Goal: Task Accomplishment & Management: Manage account settings

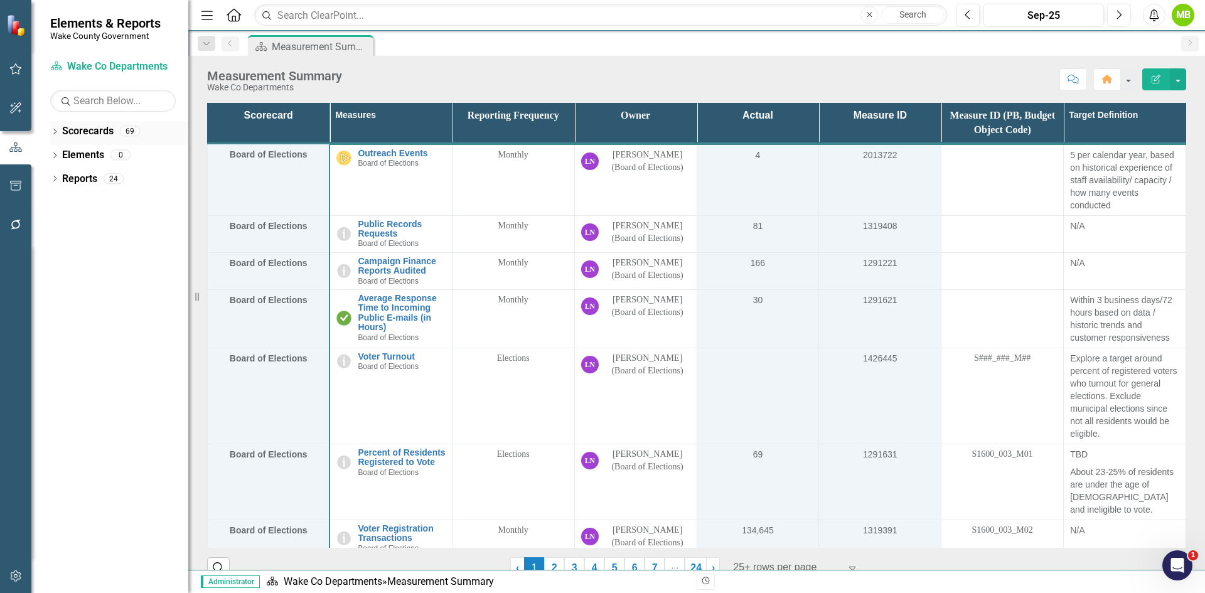
click at [56, 134] on icon "Dropdown" at bounding box center [54, 132] width 9 height 7
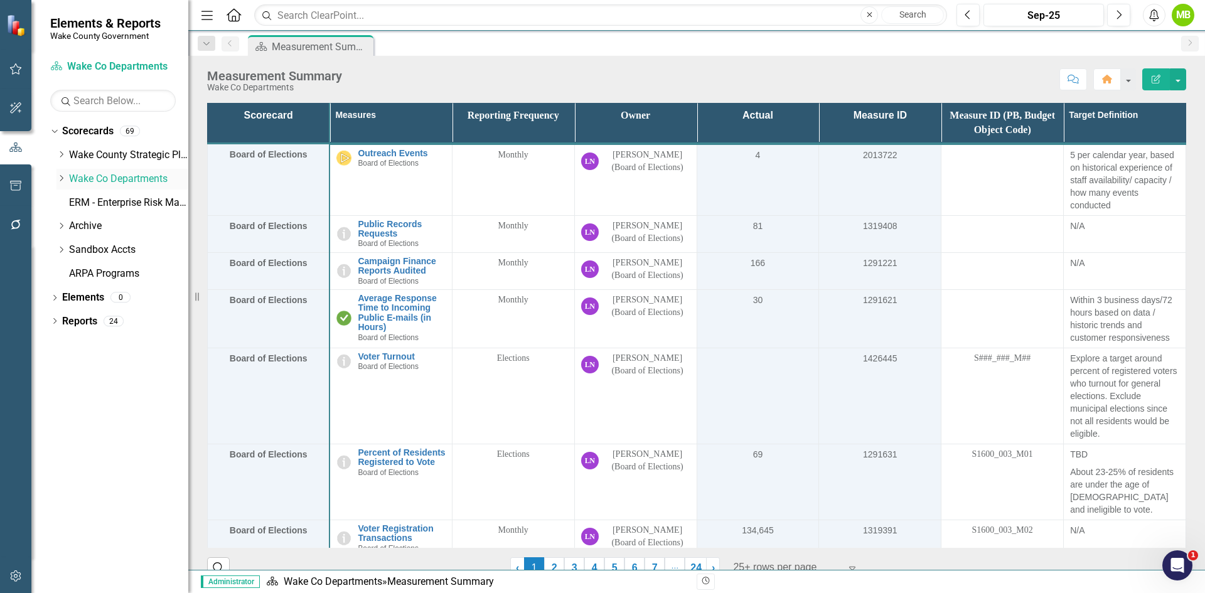
click at [63, 177] on icon "Dropdown" at bounding box center [60, 178] width 9 height 8
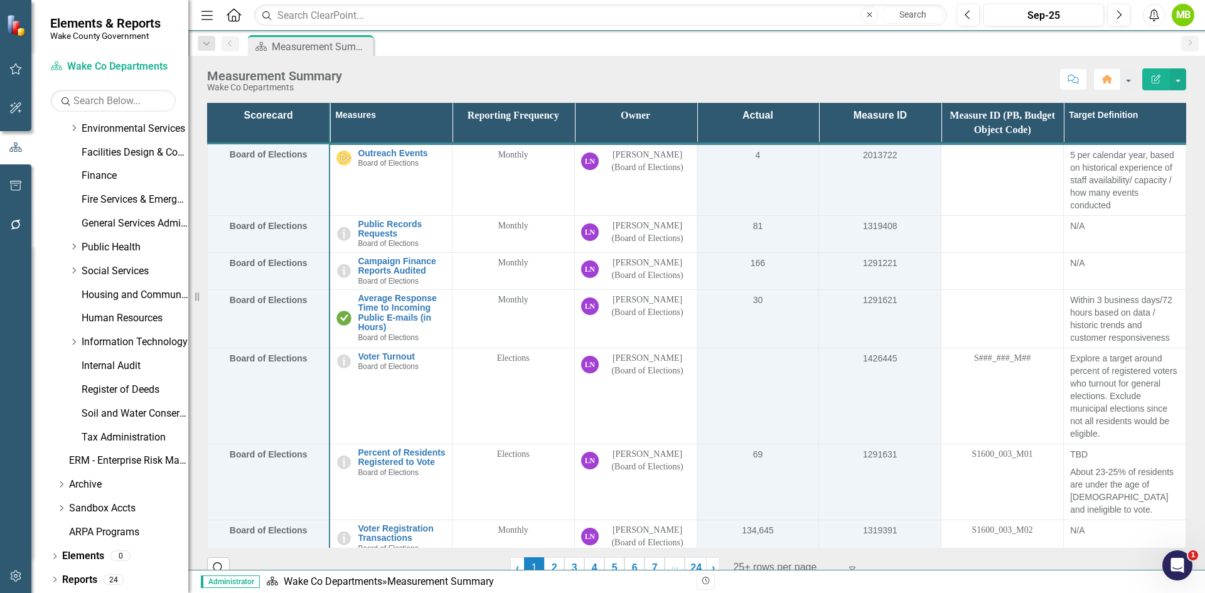
scroll to position [360, 0]
click at [140, 382] on link "Register of Deeds" at bounding box center [135, 389] width 107 height 14
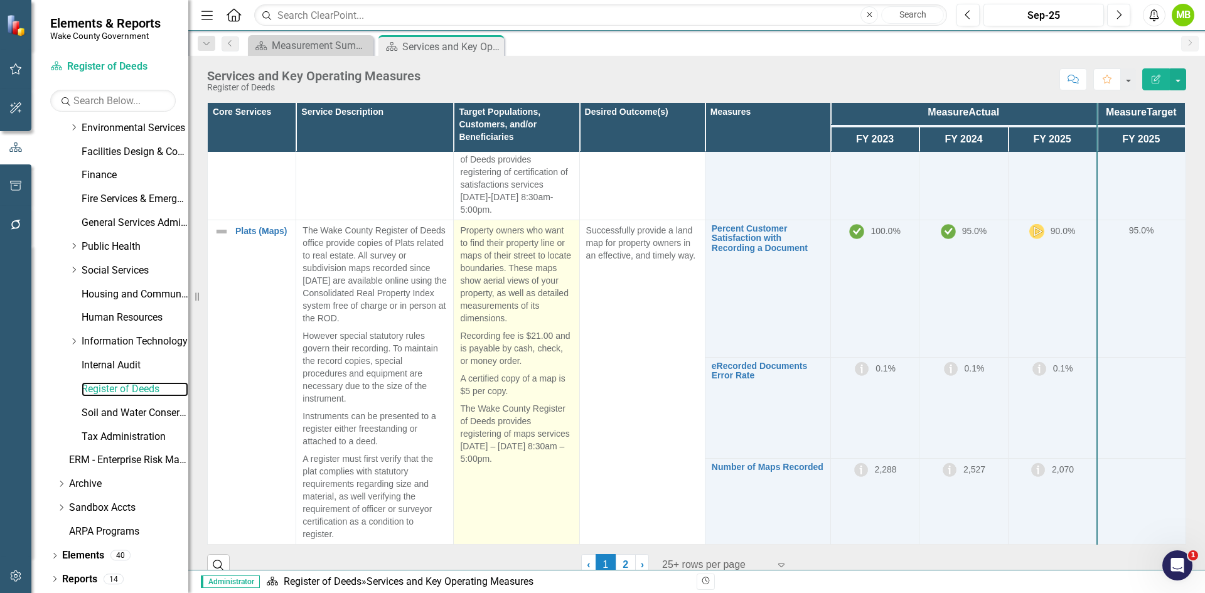
scroll to position [239, 0]
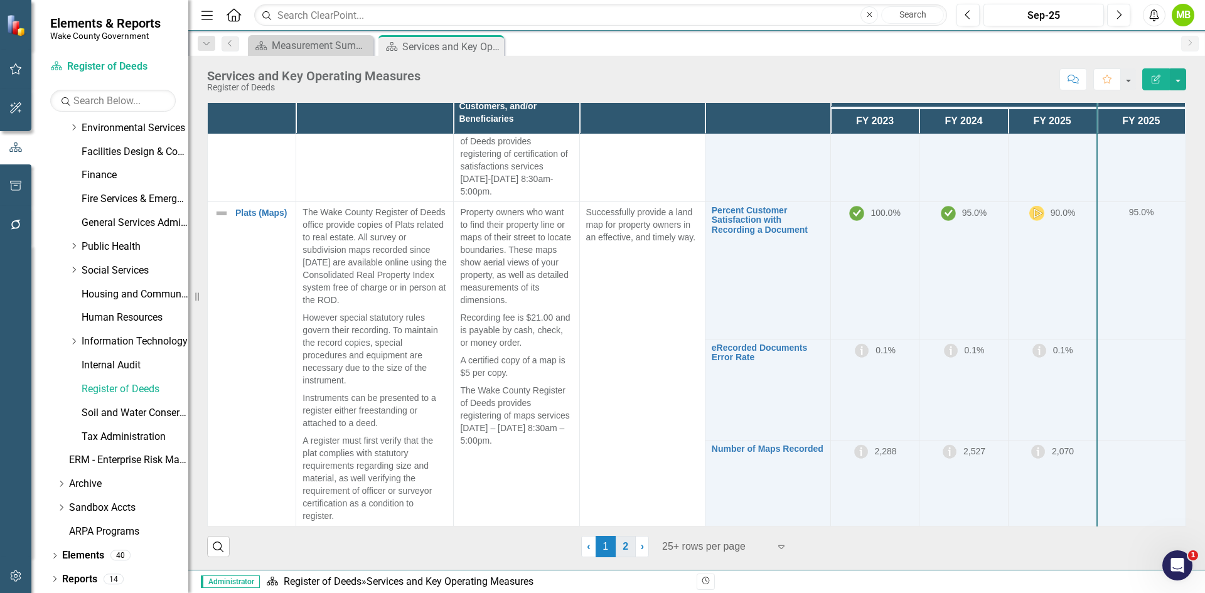
click at [622, 551] on link "2" at bounding box center [626, 546] width 20 height 21
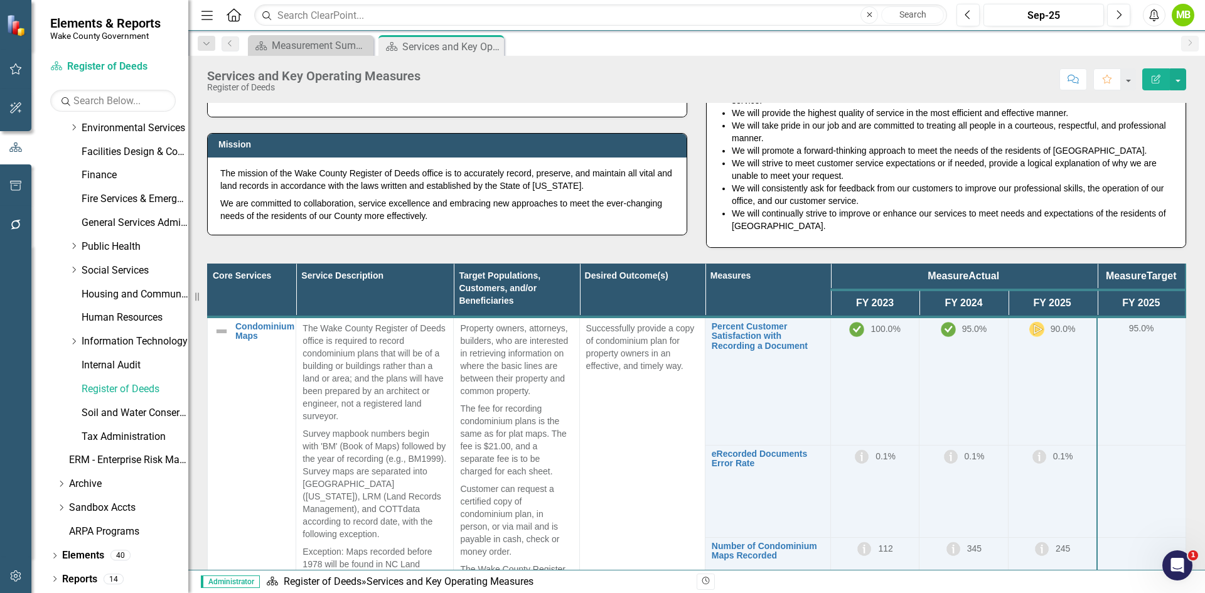
scroll to position [0, 0]
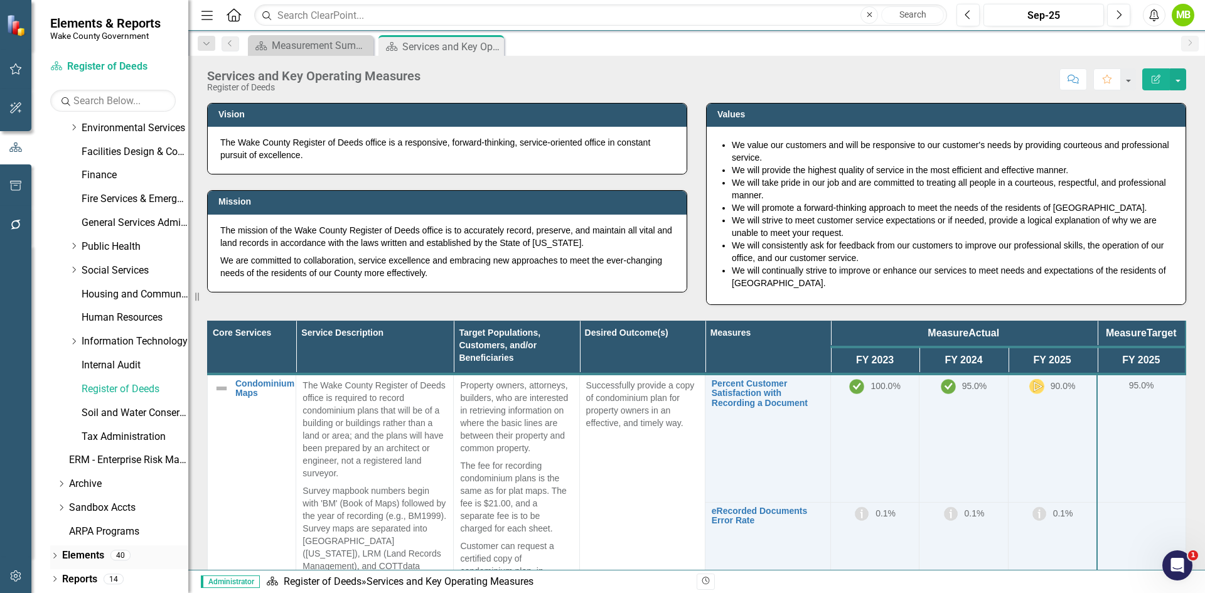
click at [52, 559] on icon "Dropdown" at bounding box center [54, 556] width 9 height 7
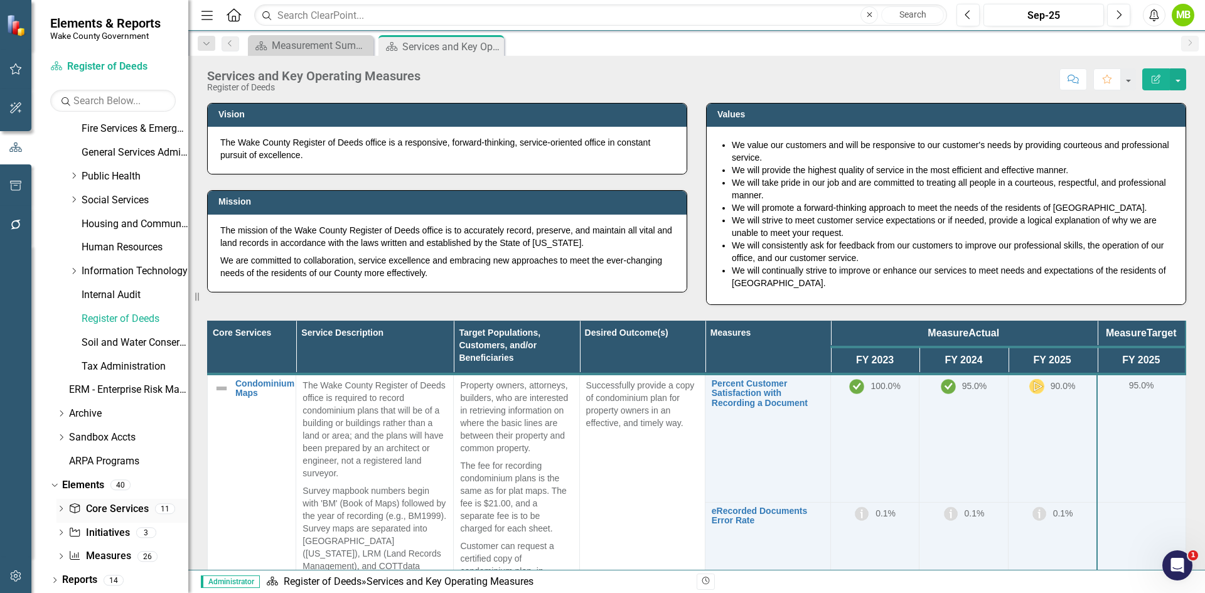
scroll to position [430, 0]
click at [110, 508] on link "Core Service Core Services" at bounding box center [108, 508] width 80 height 14
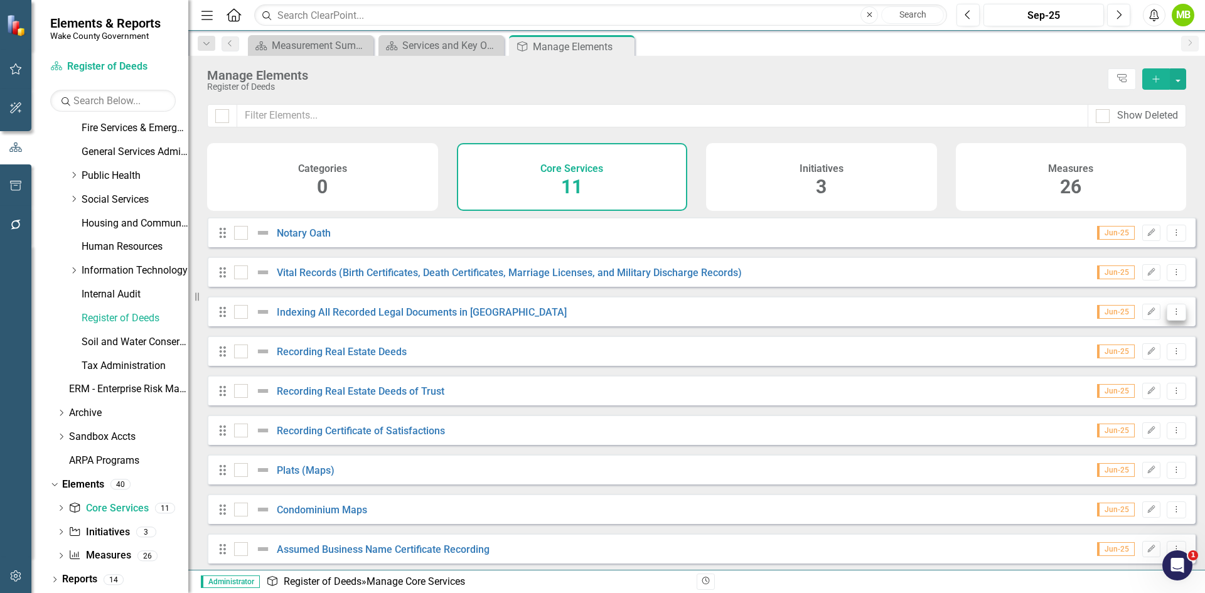
click at [1171, 316] on icon "Dropdown Menu" at bounding box center [1176, 311] width 11 height 8
click at [1131, 387] on link "Copy Duplicate Core Service" at bounding box center [1111, 388] width 129 height 23
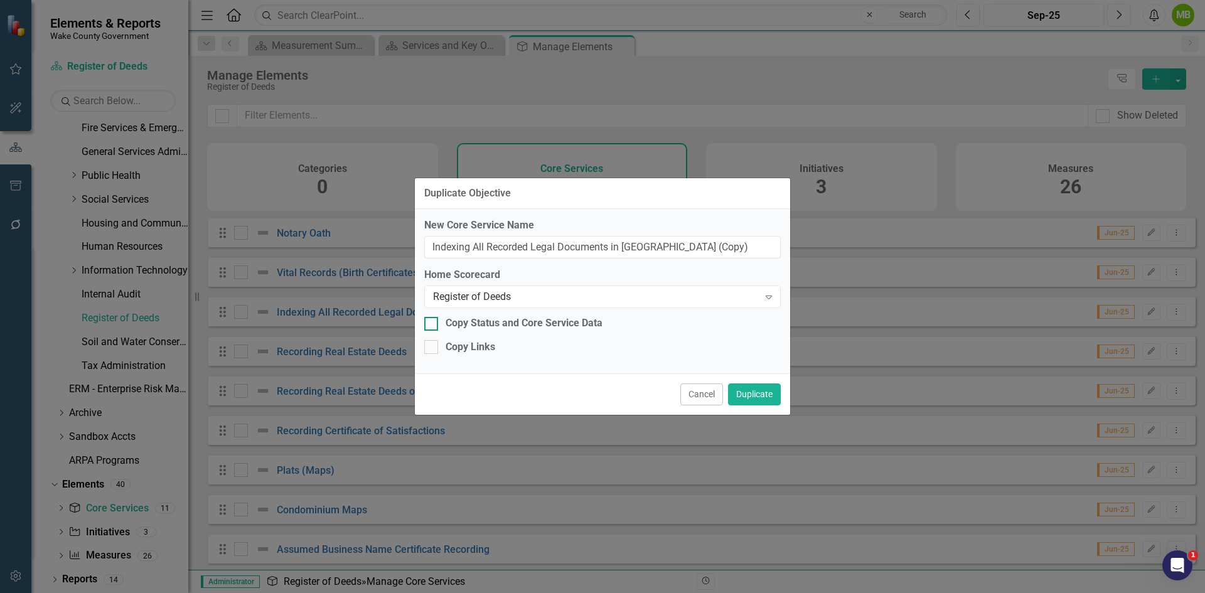
click at [462, 322] on div "Copy Status and Core Service Data" at bounding box center [524, 323] width 157 height 14
click at [432, 322] on input "Copy Status and Core Service Data" at bounding box center [428, 321] width 8 height 8
checkbox input "true"
click at [441, 345] on div "Copy Links" at bounding box center [602, 347] width 356 height 14
click at [432, 345] on input "Copy Links" at bounding box center [428, 344] width 8 height 8
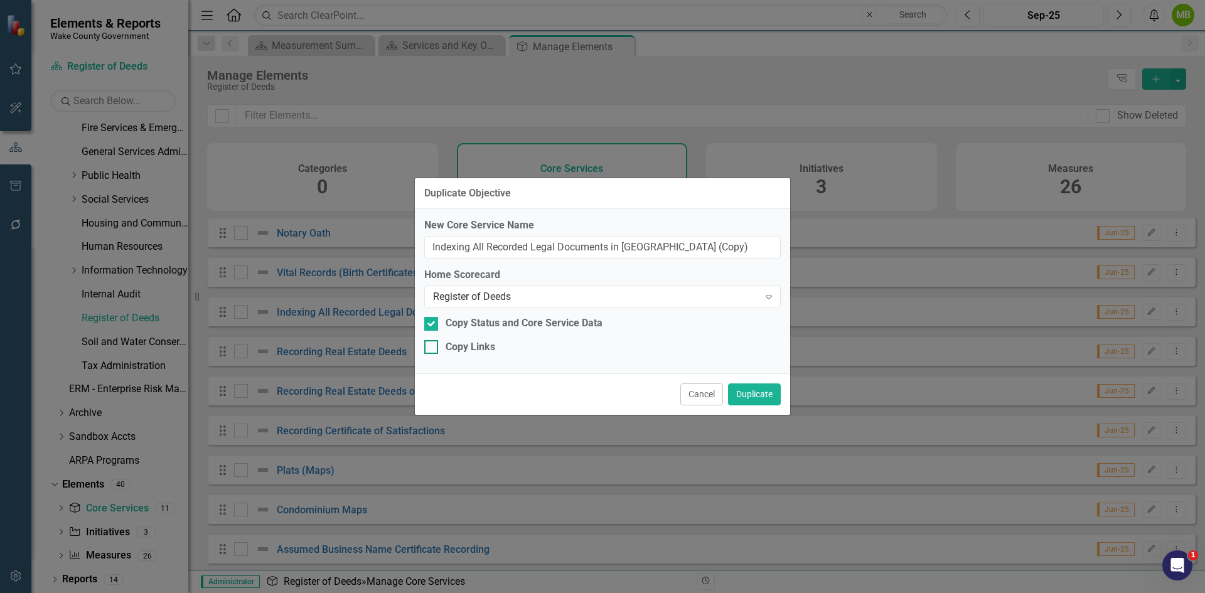
checkbox input "true"
click at [766, 398] on button "Duplicate" at bounding box center [754, 394] width 53 height 22
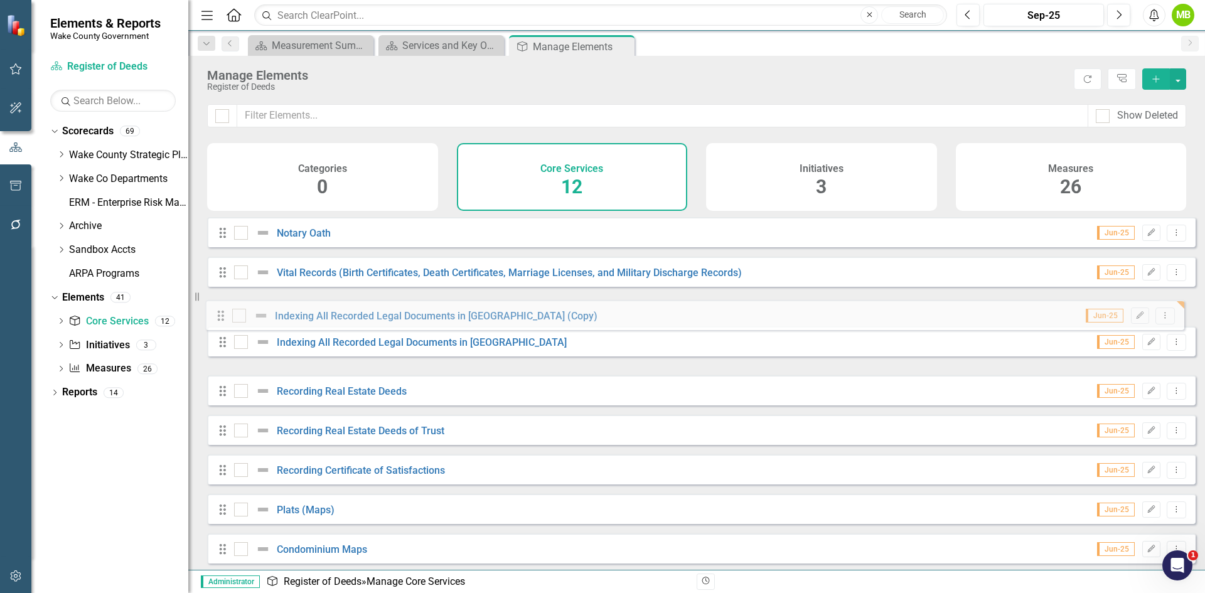
drag, startPoint x: 223, startPoint y: 361, endPoint x: 221, endPoint y: 316, distance: 45.2
click at [221, 316] on div "Drag Notary Oath Jun-25 Edit Dropdown Menu Drag Vital Records (Birth Certificat…" at bounding box center [701, 449] width 988 height 465
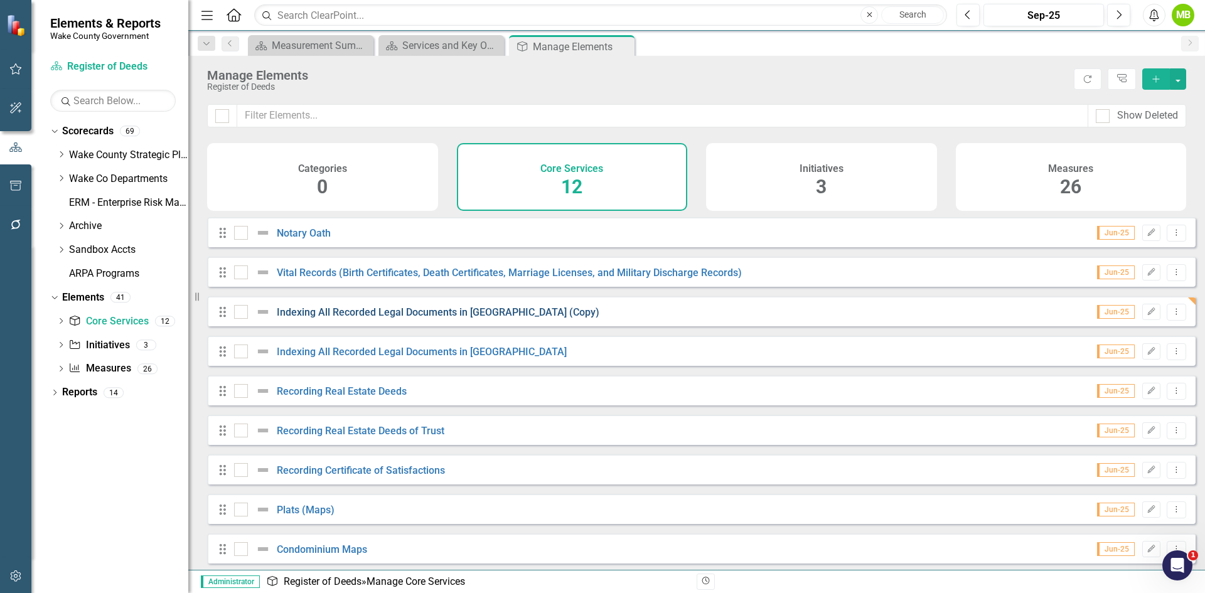
click at [464, 318] on link "Indexing All Recorded Legal Documents in [GEOGRAPHIC_DATA] (Copy)" at bounding box center [438, 312] width 323 height 12
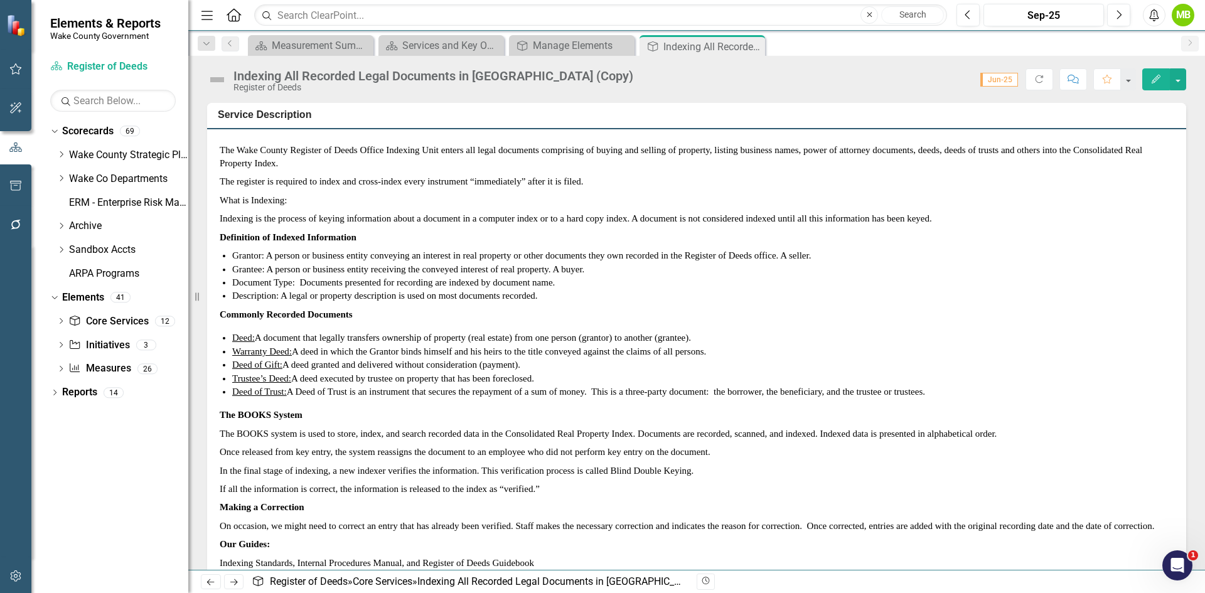
click at [402, 70] on div "Indexing All Recorded Legal Documents in [GEOGRAPHIC_DATA] (Copy)" at bounding box center [433, 76] width 400 height 14
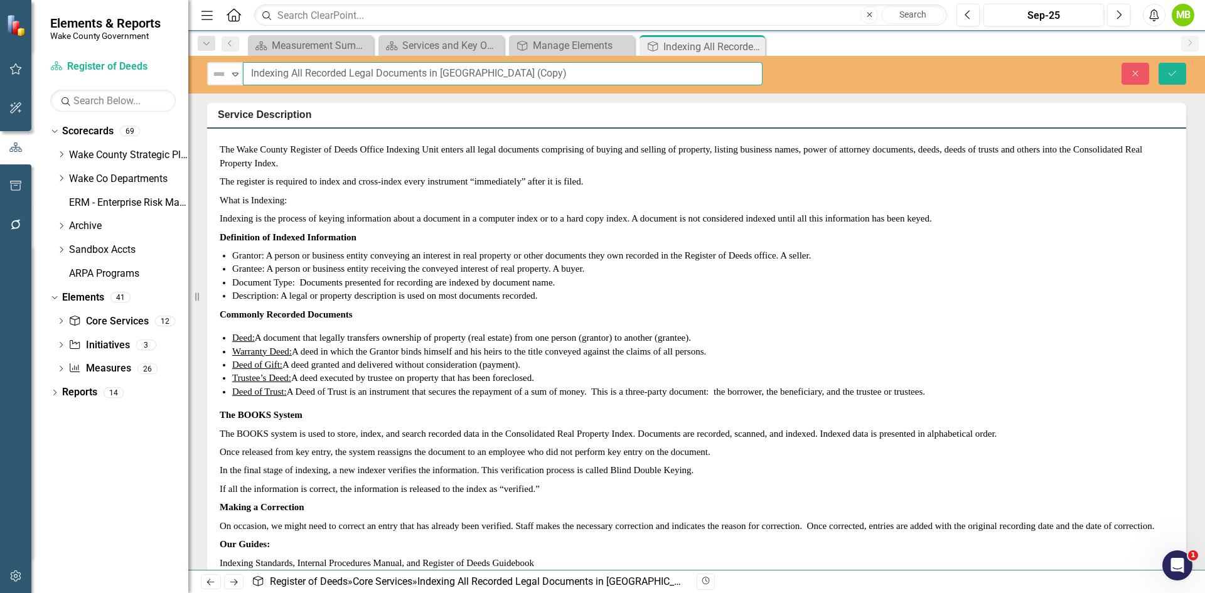
drag, startPoint x: 580, startPoint y: 72, endPoint x: 291, endPoint y: 64, distance: 289.4
click at [291, 64] on input "Indexing All Recorded Legal Documents in [GEOGRAPHIC_DATA] (Copy)" at bounding box center [503, 73] width 520 height 23
type input "Indexing Legal Records"
click at [353, 204] on p "What is Indexing:" at bounding box center [697, 200] width 954 height 18
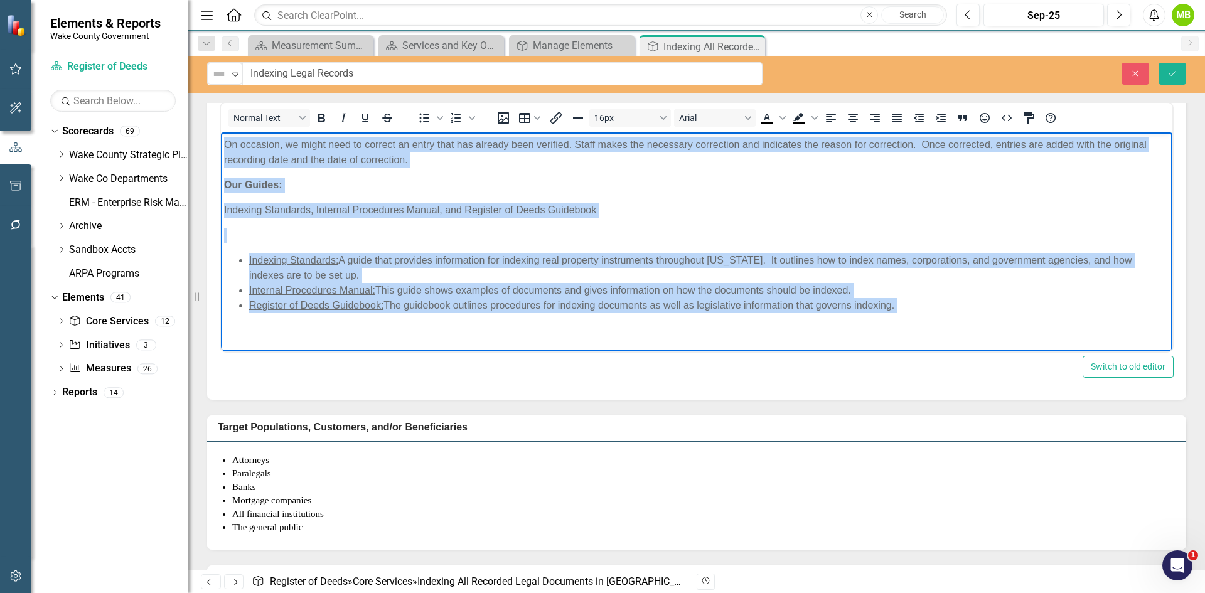
scroll to position [63, 0]
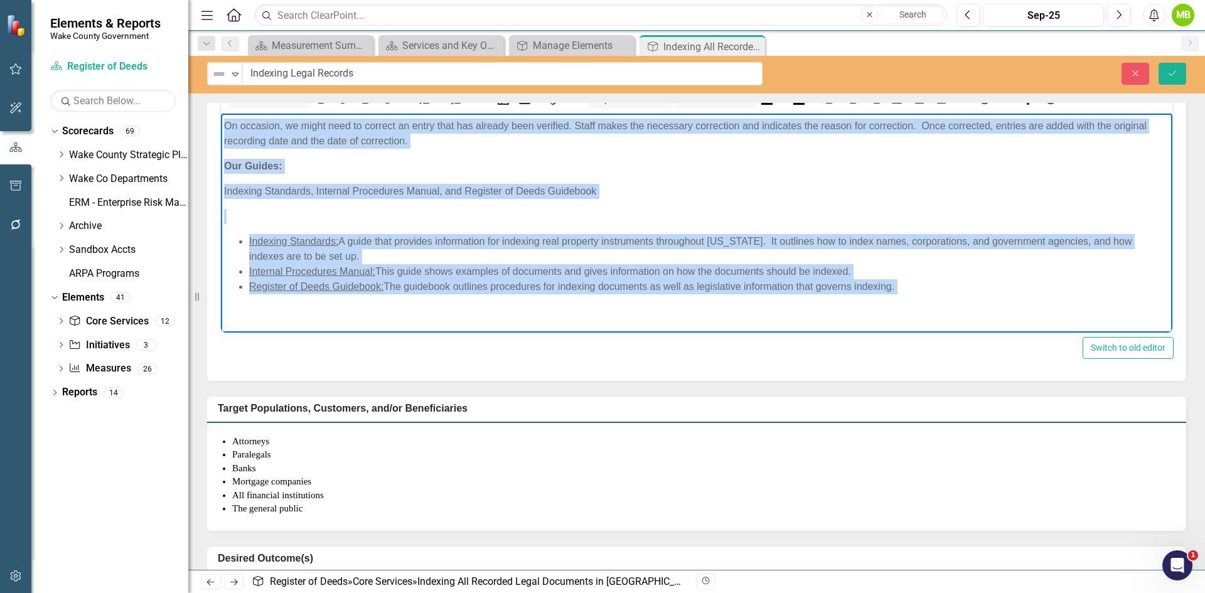
drag, startPoint x: 232, startPoint y: 123, endPoint x: 1039, endPoint y: 310, distance: 827.8
paste body "Rich Text Area. Press ALT-0 for help."
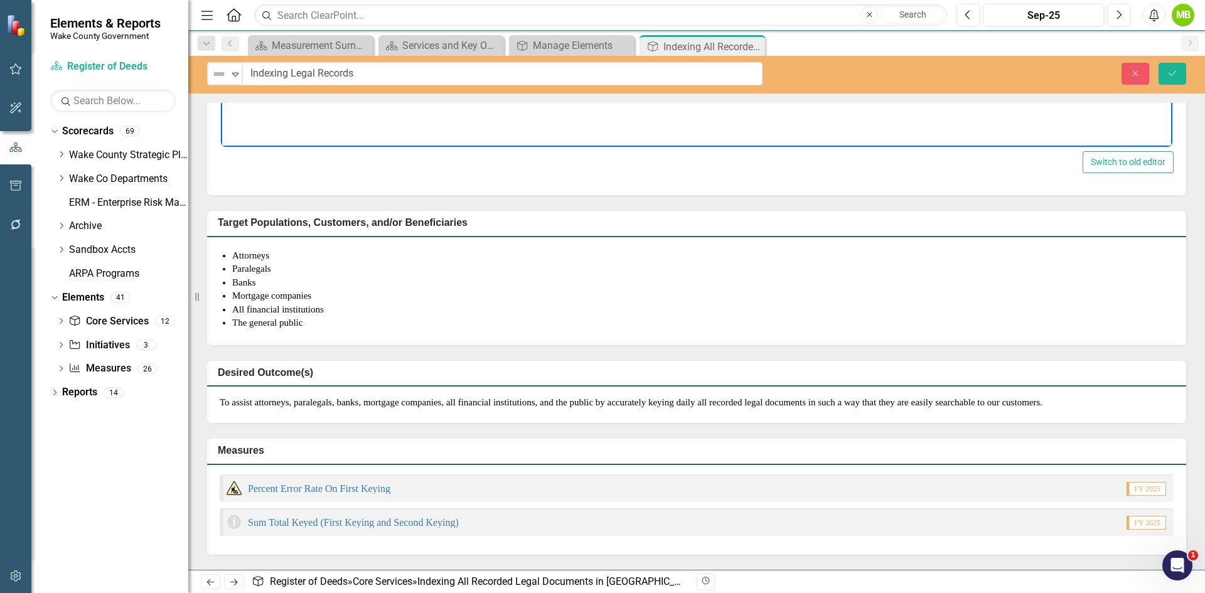
scroll to position [251, 0]
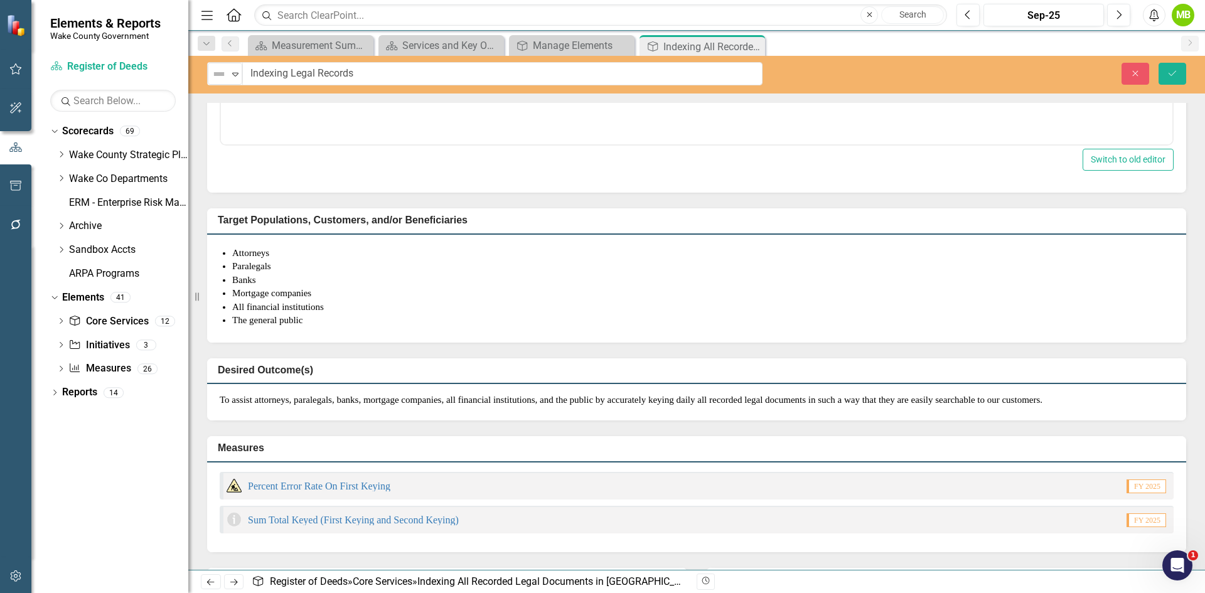
click at [350, 407] on p "To assist attorneys, paralegals, banks, mortgage companies, all financial insti…" at bounding box center [697, 399] width 954 height 13
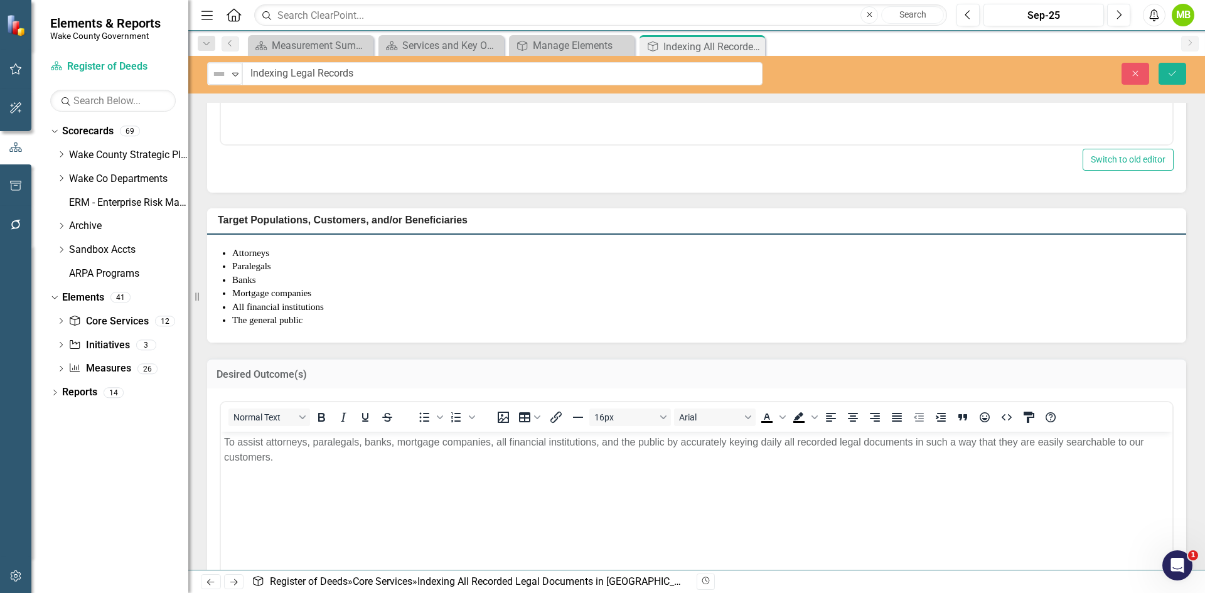
scroll to position [0, 0]
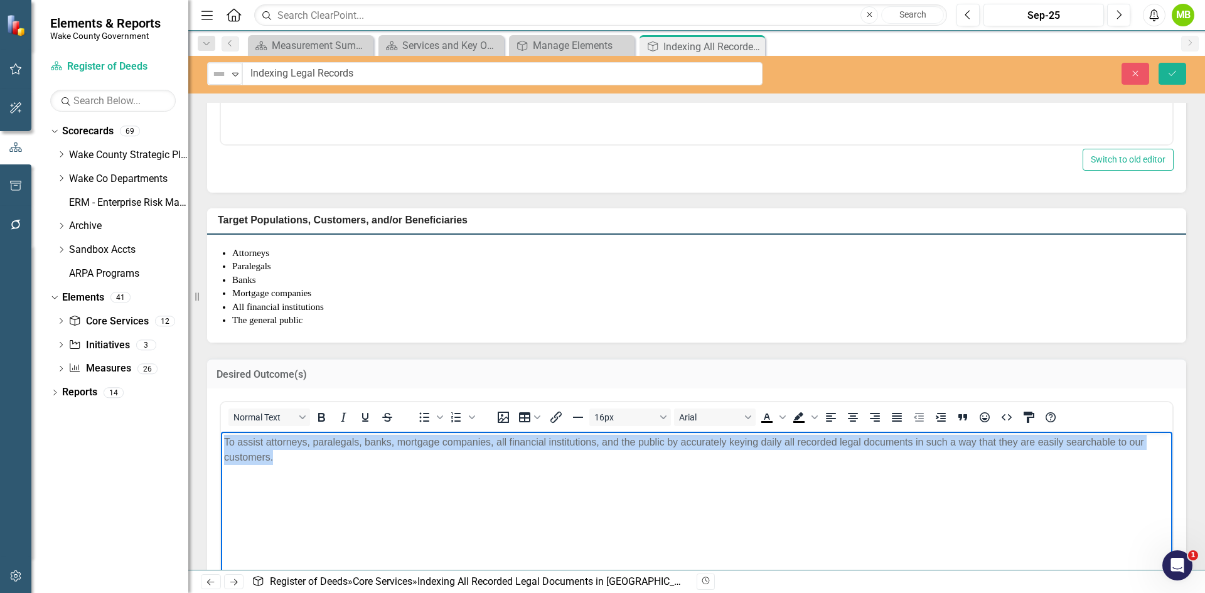
drag, startPoint x: 335, startPoint y: 474, endPoint x: 441, endPoint y: 870, distance: 409.8
click at [221, 437] on html "To assist attorneys, paralegals, banks, mortgage companies, all financial insti…" at bounding box center [696, 526] width 951 height 188
paste body "Rich Text Area. Press ALT-0 for help."
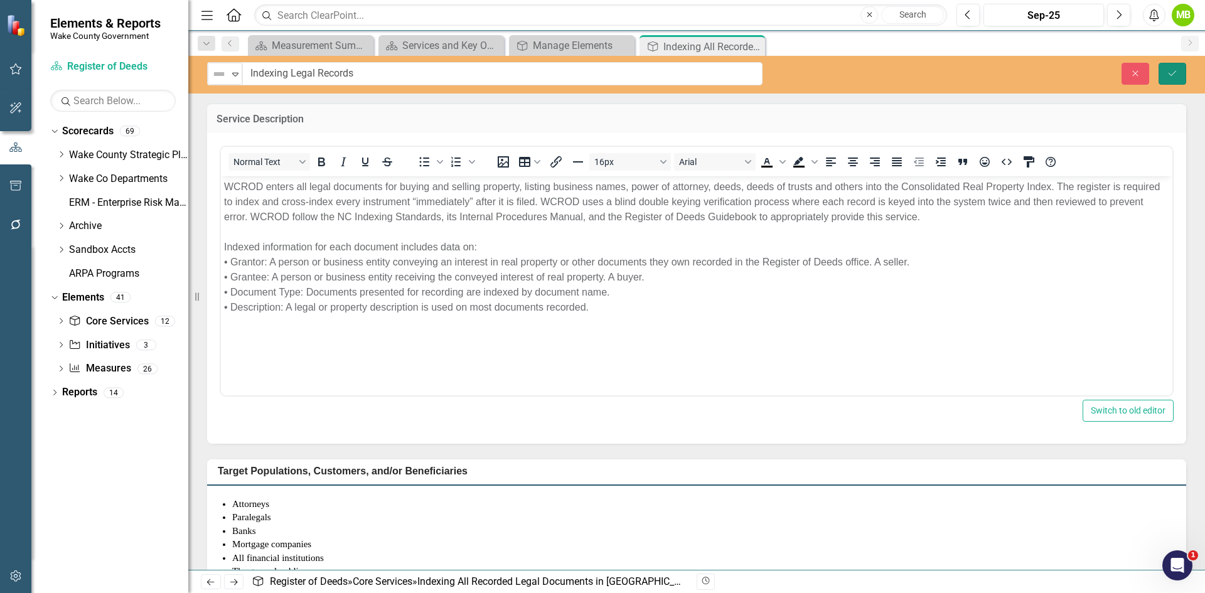
click at [1177, 73] on icon "Save" at bounding box center [1172, 73] width 11 height 9
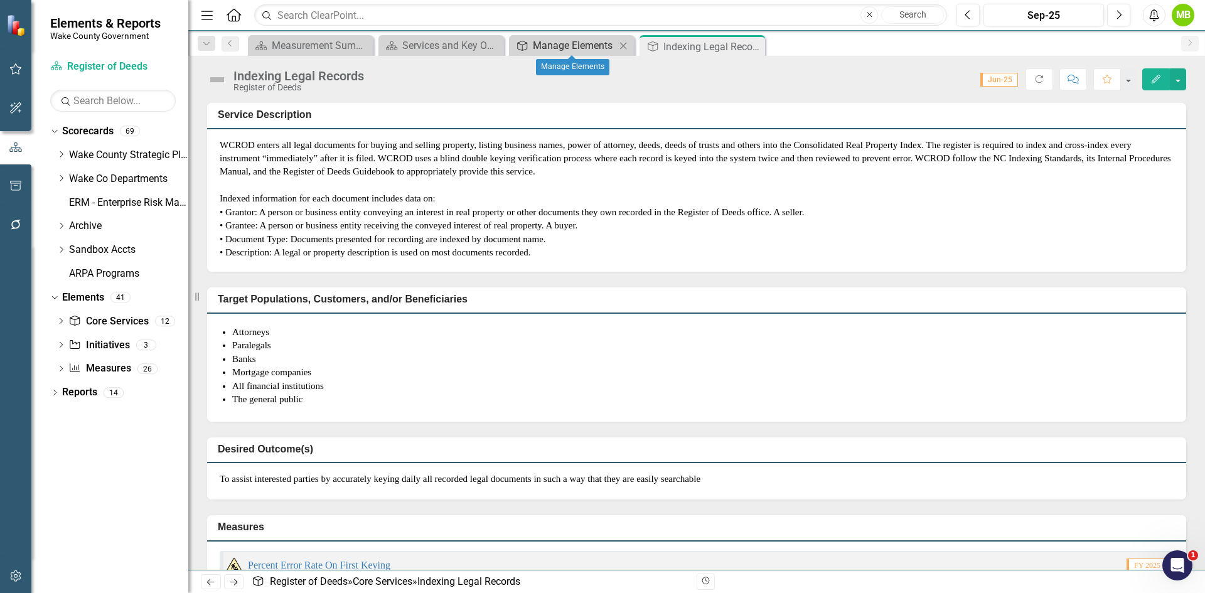
click at [585, 44] on div "Manage Elements" at bounding box center [574, 46] width 83 height 16
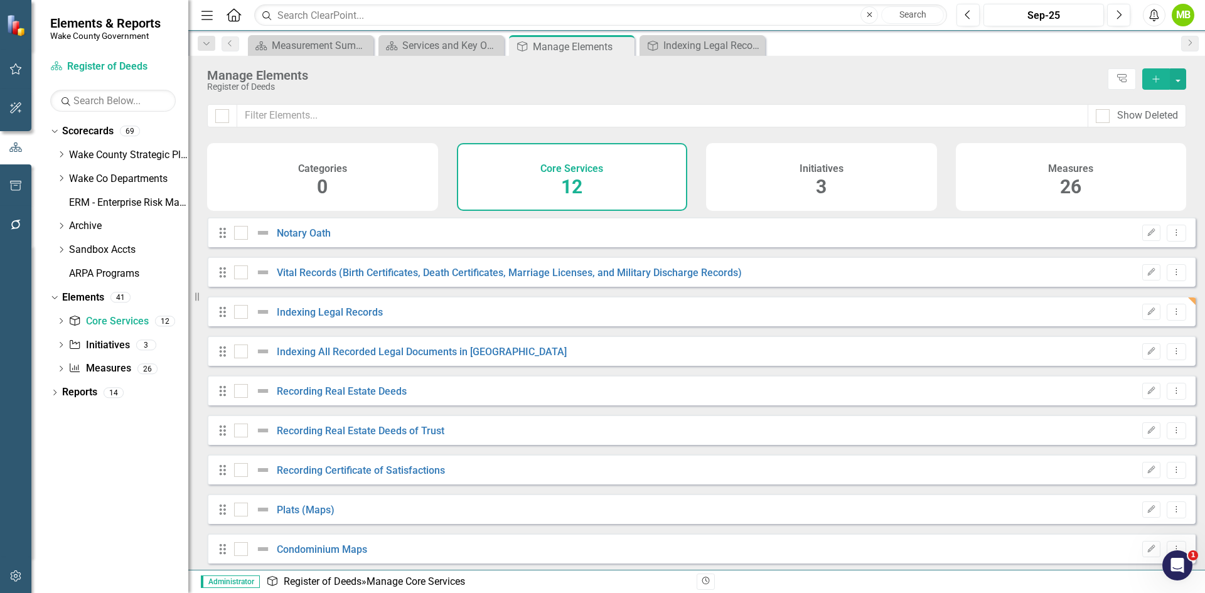
checkbox input "false"
click at [438, 358] on link "Indexing All Recorded Legal Documents in [GEOGRAPHIC_DATA]" at bounding box center [422, 352] width 290 height 12
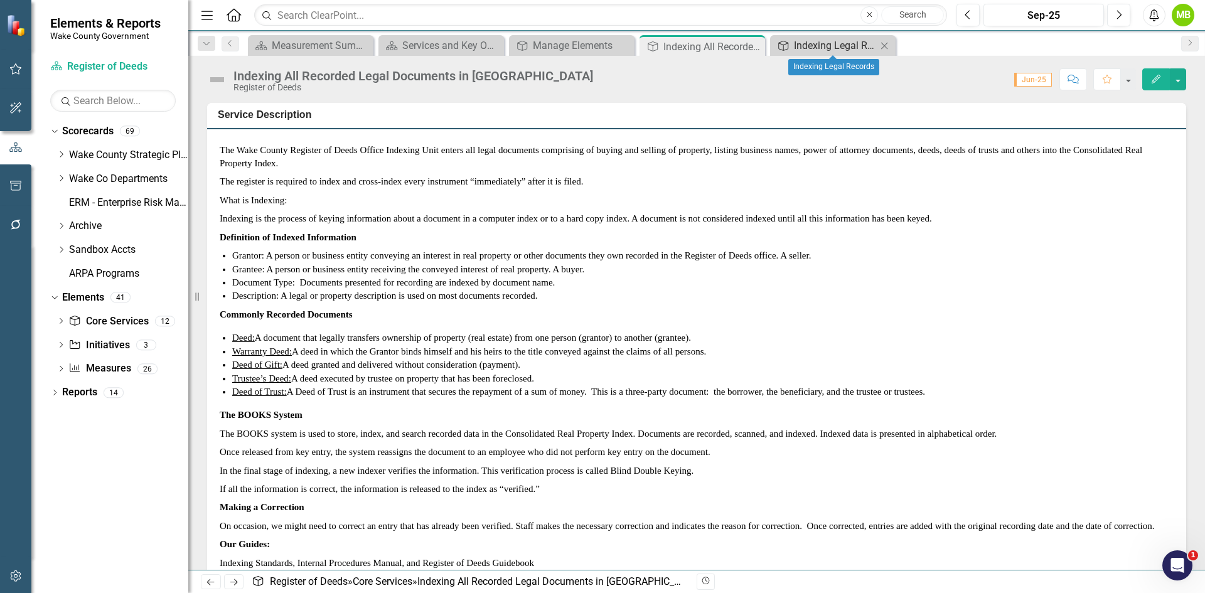
click at [833, 41] on div "Indexing Legal Records" at bounding box center [835, 46] width 83 height 16
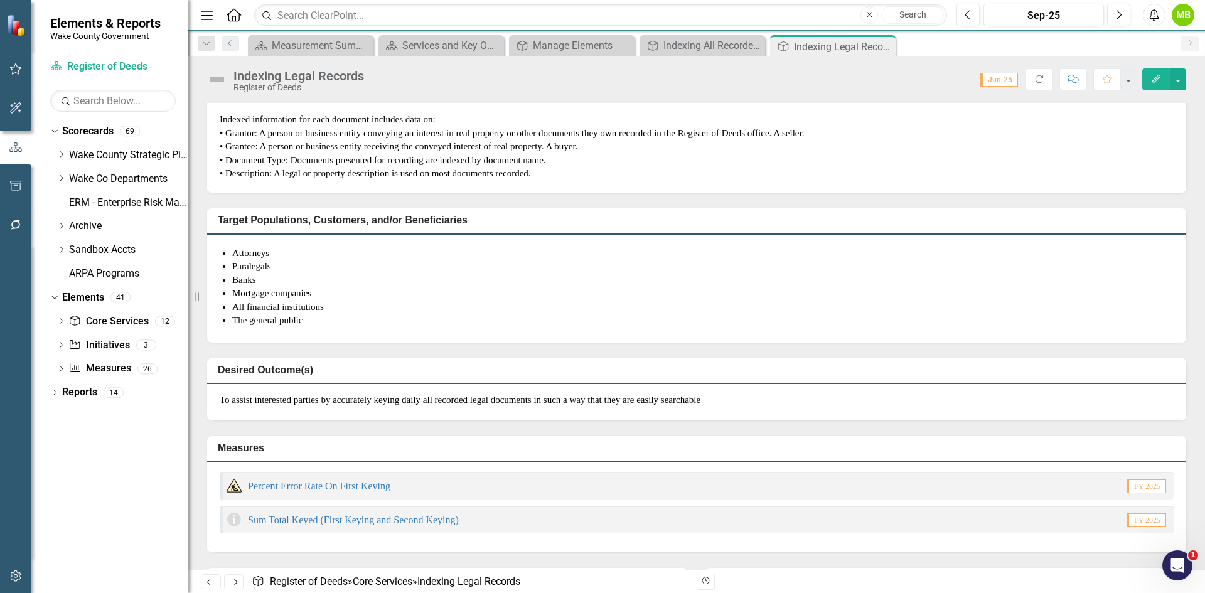
scroll to position [377, 0]
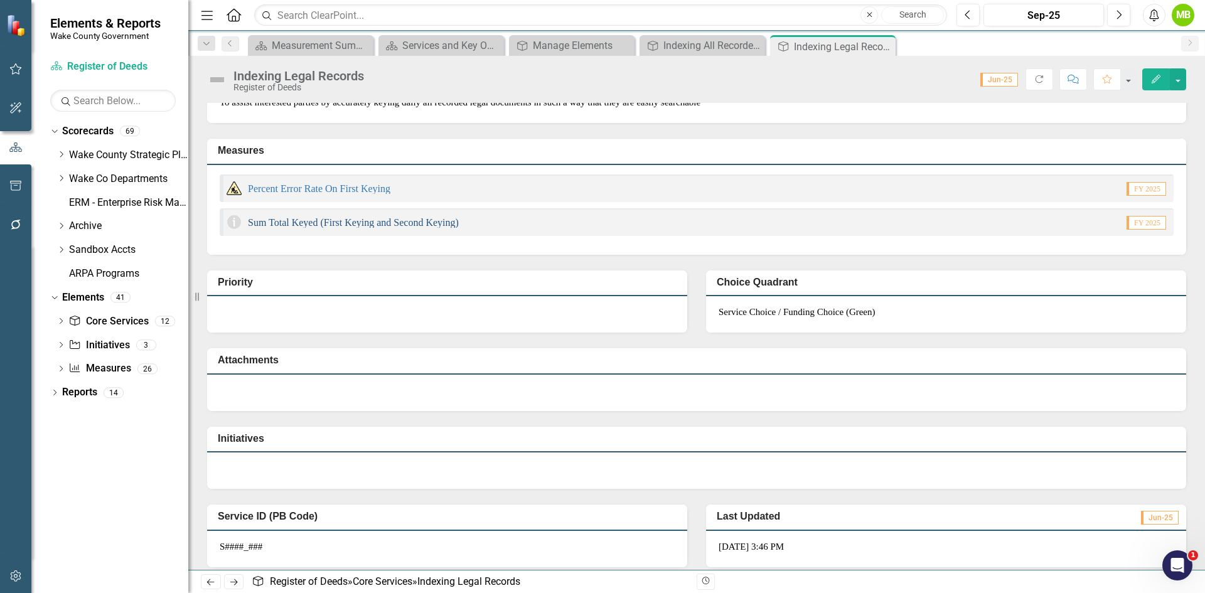
click at [319, 224] on link "Sum Total Keyed (First Keying and Second Keying)" at bounding box center [353, 222] width 211 height 11
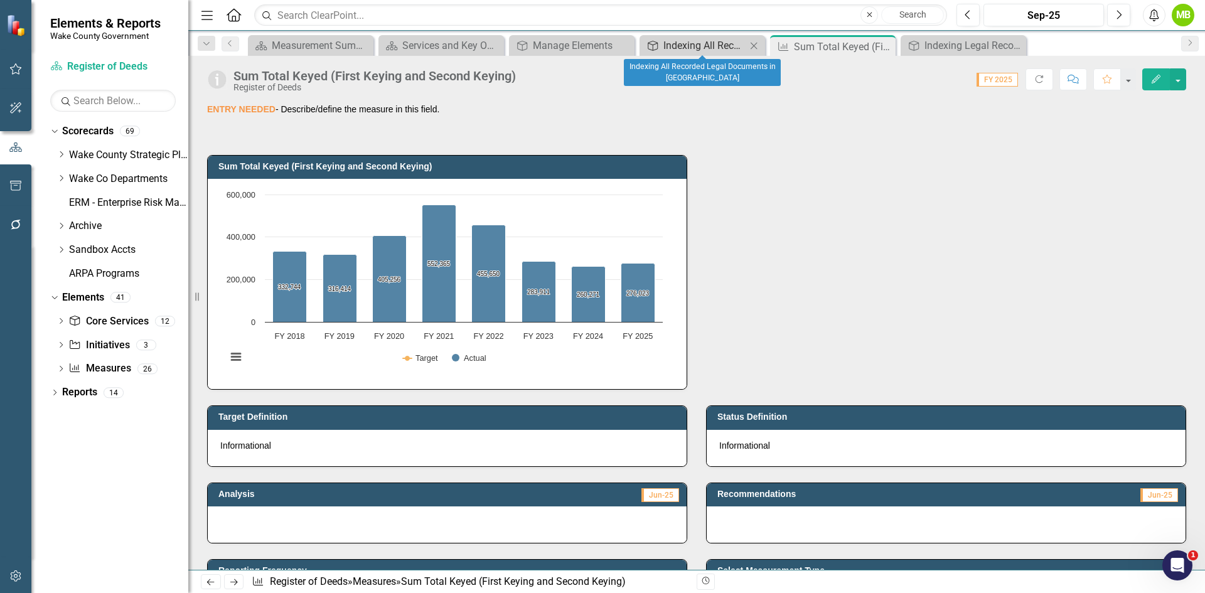
click at [731, 50] on div "Indexing All Recorded Legal Documents in [GEOGRAPHIC_DATA]" at bounding box center [704, 46] width 83 height 16
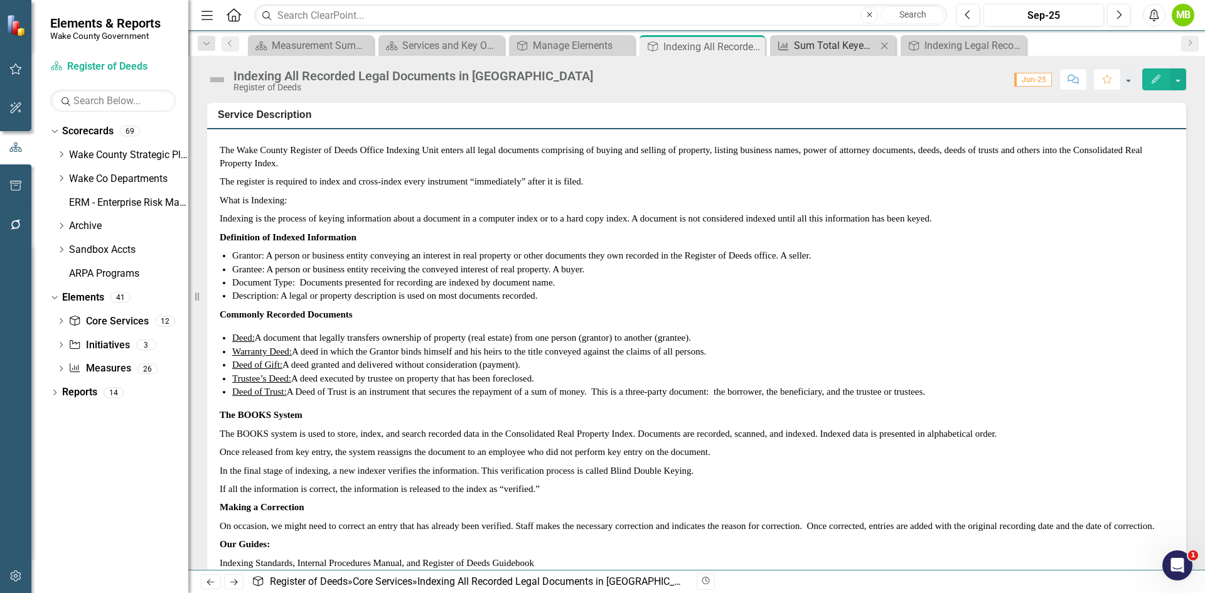
click at [818, 49] on div "Sum Total Keyed (First Keying and Second Keying)" at bounding box center [835, 46] width 83 height 16
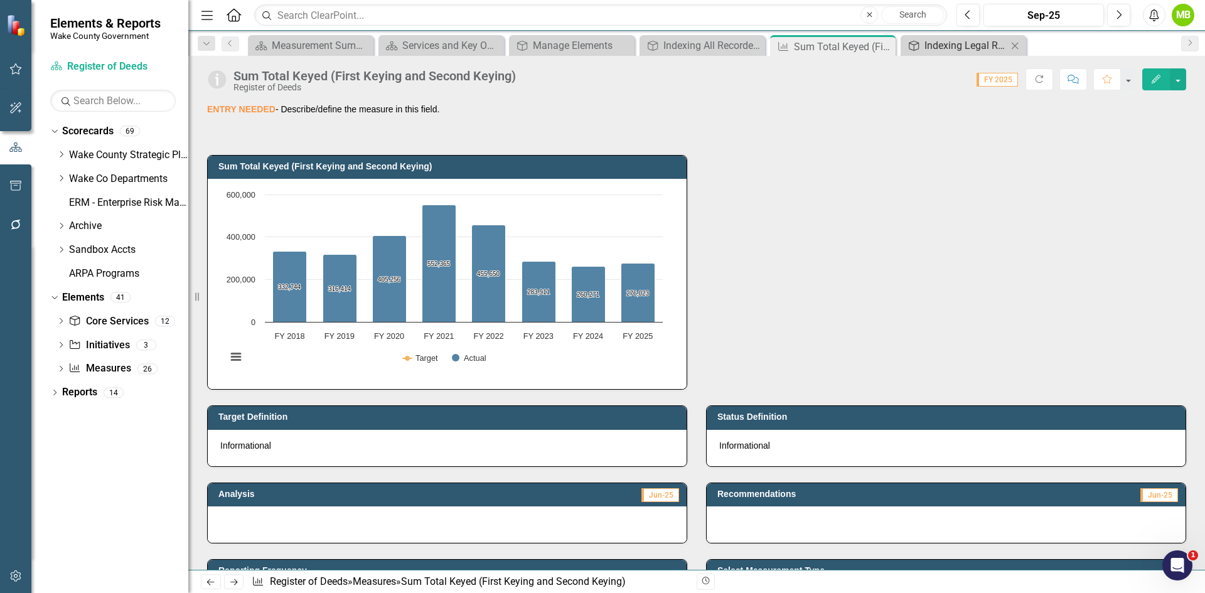
click at [932, 48] on div "Indexing Legal Records" at bounding box center [965, 46] width 83 height 16
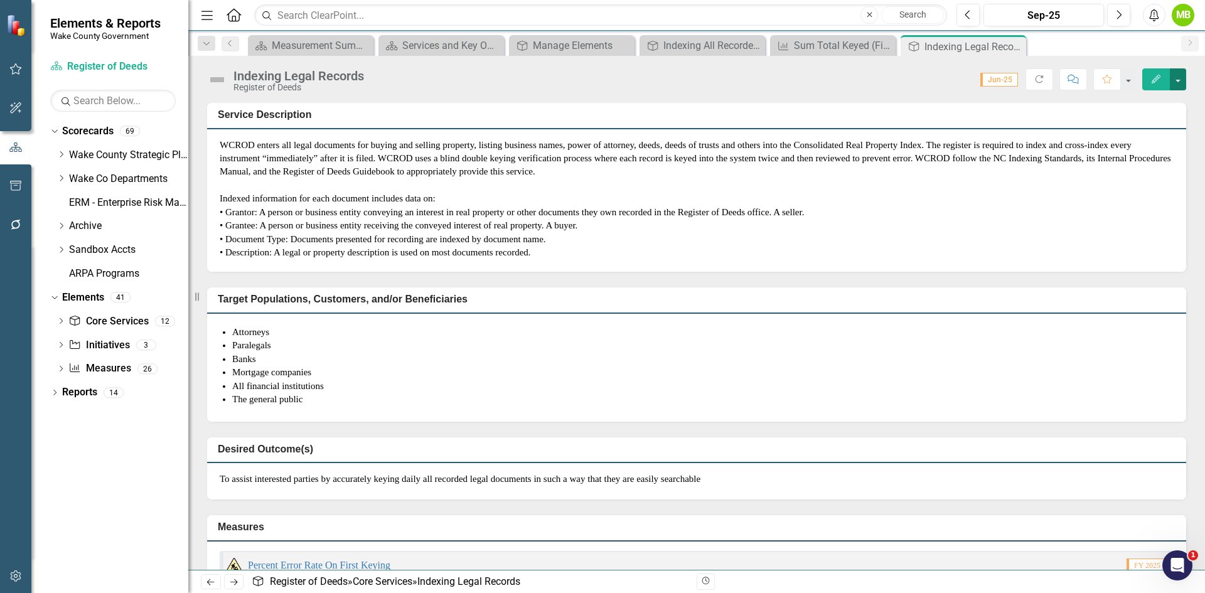
click at [1178, 71] on button "button" at bounding box center [1178, 79] width 16 height 22
click at [1163, 99] on link "Edit Edit Core Service" at bounding box center [1133, 102] width 104 height 23
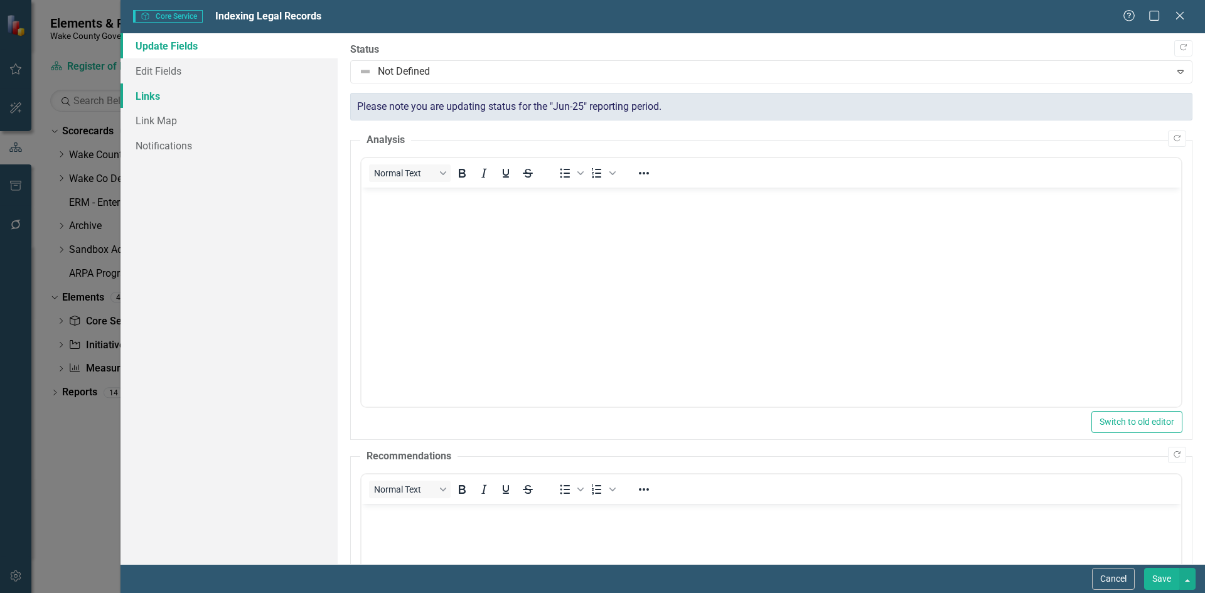
click at [159, 102] on link "Links" at bounding box center [228, 95] width 217 height 25
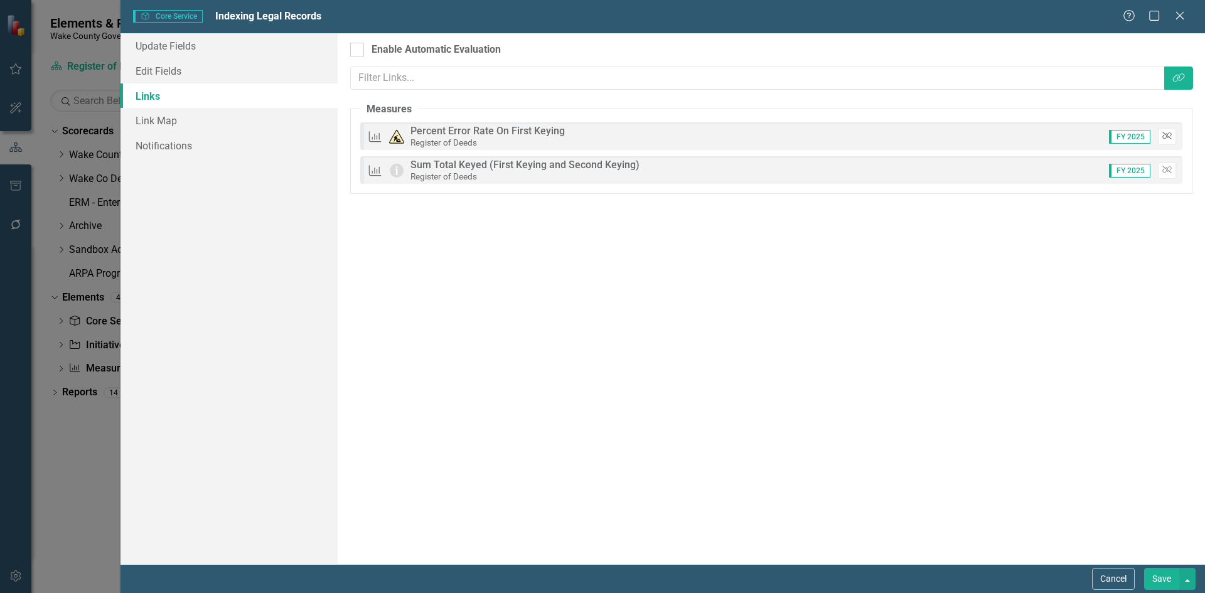
click at [1173, 137] on button "Unlink" at bounding box center [1167, 137] width 18 height 16
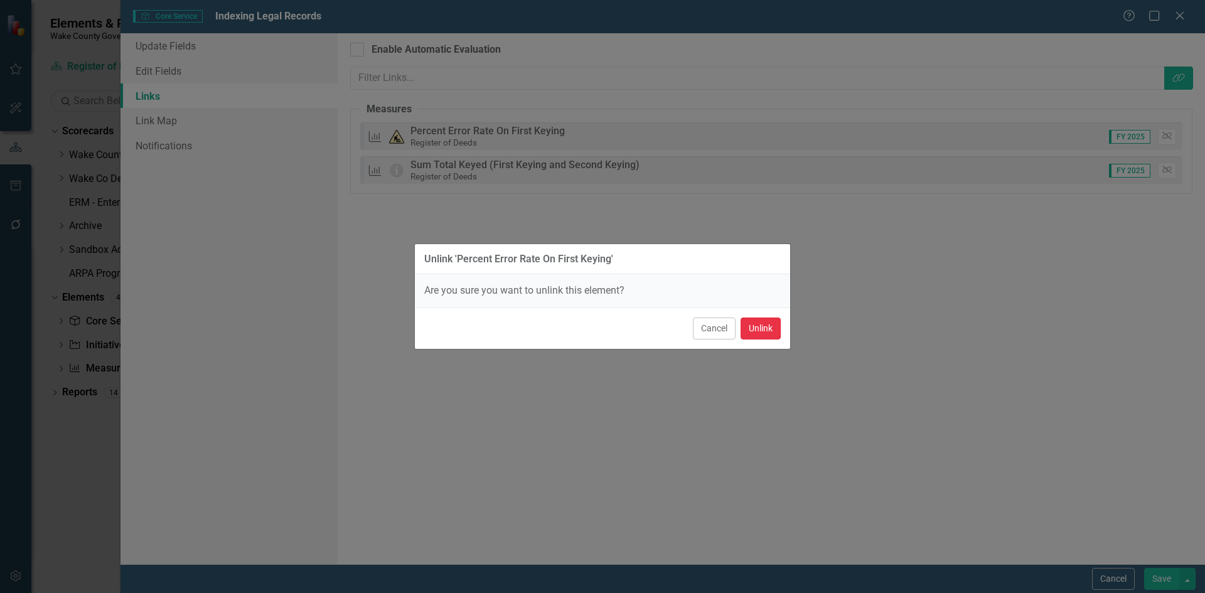
click at [759, 329] on button "Unlink" at bounding box center [760, 329] width 40 height 22
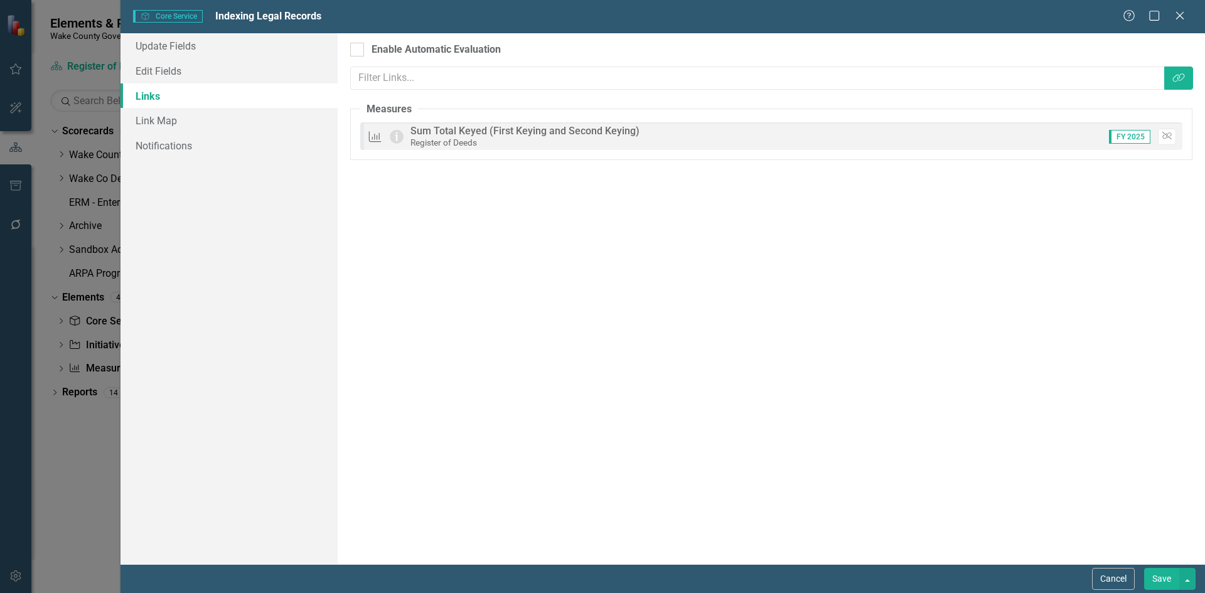
click at [1160, 587] on button "Save" at bounding box center [1161, 579] width 35 height 22
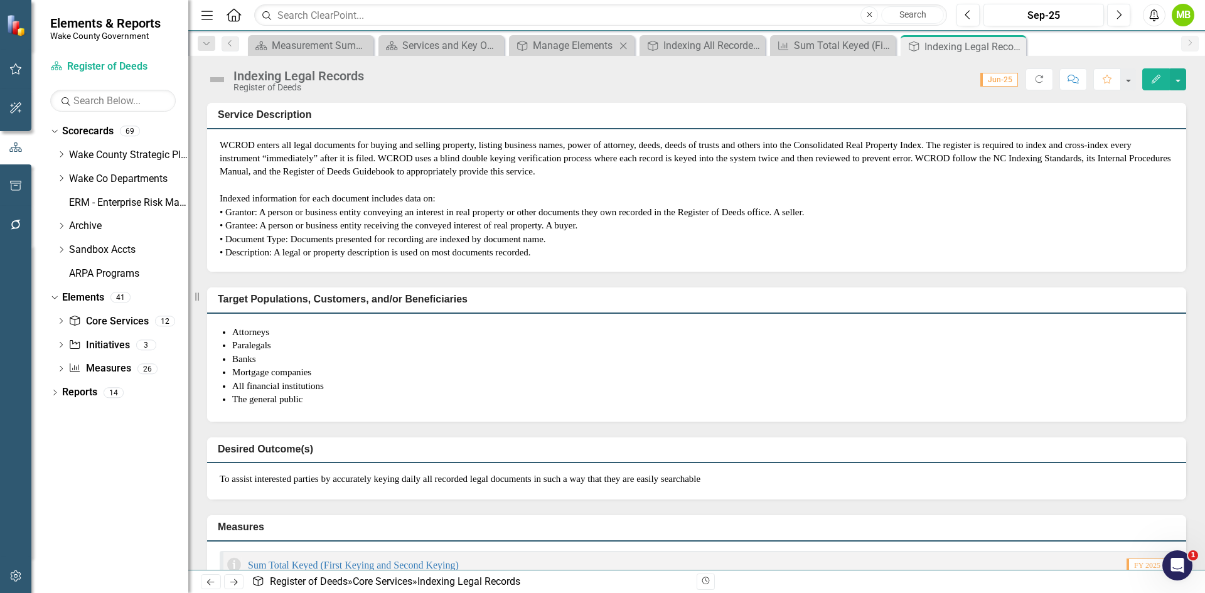
click at [569, 55] on div "Core Service Manage Elements Close" at bounding box center [572, 45] width 126 height 21
click at [565, 45] on div "Manage Elements" at bounding box center [574, 46] width 83 height 16
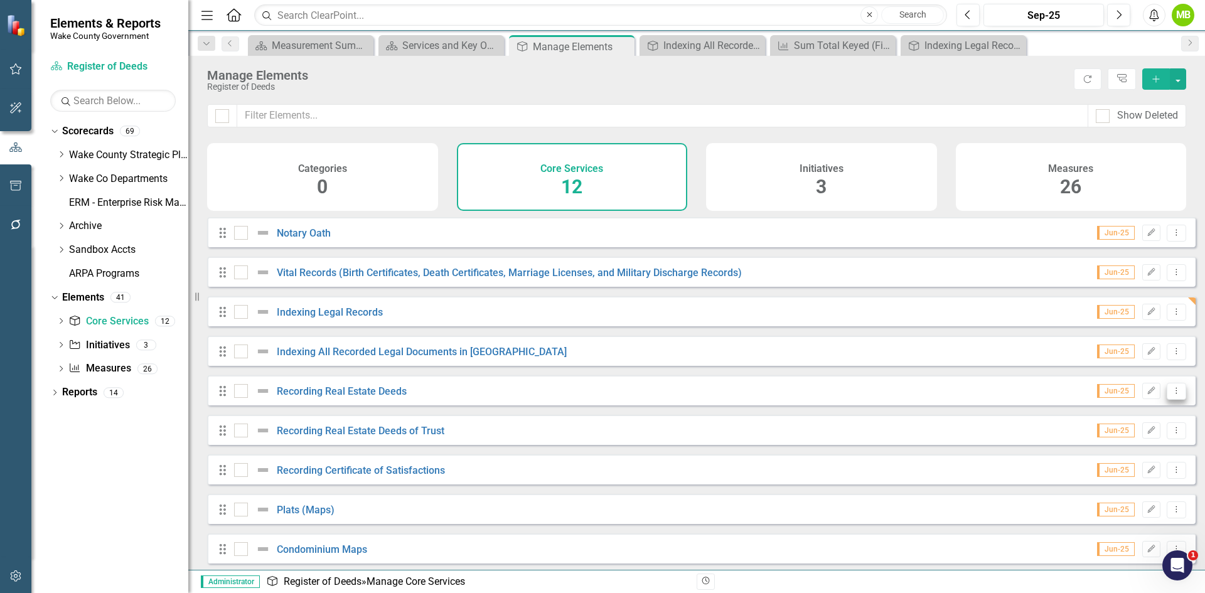
click at [1171, 395] on icon "Dropdown Menu" at bounding box center [1176, 391] width 11 height 8
click at [1123, 470] on link "Copy Duplicate Core Service" at bounding box center [1111, 467] width 129 height 23
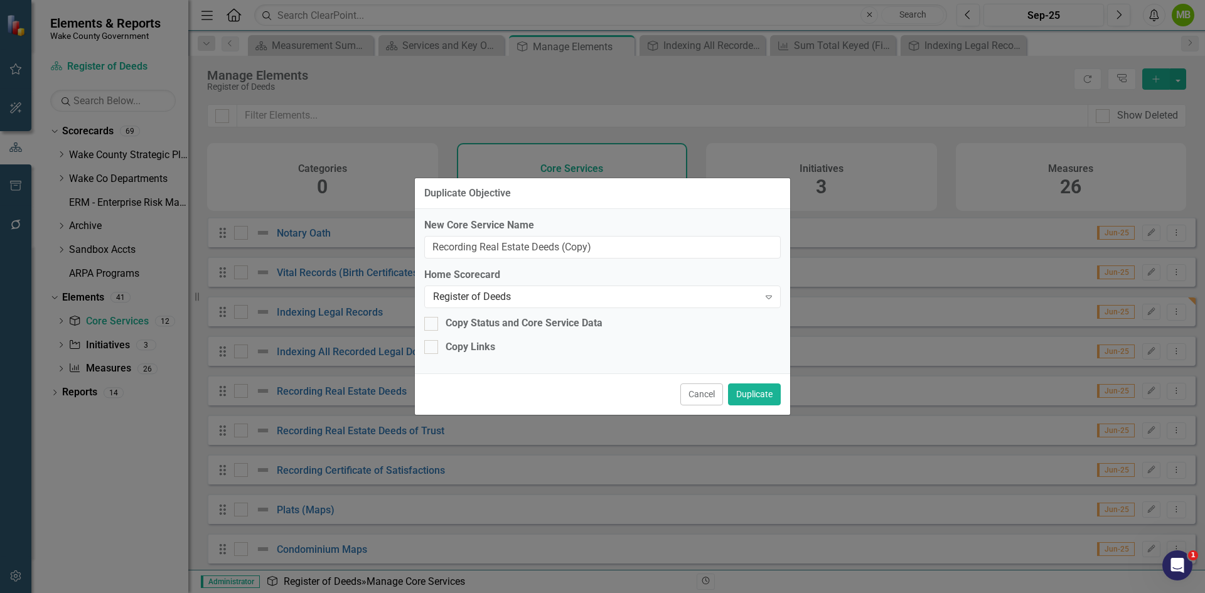
click at [424, 324] on div "New Core Service Name Recording Real Estate Deeds (Copy) Home Scorecard Registe…" at bounding box center [602, 291] width 375 height 164
click at [425, 331] on div "Copy Status and Core Service Data" at bounding box center [602, 323] width 356 height 14
click at [425, 325] on input "Copy Status and Core Service Data" at bounding box center [428, 321] width 8 height 8
checkbox input "true"
click at [432, 348] on div at bounding box center [431, 347] width 14 height 14
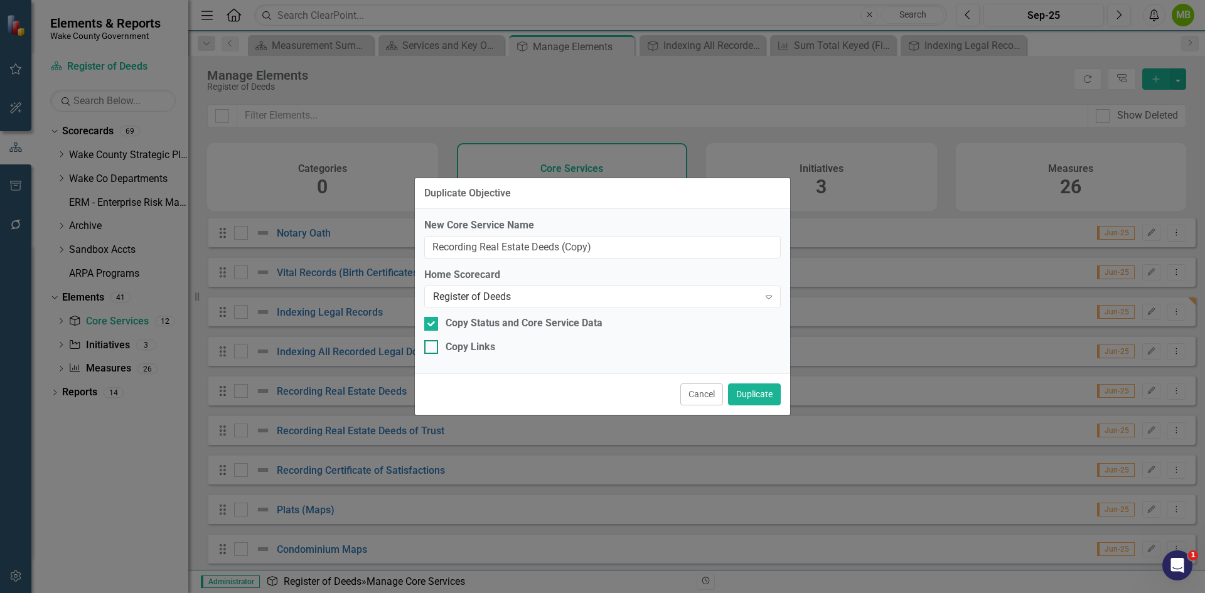
click at [432, 348] on input "Copy Links" at bounding box center [428, 344] width 8 height 8
checkbox input "true"
drag, startPoint x: 569, startPoint y: 240, endPoint x: 274, endPoint y: 229, distance: 294.5
click at [274, 229] on div "Duplicate Objective New Core Service Name Recording Real Estate Deeds (Copy) Ho…" at bounding box center [602, 296] width 1205 height 593
click at [603, 219] on label "New Core Service Name" at bounding box center [602, 225] width 356 height 14
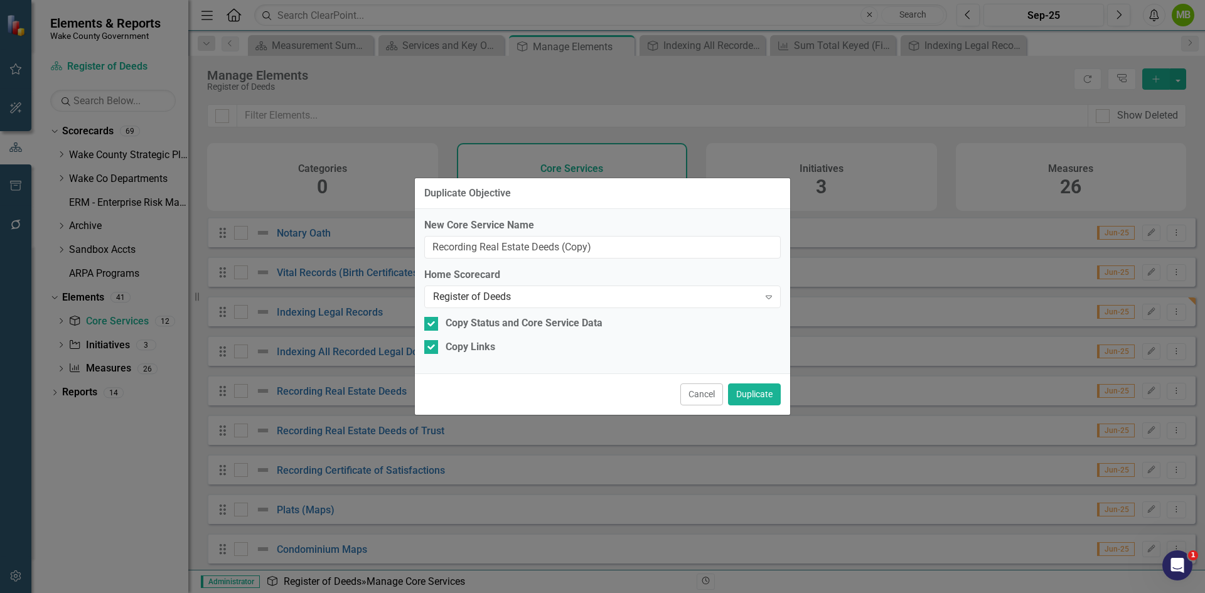
click at [603, 236] on input "Recording Real Estate Deeds (Copy)" at bounding box center [602, 247] width 356 height 23
paste input "gister Real Estate and Property Records"
type input "Register Real Estate and Property Records"
click at [750, 396] on button "Duplicate" at bounding box center [754, 394] width 53 height 22
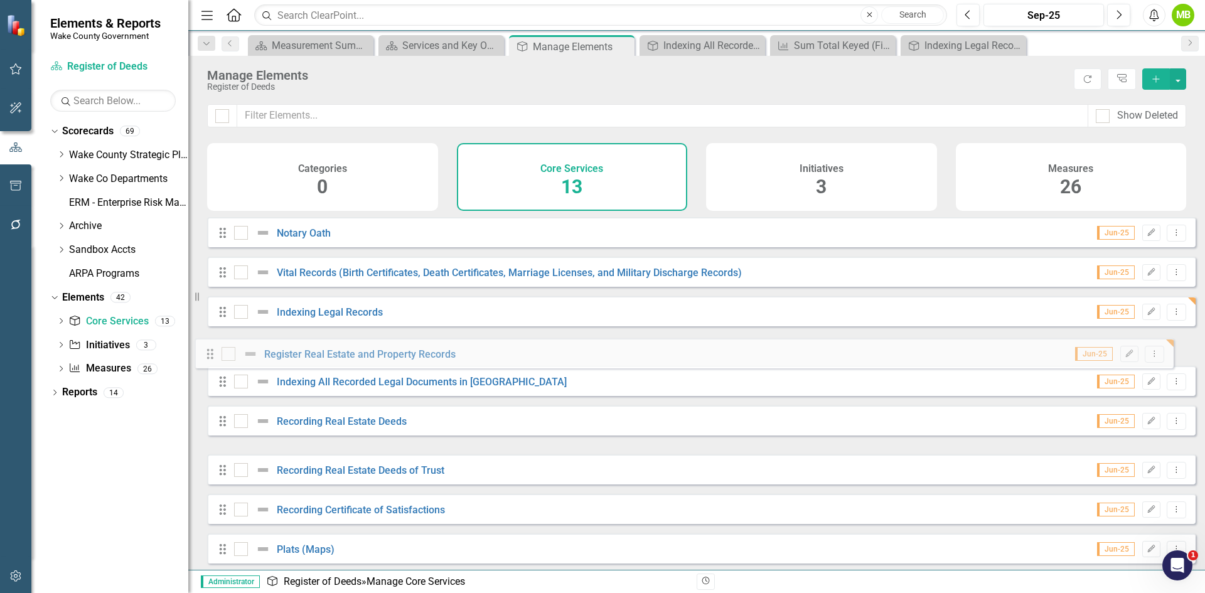
drag, startPoint x: 223, startPoint y: 442, endPoint x: 211, endPoint y: 356, distance: 86.9
click at [211, 356] on div "Drag Notary Oath Jun-25 Edit Dropdown Menu Drag Vital Records (Birth Certificat…" at bounding box center [701, 469] width 988 height 505
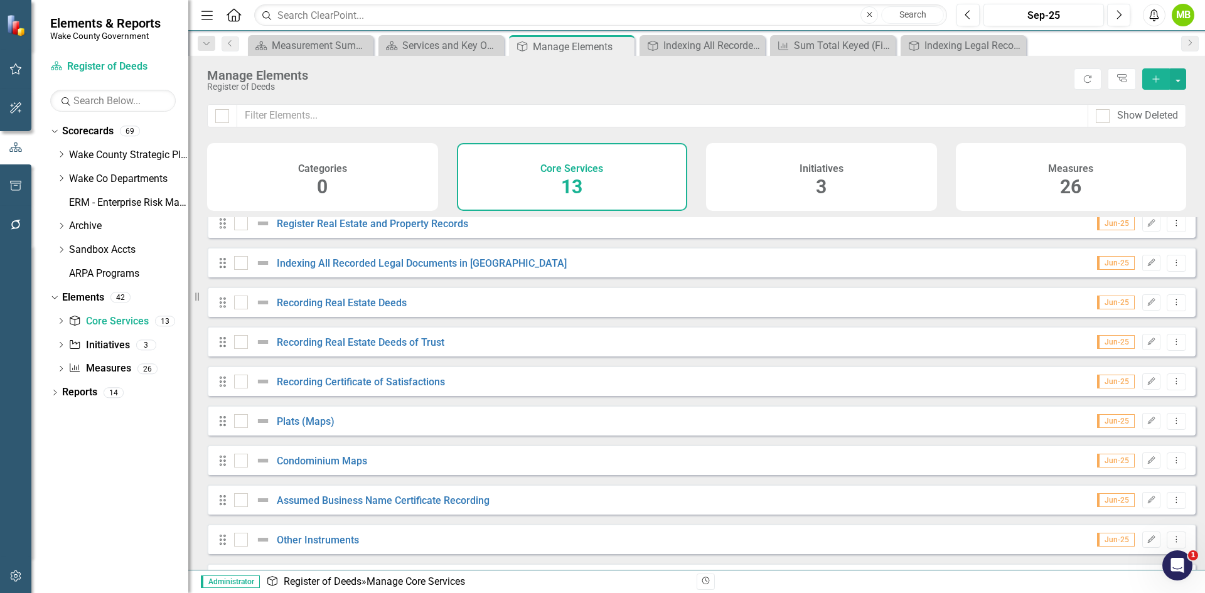
scroll to position [171, 0]
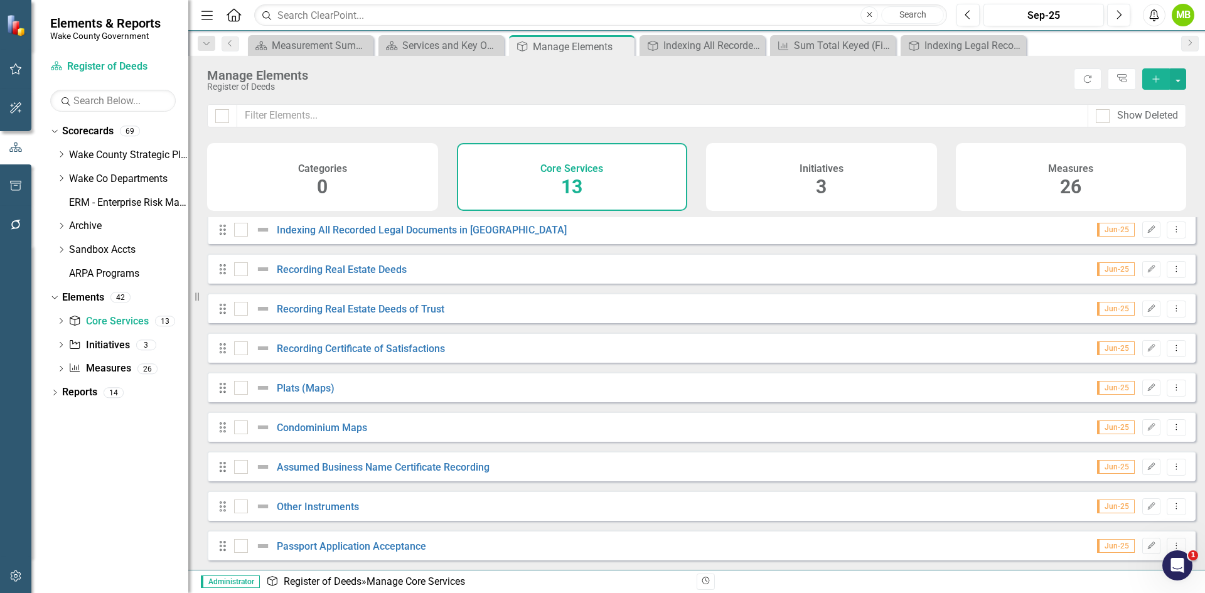
click at [217, 543] on div "Drag Passport Application Acceptance Jun-25 Edit Dropdown Menu" at bounding box center [701, 545] width 988 height 30
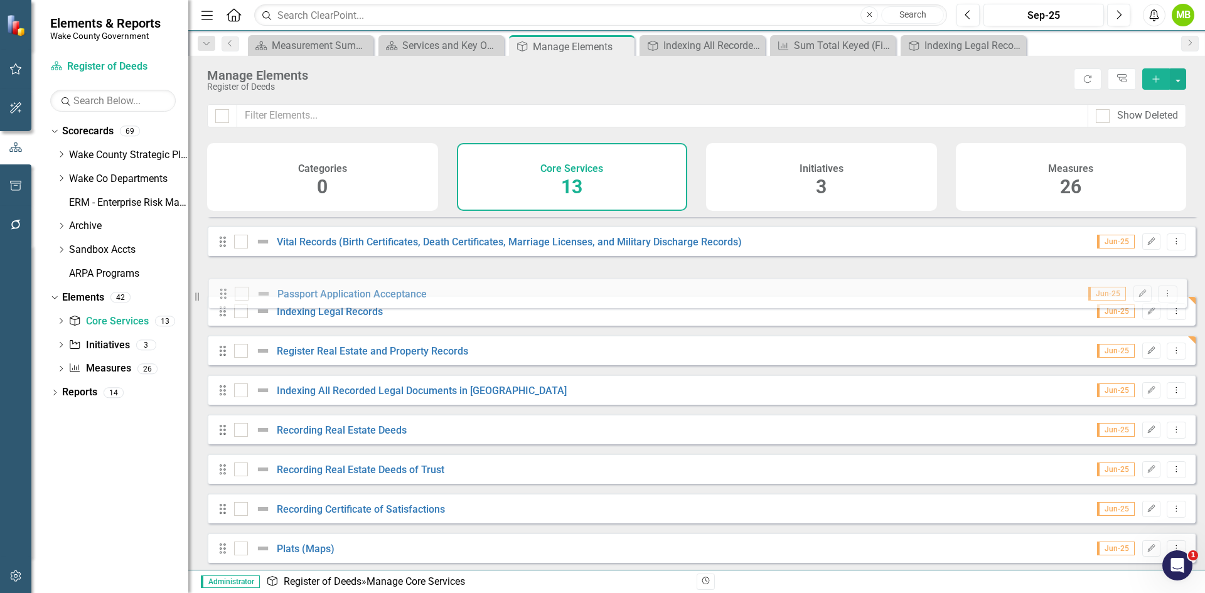
scroll to position [23, 0]
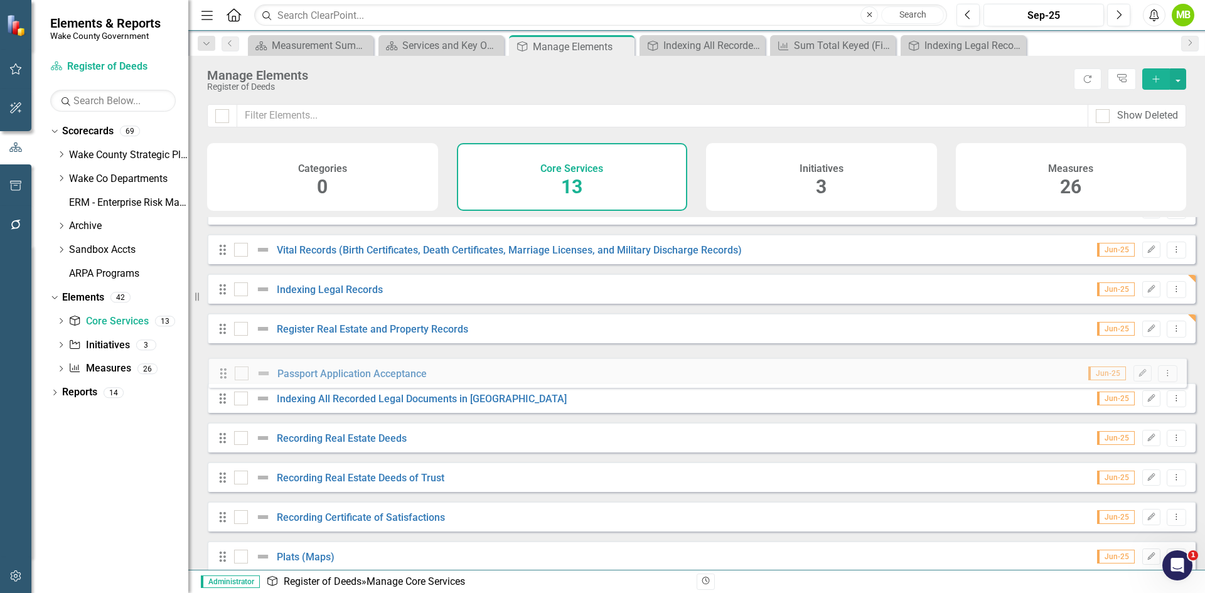
drag, startPoint x: 223, startPoint y: 545, endPoint x: 224, endPoint y: 372, distance: 172.6
click at [224, 372] on div "Drag Notary Oath Jun-25 Edit Dropdown Menu Drag Vital Records (Birth Certificat…" at bounding box center [701, 447] width 988 height 505
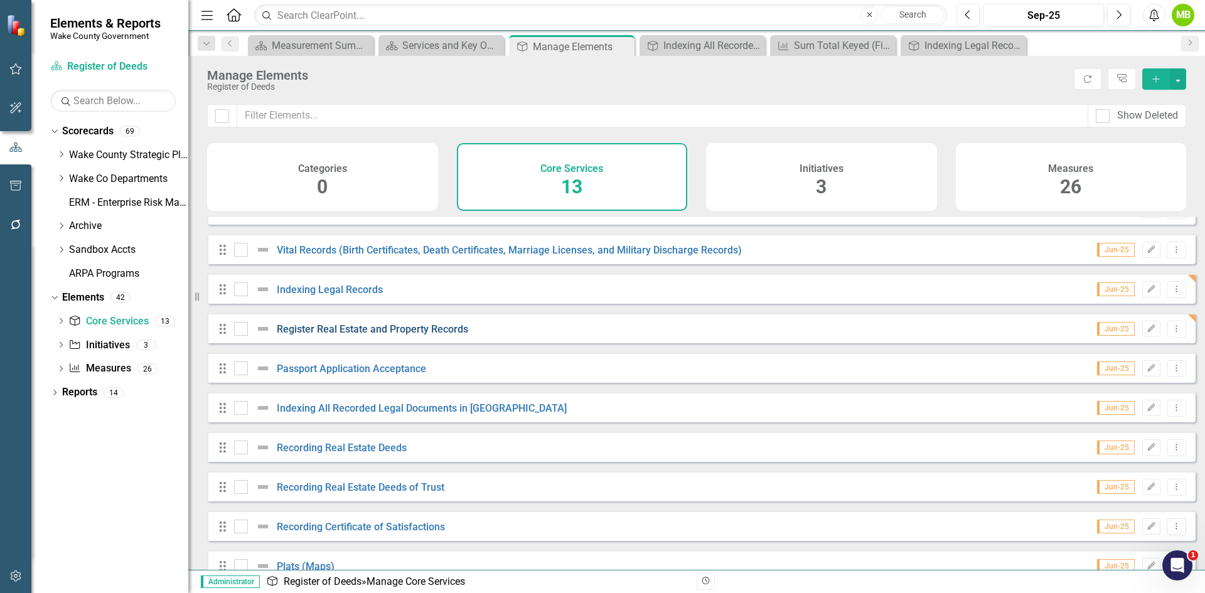
click at [428, 335] on link "Register Real Estate and Property Records" at bounding box center [372, 329] width 191 height 12
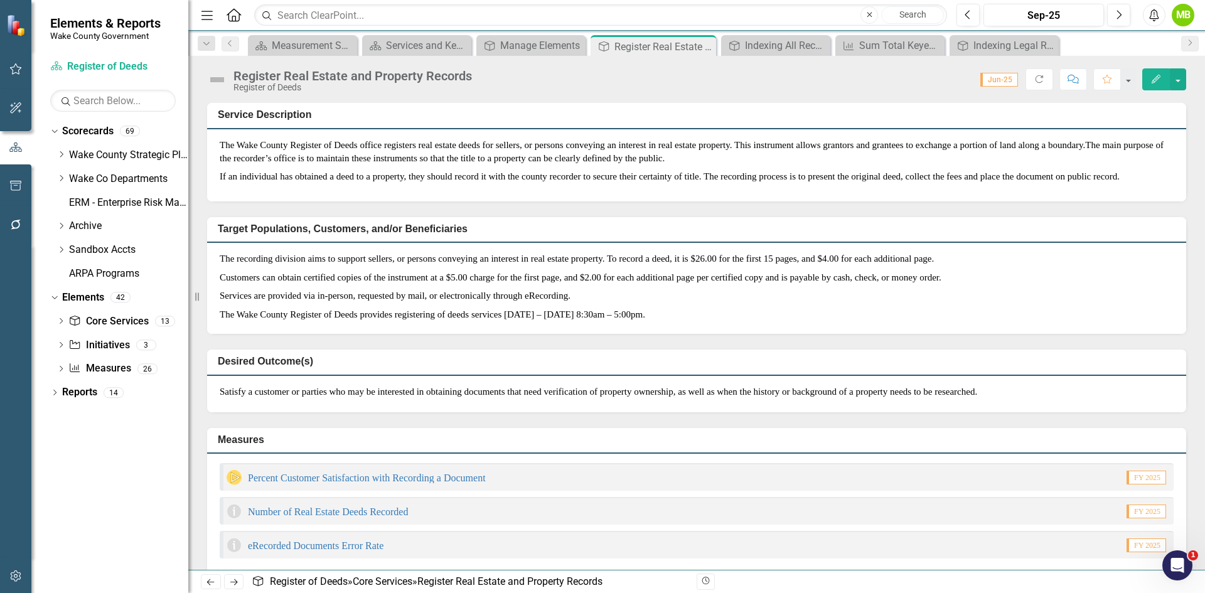
click at [441, 178] on p "If an individual has obtained a deed to a property, they should record it with …" at bounding box center [697, 177] width 954 height 18
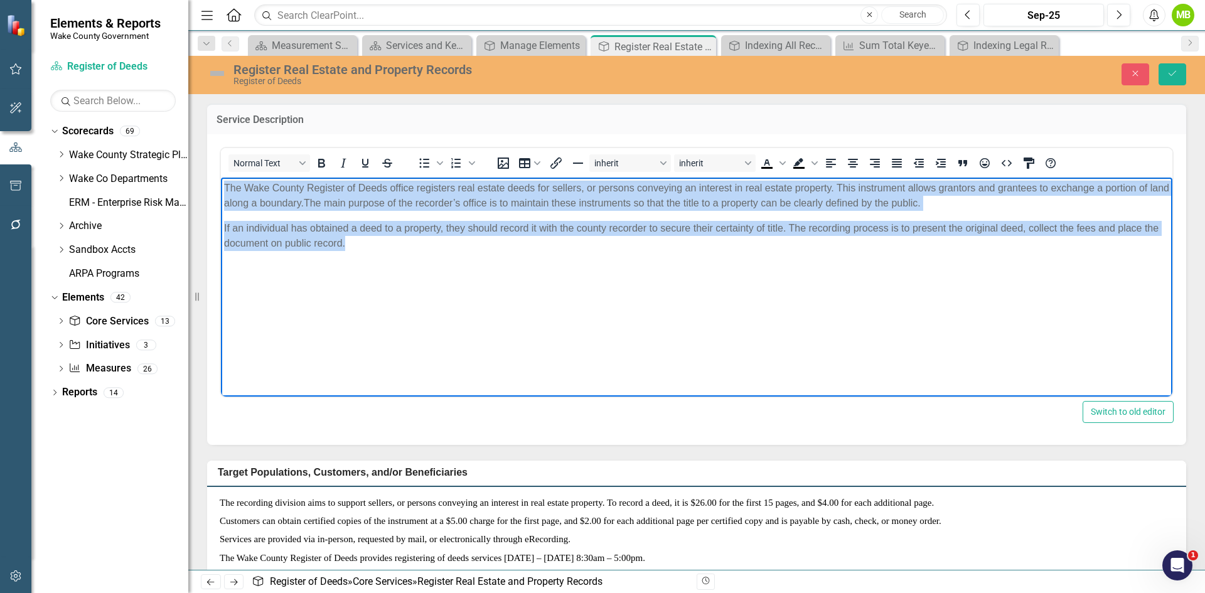
drag, startPoint x: 368, startPoint y: 246, endPoint x: 222, endPoint y: 180, distance: 160.4
click at [222, 180] on body "The Wake County Register of Deeds office registers real estate deeds for seller…" at bounding box center [696, 271] width 951 height 188
paste body "Rich Text Area. Press ALT-0 for help."
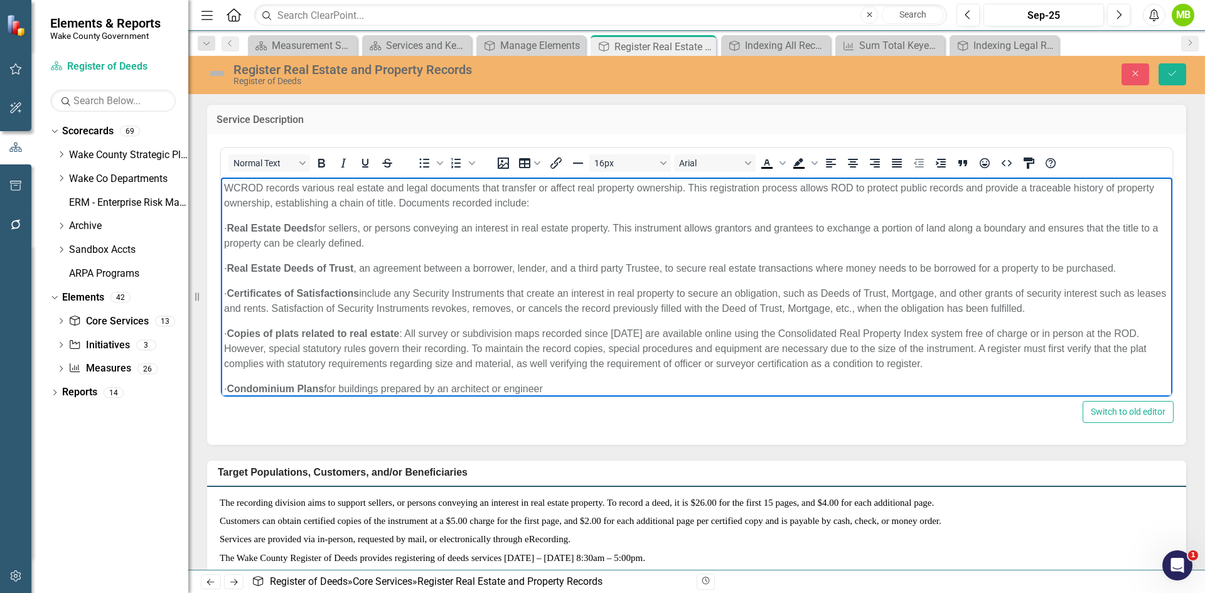
click at [254, 224] on strong "Real Estate Deeds" at bounding box center [270, 227] width 87 height 11
click at [427, 161] on icon "Bullet list" at bounding box center [424, 163] width 15 height 15
click at [476, 240] on li "Real Estate Deeds for sellers, or persons conveying an interest in real estate …" at bounding box center [709, 235] width 920 height 30
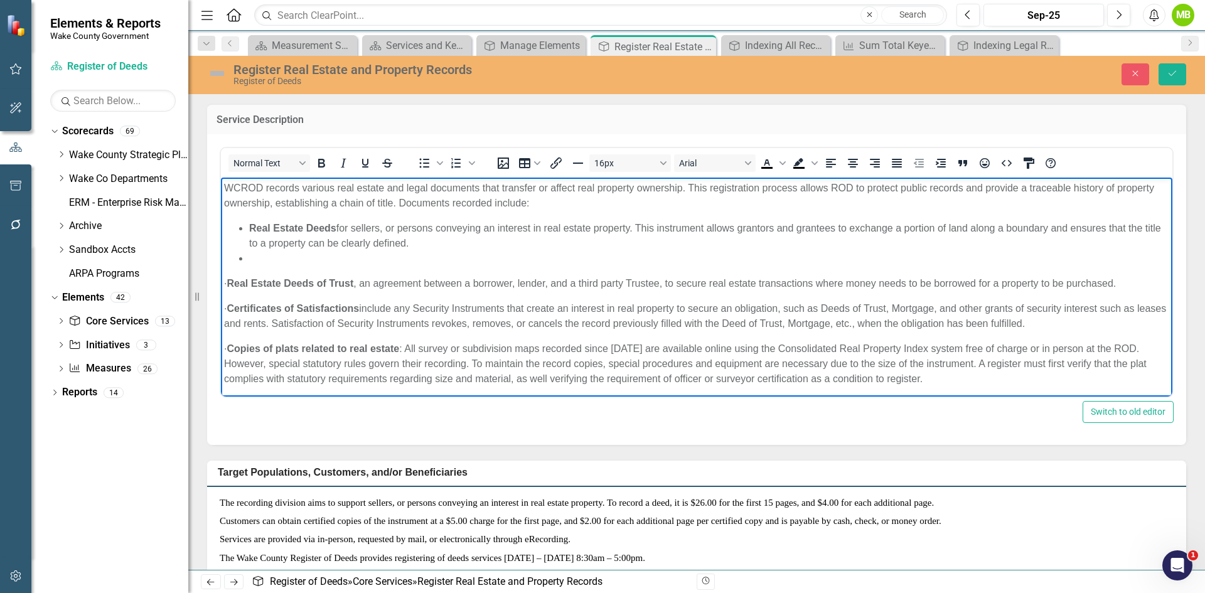
drag, startPoint x: 250, startPoint y: 280, endPoint x: 224, endPoint y: 280, distance: 26.4
click at [224, 280] on p "· Real Estate Deeds of Trust , an agreement between a borrower, lender, and a t…" at bounding box center [696, 282] width 945 height 15
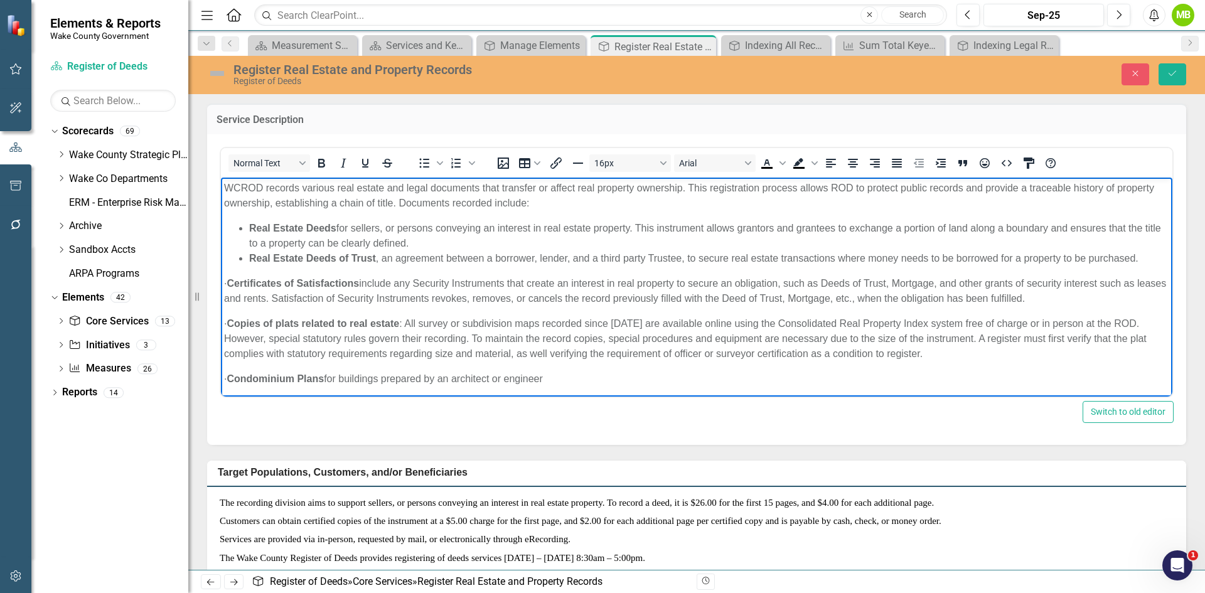
drag, startPoint x: 254, startPoint y: 282, endPoint x: 218, endPoint y: 275, distance: 36.6
click at [221, 275] on html "WCROD records various real estate and legal documents that transfer or affect r…" at bounding box center [696, 353] width 951 height 353
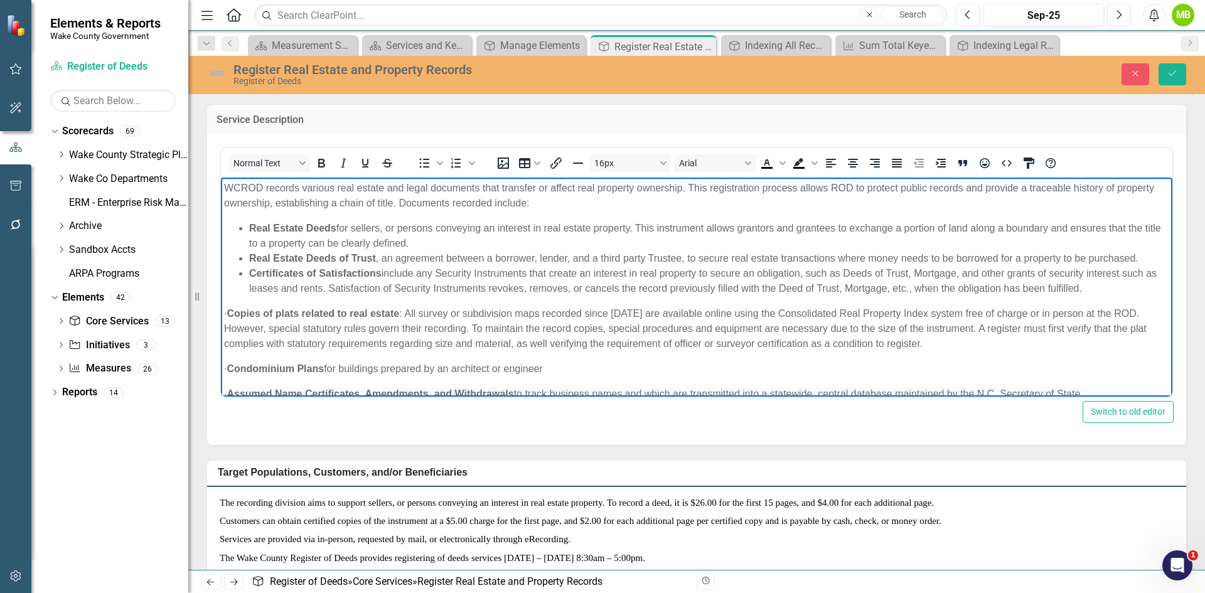
drag, startPoint x: 253, startPoint y: 310, endPoint x: 223, endPoint y: 310, distance: 30.1
click at [223, 310] on body "WCROD records various real estate and legal documents that transfer or affect r…" at bounding box center [696, 348] width 951 height 343
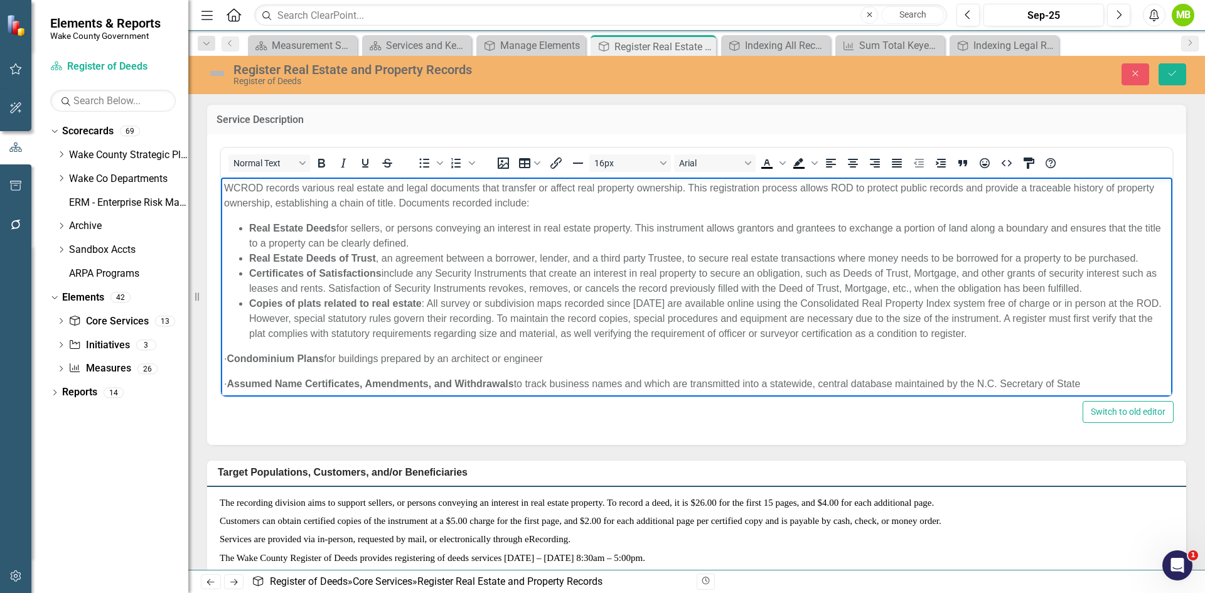
drag, startPoint x: 253, startPoint y: 356, endPoint x: 220, endPoint y: 358, distance: 32.7
click at [221, 358] on html "WCROD records various real estate and legal documents that transfer or affect r…" at bounding box center [696, 343] width 951 height 333
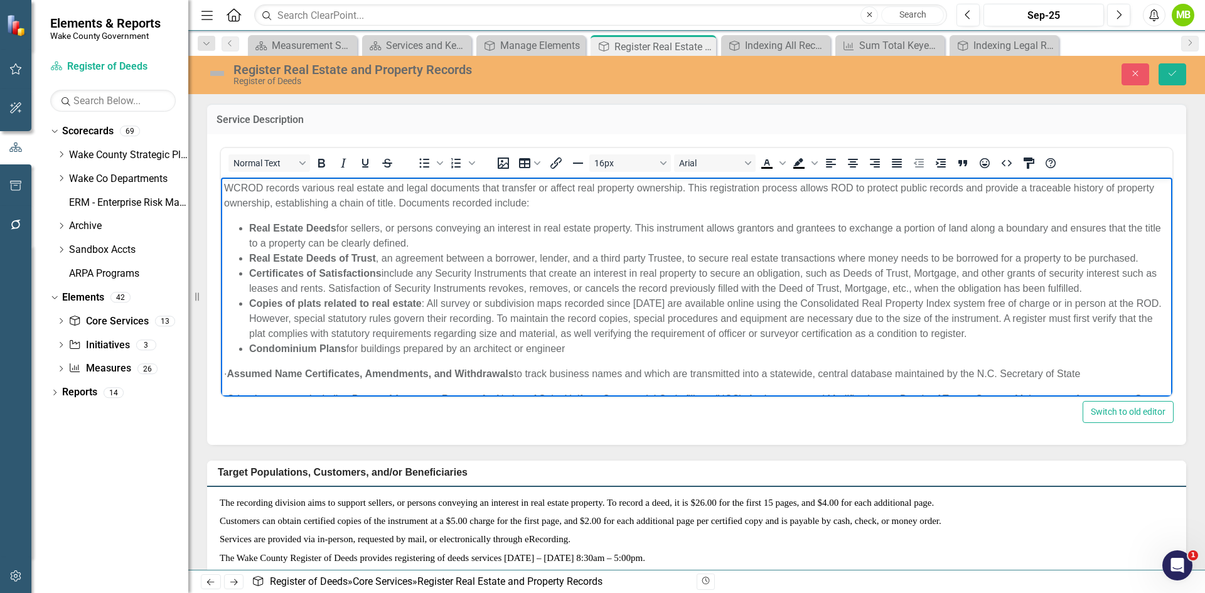
drag, startPoint x: 252, startPoint y: 371, endPoint x: 223, endPoint y: 373, distance: 28.9
click at [223, 373] on body "WCROD records various real estate and legal documents that transfer or affect r…" at bounding box center [696, 338] width 951 height 323
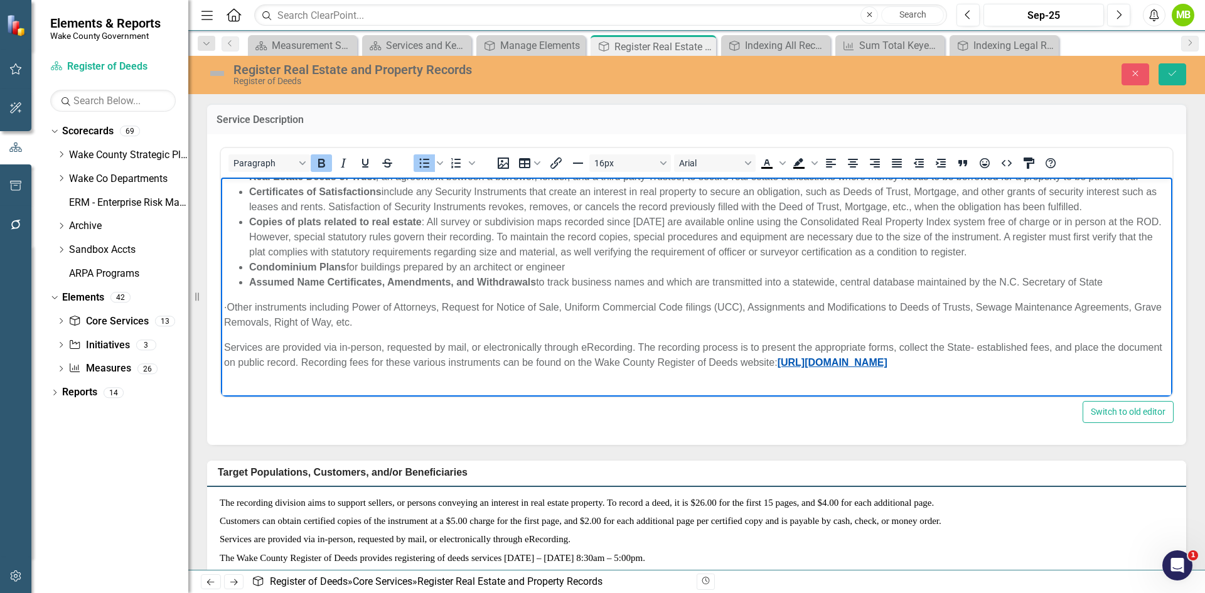
scroll to position [109, 0]
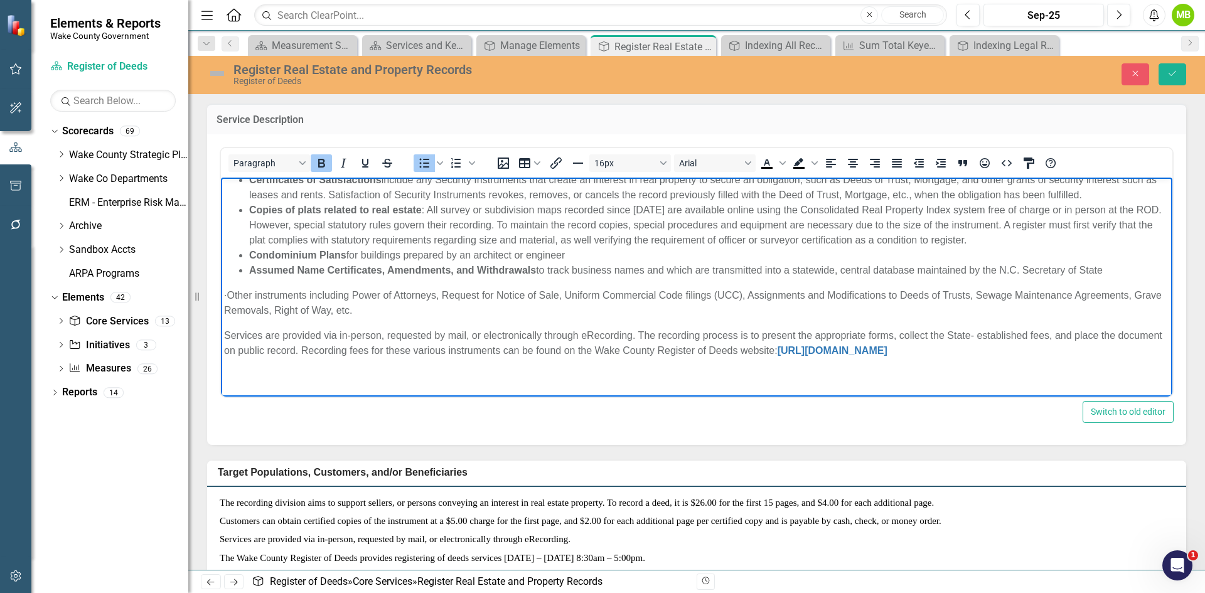
click at [255, 287] on p "· Other instruments including Power of Attorneys, Request for Notice of Sale, U…" at bounding box center [696, 302] width 945 height 30
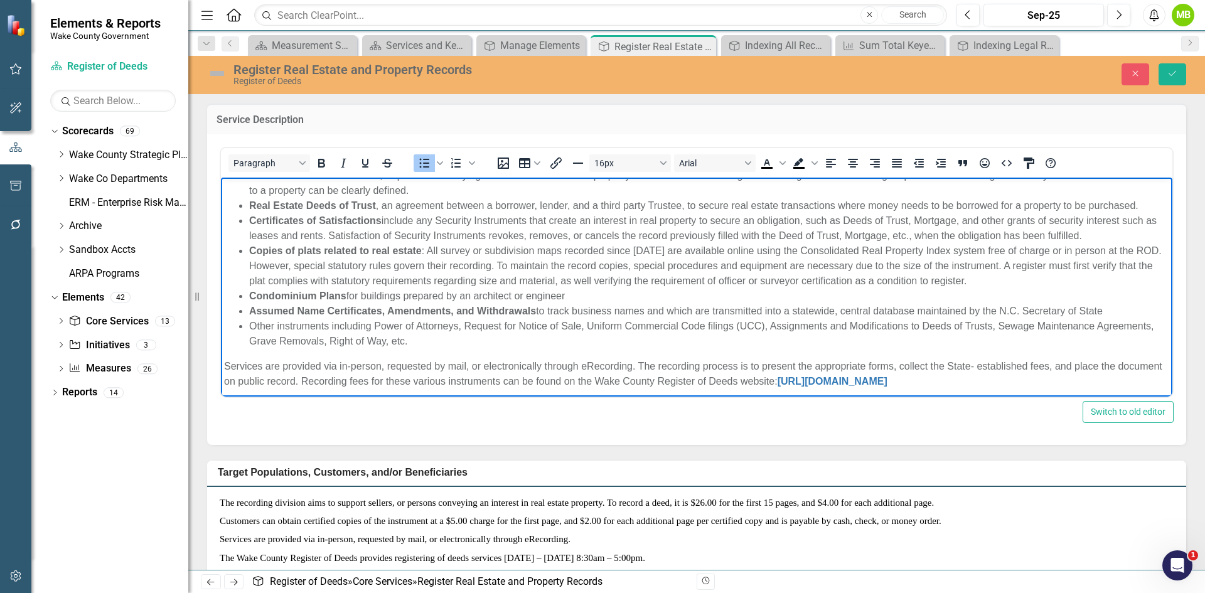
scroll to position [99, 0]
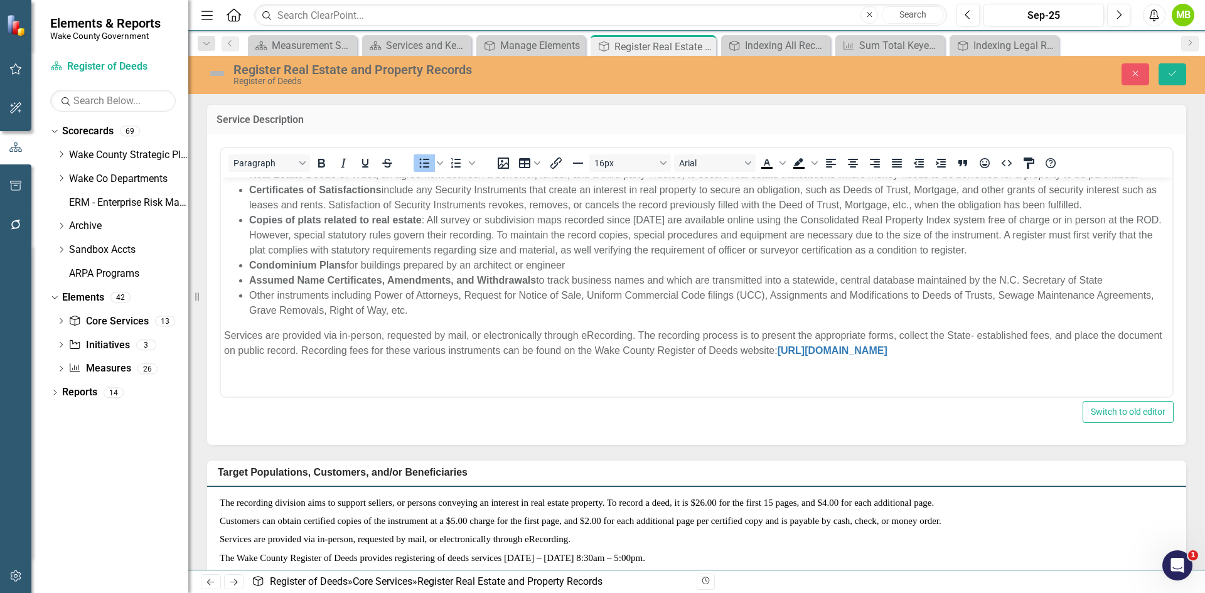
click at [312, 426] on div "<p><em></em><span style="font-family: inherit; font-size: inherit; color: inher…" at bounding box center [696, 289] width 979 height 311
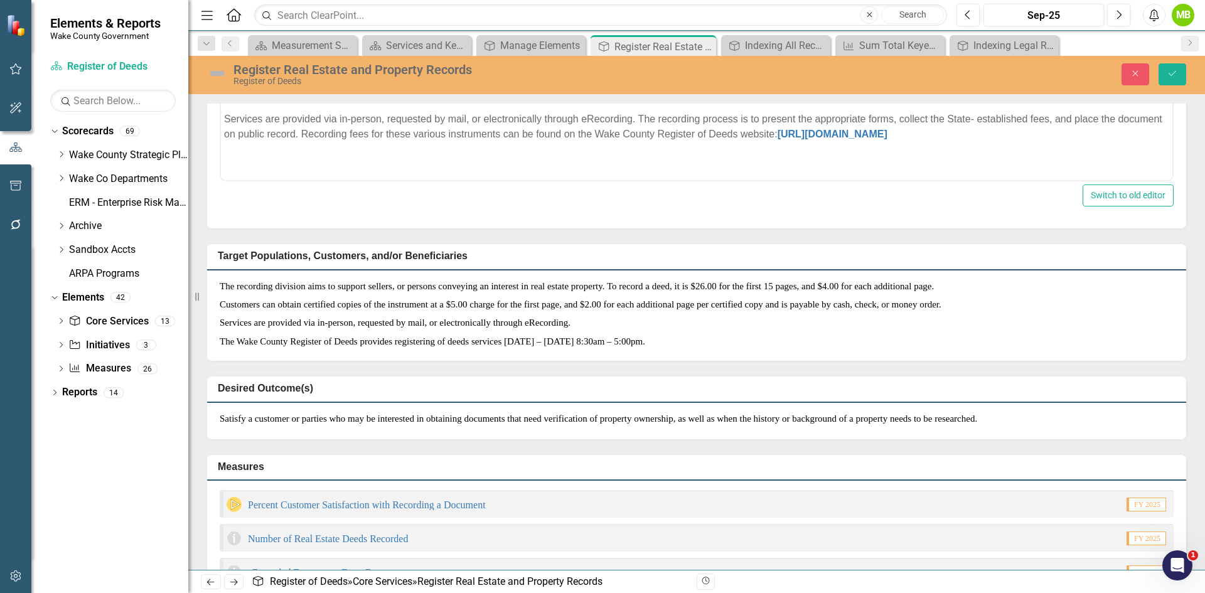
scroll to position [314, 0]
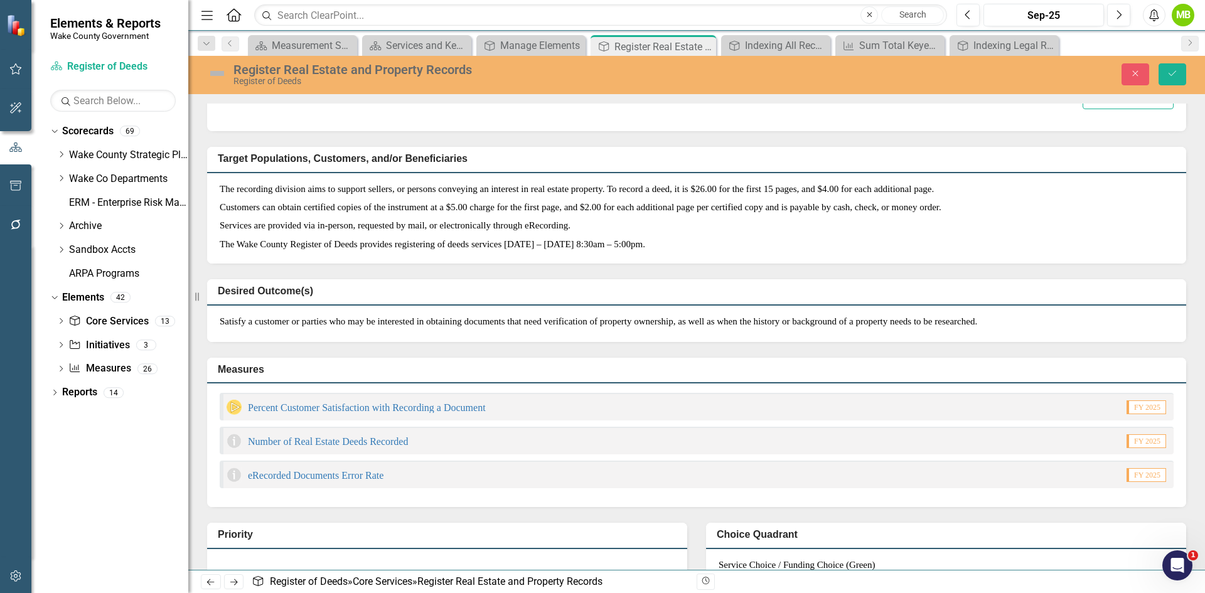
click at [360, 328] on p "Satisfy a customer or parties who may be interested in obtaining documents that…" at bounding box center [697, 321] width 954 height 13
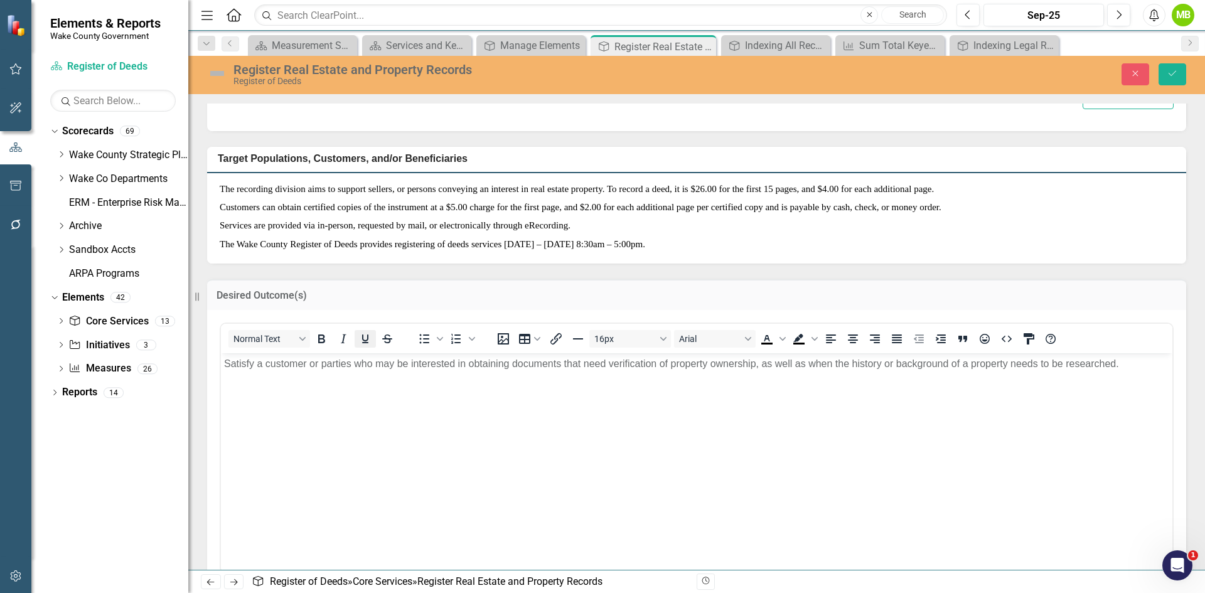
scroll to position [0, 0]
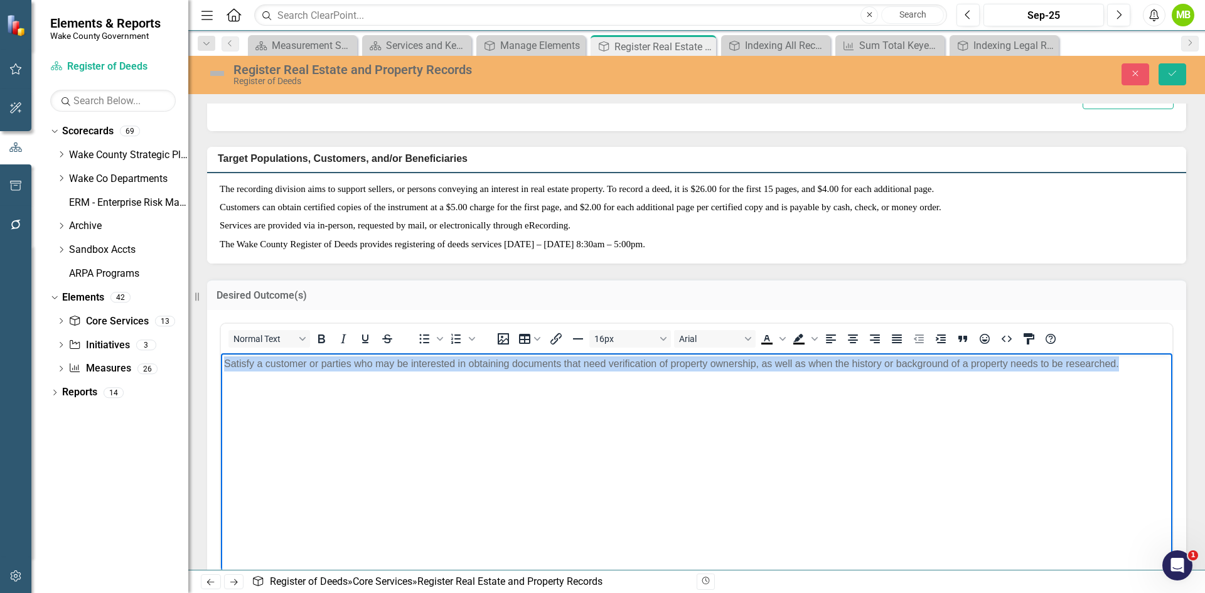
drag, startPoint x: 1140, startPoint y: 366, endPoint x: 290, endPoint y: 705, distance: 914.5
click at [221, 353] on html "Satisfy a customer or parties who may be interested in obtaining documents that…" at bounding box center [696, 447] width 951 height 188
paste body "Rich Text Area. Press ALT-0 for help."
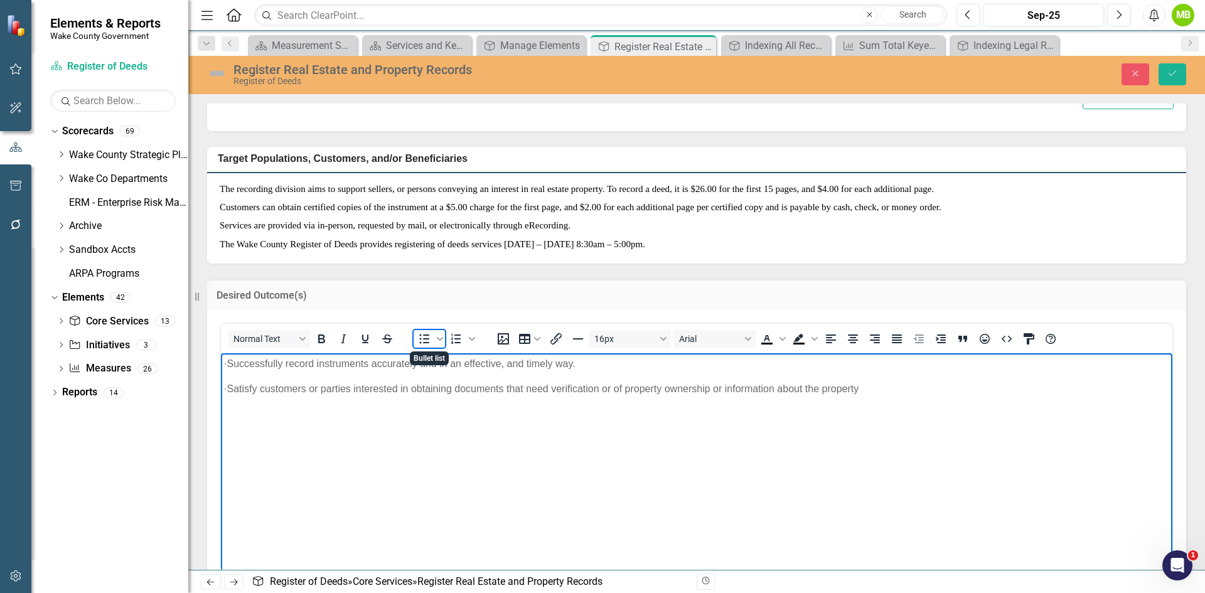
click at [424, 335] on icon "Bullet list" at bounding box center [425, 338] width 10 height 9
drag, startPoint x: 276, startPoint y: 391, endPoint x: 247, endPoint y: 383, distance: 29.8
click at [247, 383] on ul "· Satisfy customers or parties interested in obtaining documents that need veri…" at bounding box center [696, 388] width 945 height 15
drag, startPoint x: 252, startPoint y: 361, endPoint x: 203, endPoint y: 362, distance: 49.0
click at [221, 362] on html "· Successfully record instruments accurately and in an effective, and timely wa…" at bounding box center [696, 447] width 951 height 188
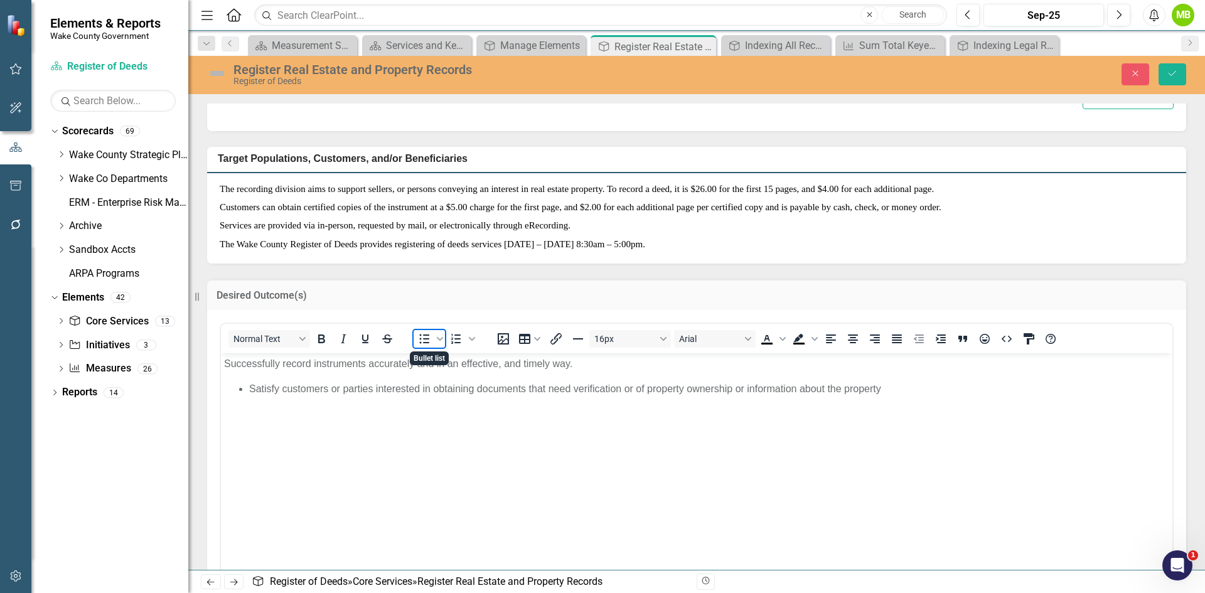
click at [428, 342] on icon "Bullet list" at bounding box center [425, 338] width 10 height 9
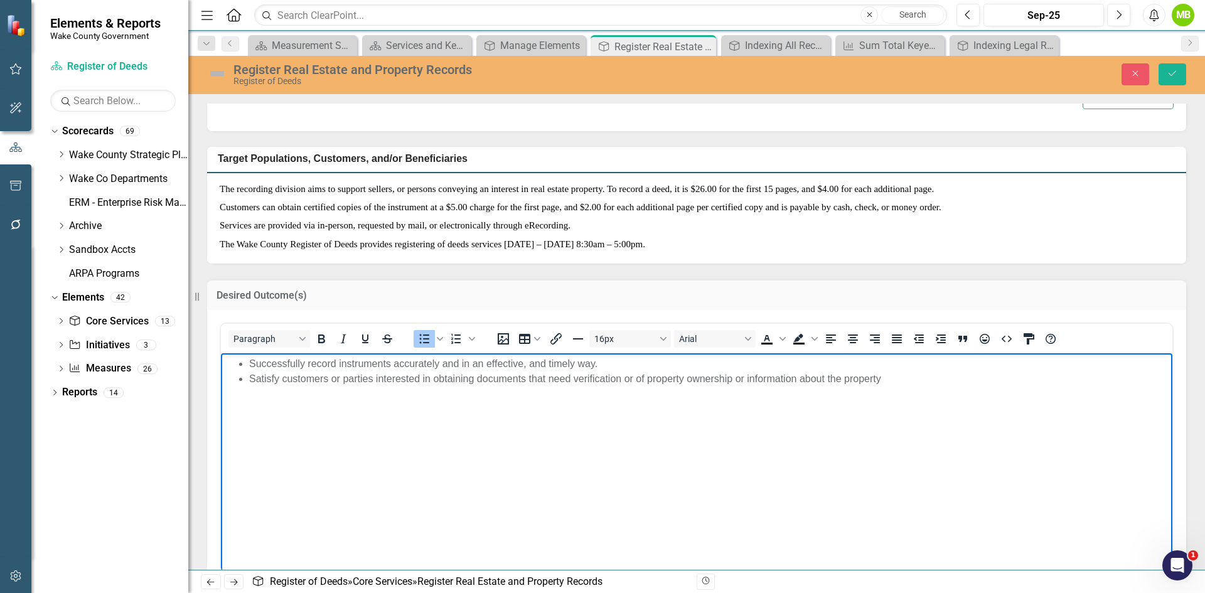
click at [365, 201] on p "Customers can obtain certified copies of the instrument at a $5.00 charge for t…" at bounding box center [697, 207] width 954 height 18
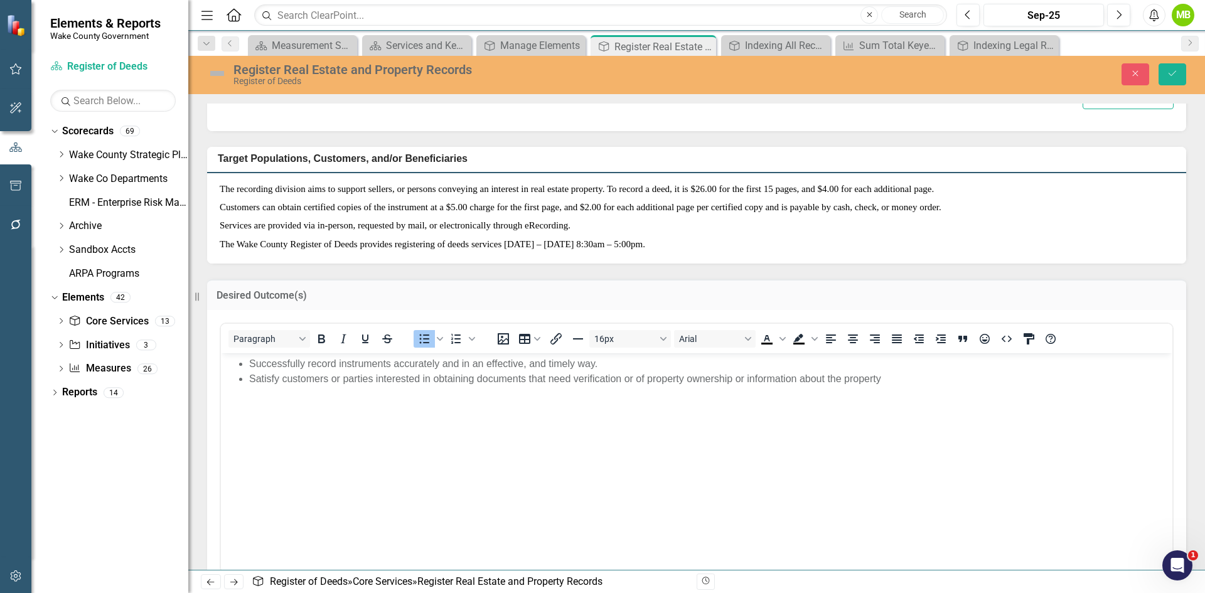
click at [365, 201] on p "Customers can obtain certified copies of the instrument at a $5.00 charge for t…" at bounding box center [697, 207] width 954 height 18
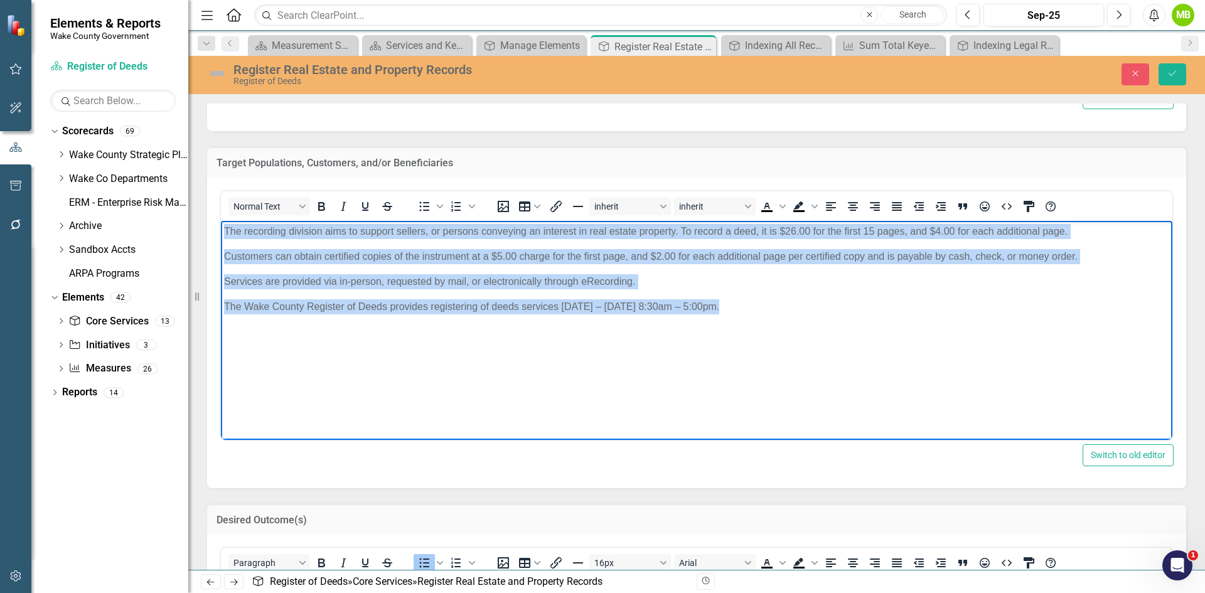
drag, startPoint x: 803, startPoint y: 309, endPoint x: 387, endPoint y: 435, distance: 434.3
click at [221, 220] on html "The recording division aims to support sellers, or persons conveying an interes…" at bounding box center [696, 314] width 951 height 188
paste body "Rich Text Area. Press ALT-0 for help."
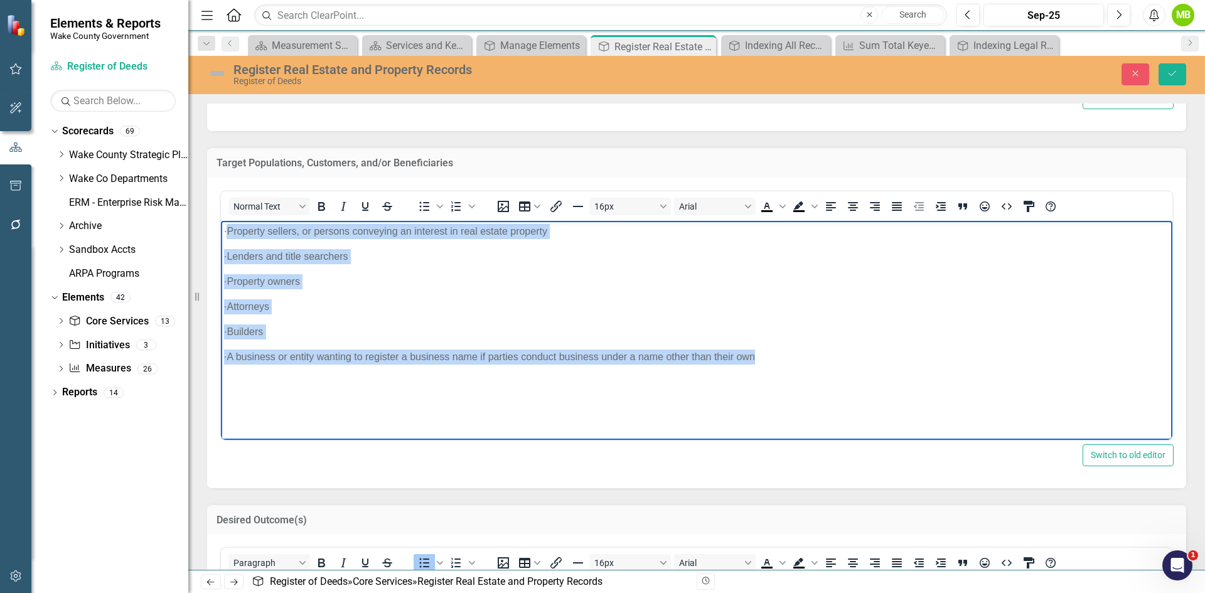
drag, startPoint x: 252, startPoint y: 227, endPoint x: 824, endPoint y: 385, distance: 593.0
click at [824, 385] on body "· Property sellers, or persons conveying an interest in real estate property · …" at bounding box center [696, 314] width 951 height 188
click at [291, 270] on body "· Property sellers, or persons conveying an interest in real estate property · …" at bounding box center [696, 314] width 951 height 188
drag, startPoint x: 254, startPoint y: 228, endPoint x: 213, endPoint y: 226, distance: 40.8
click at [221, 226] on html "· Property sellers, or persons conveying an interest in real estate property · …" at bounding box center [696, 314] width 951 height 188
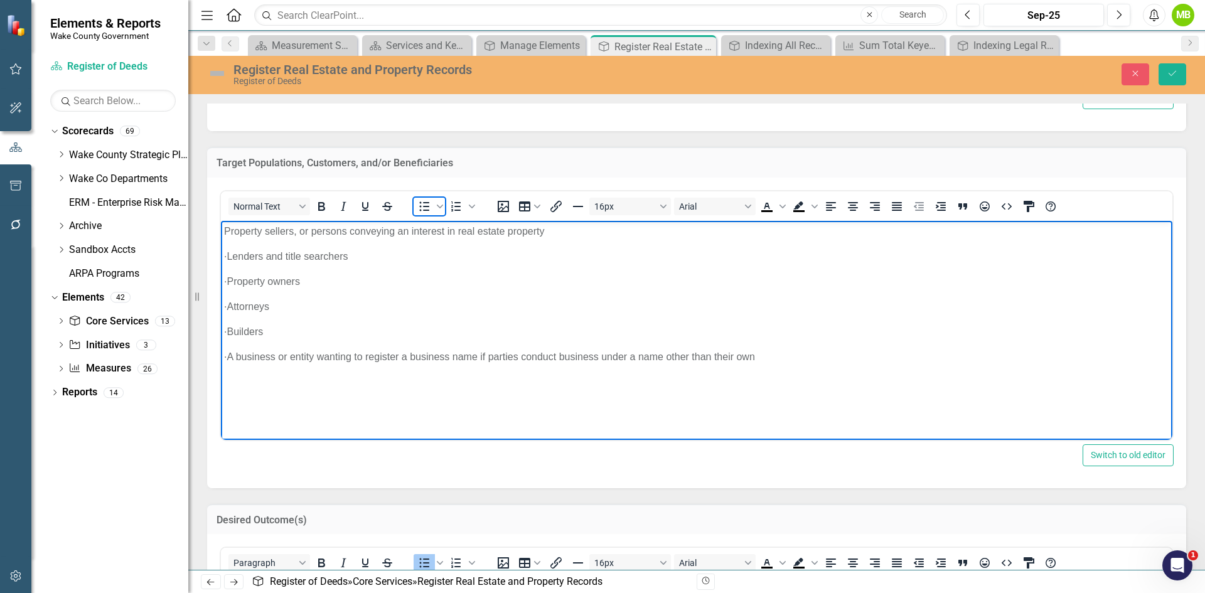
click at [420, 204] on icon "Bullet list" at bounding box center [424, 206] width 15 height 15
drag, startPoint x: 252, startPoint y: 254, endPoint x: 438, endPoint y: 472, distance: 287.1
click at [221, 251] on html "Property sellers, or persons conveying an interest in real estate property · Le…" at bounding box center [696, 314] width 951 height 188
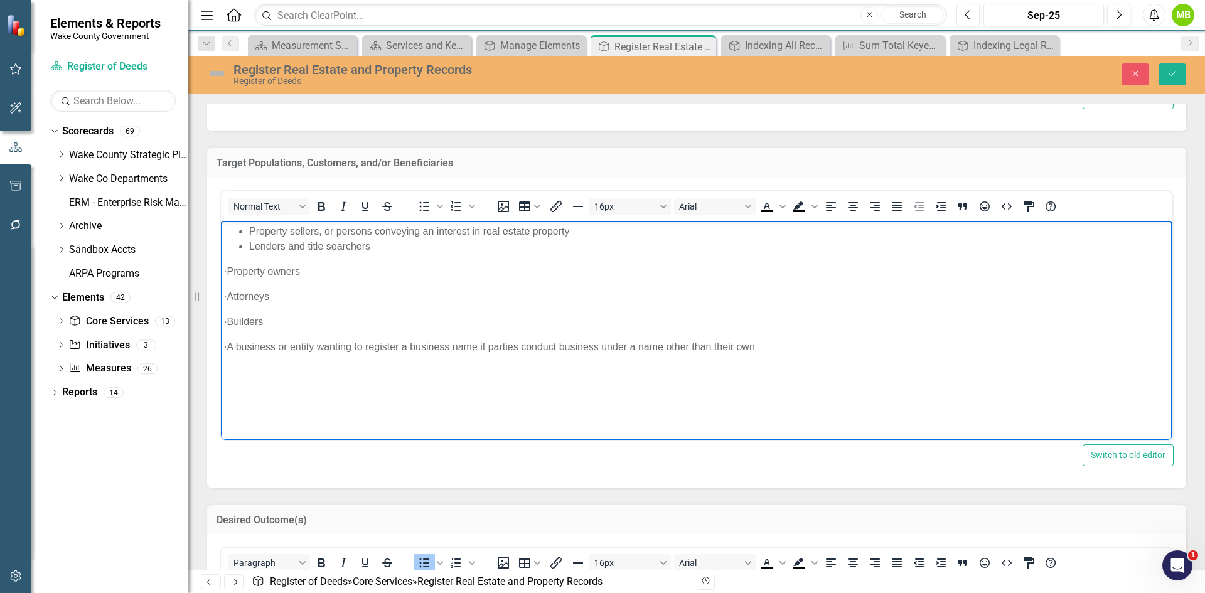
drag, startPoint x: 252, startPoint y: 270, endPoint x: 222, endPoint y: 268, distance: 29.6
click at [222, 268] on body "Property sellers, or persons conveying an interest in real estate property Lend…" at bounding box center [696, 314] width 951 height 188
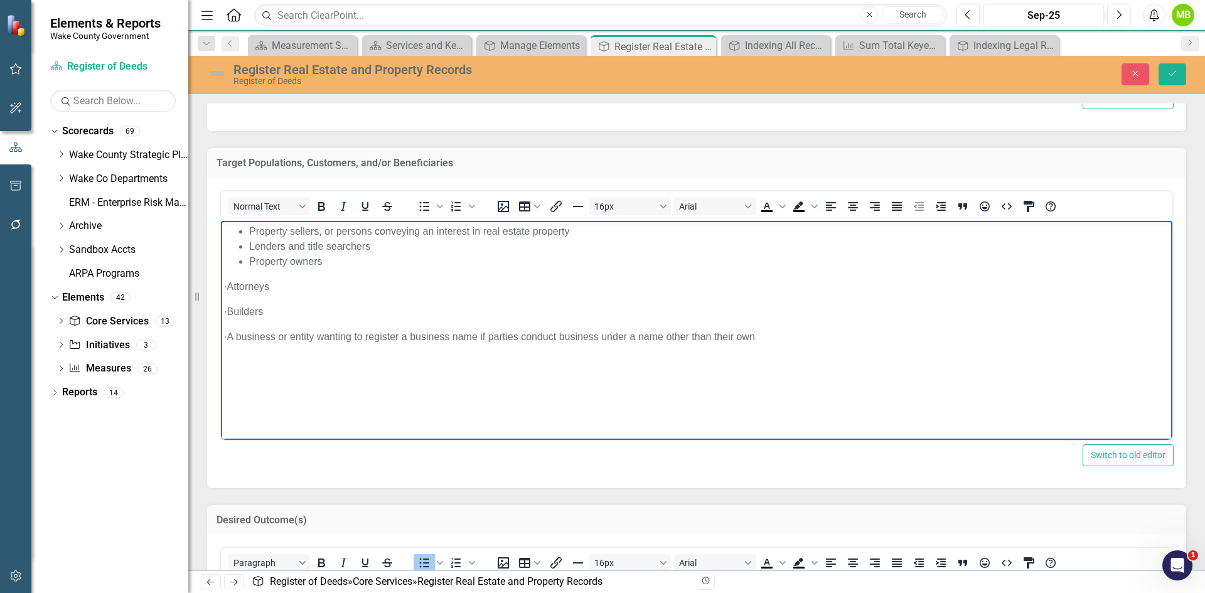
drag, startPoint x: 252, startPoint y: 283, endPoint x: 206, endPoint y: 280, distance: 45.3
click at [221, 280] on html "Property sellers, or persons conveying an interest in real estate property Lend…" at bounding box center [696, 314] width 951 height 188
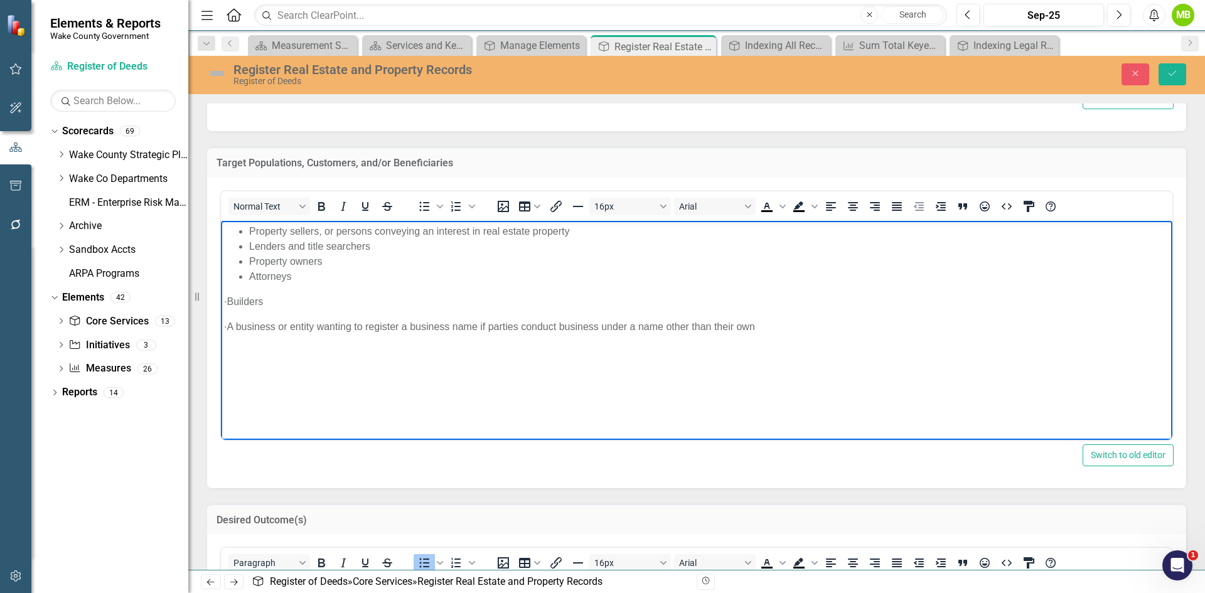
drag, startPoint x: 252, startPoint y: 301, endPoint x: 210, endPoint y: 291, distance: 43.4
click at [221, 291] on html "Property sellers, or persons conveying an interest in real estate property Lend…" at bounding box center [696, 314] width 951 height 188
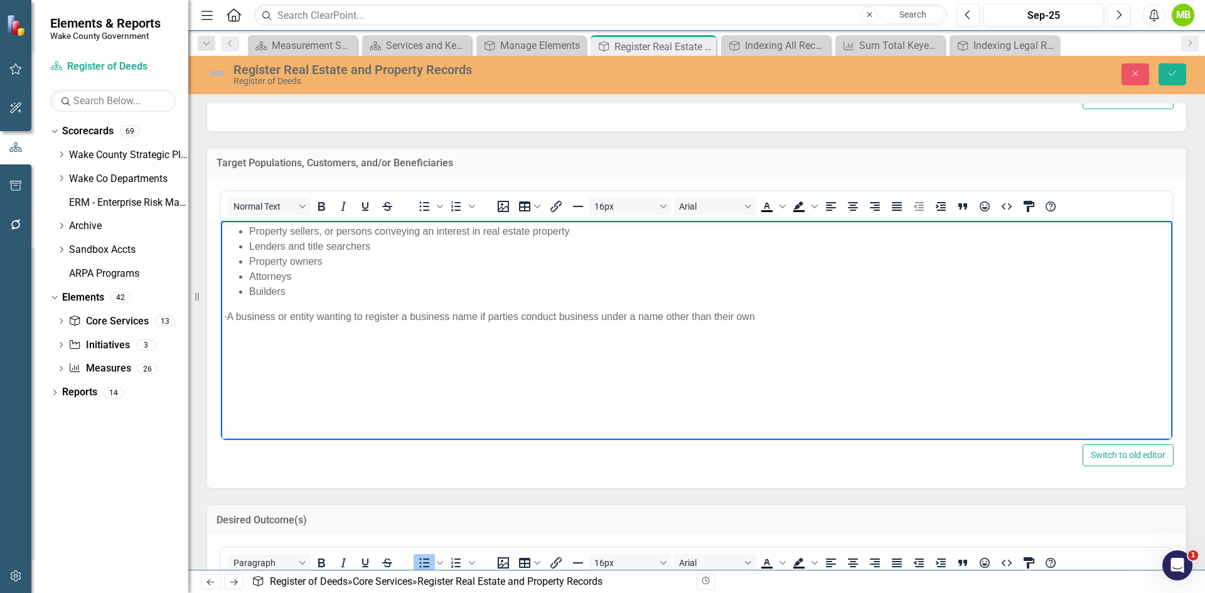
drag, startPoint x: 252, startPoint y: 317, endPoint x: 214, endPoint y: 311, distance: 38.7
click at [221, 311] on html "Property sellers, or persons conveying an interest in real estate property Lend…" at bounding box center [696, 314] width 951 height 188
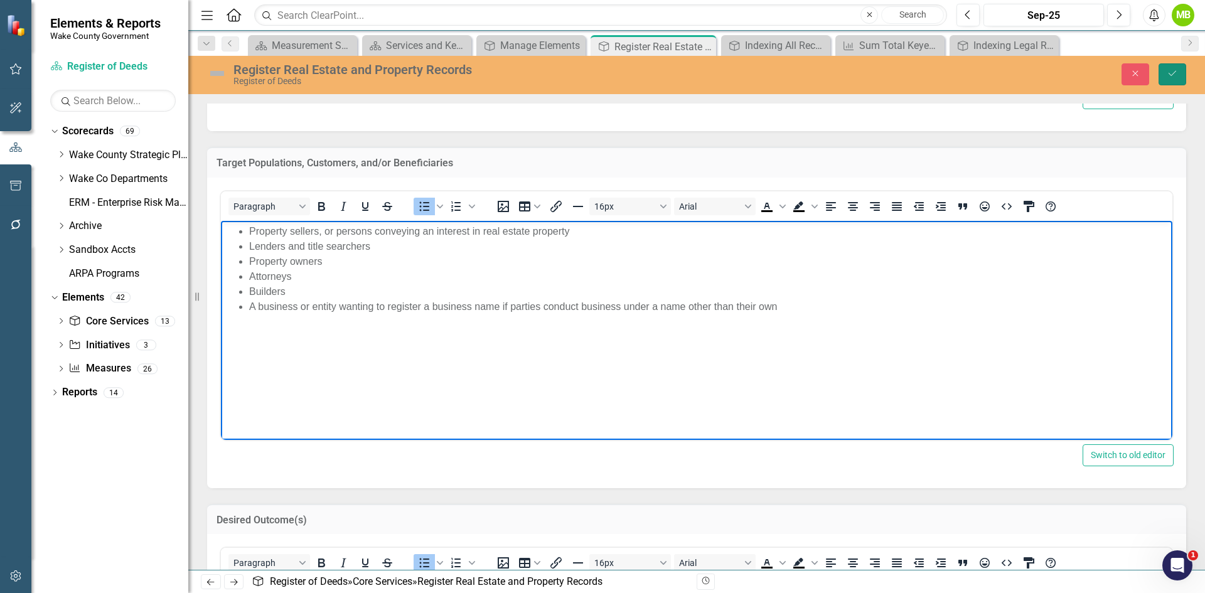
click at [1168, 75] on icon "Save" at bounding box center [1172, 73] width 11 height 9
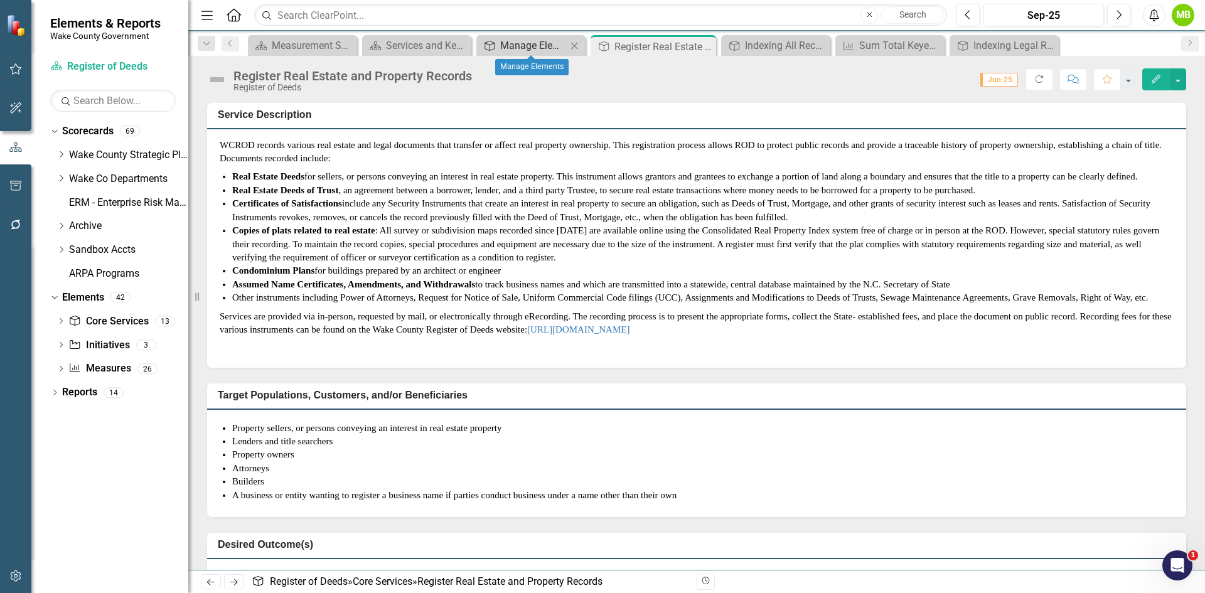
click at [550, 50] on div "Manage Elements" at bounding box center [533, 46] width 67 height 16
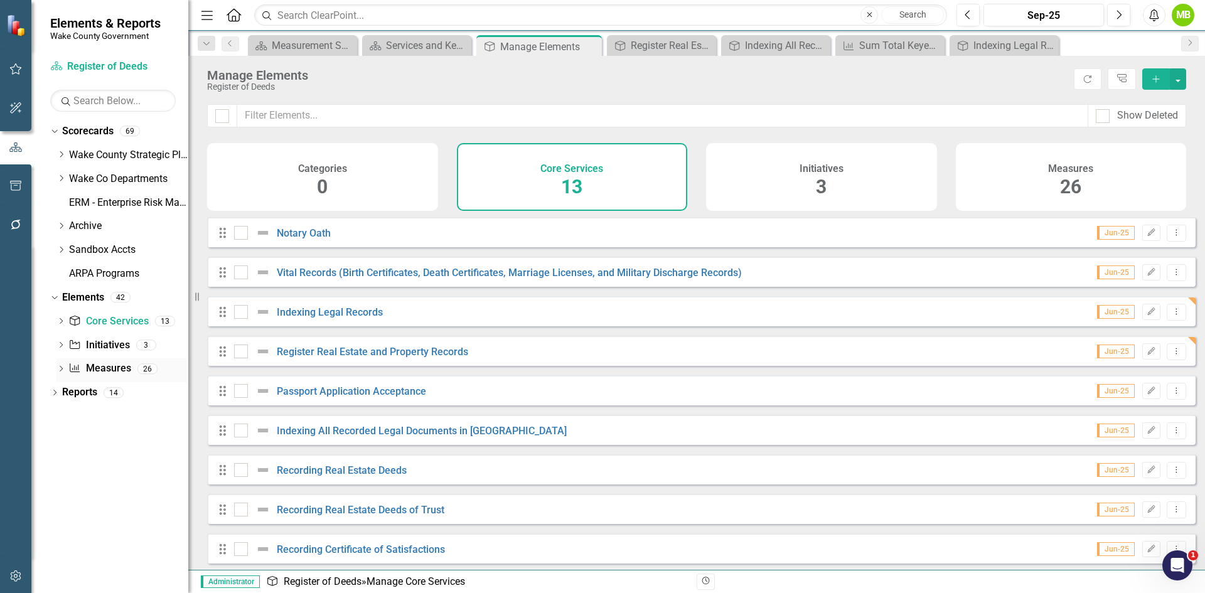
click at [100, 371] on link "Measure Measures" at bounding box center [99, 368] width 62 height 14
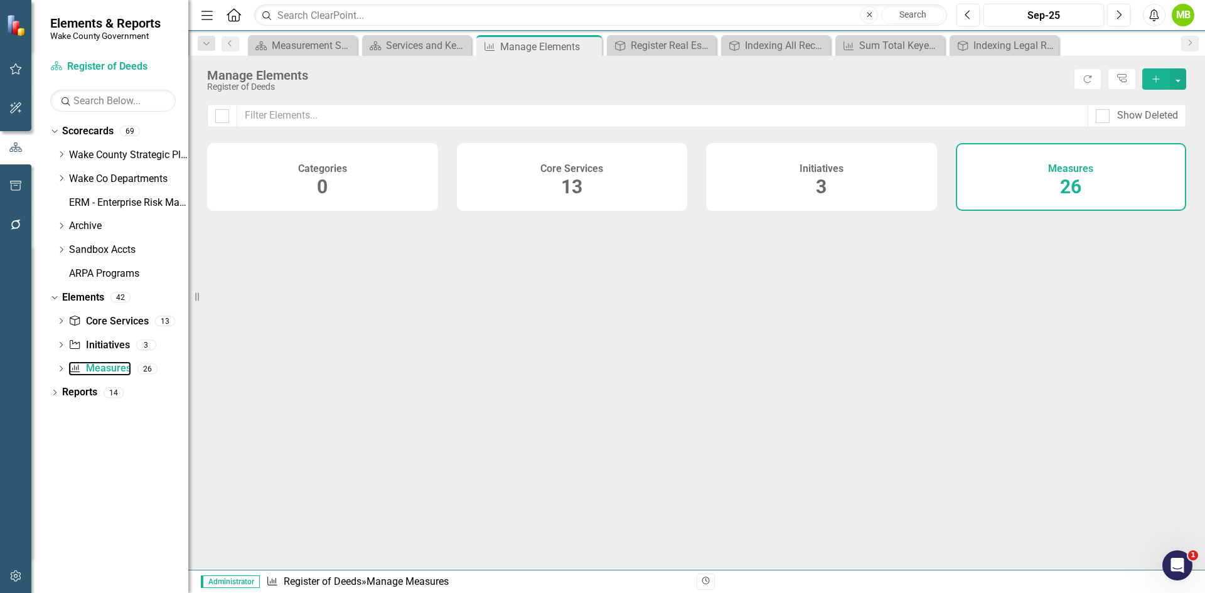
checkbox input "false"
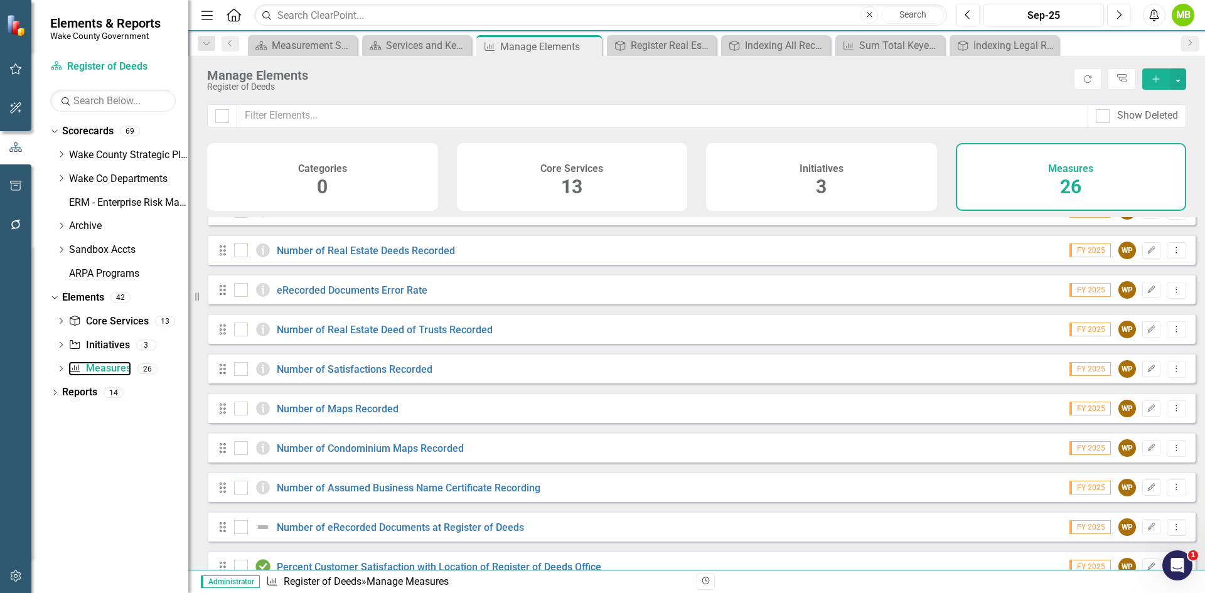
scroll to position [434, 0]
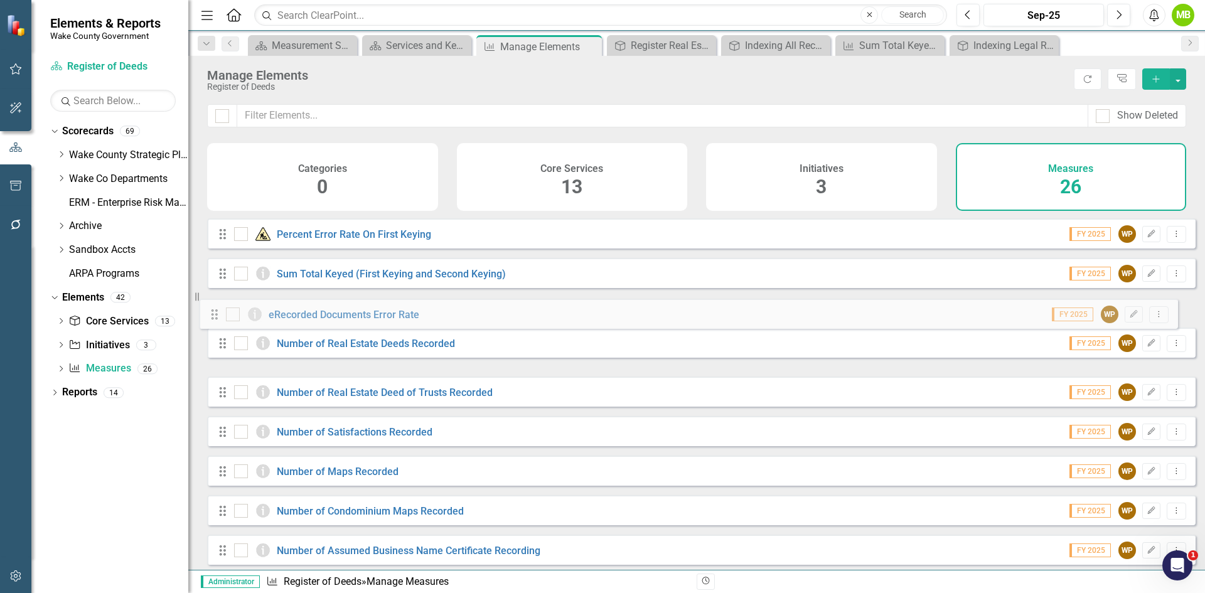
drag, startPoint x: 218, startPoint y: 360, endPoint x: 210, endPoint y: 313, distance: 48.4
click at [210, 313] on div "Drag Number of Notary Oaths Administered FY 2025 WP Edit Dropdown Menu Drag Per…" at bounding box center [701, 293] width 988 height 1018
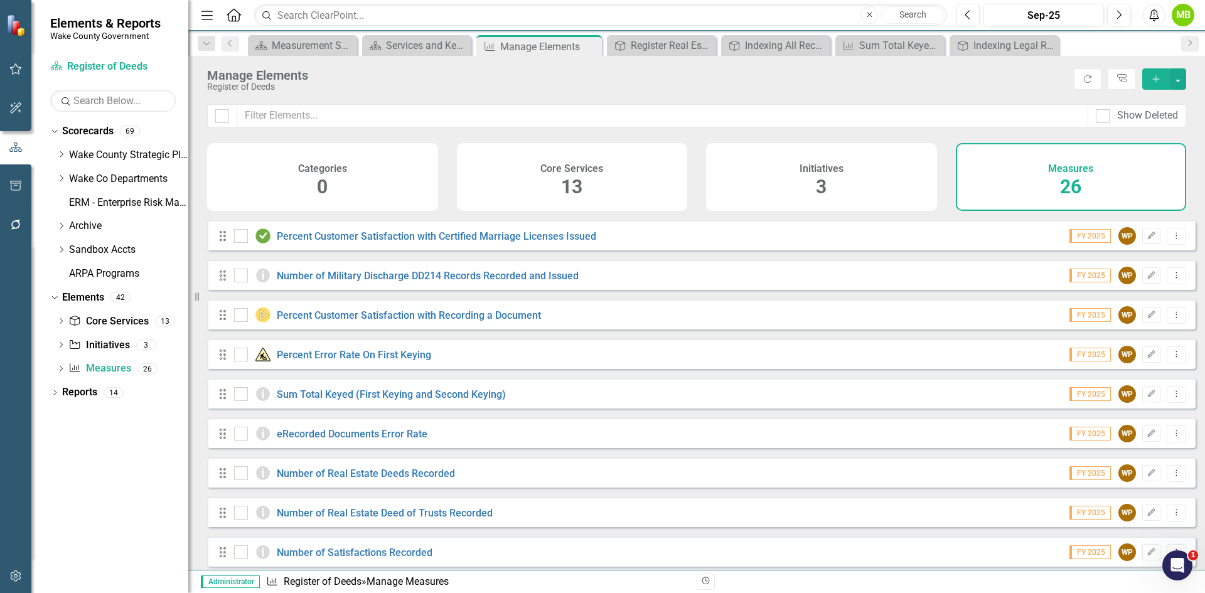
scroll to position [308, 0]
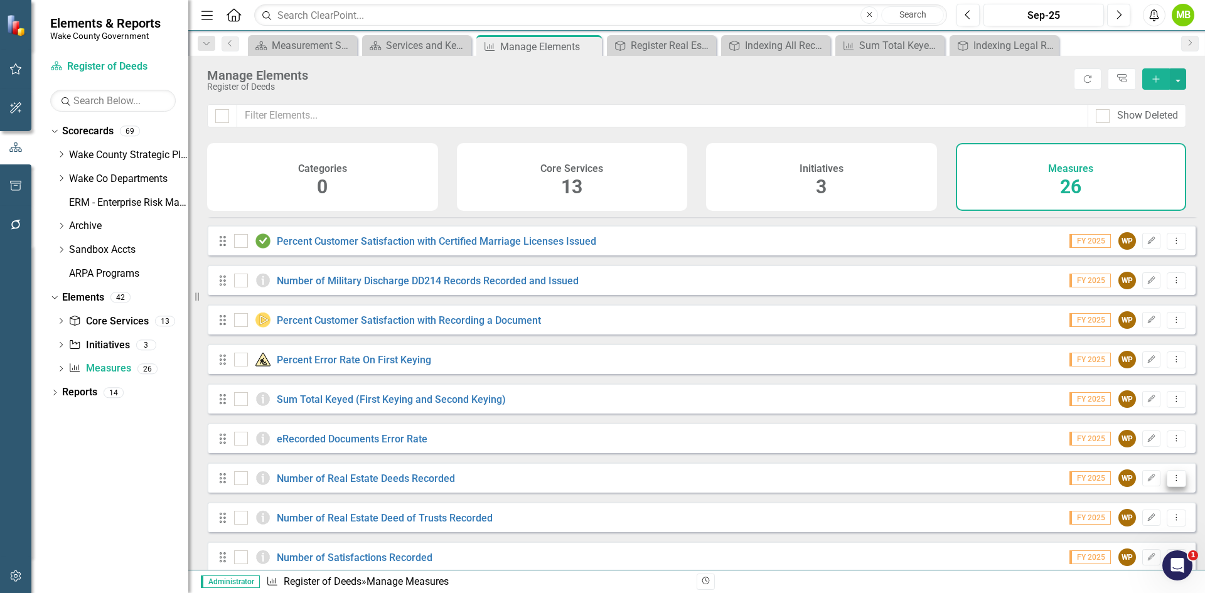
click at [1172, 487] on button "Dropdown Menu" at bounding box center [1176, 478] width 19 height 17
click at [1121, 552] on link "Copy Duplicate Measure" at bounding box center [1119, 554] width 113 height 23
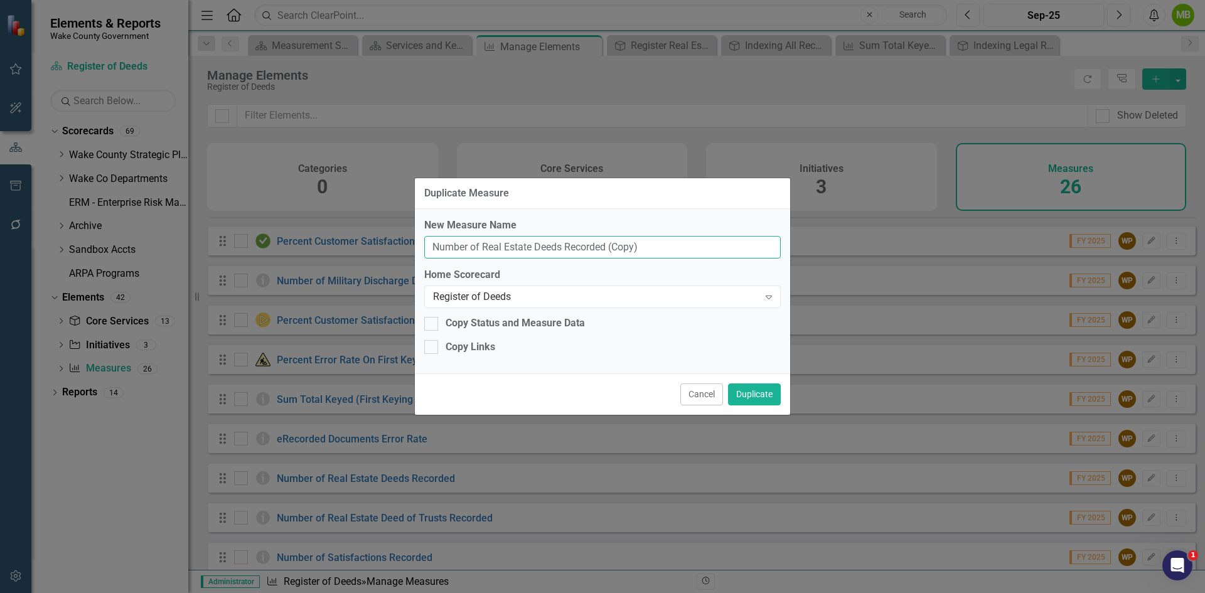
drag, startPoint x: 560, startPoint y: 248, endPoint x: 482, endPoint y: 243, distance: 78.6
click at [482, 243] on input "Number of Real Estate Deeds Recorded (Copy)" at bounding box center [602, 247] width 356 height 23
drag, startPoint x: 592, startPoint y: 251, endPoint x: 562, endPoint y: 240, distance: 32.2
click at [562, 240] on input "Number of Records Recorded (Copy)" at bounding box center [602, 247] width 356 height 23
type input "Number of Records Recorded"
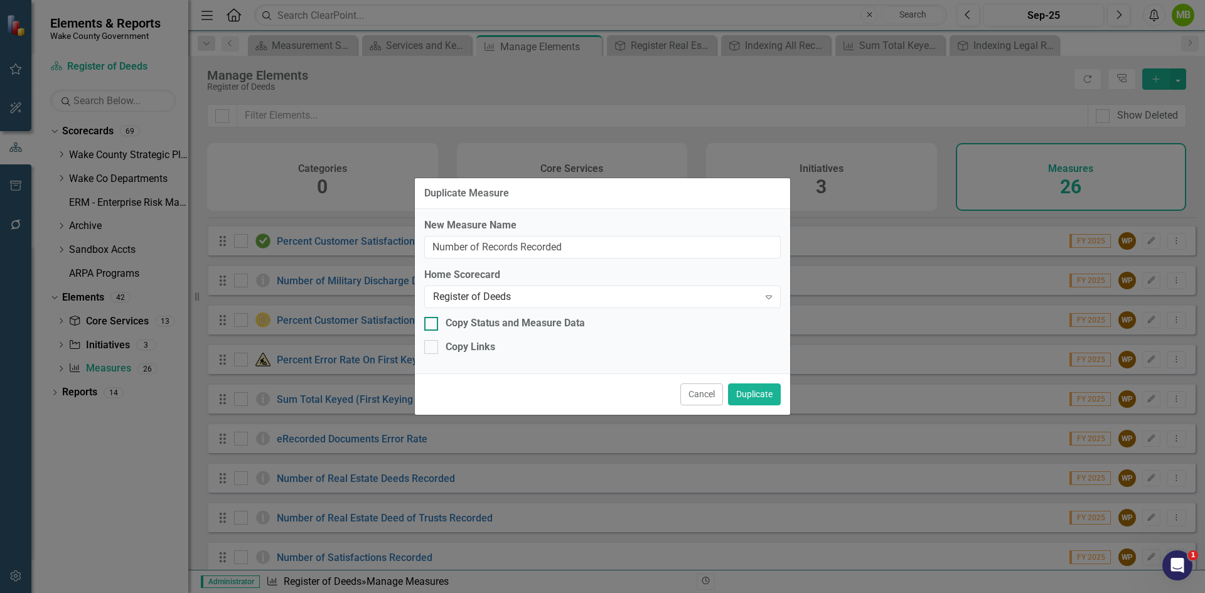
click at [428, 323] on input "Copy Status and Measure Data" at bounding box center [428, 321] width 8 height 8
checkbox input "true"
click at [432, 355] on div "New Measure Name Number of Records Recorded Home Scorecard Register of Deeds Ex…" at bounding box center [602, 291] width 375 height 164
click at [442, 348] on div "Copy Links" at bounding box center [602, 347] width 356 height 14
click at [432, 348] on input "Copy Links" at bounding box center [428, 344] width 8 height 8
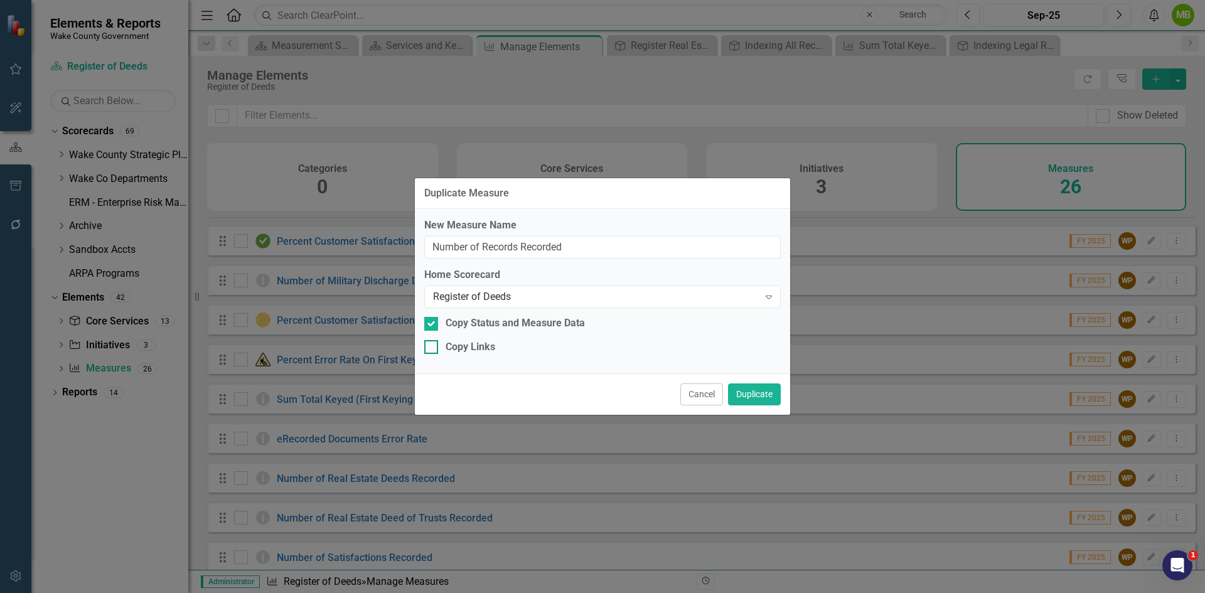
checkbox input "true"
click at [763, 397] on button "Duplicate" at bounding box center [754, 394] width 53 height 22
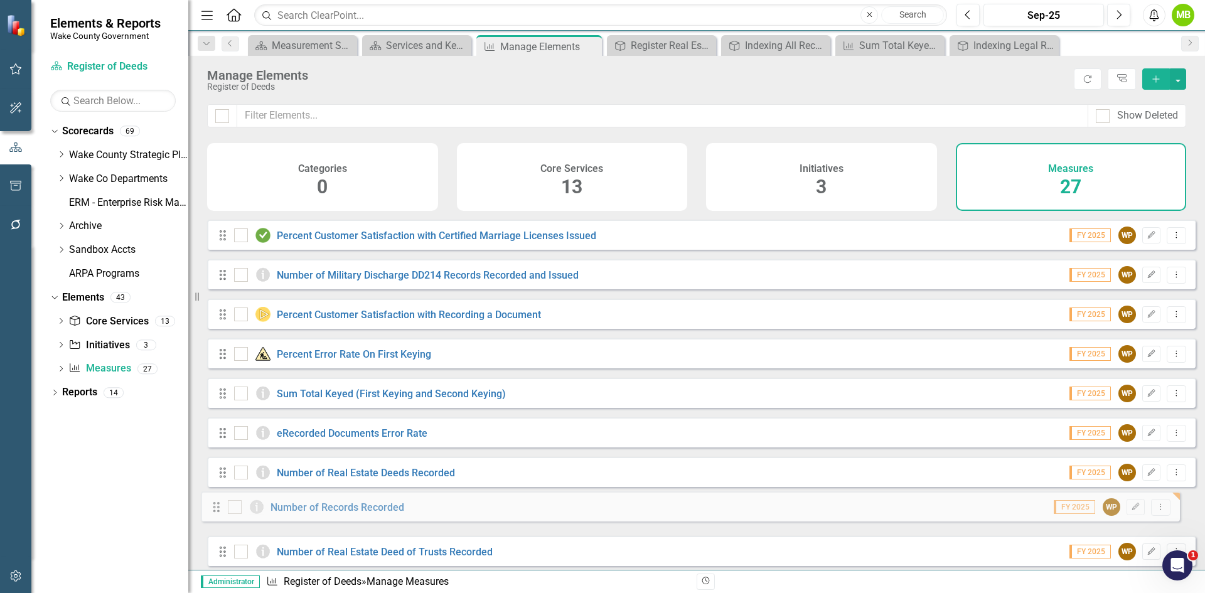
scroll to position [319, 0]
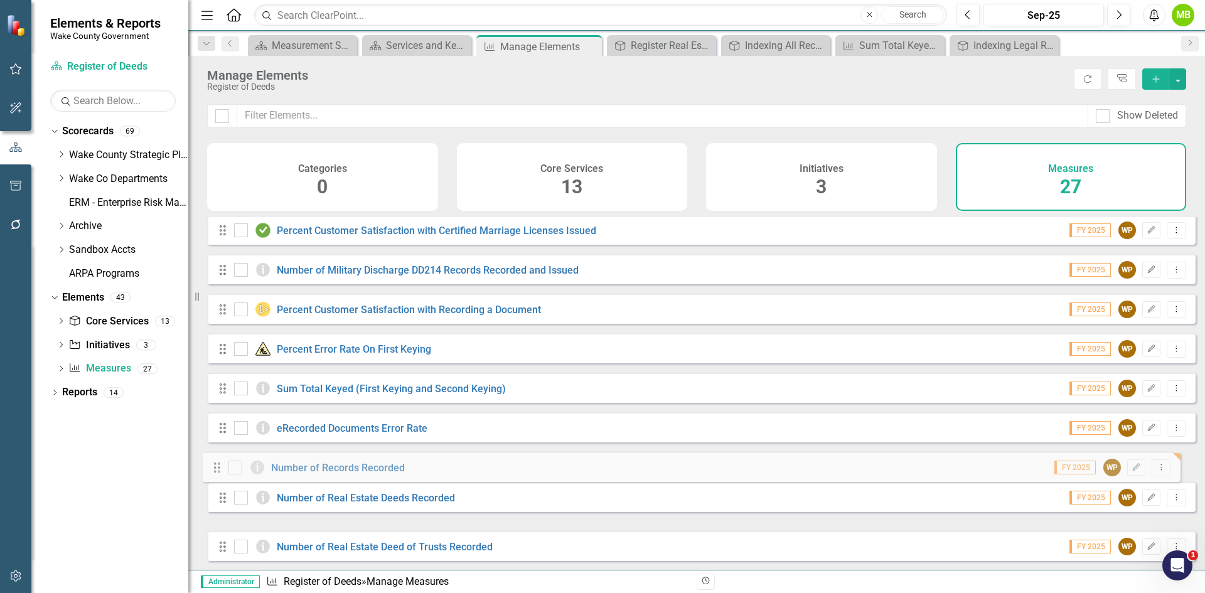
drag, startPoint x: 221, startPoint y: 521, endPoint x: 215, endPoint y: 467, distance: 54.3
click at [215, 467] on div "Drag Number of Notary Oaths Administered FY 2025 WP Edit Dropdown Menu Drag Per…" at bounding box center [701, 427] width 988 height 1058
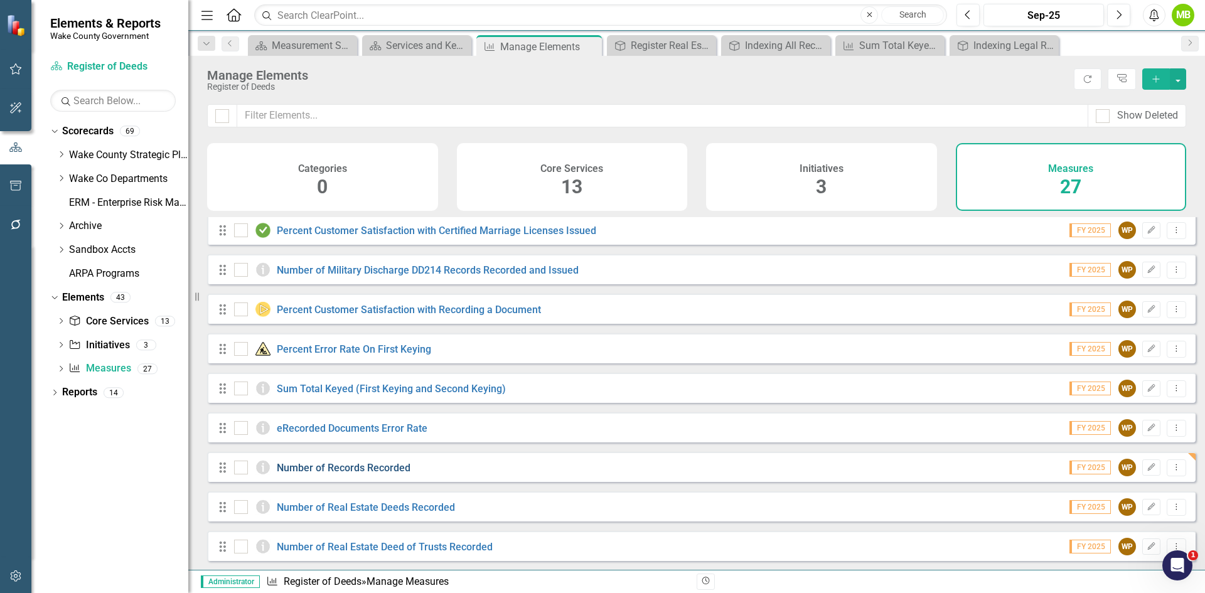
click at [398, 474] on link "Number of Records Recorded" at bounding box center [344, 468] width 134 height 12
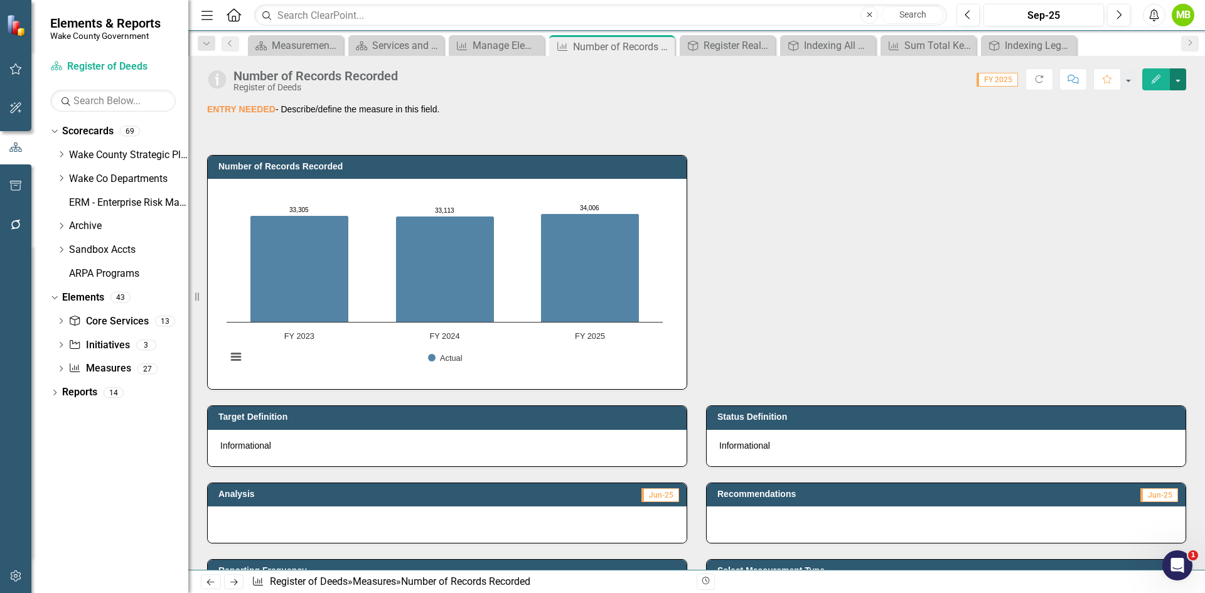
click at [1173, 83] on button "button" at bounding box center [1178, 79] width 16 height 22
click at [1152, 100] on link "Edit Edit Measure" at bounding box center [1124, 102] width 122 height 23
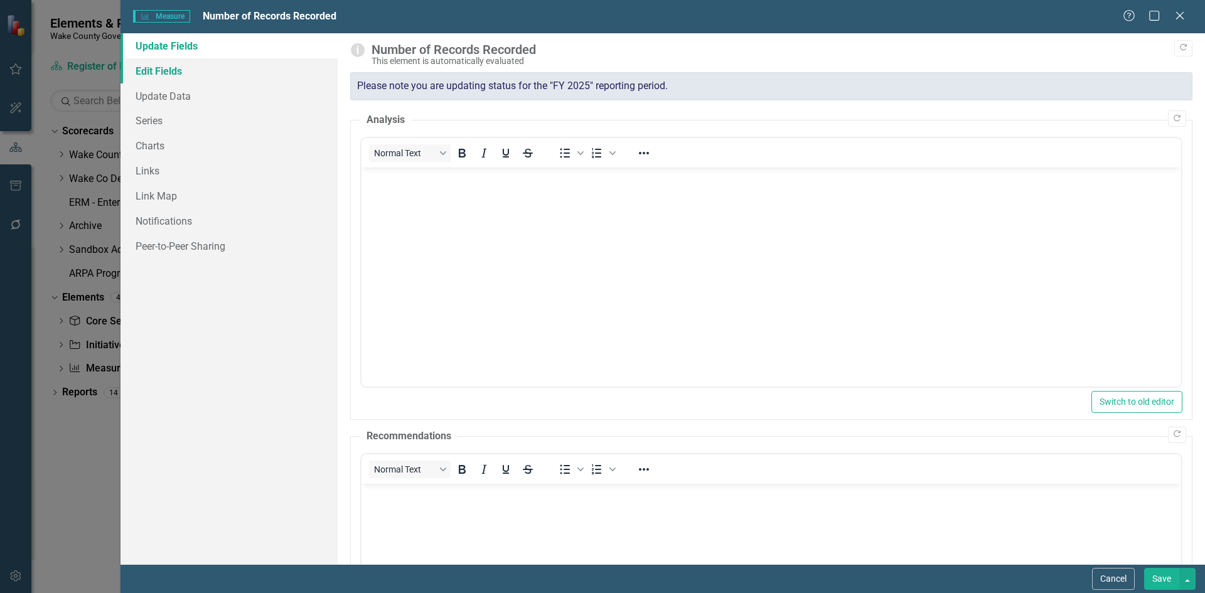
click at [171, 68] on link "Edit Fields" at bounding box center [228, 70] width 217 height 25
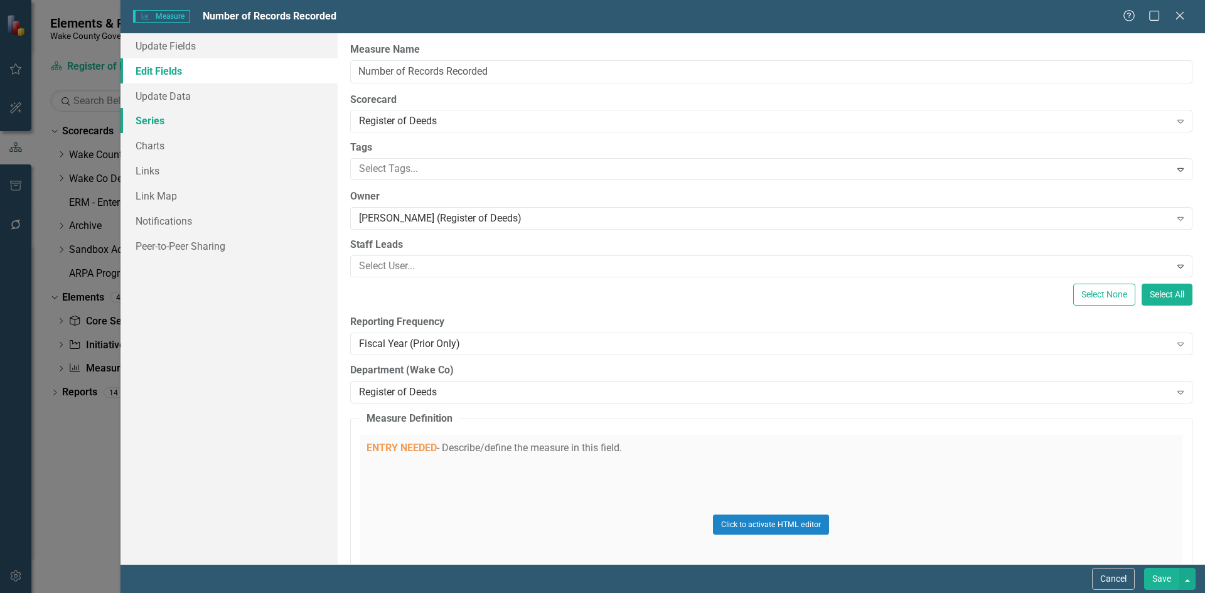
click at [152, 124] on link "Series" at bounding box center [228, 120] width 217 height 25
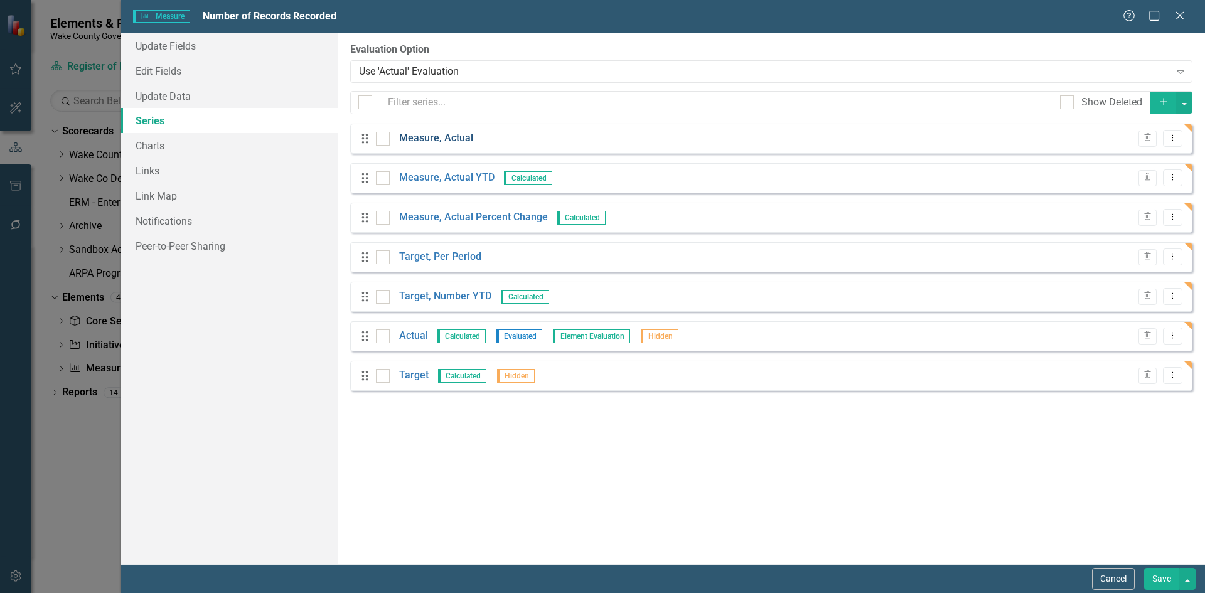
click at [420, 142] on link "Measure, Actual" at bounding box center [436, 138] width 74 height 14
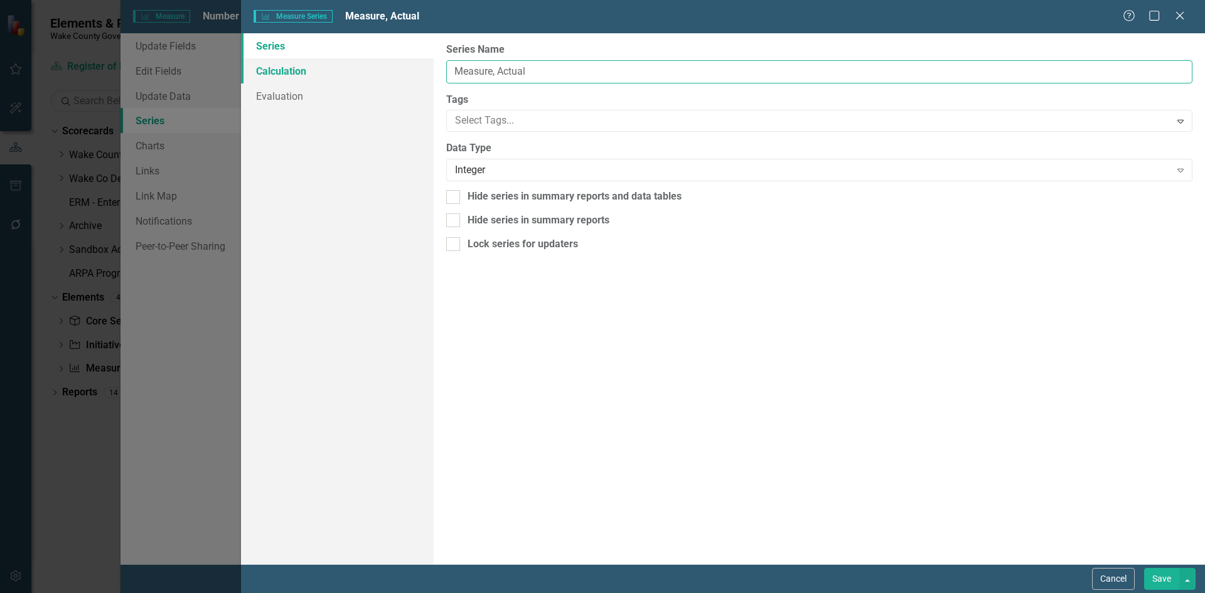
drag, startPoint x: 546, startPoint y: 63, endPoint x: 409, endPoint y: 63, distance: 137.4
click at [409, 63] on div "Series Calculation Evaluation From this page, you can edit the name, type, and …" at bounding box center [723, 298] width 964 height 531
type input "Real Estate Deeds"
click at [1159, 584] on button "Save" at bounding box center [1161, 579] width 35 height 22
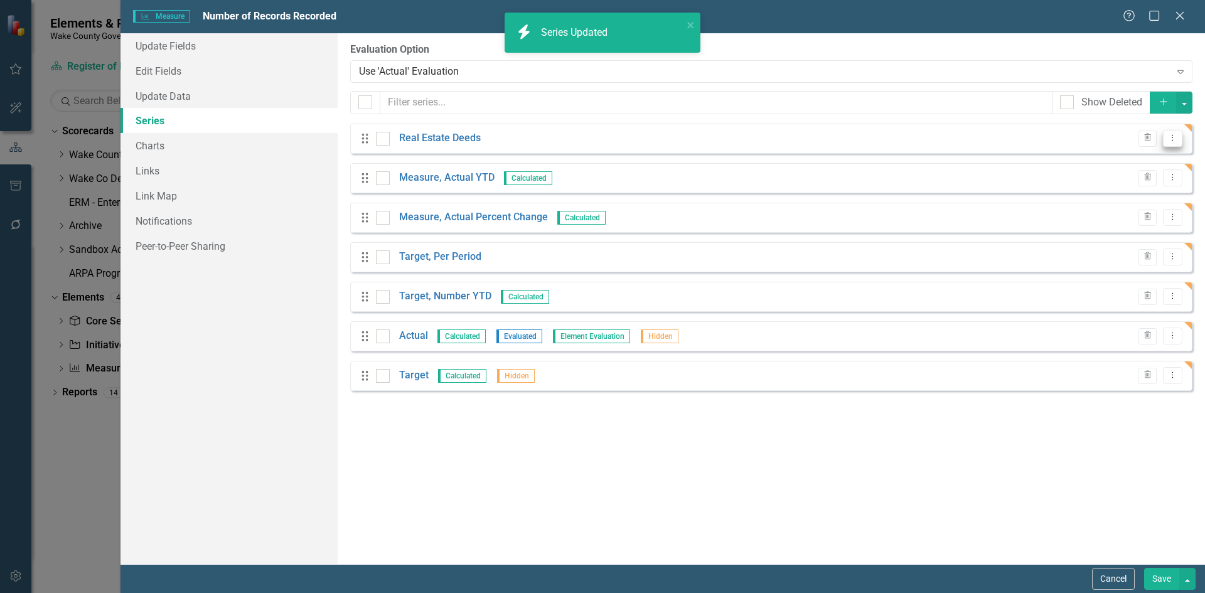
click at [1170, 141] on icon "Dropdown Menu" at bounding box center [1172, 138] width 11 height 8
click at [1129, 178] on link "Copy Duplicate Measure Series" at bounding box center [1110, 182] width 142 height 23
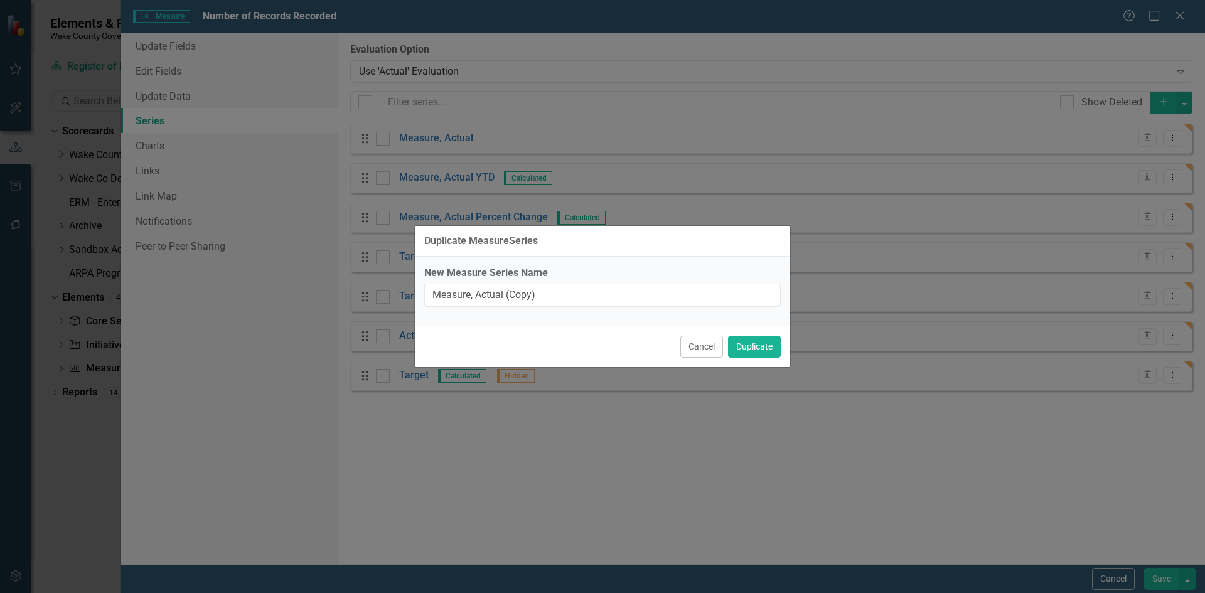
click at [705, 350] on button "Cancel" at bounding box center [701, 347] width 43 height 22
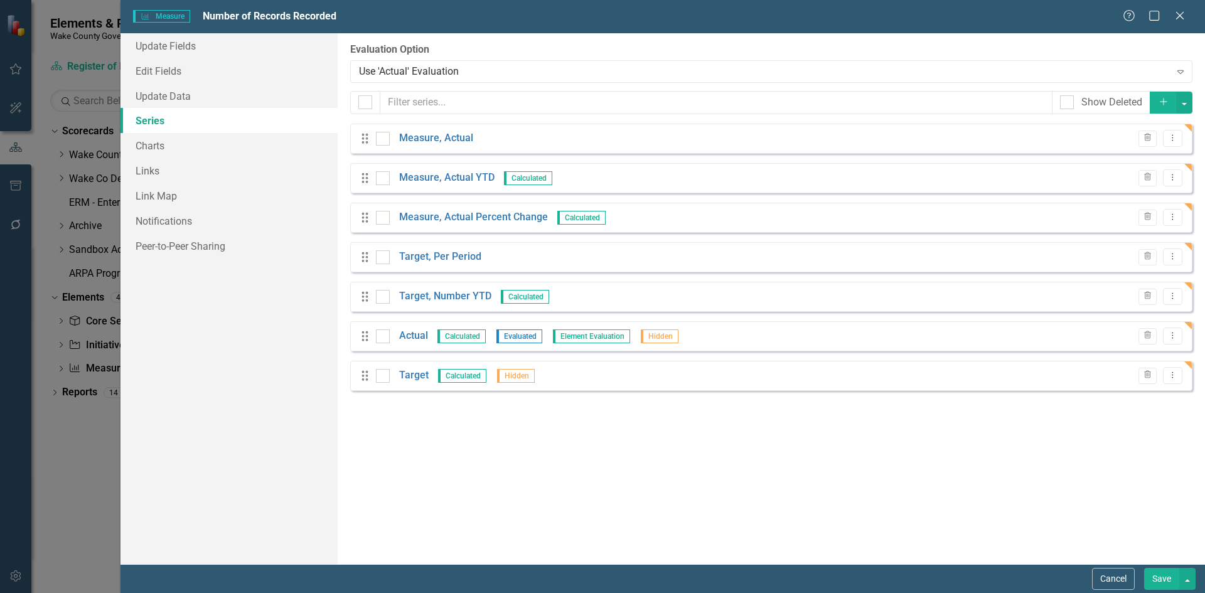
click at [776, 463] on div "From this page, you can add, edit, delete, or duplicate the measure series for …" at bounding box center [771, 298] width 867 height 531
click at [451, 134] on link "Measure, Actual" at bounding box center [436, 138] width 74 height 14
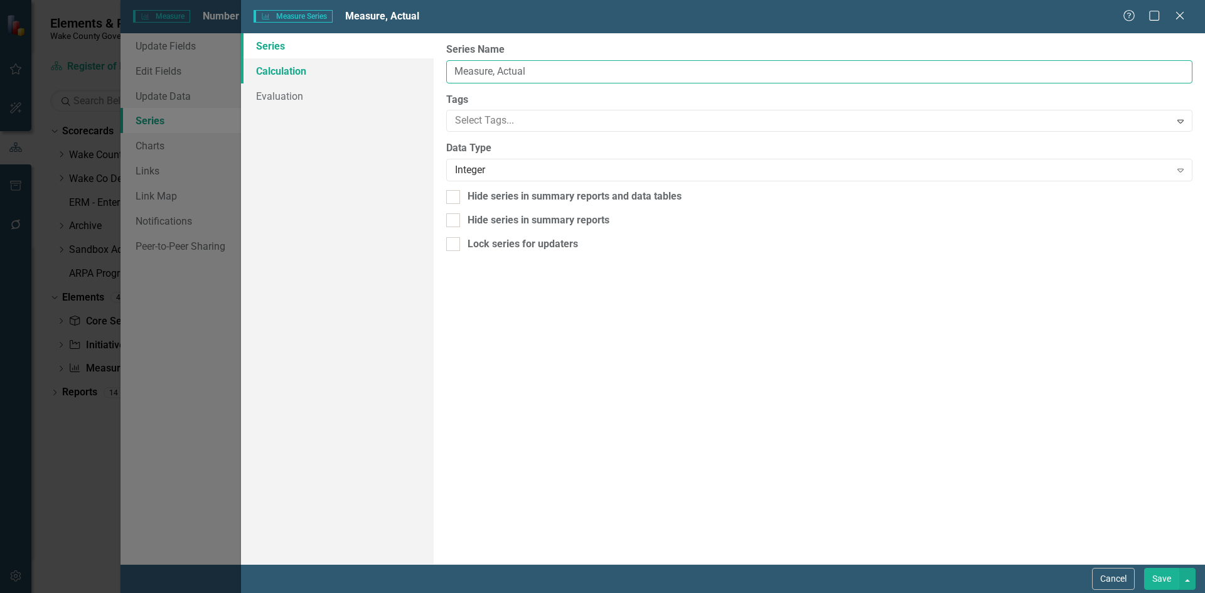
drag, startPoint x: 560, startPoint y: 68, endPoint x: 427, endPoint y: 65, distance: 132.4
click at [427, 65] on div "Series Calculation Evaluation From this page, you can edit the name, type, and …" at bounding box center [723, 298] width 964 height 531
type input "Real Estate Deeds"
click at [1168, 574] on button "Save" at bounding box center [1161, 579] width 35 height 22
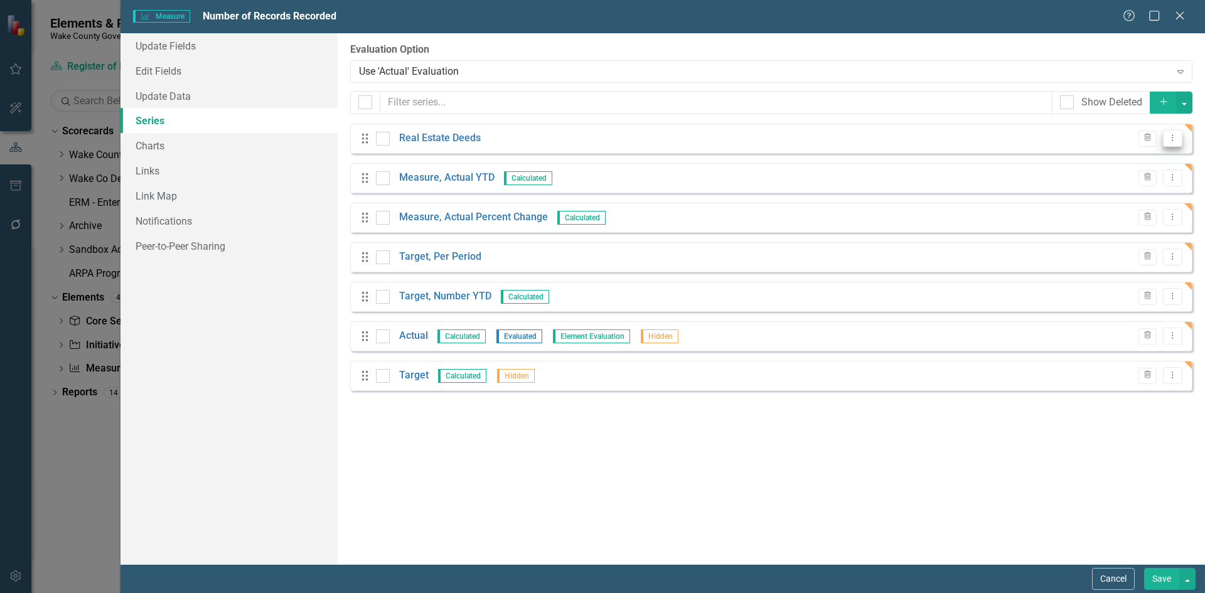
click at [1178, 136] on button "Dropdown Menu" at bounding box center [1172, 138] width 19 height 17
click at [1148, 174] on link "Copy Duplicate Measure Series" at bounding box center [1110, 182] width 142 height 23
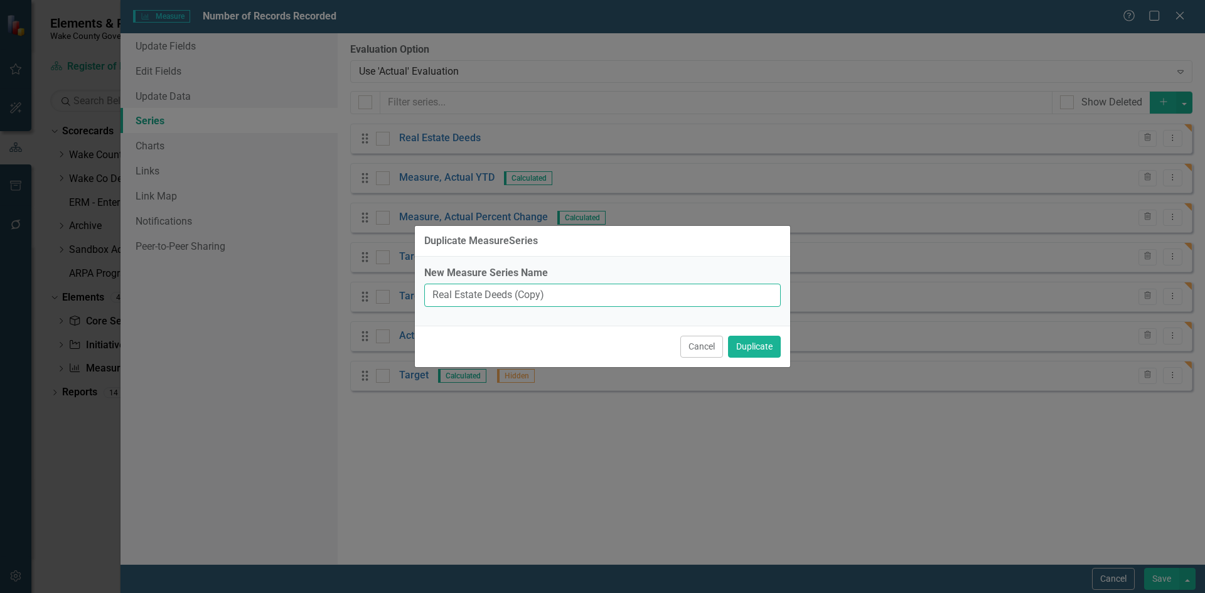
drag, startPoint x: 578, startPoint y: 292, endPoint x: 311, endPoint y: 296, distance: 266.7
click at [311, 296] on div "Duplicate MeasureSeries New Measure Series Name Real Estate Deeds (Copy) Cancel…" at bounding box center [602, 296] width 1205 height 593
type input "Real Estate Deeds of Trust"
click at [746, 351] on button "Duplicate" at bounding box center [754, 347] width 53 height 22
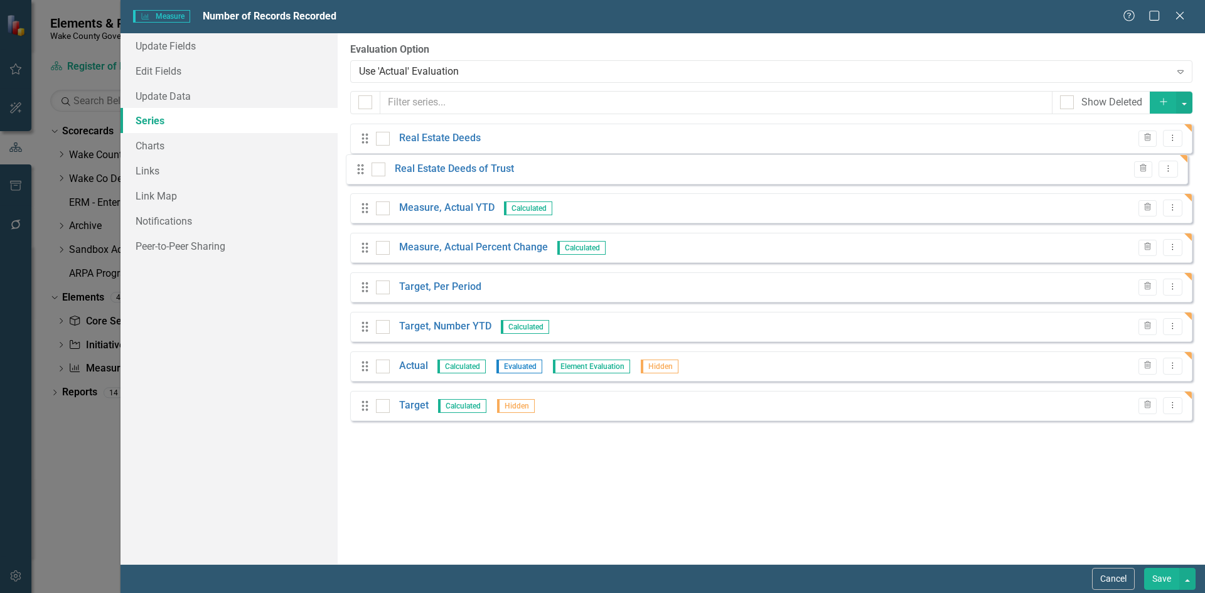
drag, startPoint x: 361, startPoint y: 417, endPoint x: 356, endPoint y: 171, distance: 246.0
click at [356, 171] on div "Drag Real Estate Deeds Trash Dropdown Menu Drag Measure, Actual YTD Calculated …" at bounding box center [771, 277] width 842 height 307
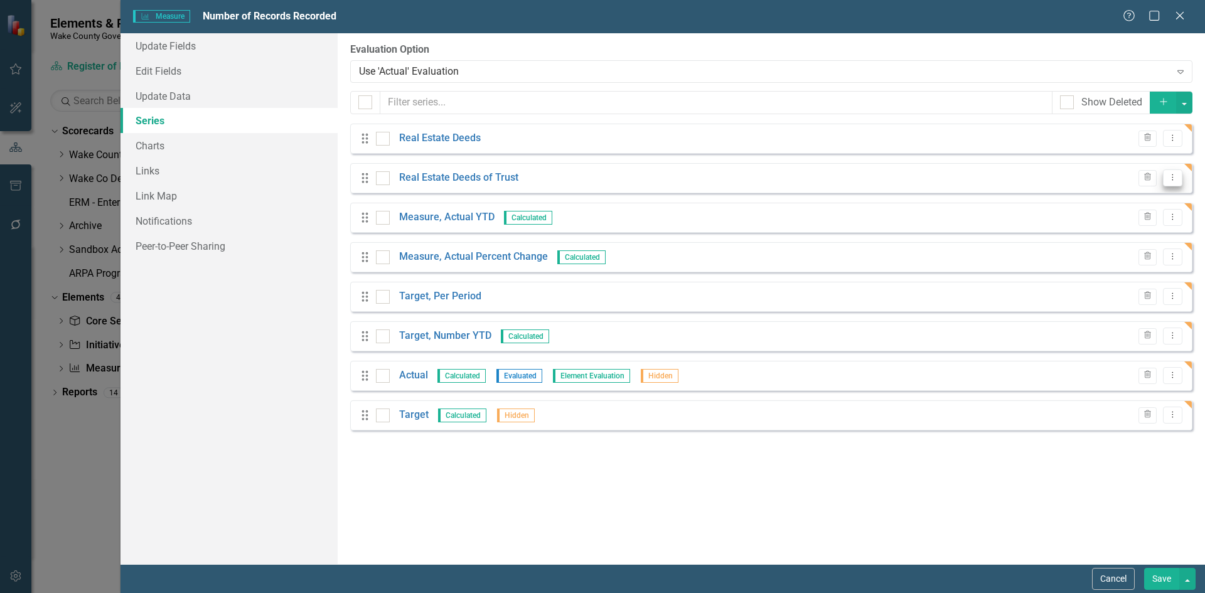
click at [1171, 176] on icon "Dropdown Menu" at bounding box center [1172, 177] width 11 height 8
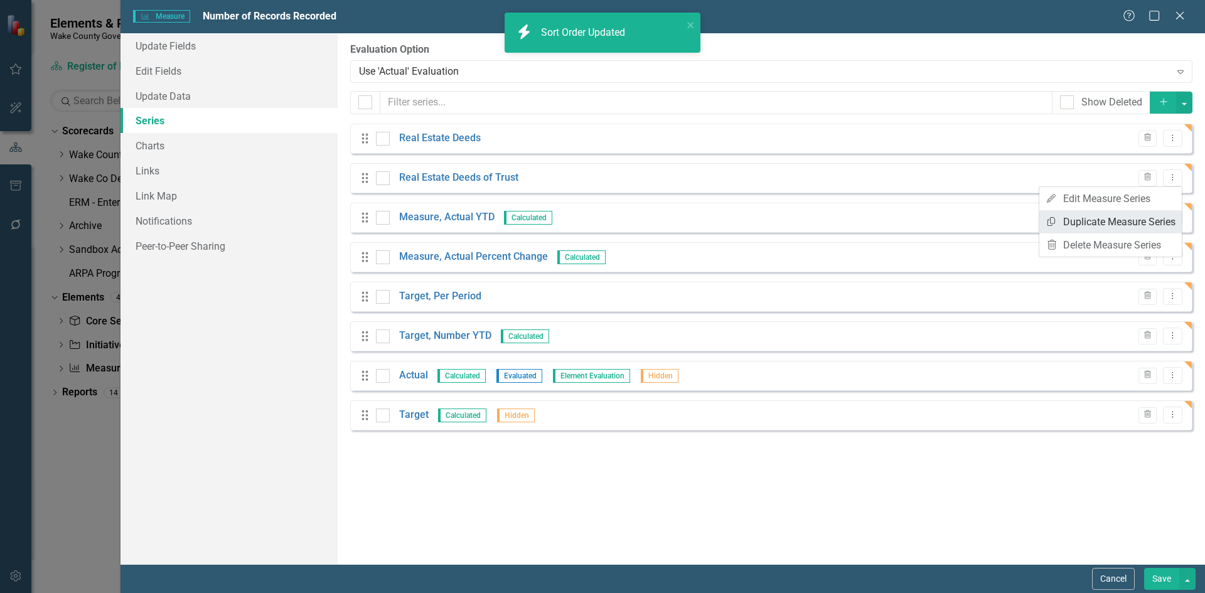
click at [1155, 220] on link "Copy Duplicate Measure Series" at bounding box center [1110, 221] width 142 height 23
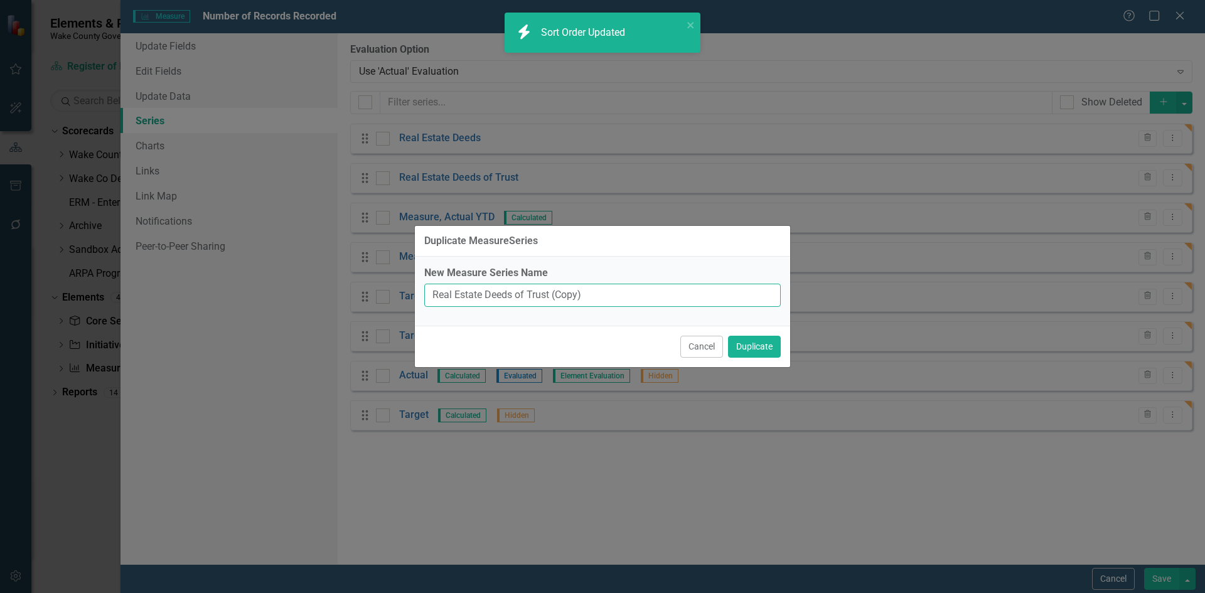
drag, startPoint x: 601, startPoint y: 295, endPoint x: 385, endPoint y: 296, distance: 216.5
click at [385, 296] on div "Duplicate MeasureSeries New Measure Series Name Real Estate Deeds of Trust (Cop…" at bounding box center [602, 296] width 1205 height 593
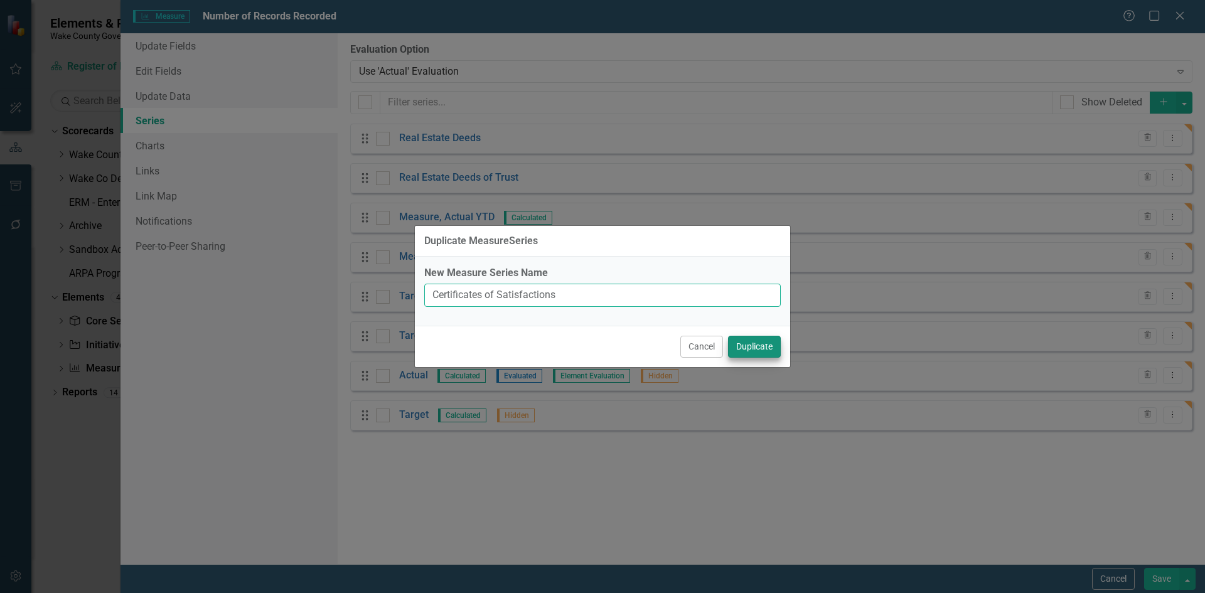
type input "Certificates of Satisfactions"
click at [742, 348] on button "Duplicate" at bounding box center [754, 347] width 53 height 22
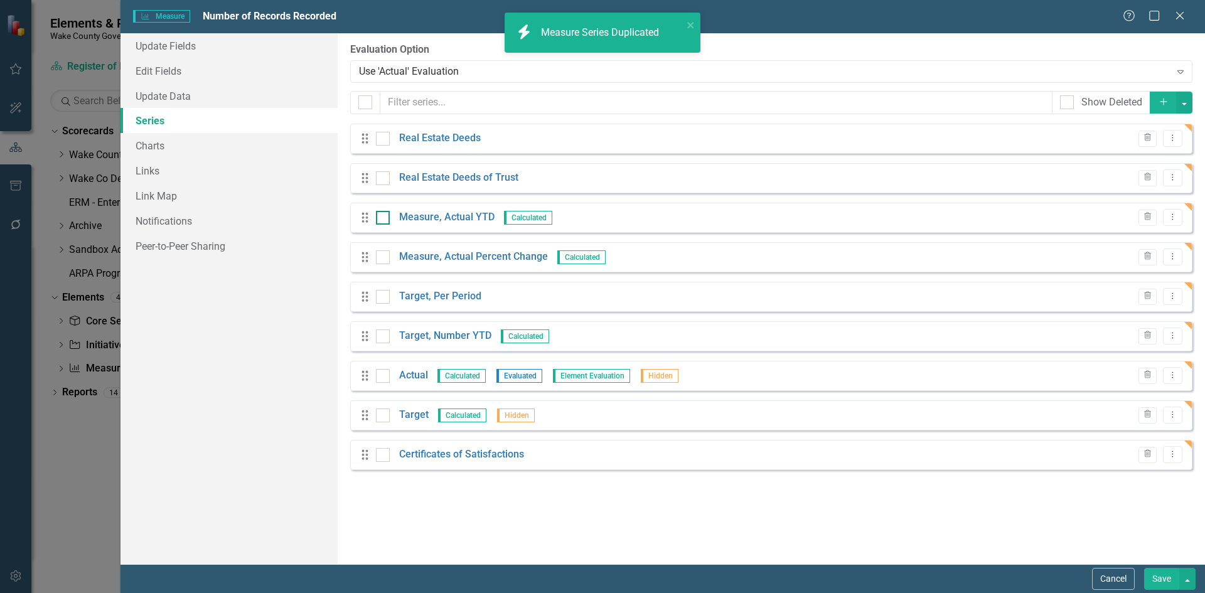
drag, startPoint x: 363, startPoint y: 457, endPoint x: 378, endPoint y: 221, distance: 236.5
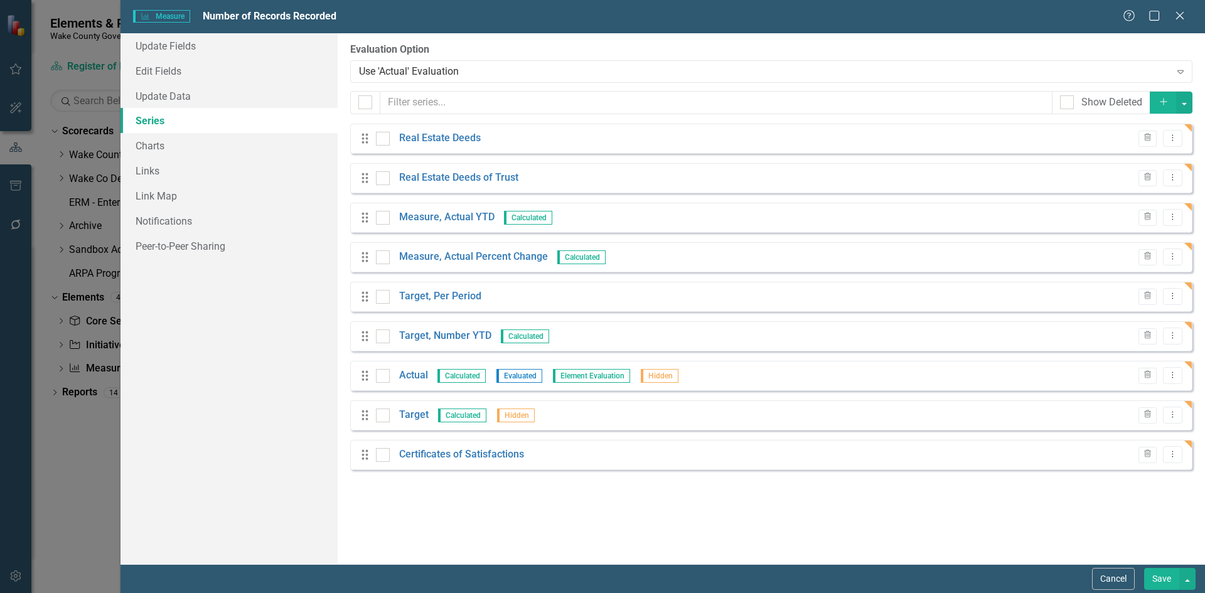
drag, startPoint x: 364, startPoint y: 462, endPoint x: 366, endPoint y: 257, distance: 205.2
click at [366, 257] on div "Drag Real Estate Deeds Trash Dropdown Menu Drag Real Estate Deeds of Trust Tras…" at bounding box center [771, 297] width 842 height 346
drag, startPoint x: 364, startPoint y: 459, endPoint x: 375, endPoint y: 337, distance: 122.3
click at [372, 267] on div "Drag Real Estate Deeds Trash Dropdown Menu Drag Real Estate Deeds of Trust Tras…" at bounding box center [771, 297] width 842 height 346
click at [427, 470] on div "From this page, you can add, edit, delete, or duplicate the measure series for …" at bounding box center [771, 298] width 867 height 531
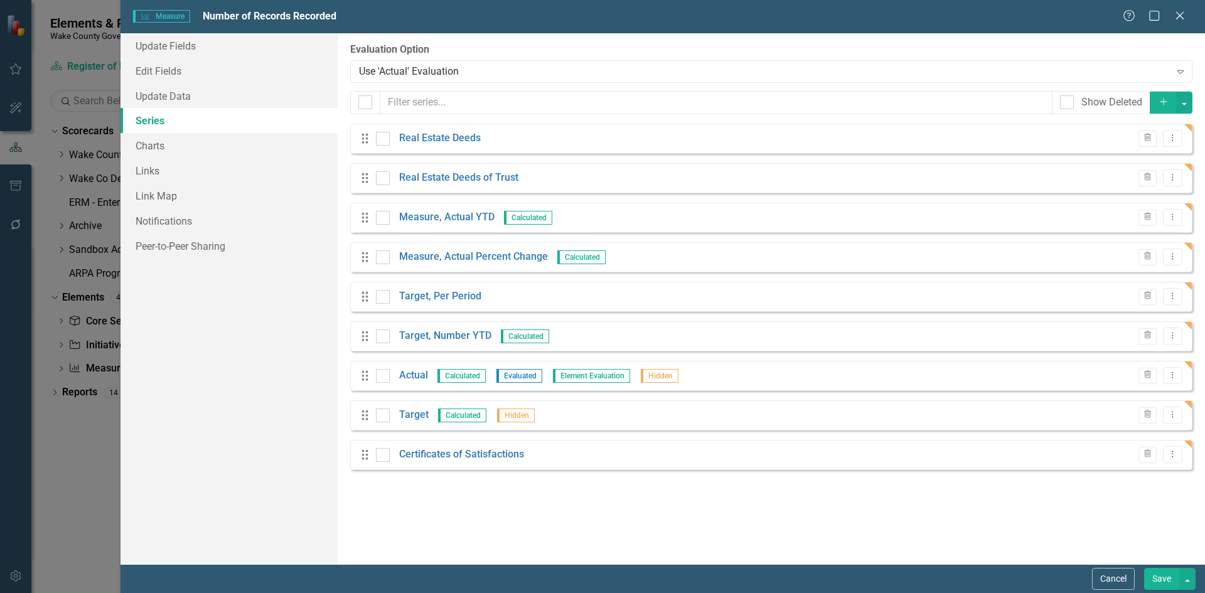
drag, startPoint x: 366, startPoint y: 458, endPoint x: 373, endPoint y: 318, distance: 140.1
click at [373, 318] on div "Drag Real Estate Deeds Trash Dropdown Menu Drag Real Estate Deeds of Trust Tras…" at bounding box center [771, 297] width 842 height 346
drag, startPoint x: 363, startPoint y: 459, endPoint x: 398, endPoint y: 294, distance: 168.7
click at [398, 294] on div "Drag Real Estate Deeds Trash Dropdown Menu Drag Real Estate Deeds of Trust Tras…" at bounding box center [771, 297] width 842 height 346
drag, startPoint x: 365, startPoint y: 458, endPoint x: 437, endPoint y: 441, distance: 74.3
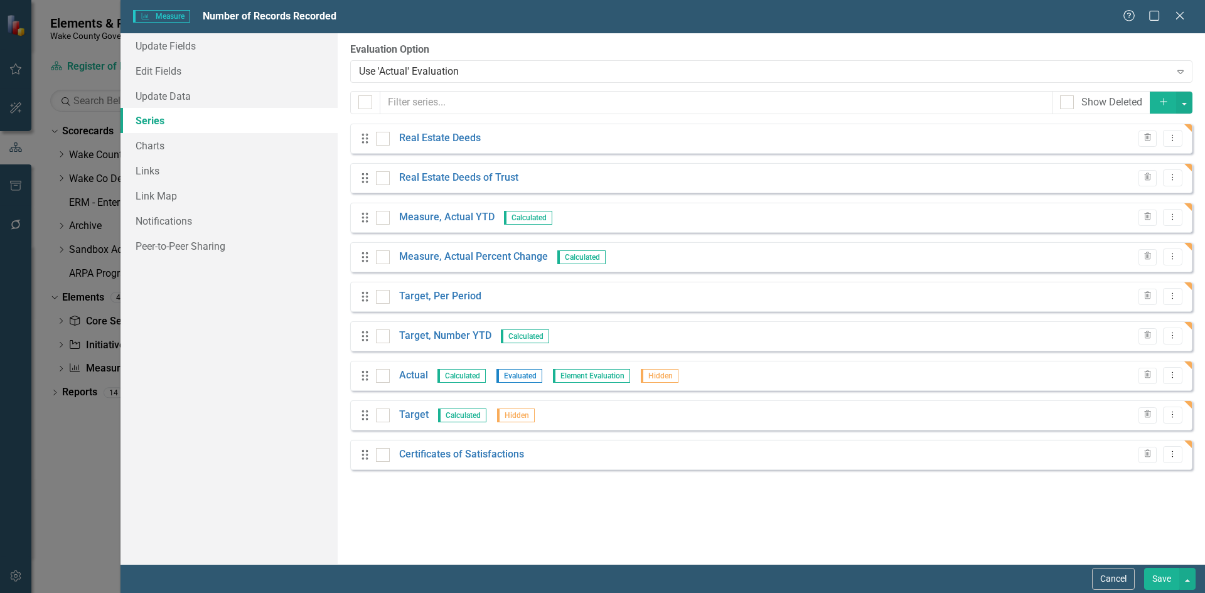
click at [361, 353] on div "Drag Real Estate Deeds Trash Dropdown Menu Drag Real Estate Deeds of Trust Tras…" at bounding box center [771, 297] width 842 height 346
click at [528, 503] on div "From this page, you can add, edit, delete, or duplicate the measure series for …" at bounding box center [771, 298] width 867 height 531
click at [1168, 453] on icon "Dropdown Menu" at bounding box center [1172, 454] width 11 height 8
click at [1143, 501] on link "Copy Duplicate Measure Series" at bounding box center [1110, 498] width 142 height 23
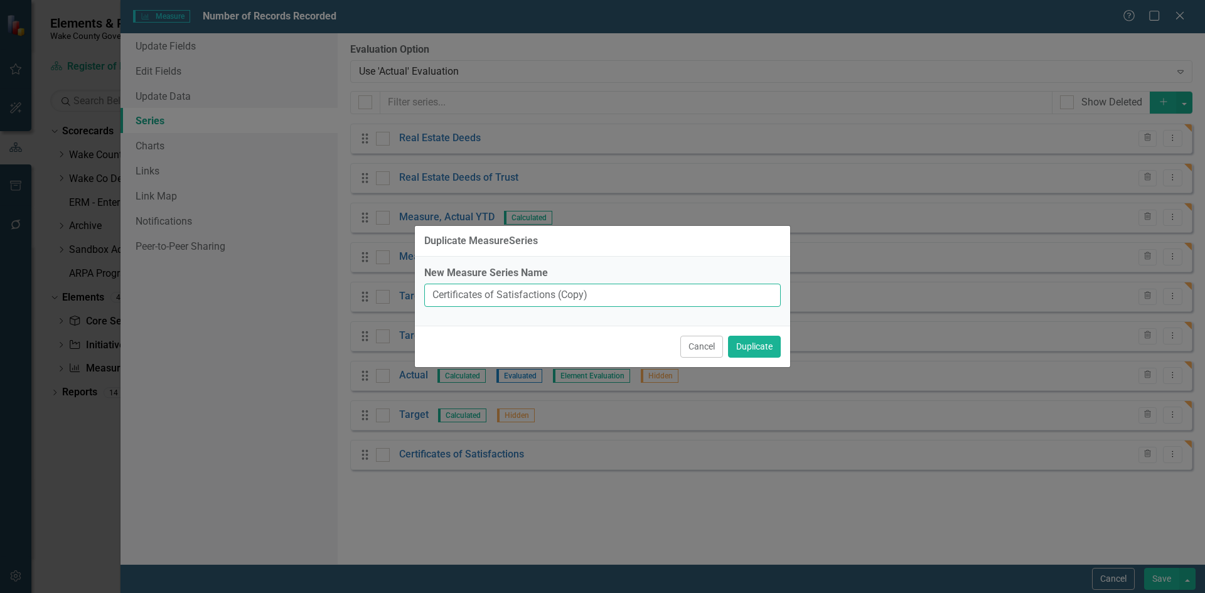
drag, startPoint x: 609, startPoint y: 288, endPoint x: 315, endPoint y: 291, distance: 293.7
click at [315, 291] on div "Duplicate MeasureSeries New Measure Series Name Certificates of Satisfactions (…" at bounding box center [602, 296] width 1205 height 593
type input "Maps"
click at [728, 336] on button "Duplicate" at bounding box center [754, 347] width 53 height 22
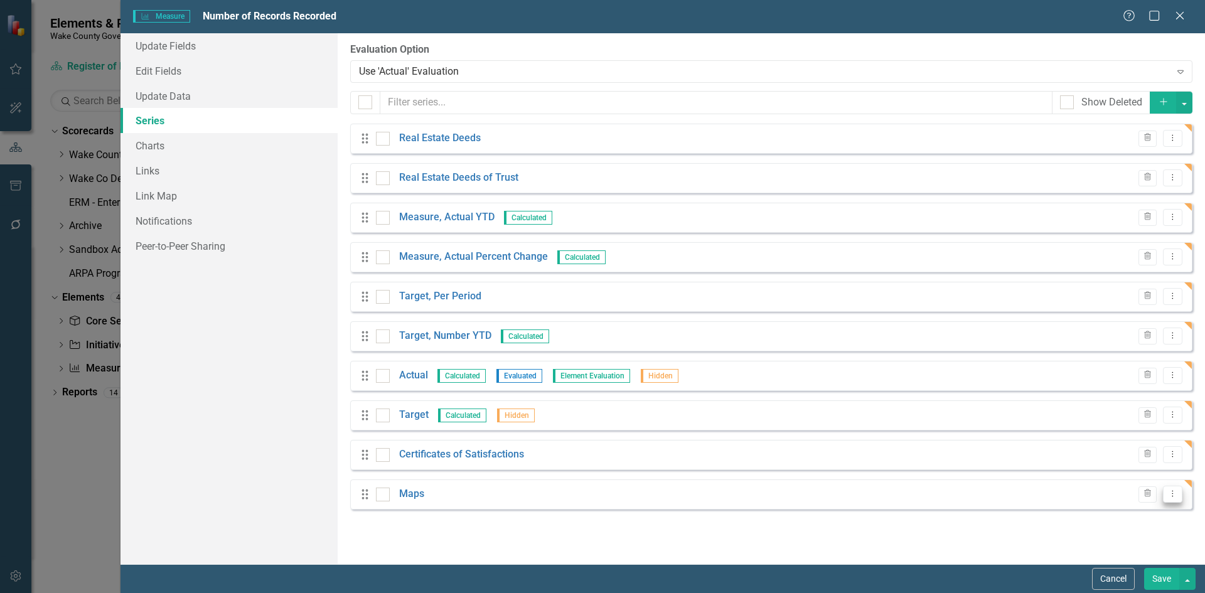
click at [1173, 500] on button "Dropdown Menu" at bounding box center [1172, 494] width 19 height 17
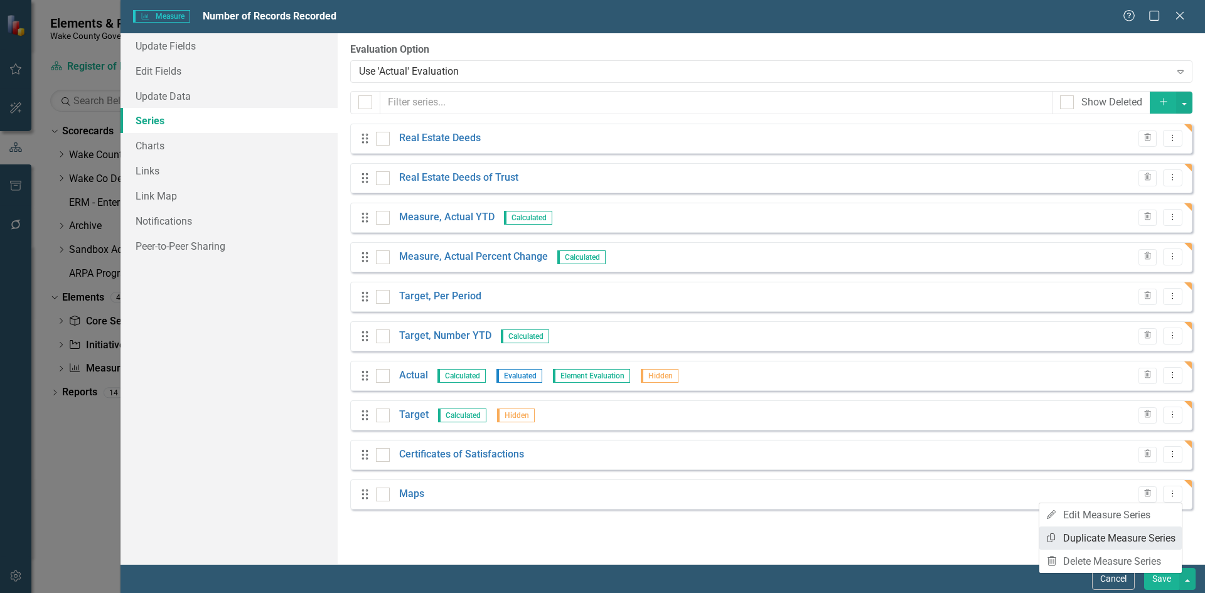
click at [1146, 534] on link "Copy Duplicate Measure Series" at bounding box center [1110, 537] width 142 height 23
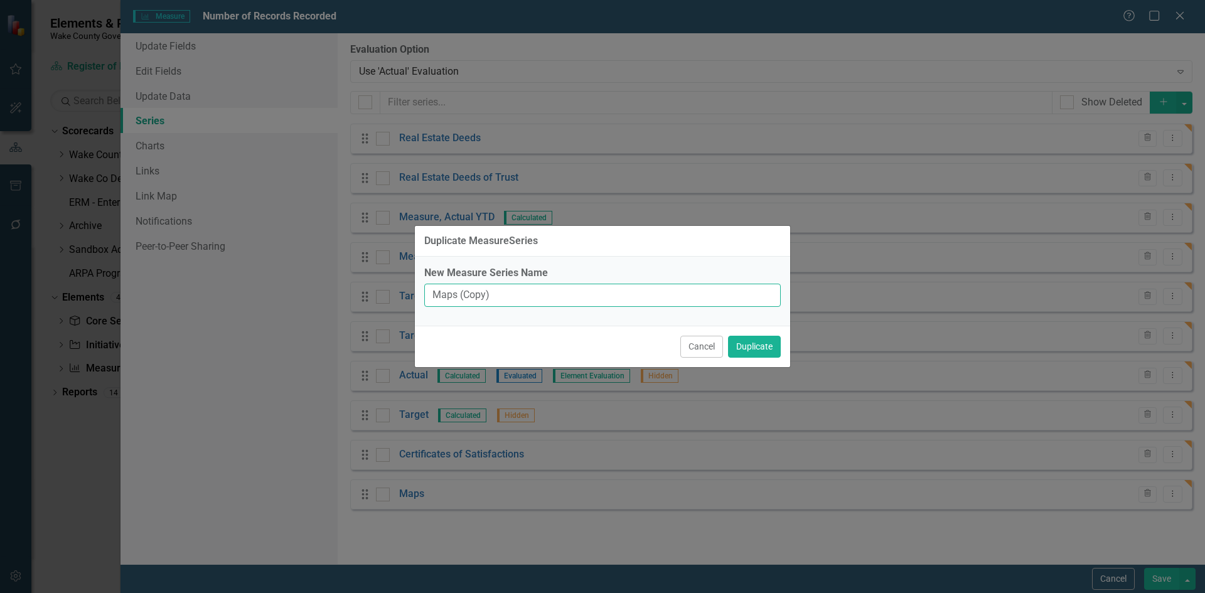
drag, startPoint x: 530, startPoint y: 291, endPoint x: 387, endPoint y: 291, distance: 143.1
click at [387, 291] on div "Duplicate MeasureSeries New Measure Series Name Maps (Copy) Cancel Duplicate" at bounding box center [602, 296] width 1205 height 593
type input "Condominium Maps"
click at [767, 351] on button "Duplicate" at bounding box center [754, 347] width 53 height 22
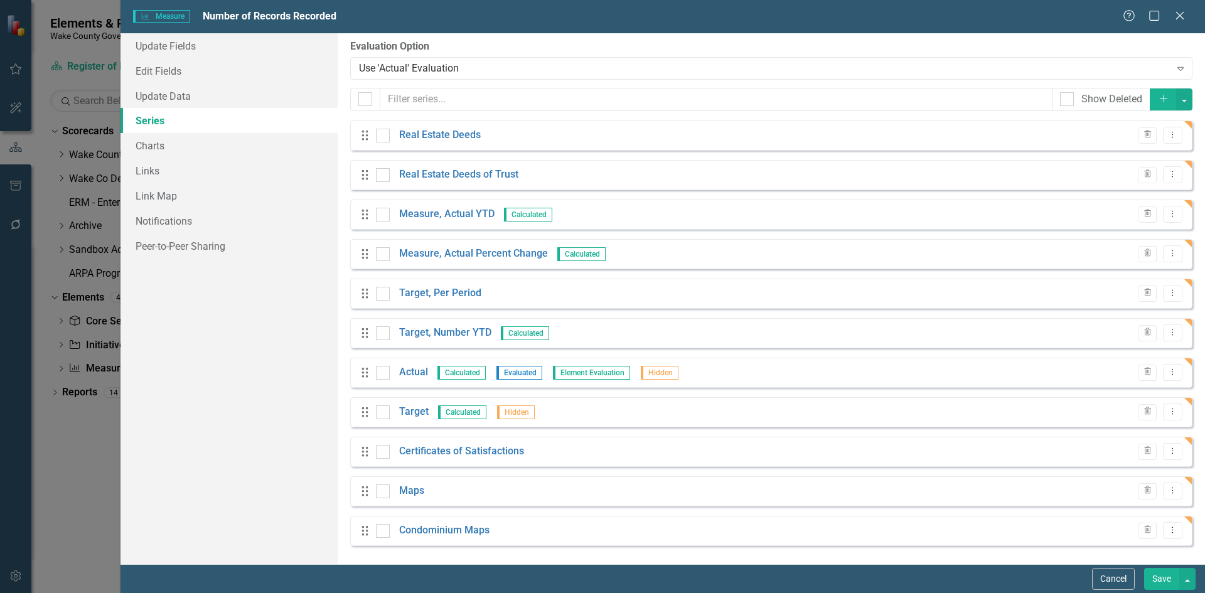
scroll to position [4, 0]
click at [1163, 534] on button "Dropdown Menu" at bounding box center [1172, 529] width 19 height 17
click at [1118, 489] on link "Copy Duplicate Measure Series" at bounding box center [1101, 485] width 142 height 23
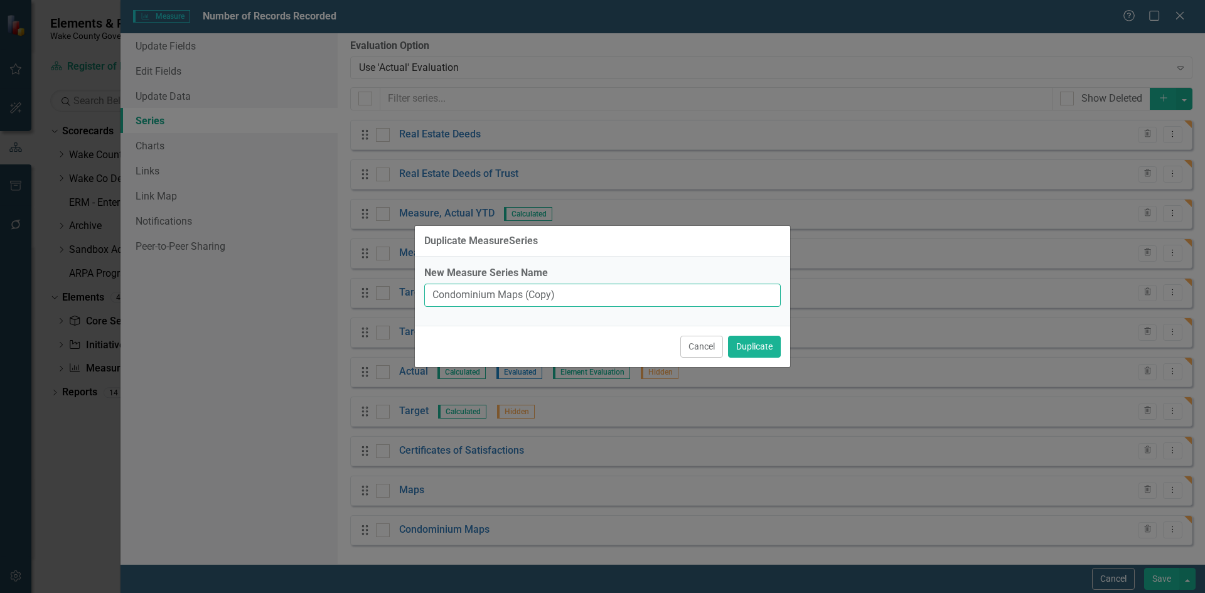
drag, startPoint x: 574, startPoint y: 296, endPoint x: 301, endPoint y: 287, distance: 272.5
click at [301, 287] on div "Duplicate MeasureSeries New Measure Series Name Condominium Maps (Copy) Cancel …" at bounding box center [602, 296] width 1205 height 593
type input "Assumed Business Name Certificates"
click at [747, 348] on button "Duplicate" at bounding box center [754, 347] width 53 height 22
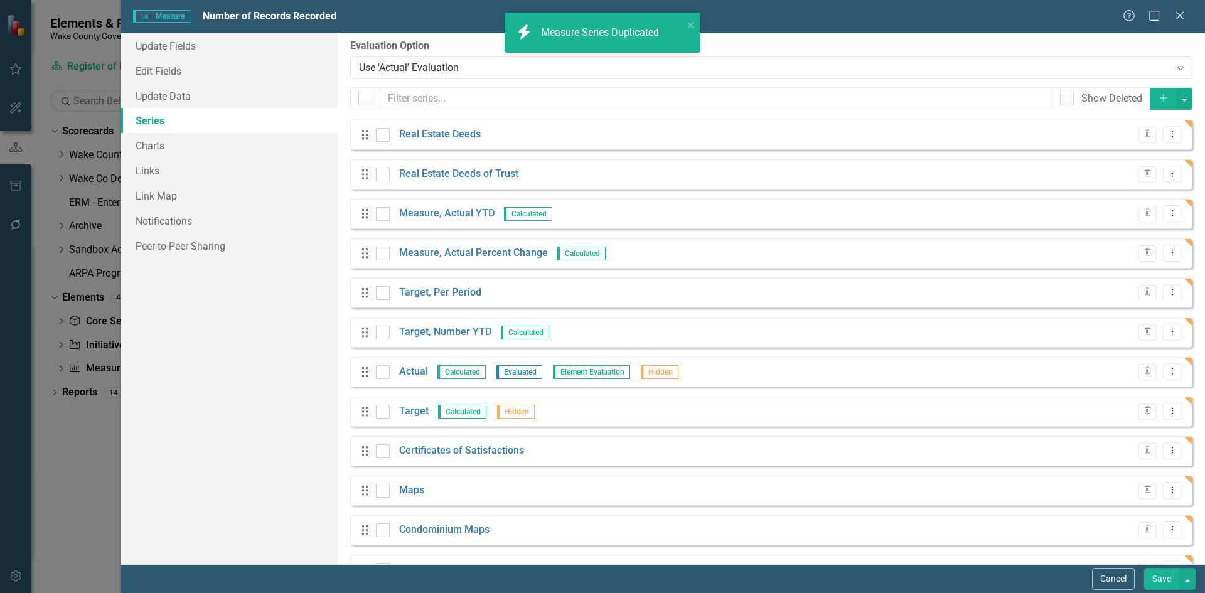
scroll to position [43, 0]
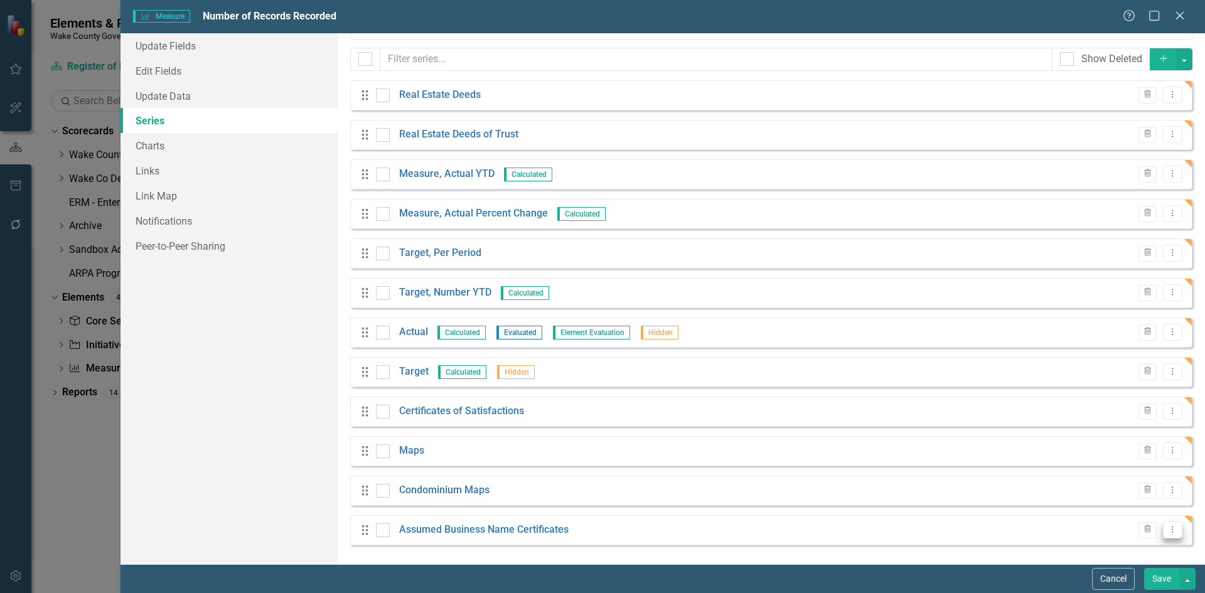
click at [1167, 533] on icon "Dropdown Menu" at bounding box center [1172, 529] width 11 height 8
click at [1110, 482] on link "Copy Duplicate Measure Series" at bounding box center [1101, 485] width 142 height 23
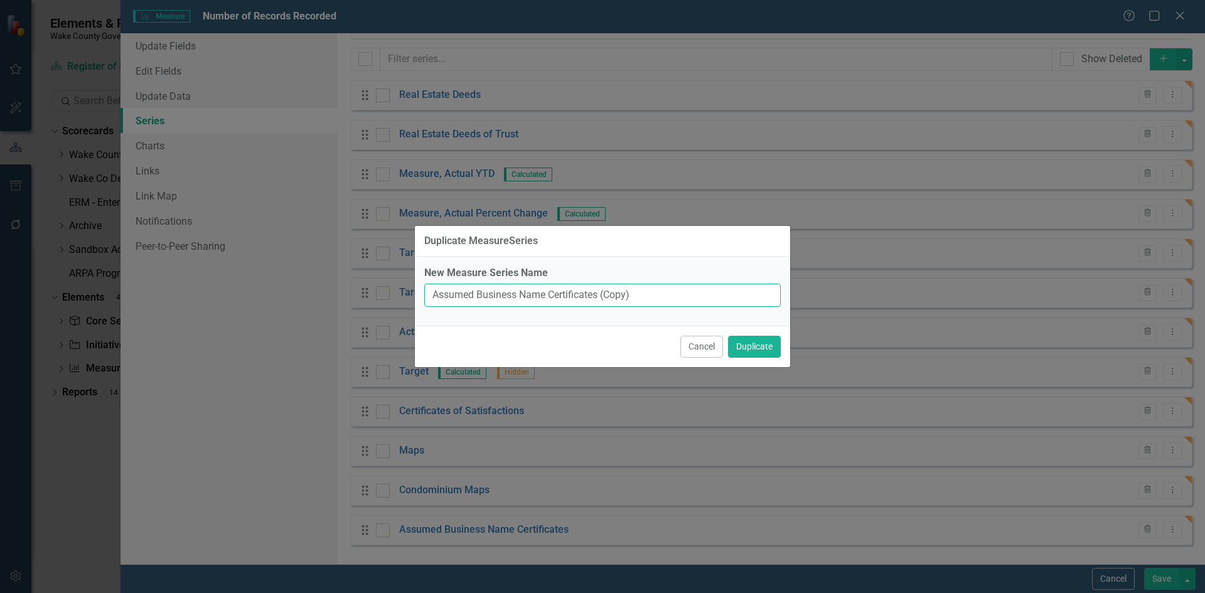
drag, startPoint x: 655, startPoint y: 300, endPoint x: 282, endPoint y: 291, distance: 372.9
click at [282, 291] on div "Duplicate MeasureSeries New Measure Series Name Assumed Business Name Certifica…" at bounding box center [602, 296] width 1205 height 593
type input "Other"
click at [741, 330] on div "Cancel Duplicate" at bounding box center [602, 346] width 375 height 41
click at [742, 339] on button "Duplicate" at bounding box center [754, 347] width 53 height 22
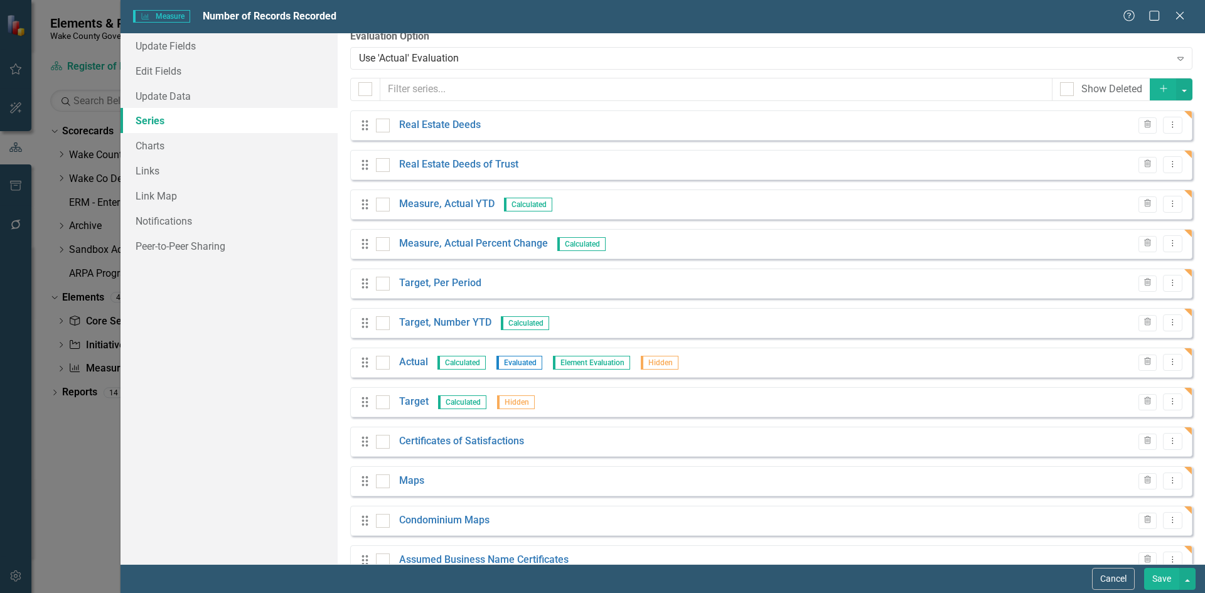
scroll to position [0, 0]
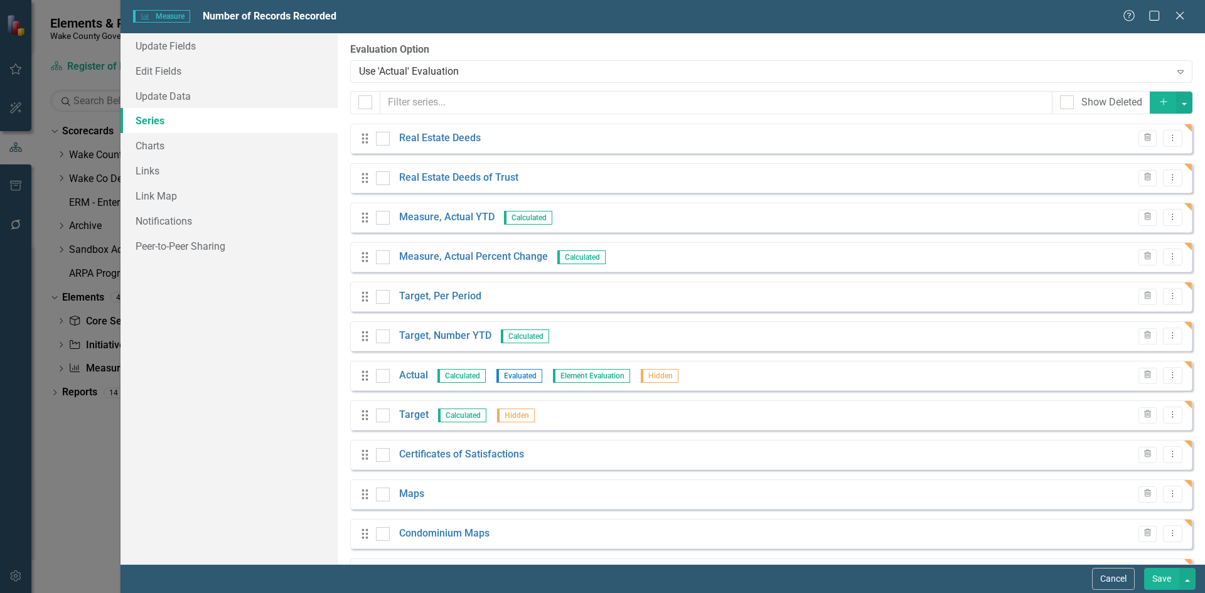
drag, startPoint x: 361, startPoint y: 455, endPoint x: 366, endPoint y: 248, distance: 207.2
click at [365, 245] on div "Drag Real Estate Deeds Trash Dropdown Menu Drag Real Estate Deeds of Trust Tras…" at bounding box center [771, 376] width 842 height 505
drag, startPoint x: 363, startPoint y: 459, endPoint x: 379, endPoint y: 424, distance: 39.1
click at [379, 424] on div "Drag Real Estate Deeds Trash Dropdown Menu Drag Real Estate Deeds of Trust Tras…" at bounding box center [771, 376] width 842 height 505
drag, startPoint x: 362, startPoint y: 502, endPoint x: 361, endPoint y: 491, distance: 10.7
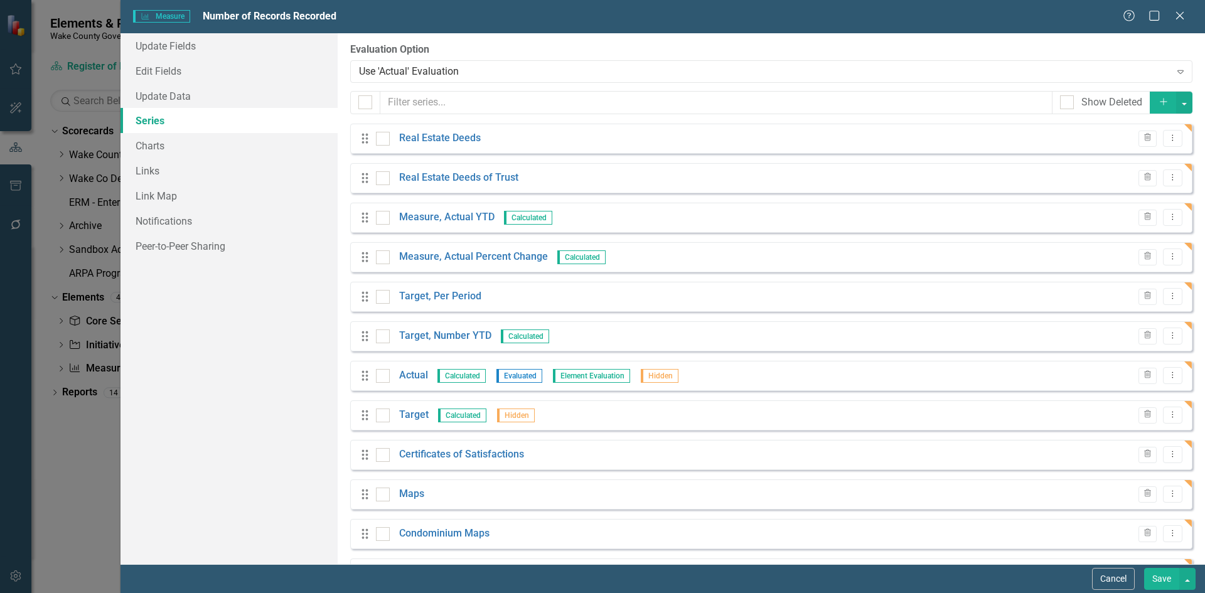
click at [361, 491] on div "Drag Maps Trash Dropdown Menu" at bounding box center [771, 494] width 842 height 30
drag, startPoint x: 363, startPoint y: 497, endPoint x: 434, endPoint y: 449, distance: 86.0
click at [384, 455] on div "Drag Real Estate Deeds Trash Dropdown Menu Drag Real Estate Deeds of Trust Tras…" at bounding box center [771, 376] width 842 height 505
click at [1152, 577] on button "Save" at bounding box center [1161, 579] width 35 height 22
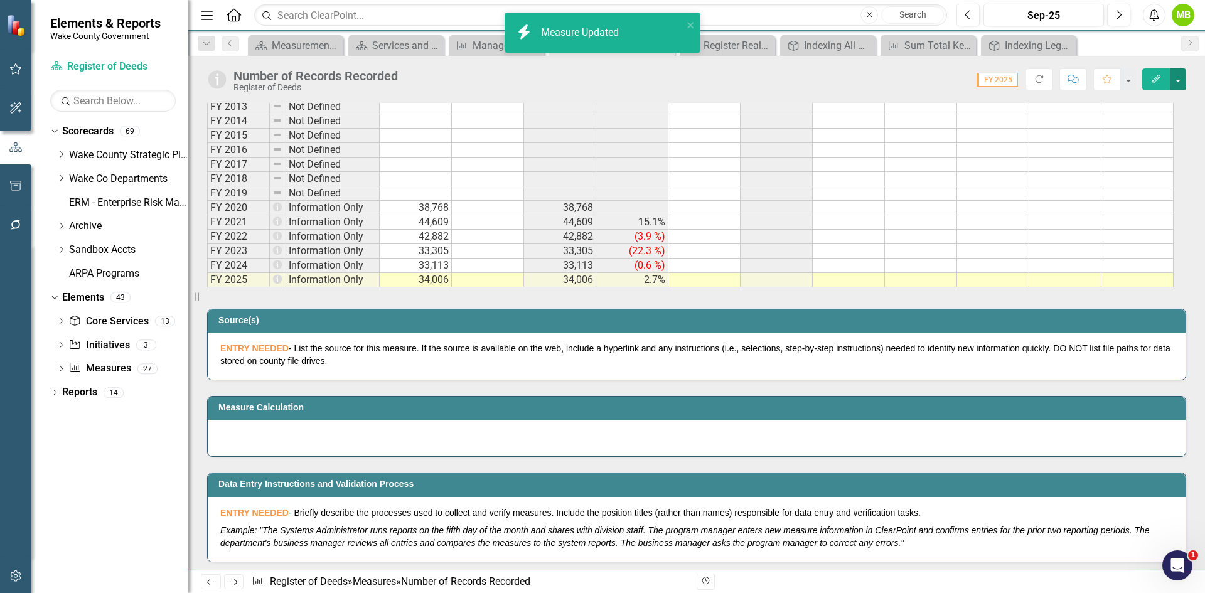
scroll to position [314, 0]
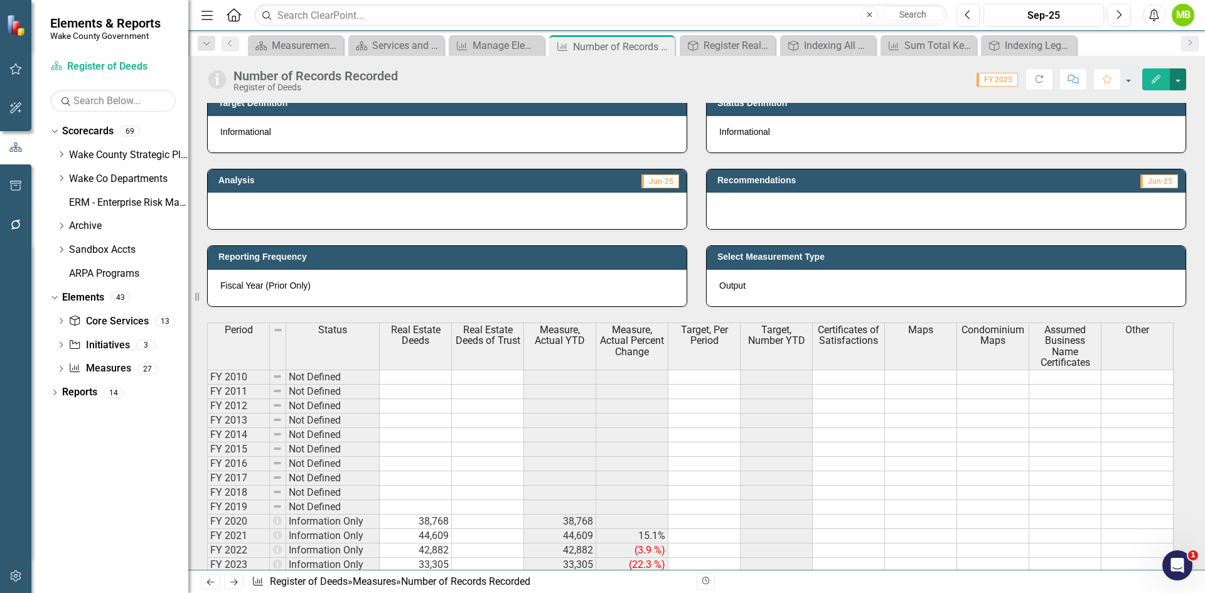
click at [1185, 75] on button "button" at bounding box center [1178, 79] width 16 height 22
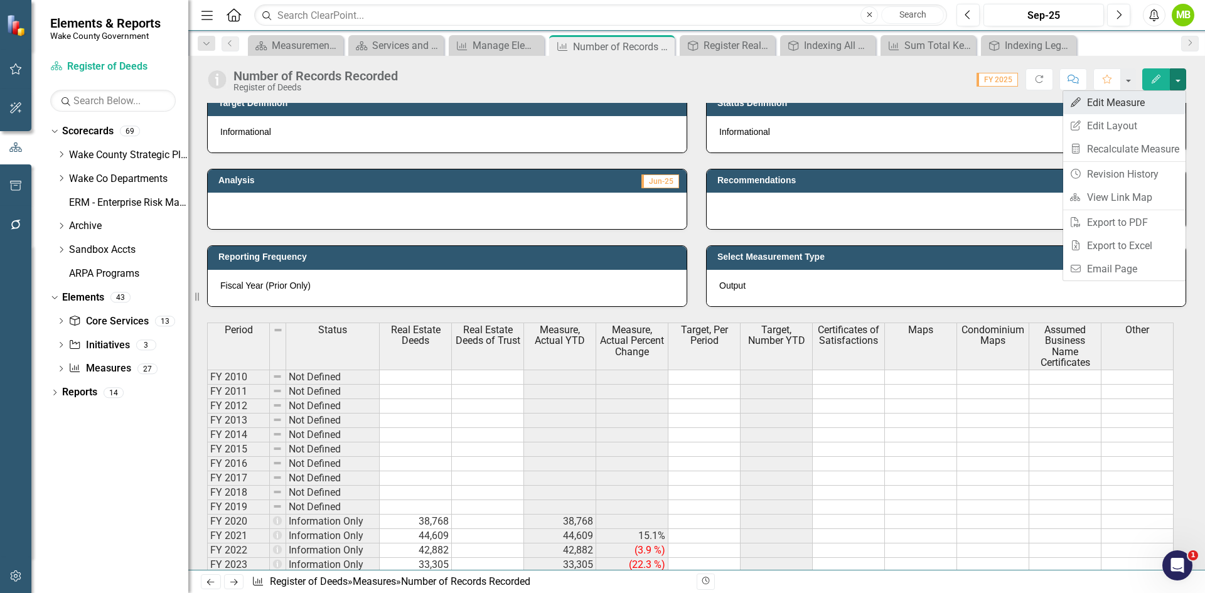
click at [1139, 107] on link "Edit Edit Measure" at bounding box center [1124, 102] width 122 height 23
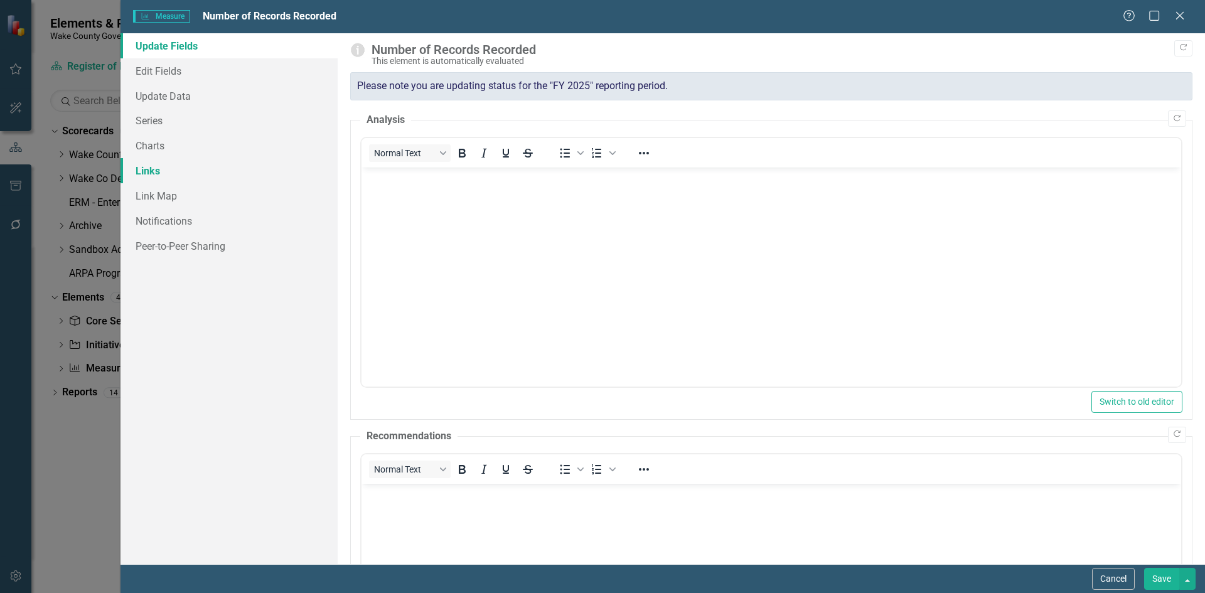
scroll to position [0, 0]
click at [160, 127] on link "Series" at bounding box center [228, 120] width 217 height 25
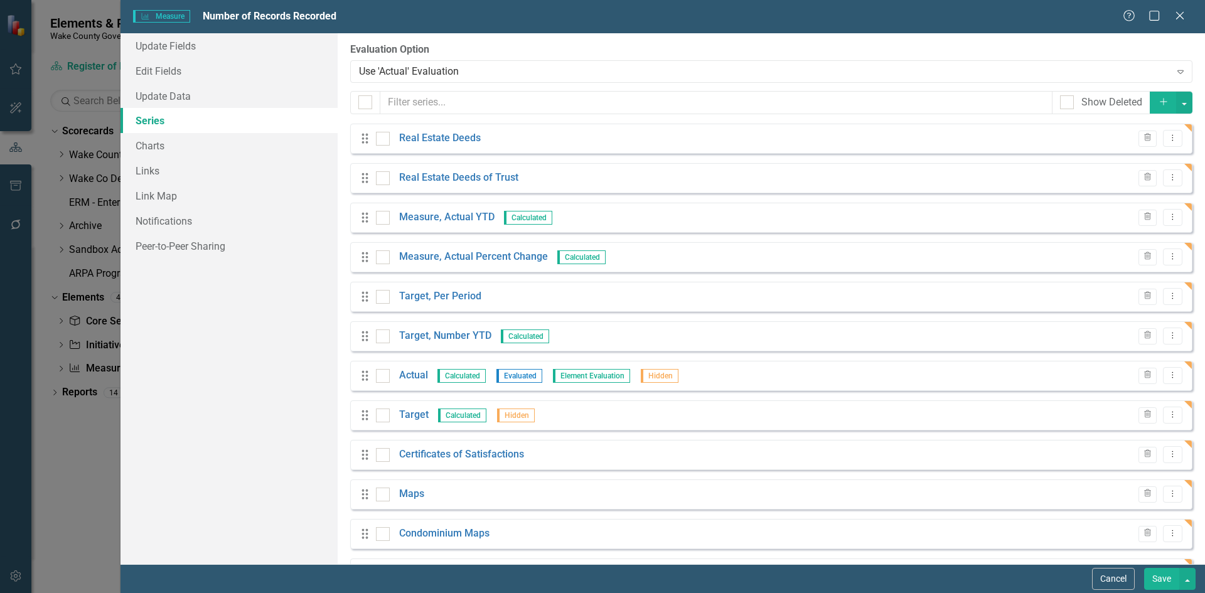
drag, startPoint x: 369, startPoint y: 456, endPoint x: 366, endPoint y: 441, distance: 14.6
click at [367, 428] on div "Drag Real Estate Deeds Trash Dropdown Menu Drag Real Estate Deeds of Trust Tras…" at bounding box center [771, 376] width 842 height 505
drag, startPoint x: 361, startPoint y: 457, endPoint x: 385, endPoint y: 333, distance: 126.4
click at [365, 394] on div "Drag Real Estate Deeds Trash Dropdown Menu Drag Real Estate Deeds of Trust Tras…" at bounding box center [771, 376] width 842 height 505
click at [1143, 217] on icon "Trash" at bounding box center [1147, 217] width 9 height 8
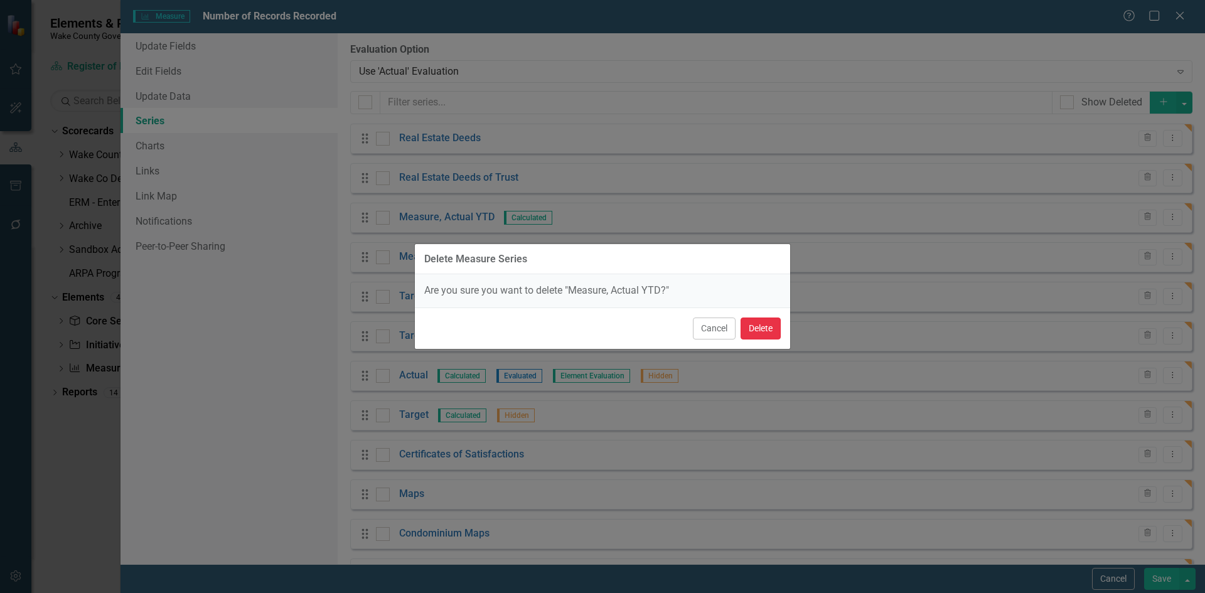
click at [772, 324] on button "Delete" at bounding box center [760, 329] width 40 height 22
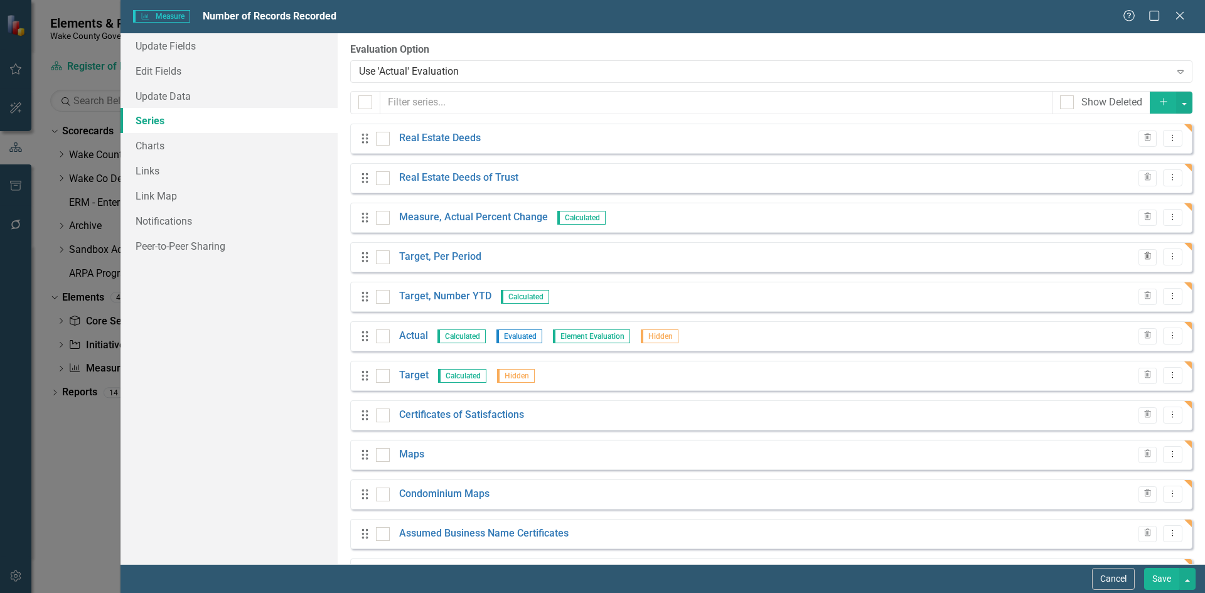
click at [1143, 259] on icon "Trash" at bounding box center [1147, 257] width 9 height 8
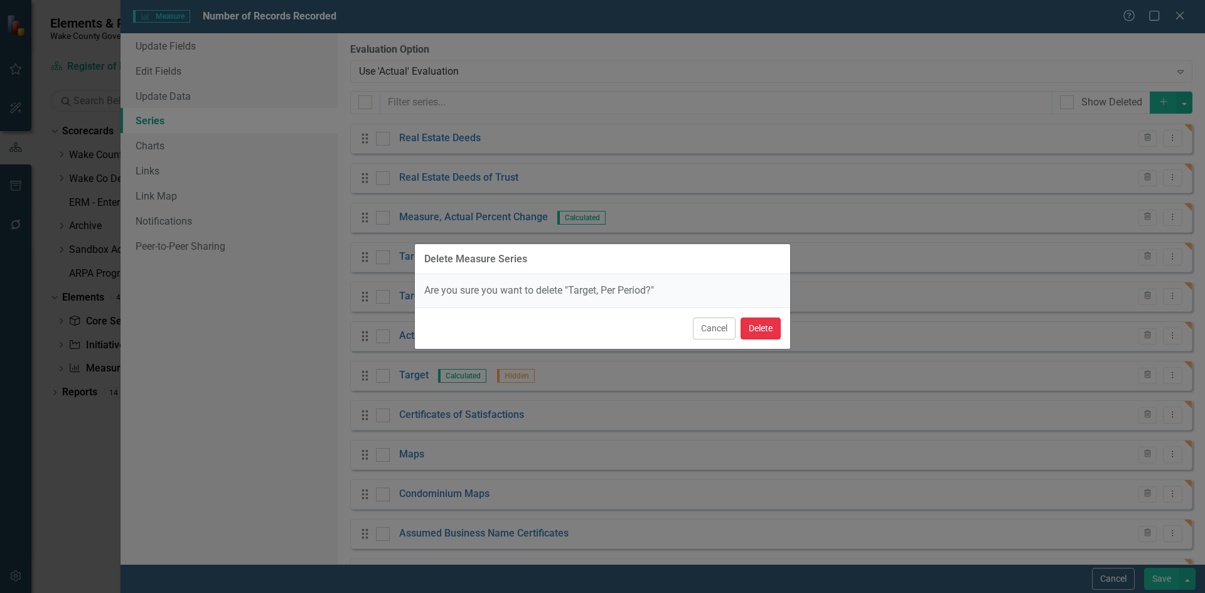
click at [764, 333] on button "Delete" at bounding box center [760, 329] width 40 height 22
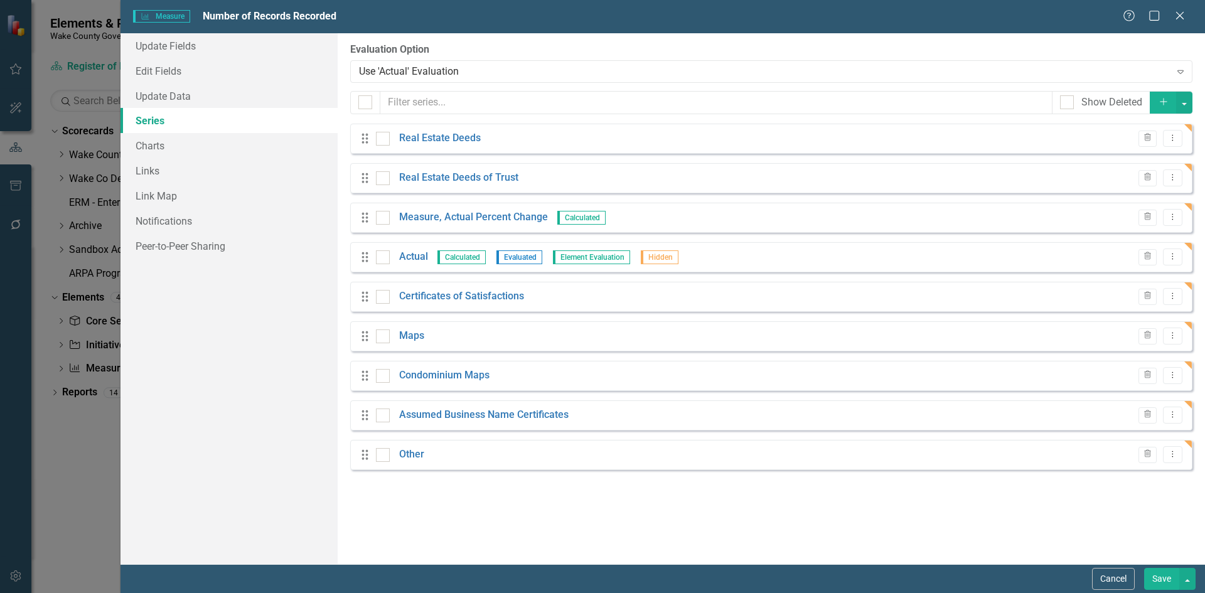
scroll to position [314, 0]
drag, startPoint x: 365, startPoint y: 218, endPoint x: 370, endPoint y: 341, distance: 122.4
click at [370, 346] on div "Drag Real Estate Deeds Trash Dropdown Menu Drag Real Estate Deeds of Trust Tras…" at bounding box center [771, 297] width 842 height 346
drag, startPoint x: 364, startPoint y: 220, endPoint x: 368, endPoint y: 251, distance: 31.6
click at [368, 249] on div "Drag Real Estate Deeds Trash Dropdown Menu Drag Real Estate Deeds of Trust Tras…" at bounding box center [771, 297] width 842 height 346
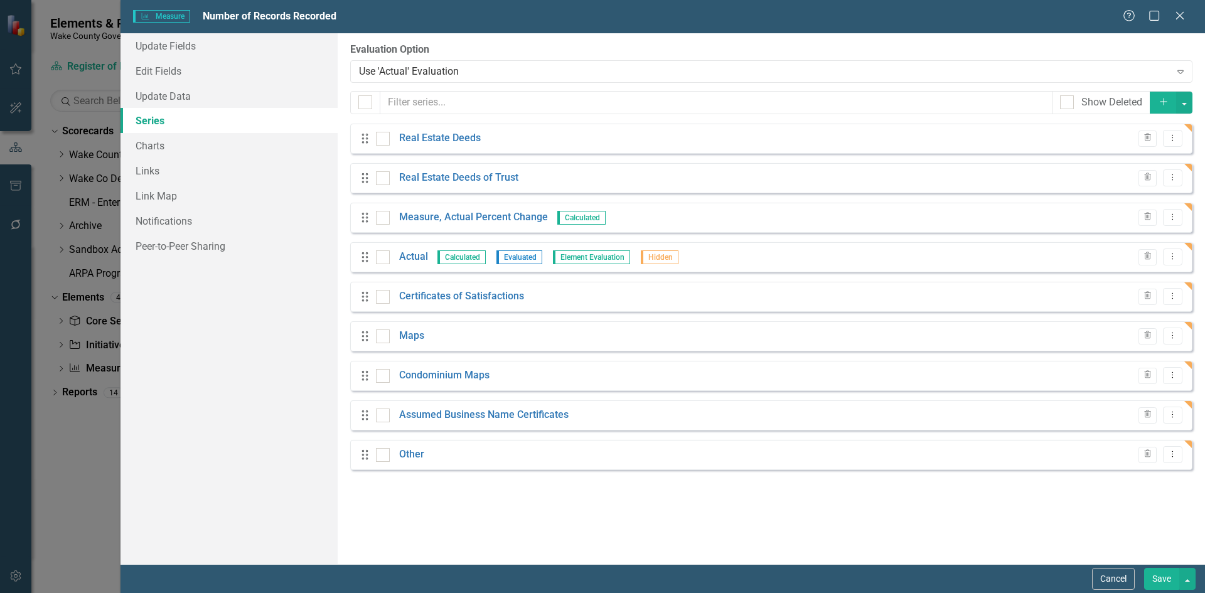
drag, startPoint x: 363, startPoint y: 261, endPoint x: 642, endPoint y: 466, distance: 346.2
click at [397, 330] on div "Drag Real Estate Deeds Trash Dropdown Menu Drag Real Estate Deeds of Trust Tras…" at bounding box center [771, 297] width 842 height 346
click at [1170, 580] on button "Save" at bounding box center [1161, 579] width 35 height 22
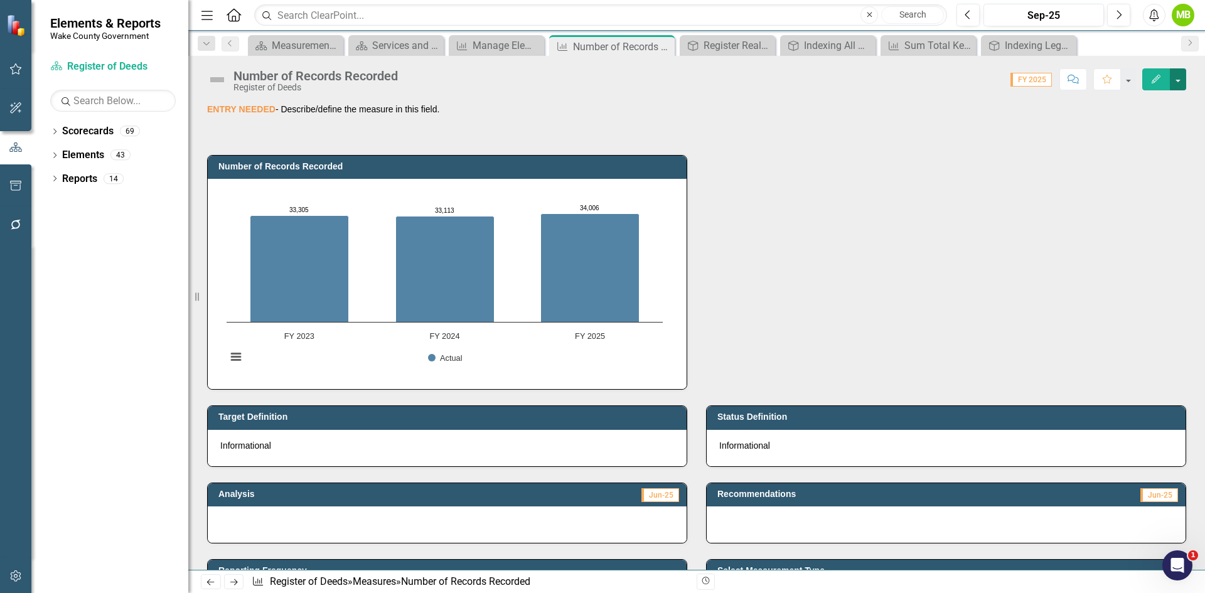
click at [1171, 79] on button "button" at bounding box center [1178, 79] width 16 height 22
click at [1131, 100] on link "Edit Edit Measure" at bounding box center [1124, 102] width 122 height 23
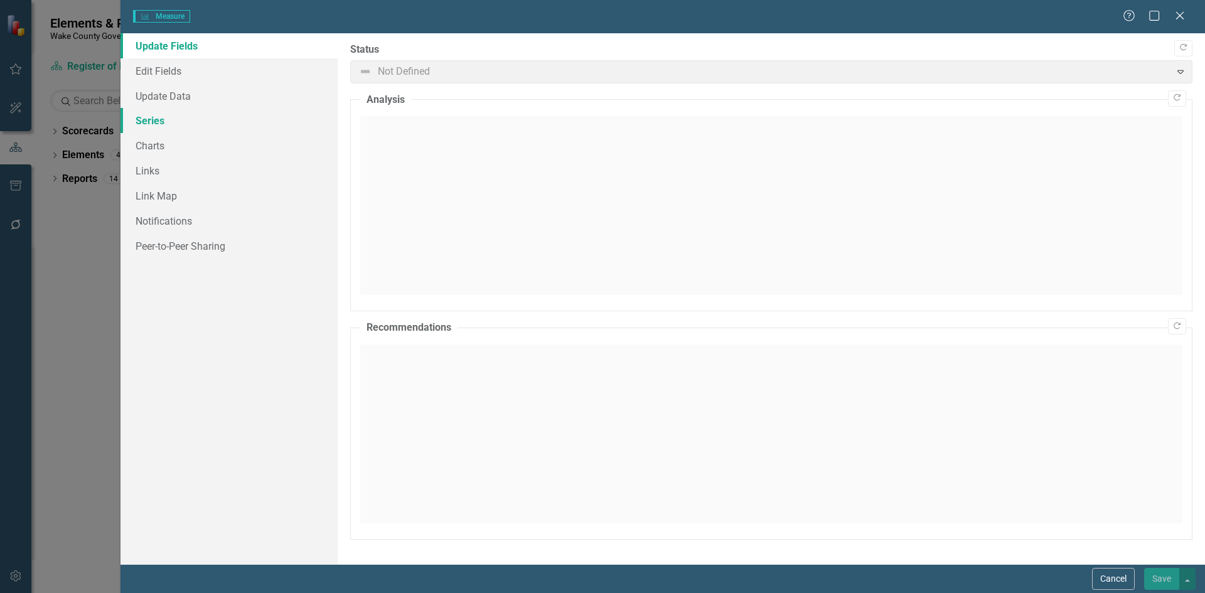
click at [147, 118] on link "Series" at bounding box center [228, 120] width 217 height 25
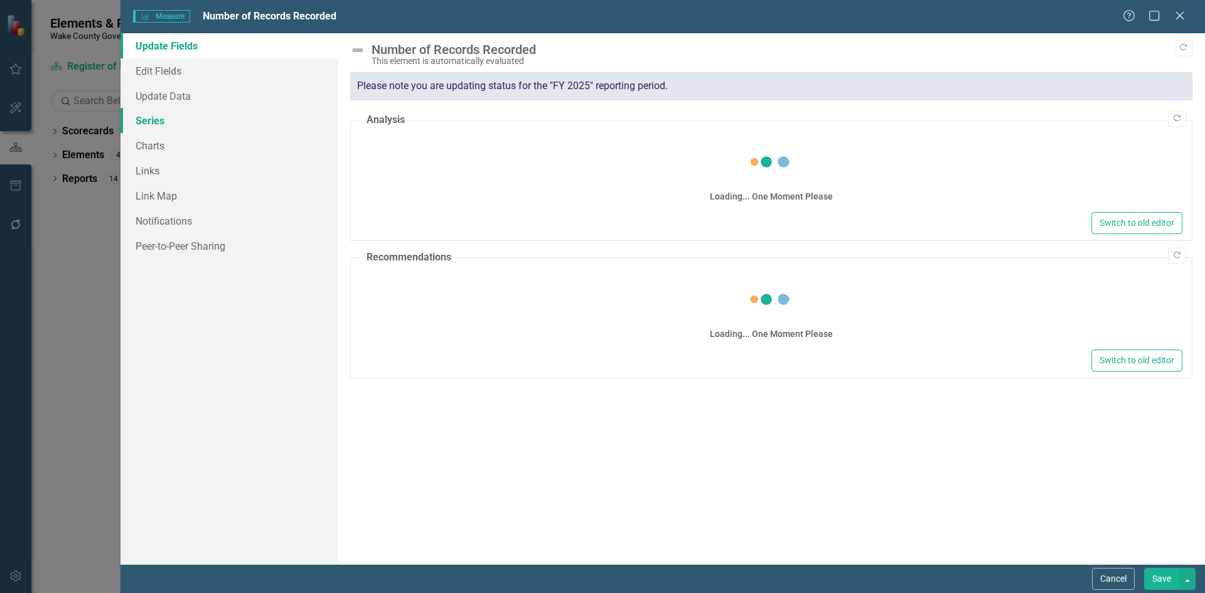
click at [147, 115] on link "Series" at bounding box center [228, 120] width 217 height 25
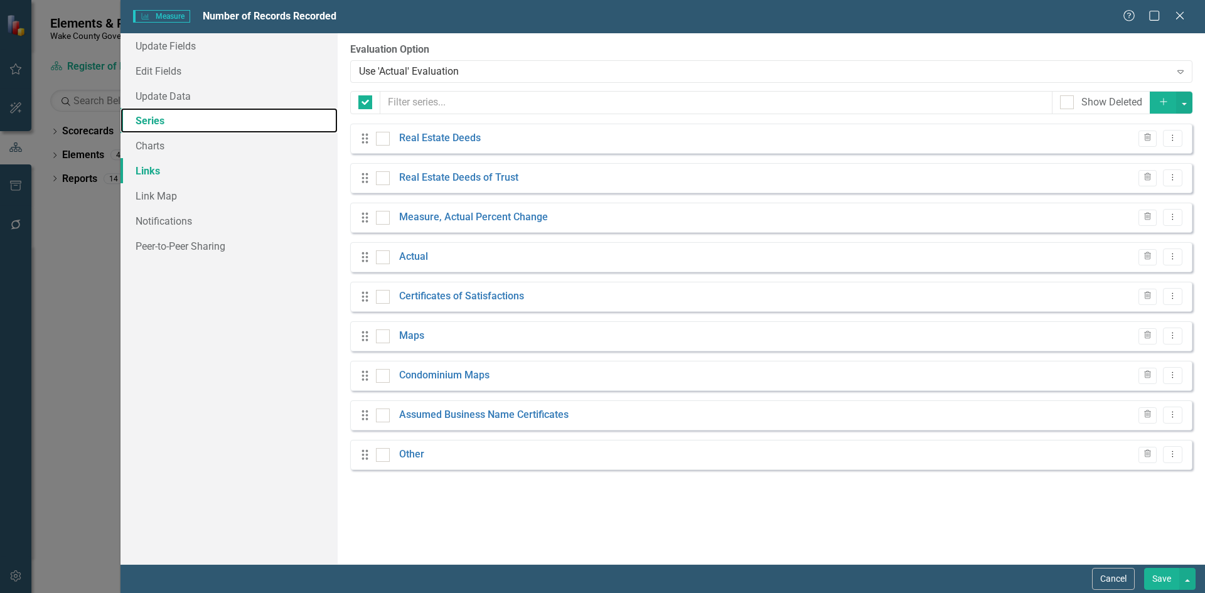
checkbox input "false"
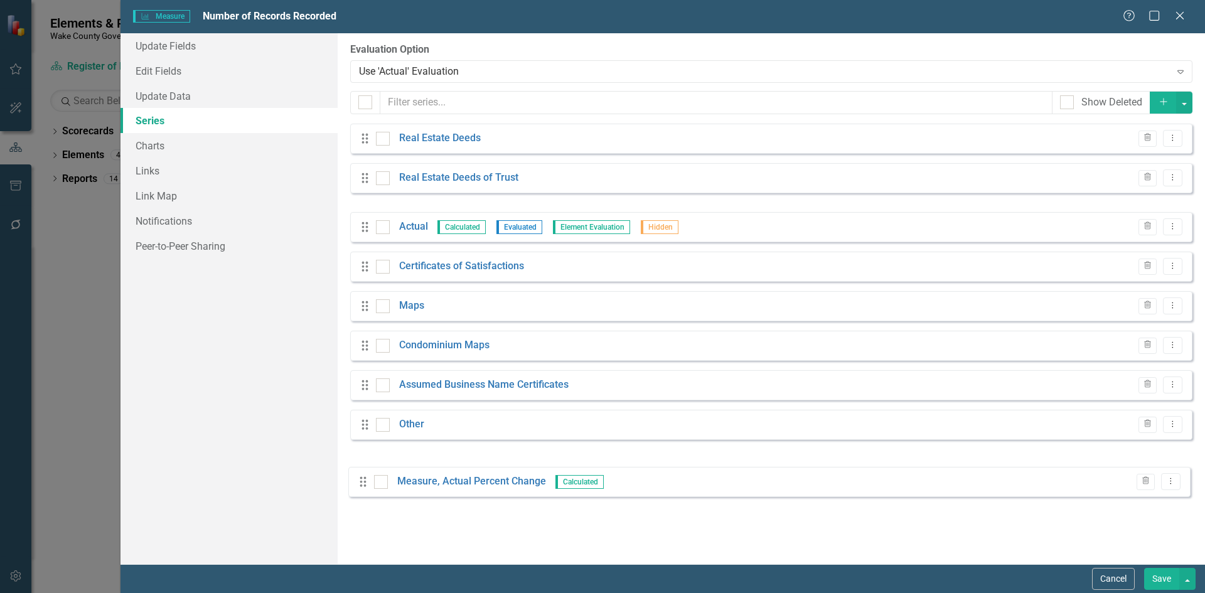
drag, startPoint x: 367, startPoint y: 220, endPoint x: 367, endPoint y: 477, distance: 256.7
click at [367, 477] on div "From this page, you can add, edit, delete, or duplicate the measure series for …" at bounding box center [771, 298] width 867 height 531
drag, startPoint x: 368, startPoint y: 217, endPoint x: 366, endPoint y: 460, distance: 242.9
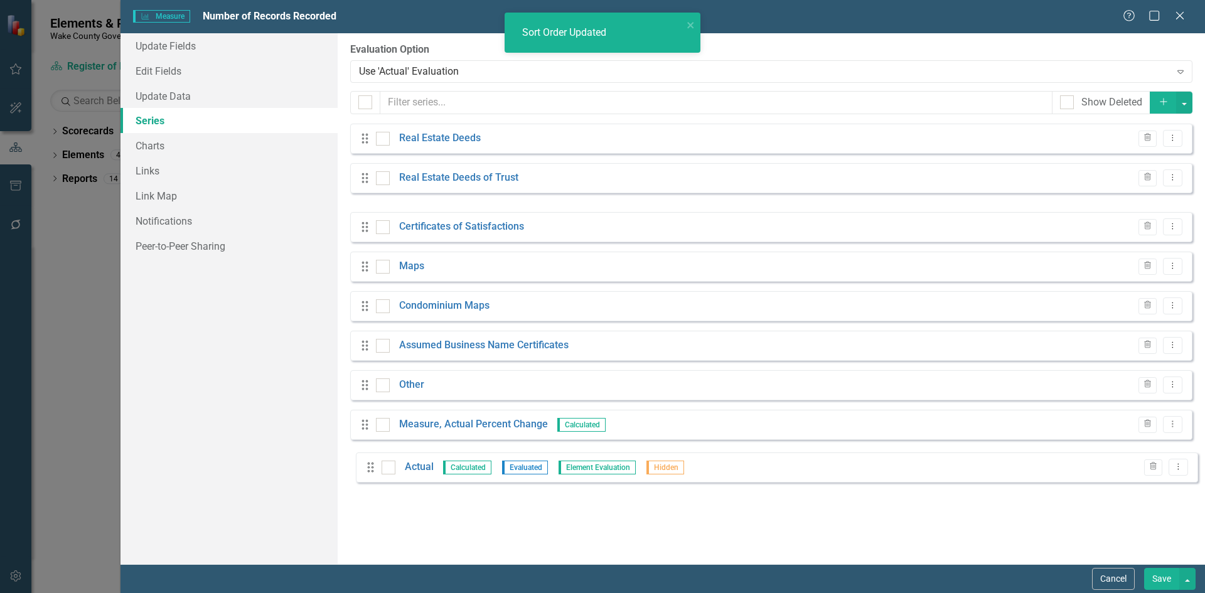
drag, startPoint x: 365, startPoint y: 250, endPoint x: 363, endPoint y: 461, distance: 210.2
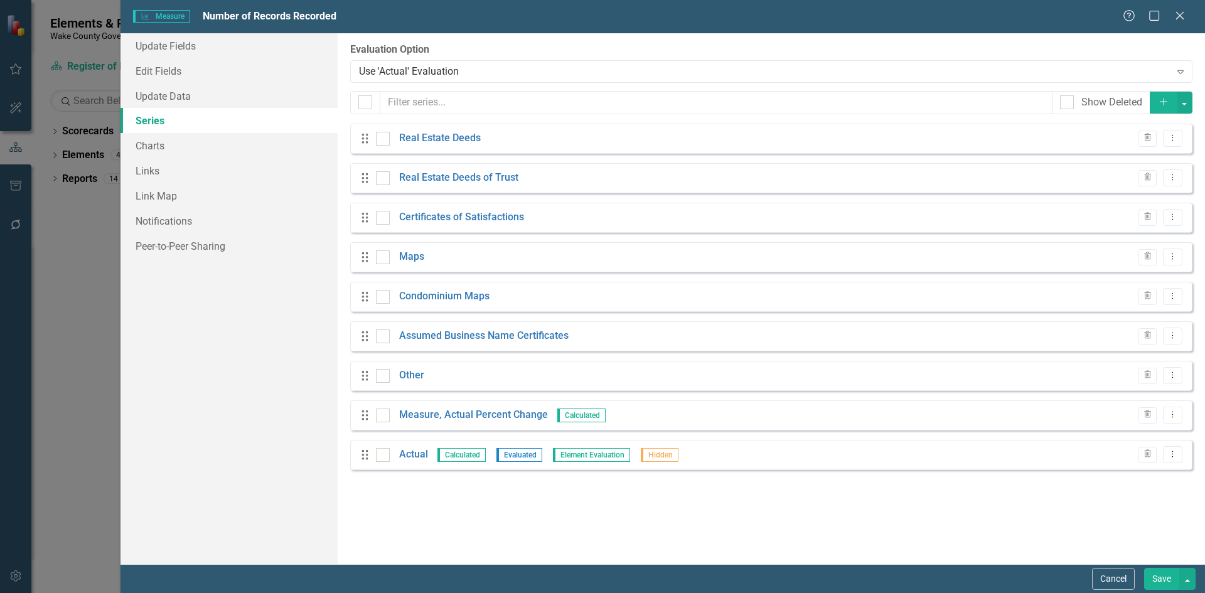
click at [1158, 100] on icon "Add" at bounding box center [1163, 101] width 11 height 9
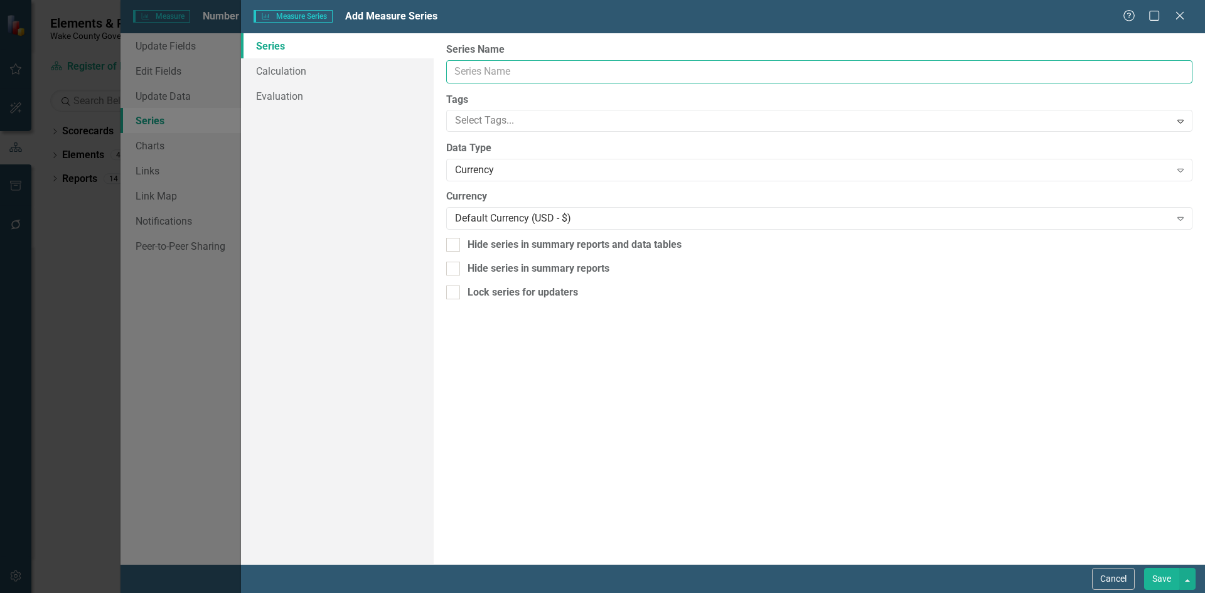
click at [492, 70] on input "Series Name" at bounding box center [819, 71] width 746 height 23
type input "Total Records"
click at [324, 67] on link "Calculation" at bounding box center [337, 70] width 193 height 25
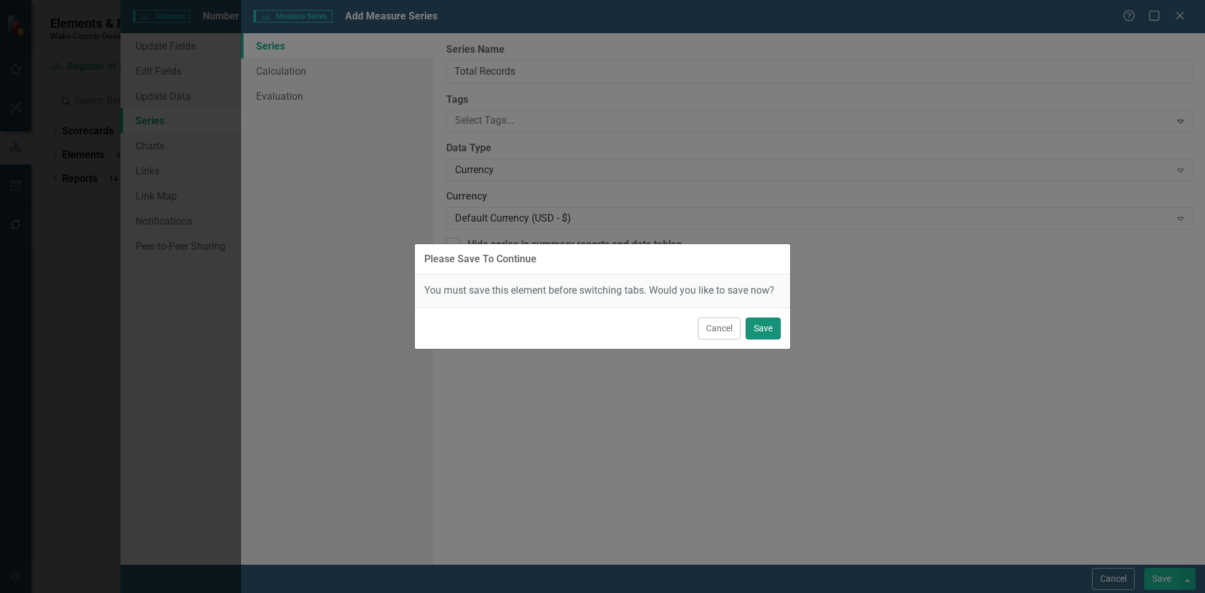
click at [769, 332] on button "Save" at bounding box center [762, 329] width 35 height 22
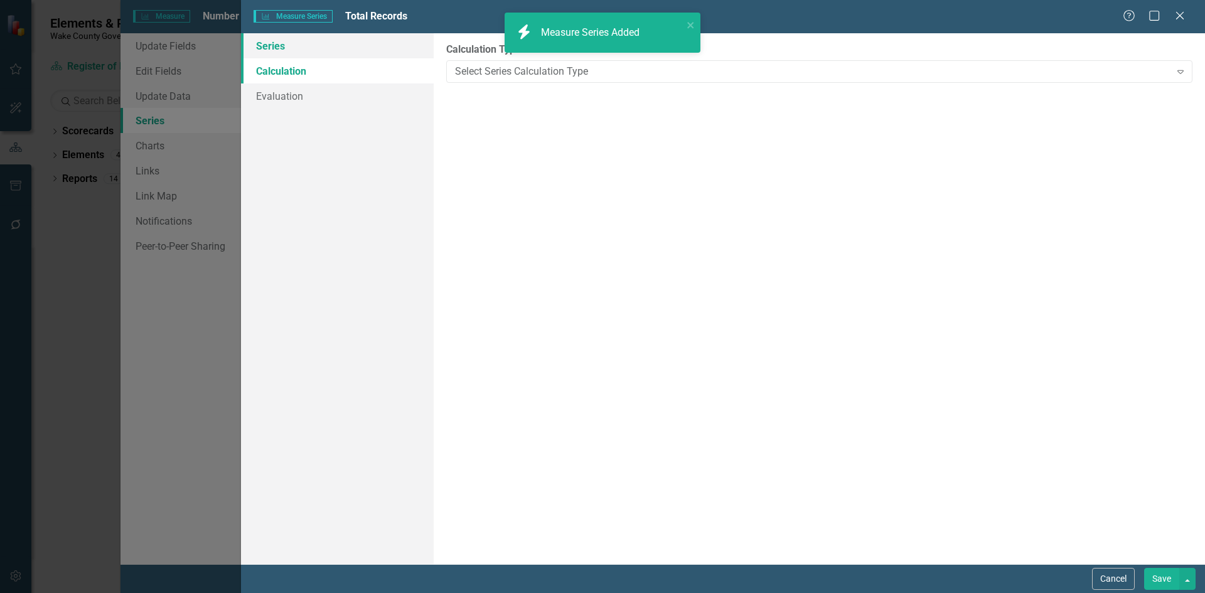
click at [296, 47] on link "Series" at bounding box center [337, 45] width 193 height 25
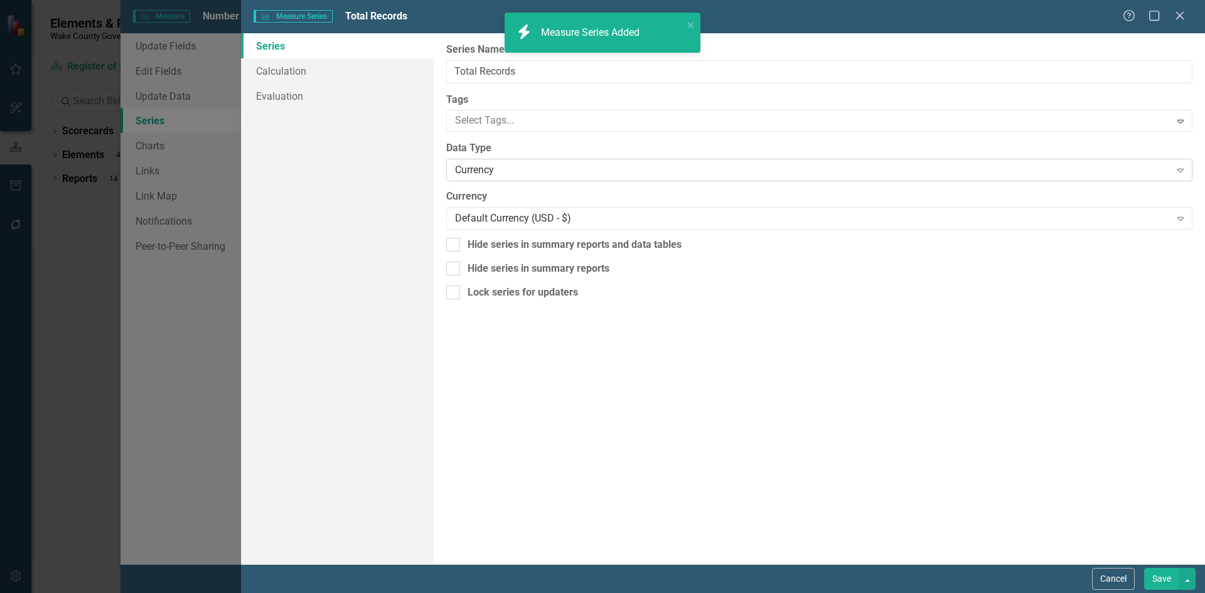
click at [511, 168] on div "Currency" at bounding box center [812, 170] width 715 height 14
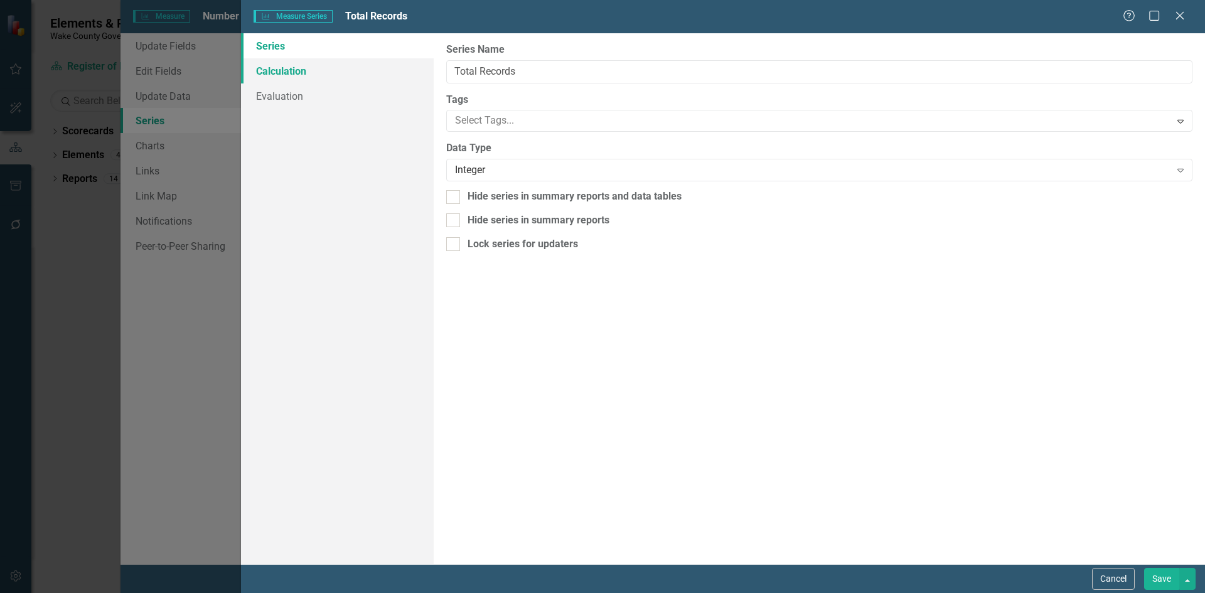
click at [320, 79] on link "Calculation" at bounding box center [337, 70] width 193 height 25
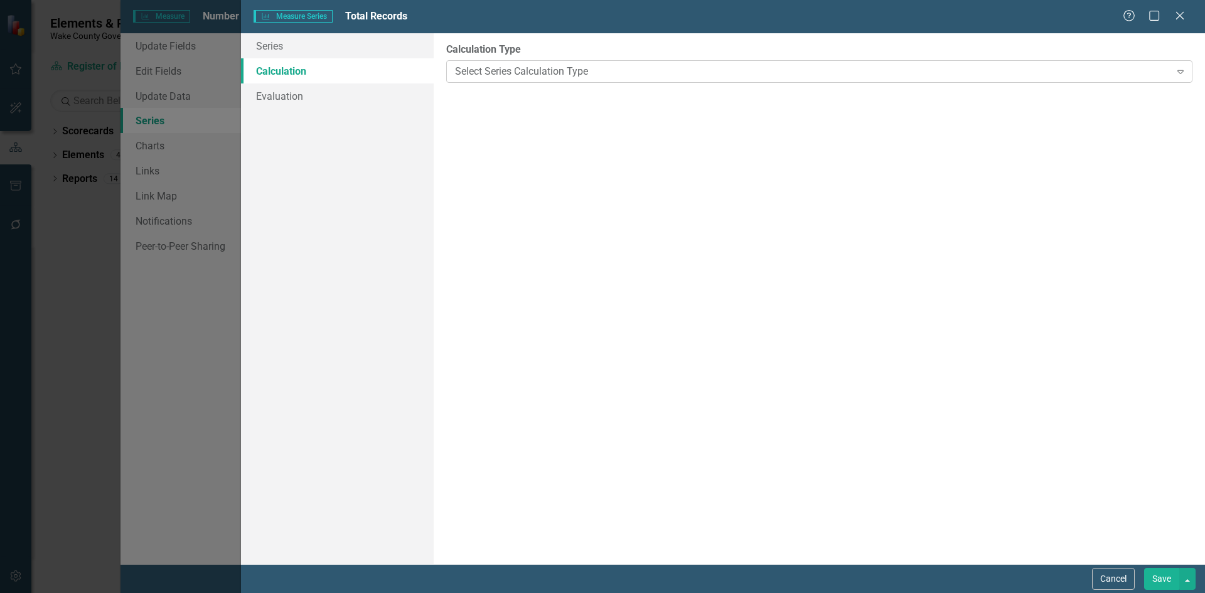
click at [507, 63] on div "Select Series Calculation Type Expand" at bounding box center [819, 71] width 746 height 23
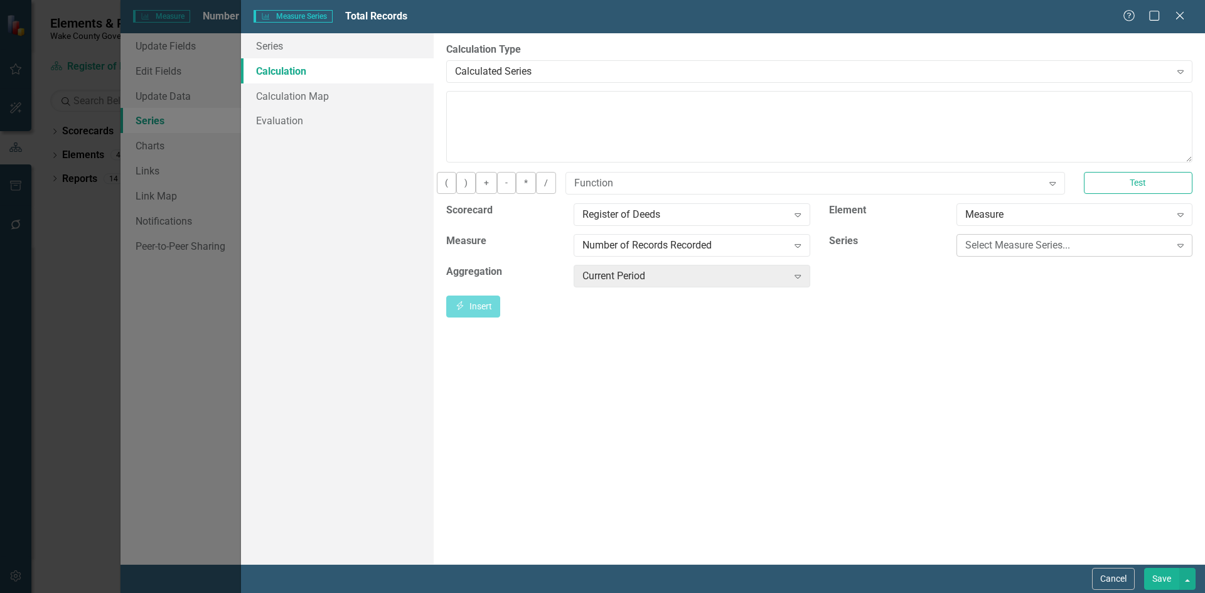
click at [1040, 252] on div "Select Measure Series..." at bounding box center [1067, 245] width 205 height 14
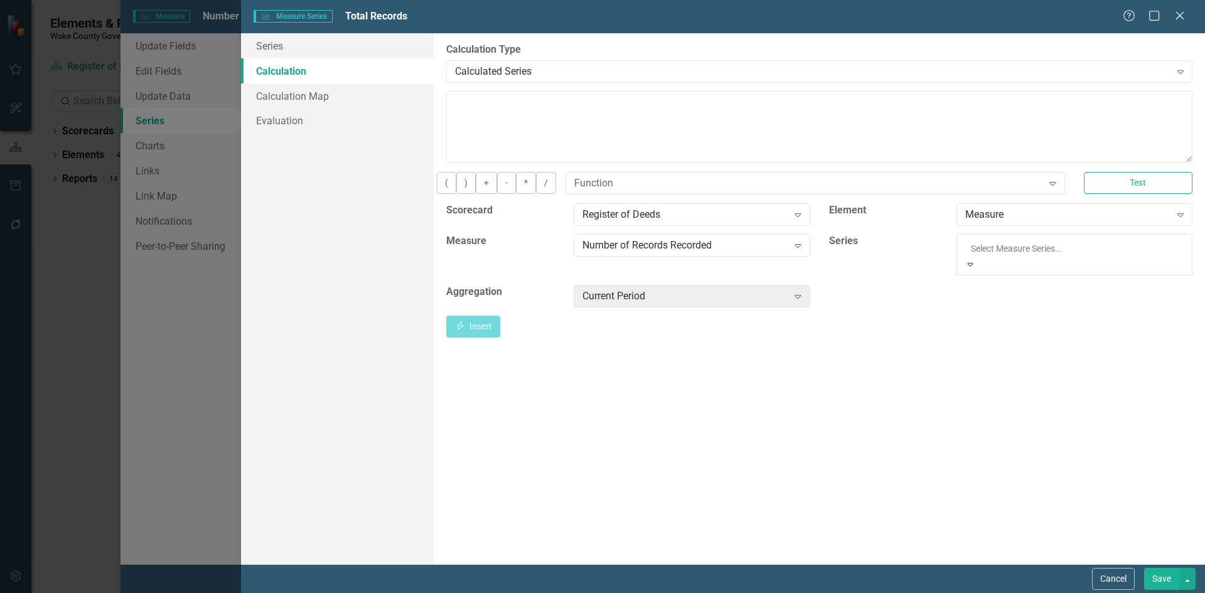
click at [1032, 592] on div "Real Estate Deeds" at bounding box center [602, 600] width 1205 height 14
click at [464, 310] on icon "button" at bounding box center [460, 305] width 7 height 9
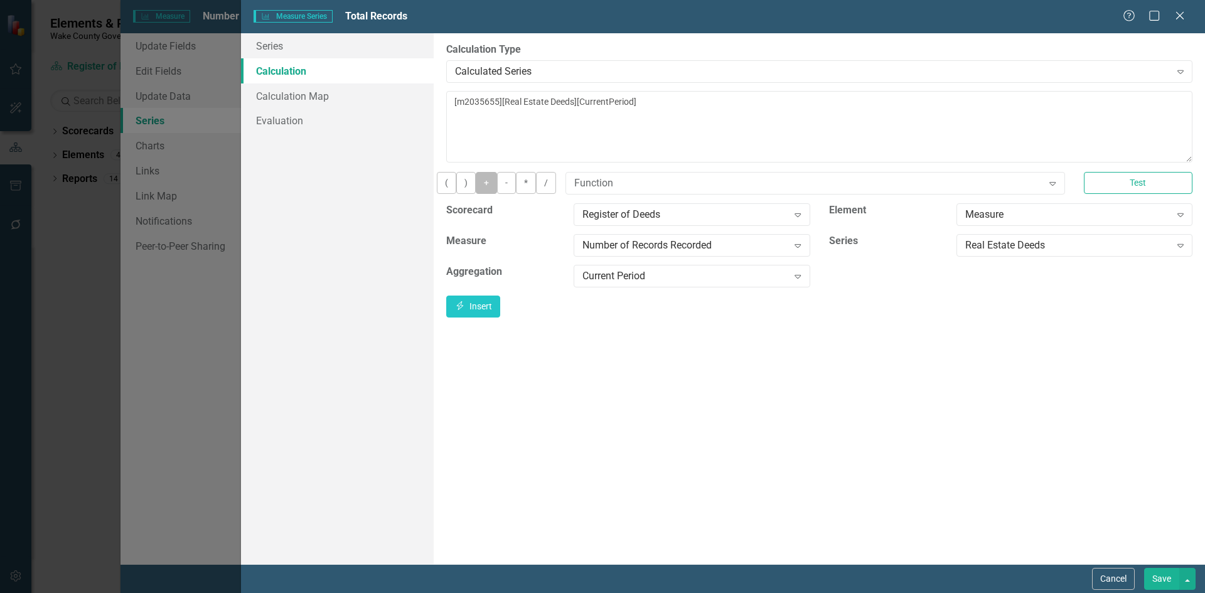
click at [497, 190] on button "+" at bounding box center [486, 183] width 21 height 22
click at [987, 252] on div "Real Estate Deeds" at bounding box center [1067, 245] width 205 height 14
click at [500, 318] on button "Insert Insert" at bounding box center [473, 307] width 54 height 22
click at [497, 191] on button "+" at bounding box center [486, 183] width 21 height 22
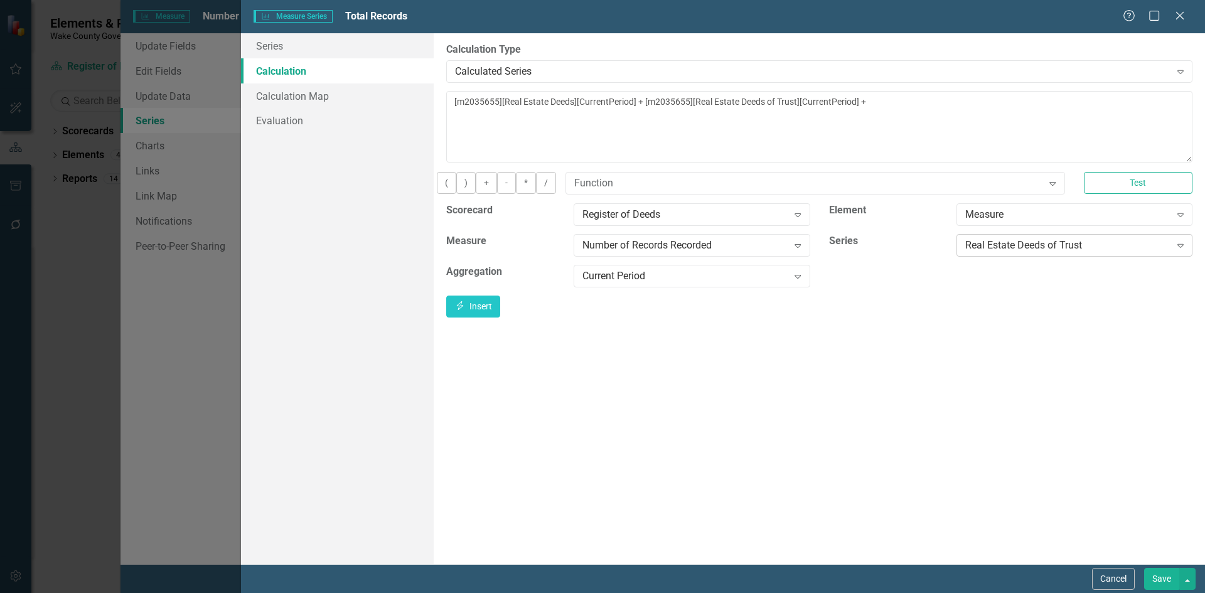
click at [1000, 252] on div "Real Estate Deeds of Trust" at bounding box center [1067, 245] width 205 height 14
click at [500, 318] on button "Insert Insert" at bounding box center [473, 307] width 54 height 22
click at [497, 191] on button "+" at bounding box center [486, 183] width 21 height 22
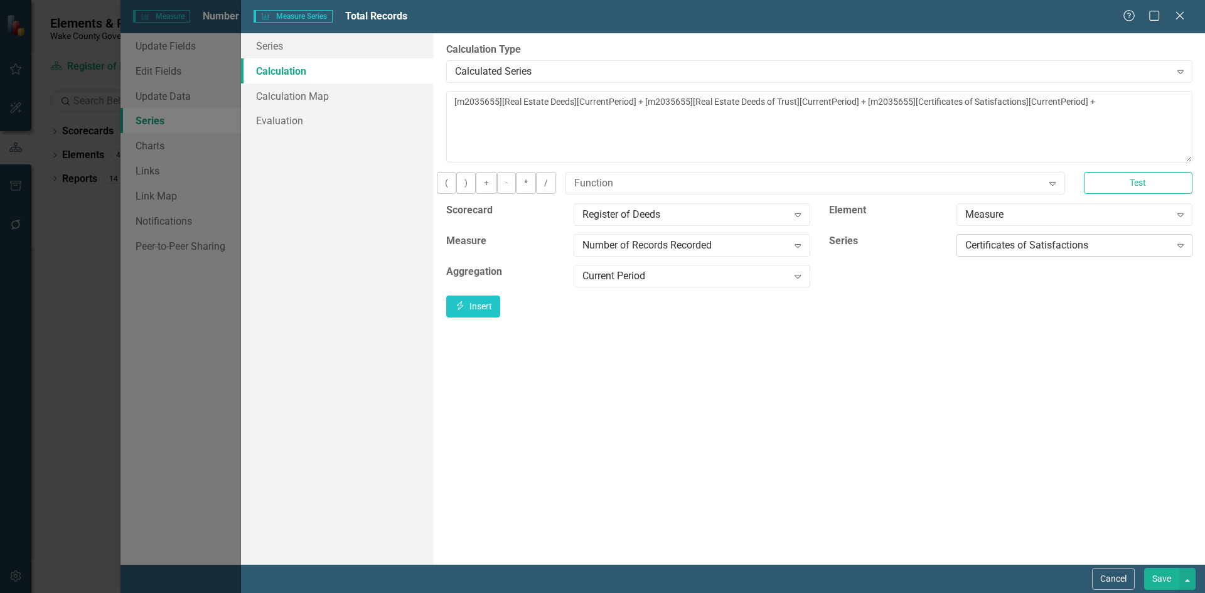
click at [1042, 252] on div "Certificates of Satisfactions" at bounding box center [1067, 245] width 205 height 14
click at [500, 318] on button "Insert Insert" at bounding box center [473, 307] width 54 height 22
click at [497, 190] on button "+" at bounding box center [486, 183] width 21 height 22
click at [983, 250] on div "Maps" at bounding box center [1067, 245] width 205 height 14
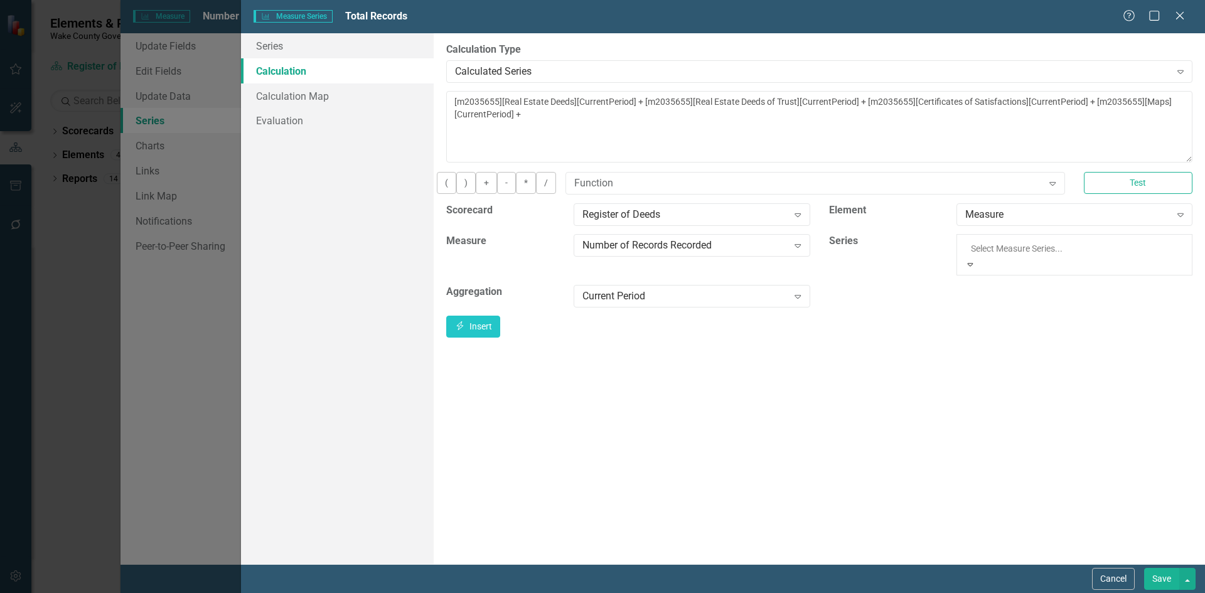
click at [464, 310] on icon "button" at bounding box center [460, 305] width 7 height 9
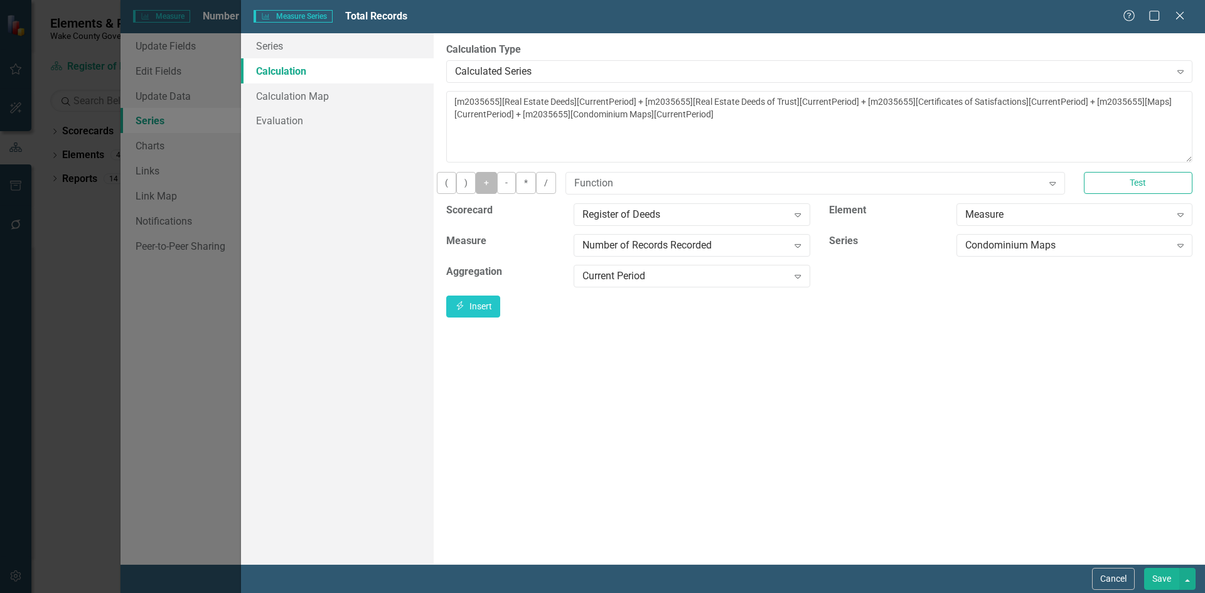
click at [497, 194] on button "+" at bounding box center [486, 183] width 21 height 22
click at [1032, 252] on div "Condominium Maps" at bounding box center [1067, 245] width 205 height 14
drag, startPoint x: 1035, startPoint y: 357, endPoint x: 1051, endPoint y: 353, distance: 16.7
click at [500, 318] on button "Insert Insert" at bounding box center [473, 307] width 54 height 22
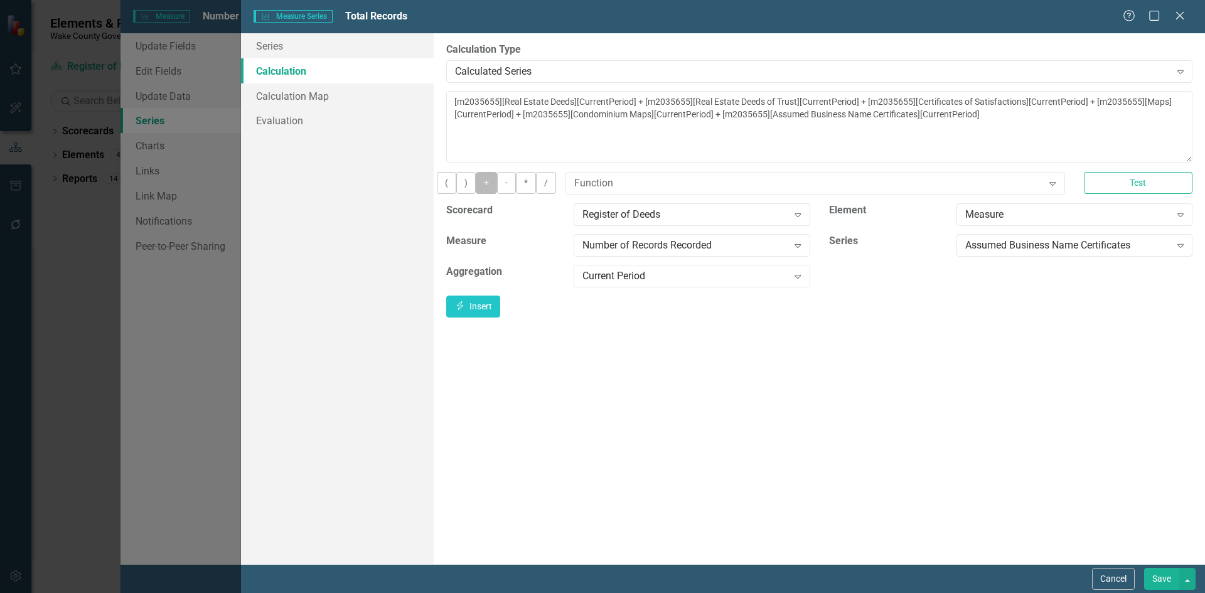
click at [497, 190] on button "+" at bounding box center [486, 183] width 21 height 22
click at [1004, 252] on div "Assumed Business Name Certificates" at bounding box center [1067, 245] width 205 height 14
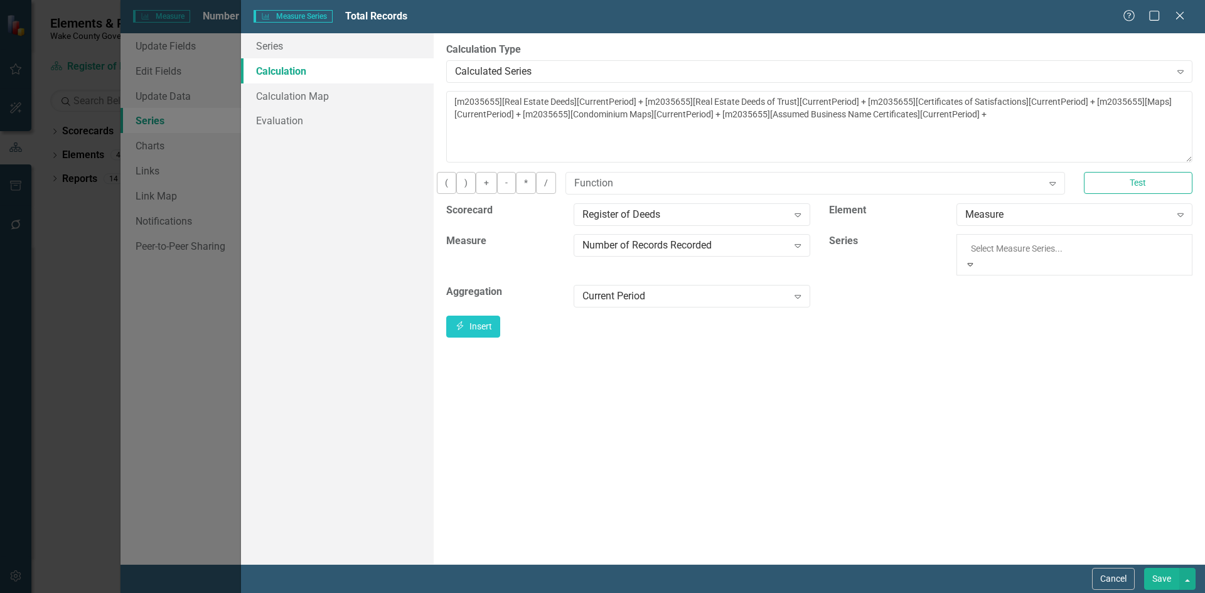
click at [500, 306] on button "Insert Insert" at bounding box center [473, 307] width 54 height 22
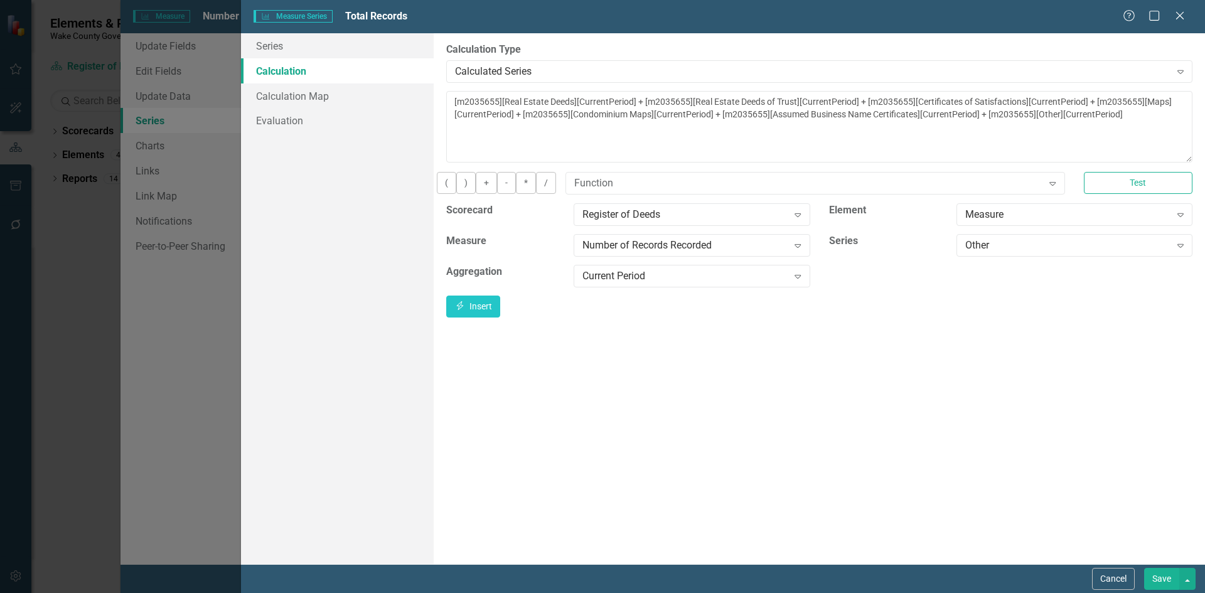
click at [1153, 574] on button "Save" at bounding box center [1161, 579] width 35 height 22
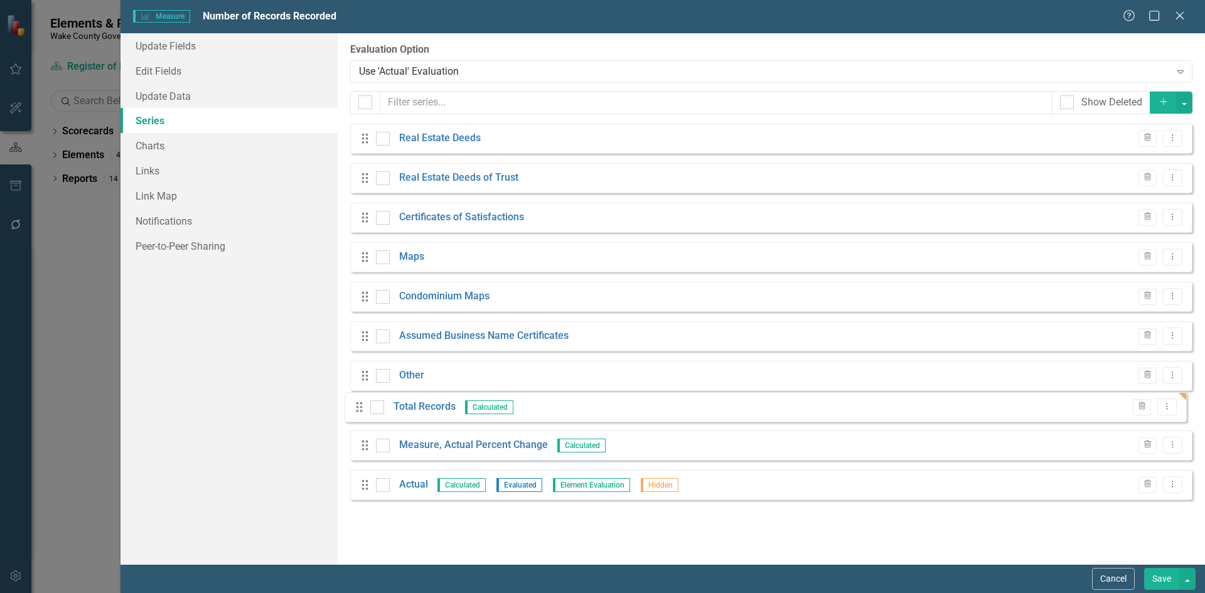
drag, startPoint x: 365, startPoint y: 493, endPoint x: 359, endPoint y: 406, distance: 87.4
click at [359, 406] on div "Drag Real Estate Deeds Trash Dropdown Menu Drag Real Estate Deeds of Trust Tras…" at bounding box center [771, 317] width 842 height 386
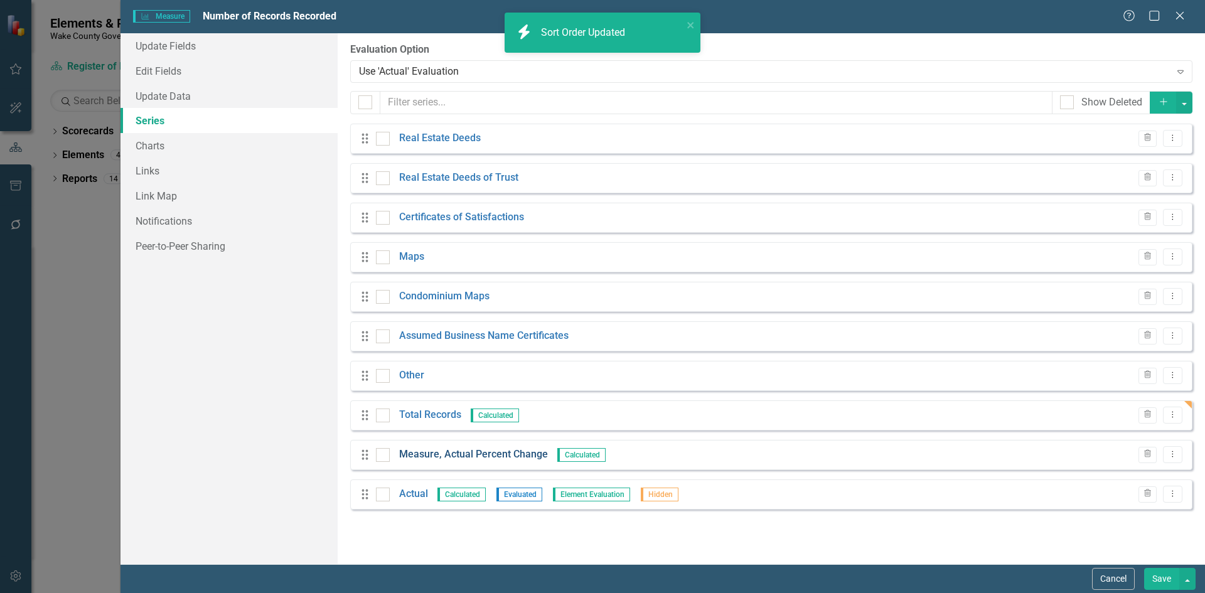
click at [492, 455] on link "Measure, Actual Percent Change" at bounding box center [473, 454] width 149 height 14
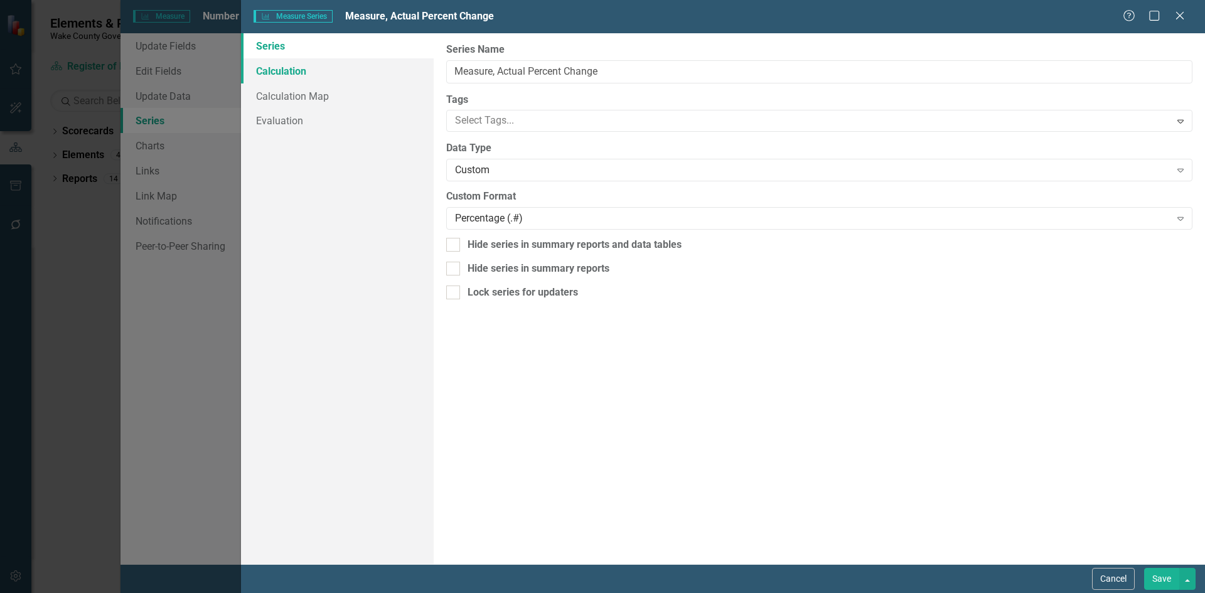
click at [269, 68] on link "Calculation" at bounding box center [337, 70] width 193 height 25
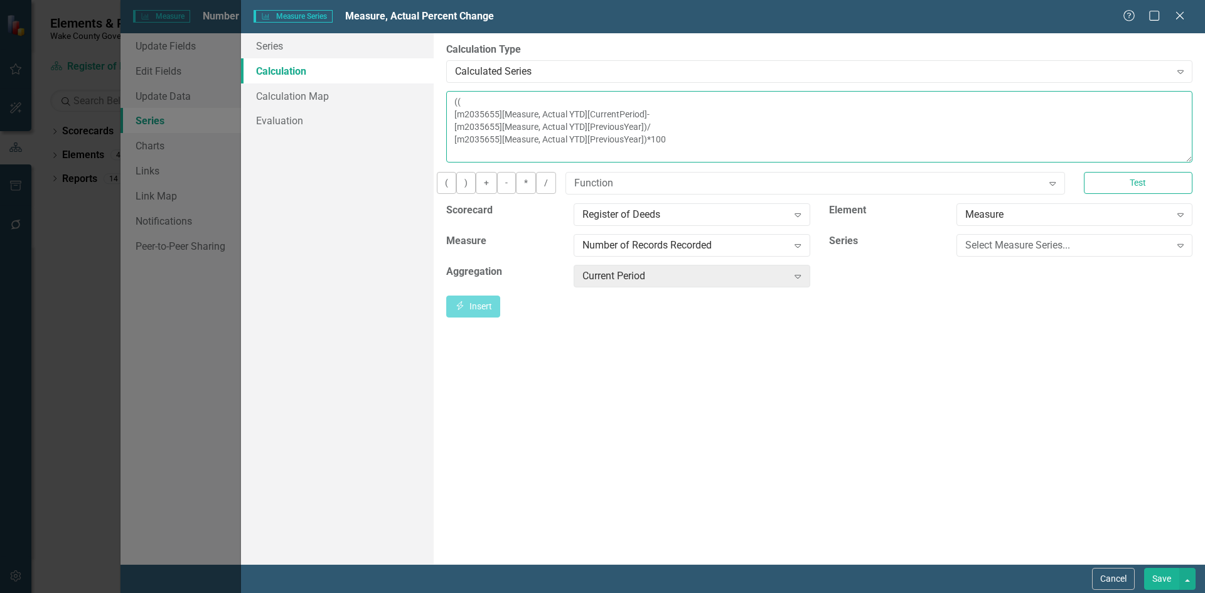
drag, startPoint x: 728, startPoint y: 149, endPoint x: 451, endPoint y: 118, distance: 279.1
click at [451, 118] on textarea "(( [m2035655][Measure, Actual YTD][CurrentPeriod]- [m2035655][Measure, Actual Y…" at bounding box center [819, 127] width 746 height 72
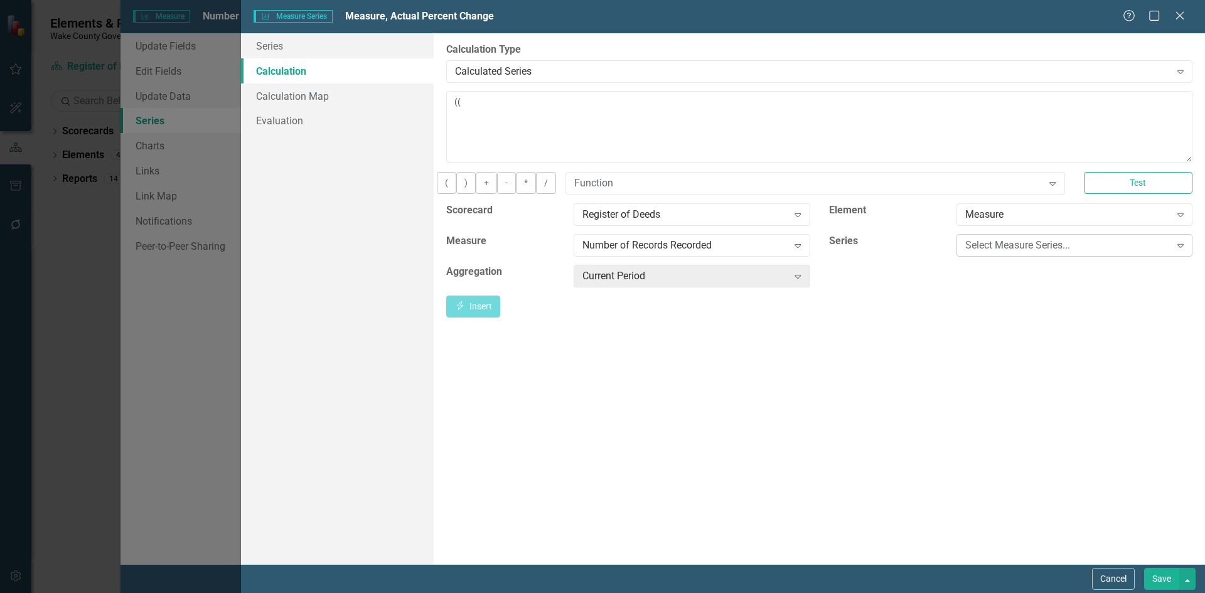
click at [1008, 252] on div "Select Measure Series..." at bounding box center [1067, 245] width 205 height 14
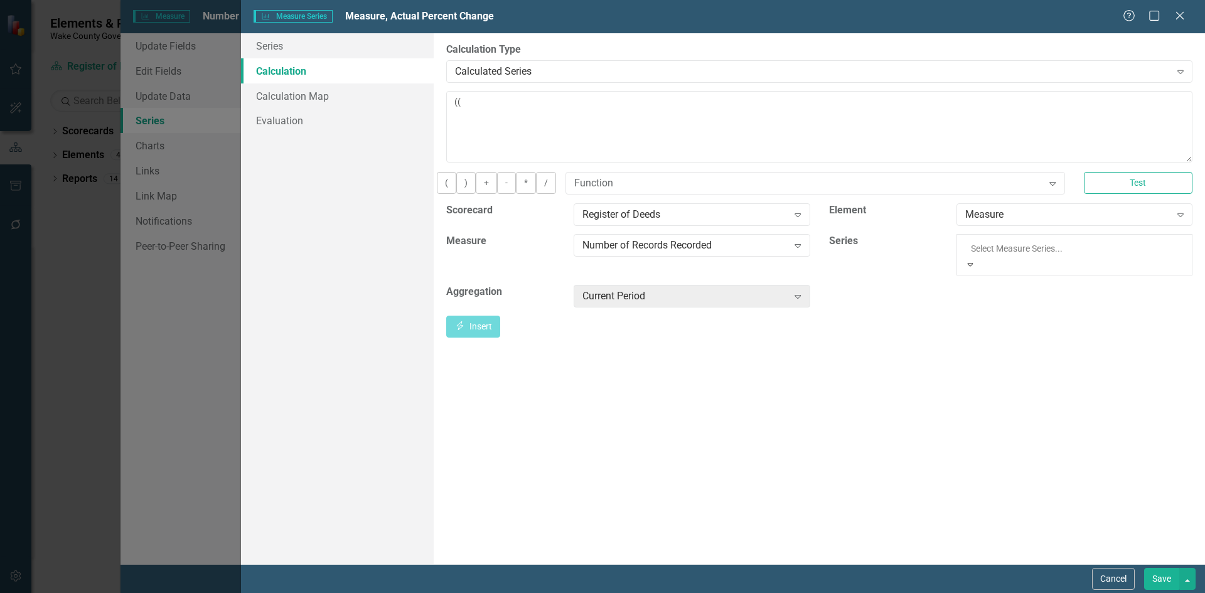
click at [500, 315] on button "Insert Insert" at bounding box center [473, 307] width 54 height 22
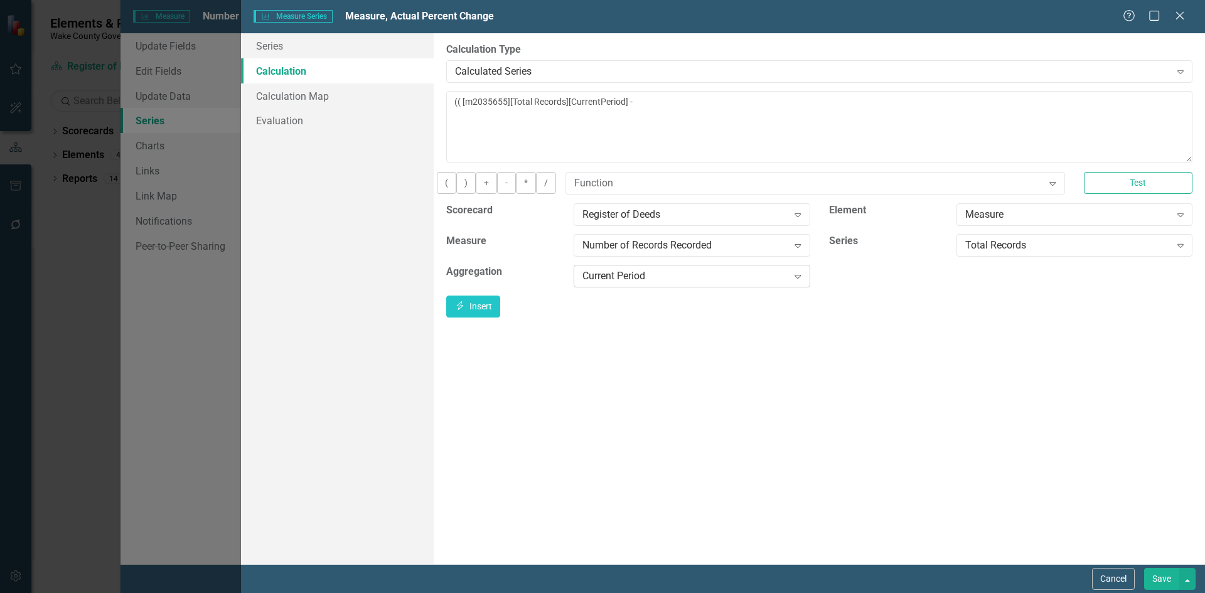
click at [739, 287] on div "Current Period Expand" at bounding box center [692, 276] width 236 height 23
click at [1192, 314] on div "By default, series in ClearPoint are not calculated. So, if you leave the form …" at bounding box center [819, 298] width 771 height 531
click at [500, 315] on button "Insert Insert" at bounding box center [473, 307] width 54 height 22
click at [466, 310] on icon "Insert" at bounding box center [459, 305] width 11 height 9
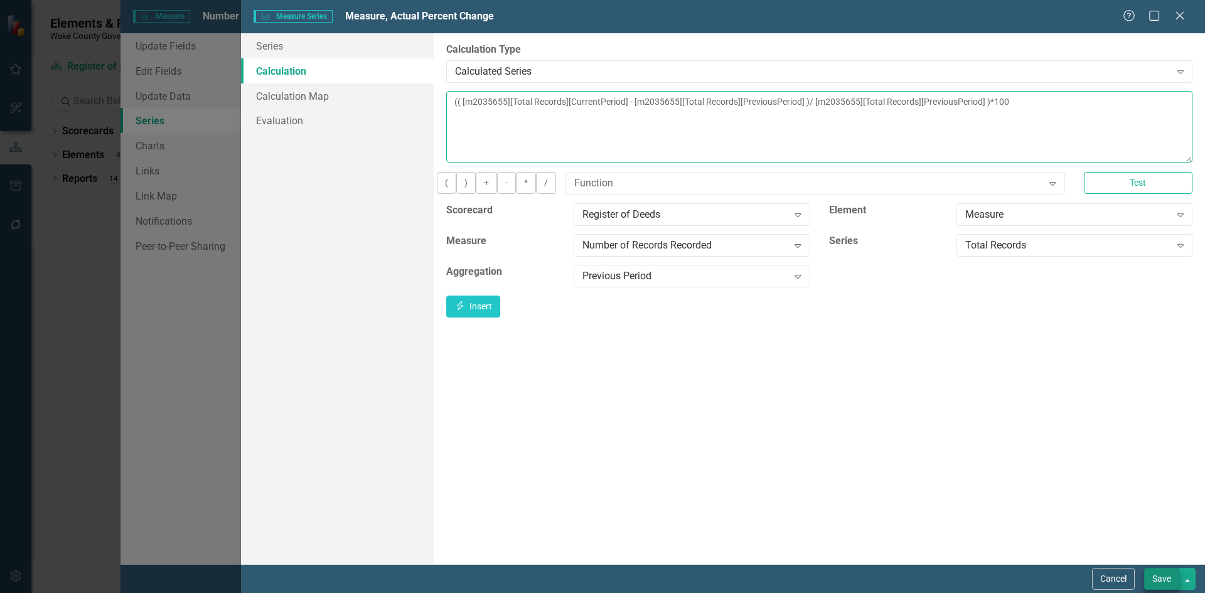
type textarea "(( [m2035655][Total Records][CurrentPeriod] - [m2035655][Total Records][Previou…"
click at [1157, 583] on button "Save" at bounding box center [1161, 579] width 35 height 22
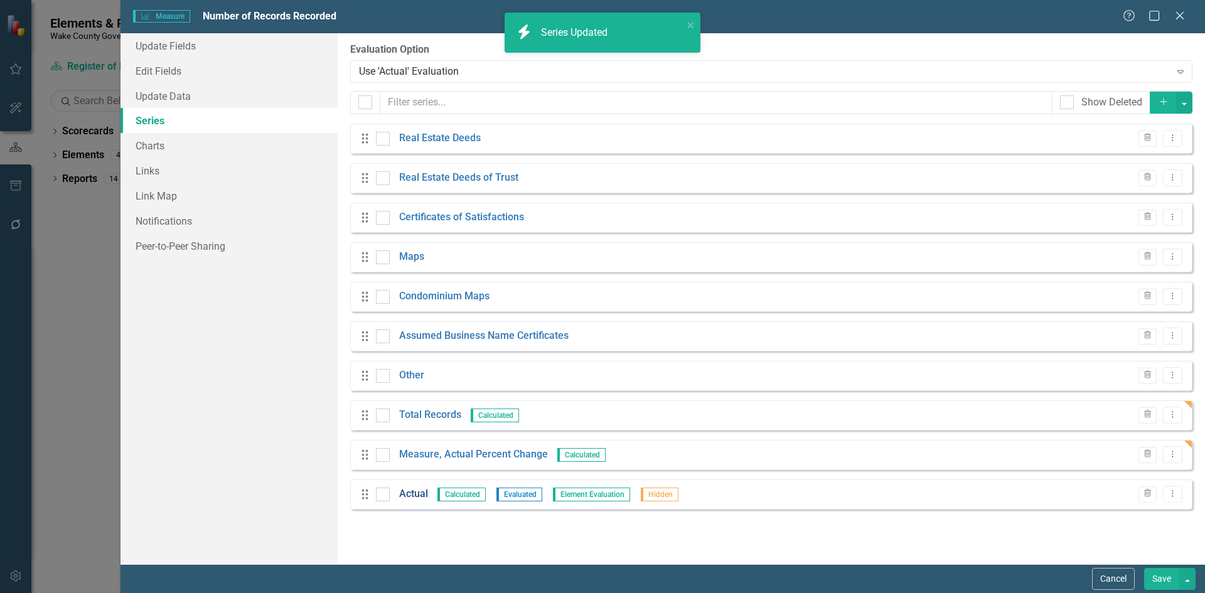
click at [419, 494] on link "Actual" at bounding box center [413, 494] width 29 height 14
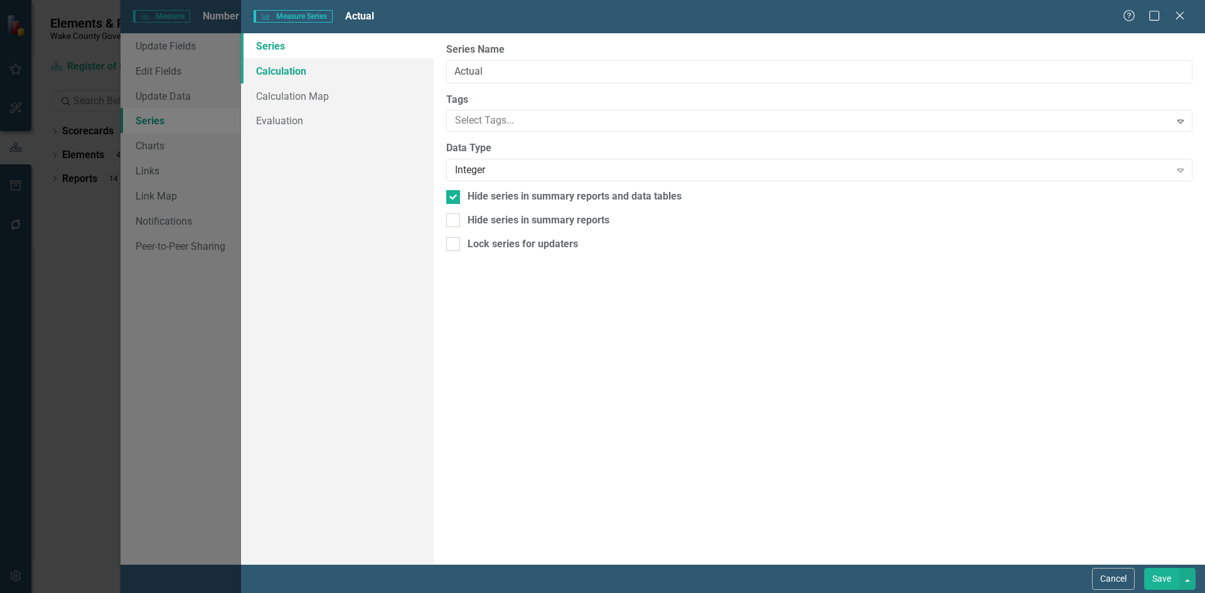
click at [276, 68] on link "Calculation" at bounding box center [337, 70] width 193 height 25
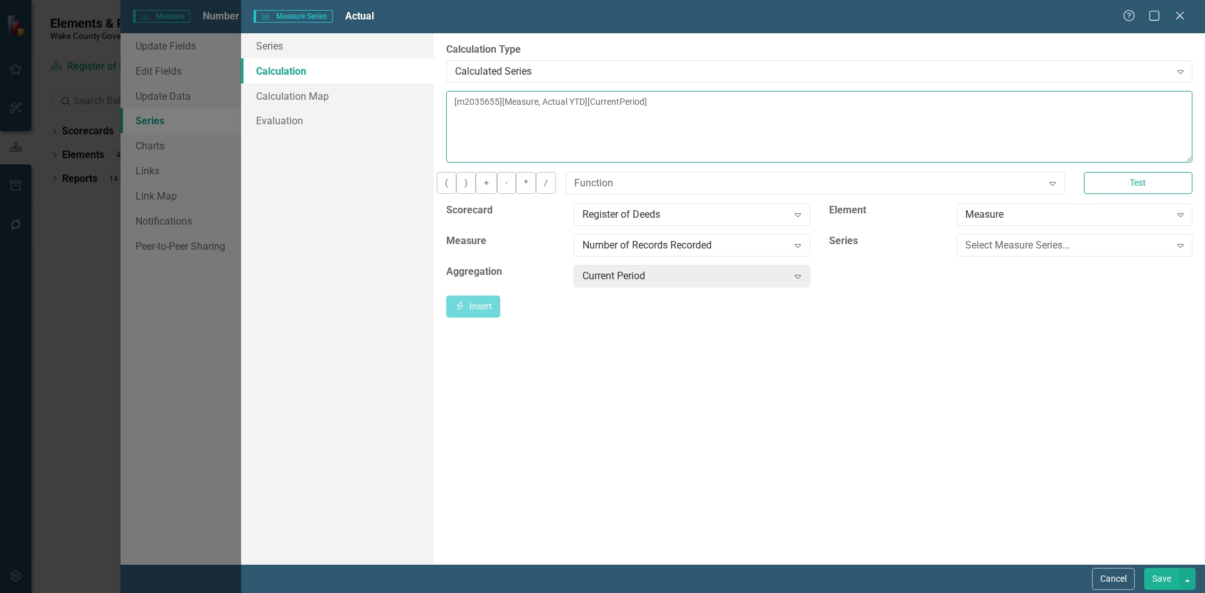
drag, startPoint x: 579, startPoint y: 126, endPoint x: 171, endPoint y: 132, distance: 407.9
click at [171, 132] on div "Measure Series Measure Series Actual Help Maximize Close Series Calculation Cal…" at bounding box center [602, 296] width 1205 height 593
click at [973, 252] on div "Select Measure Series..." at bounding box center [1067, 245] width 205 height 14
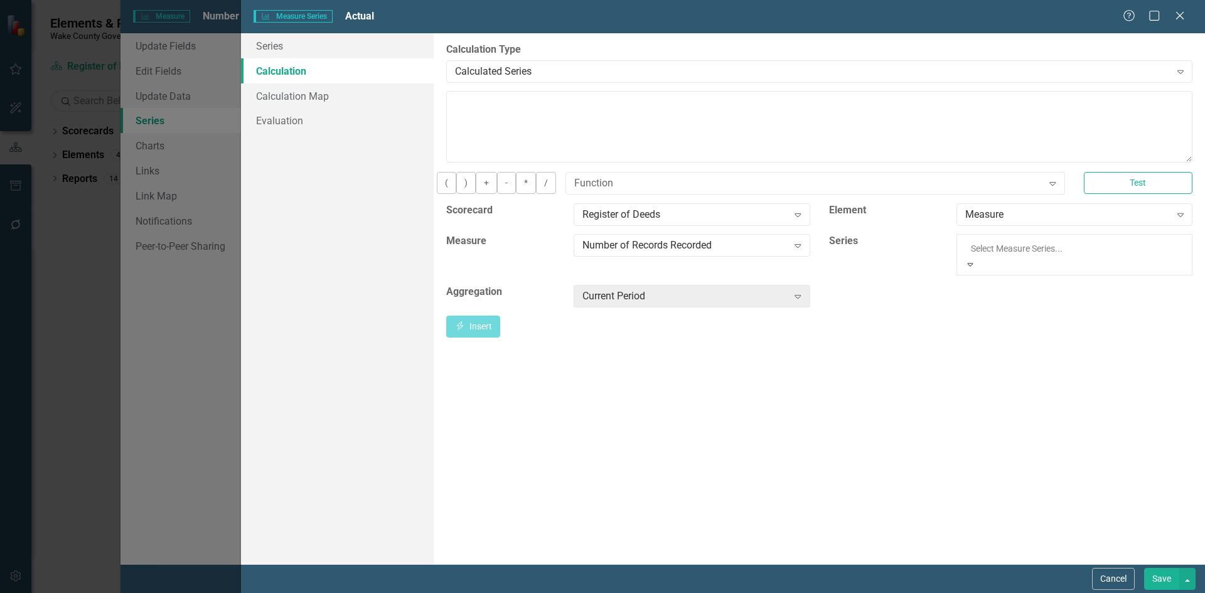
click at [500, 304] on button "Insert Insert" at bounding box center [473, 307] width 54 height 22
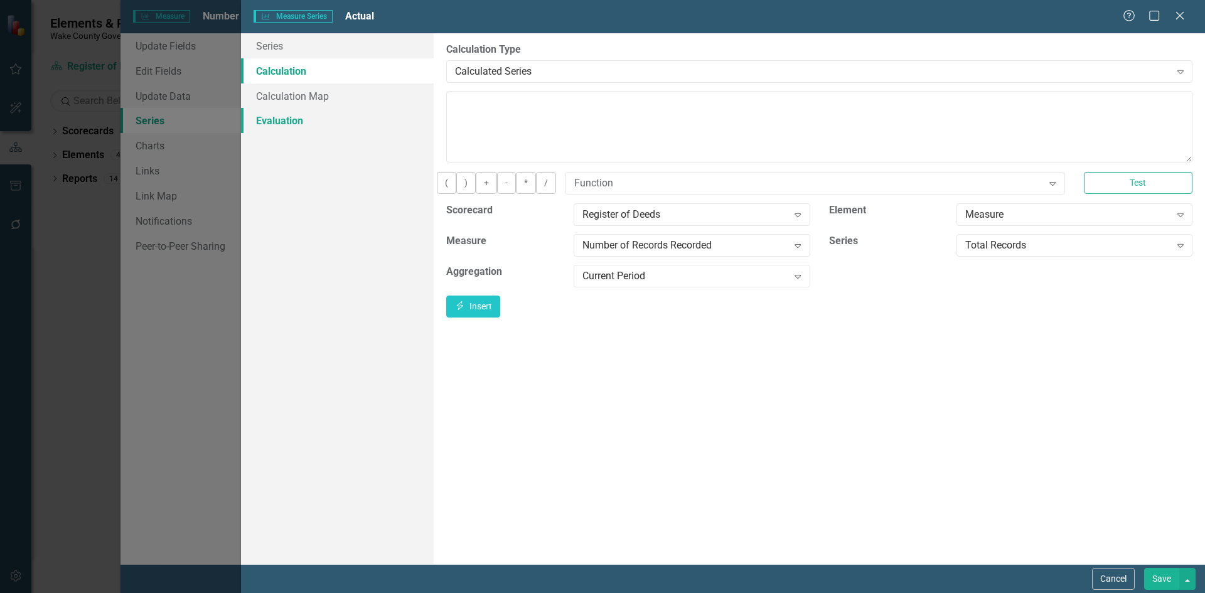
click at [314, 123] on link "Evaluation" at bounding box center [337, 120] width 193 height 25
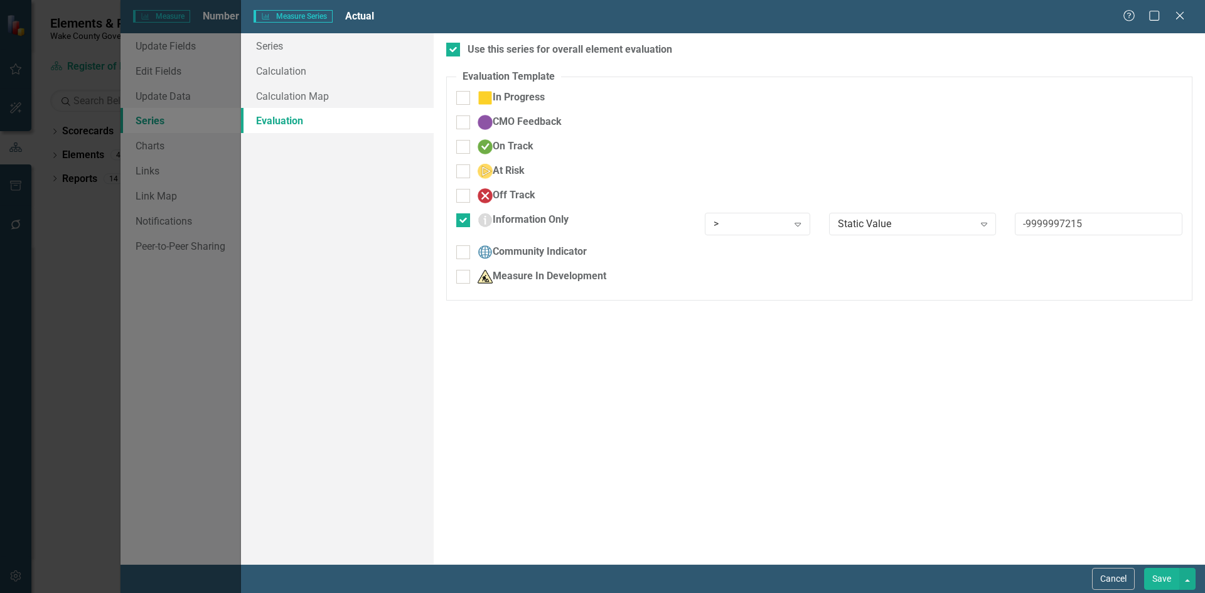
click at [1173, 575] on button "Save" at bounding box center [1161, 579] width 35 height 22
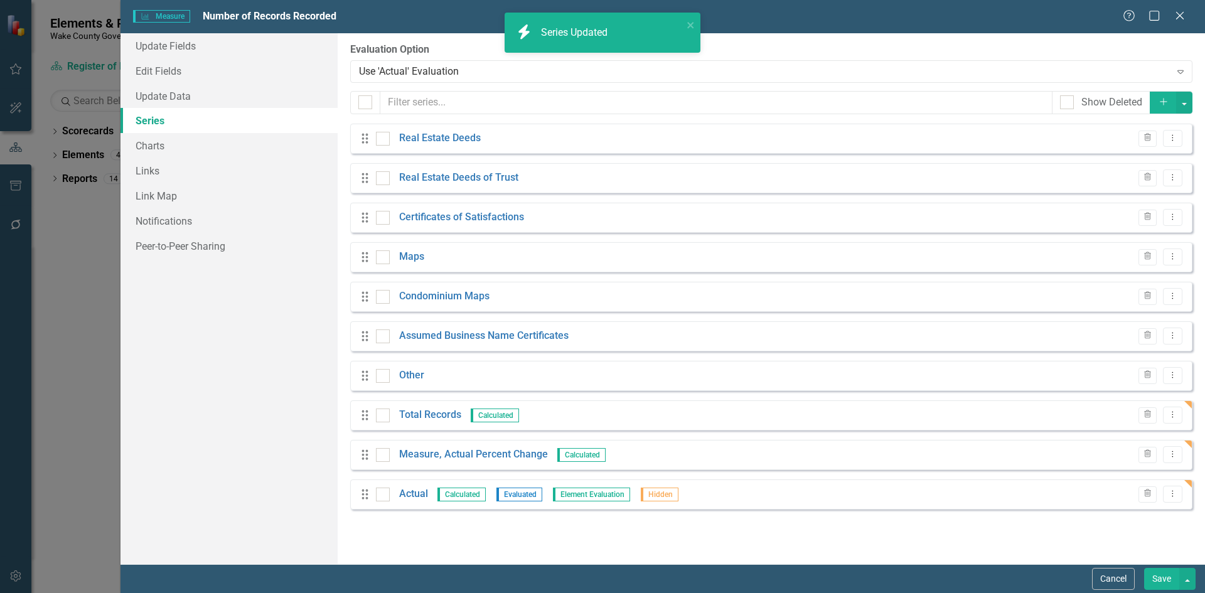
click at [1172, 580] on button "Save" at bounding box center [1161, 579] width 35 height 22
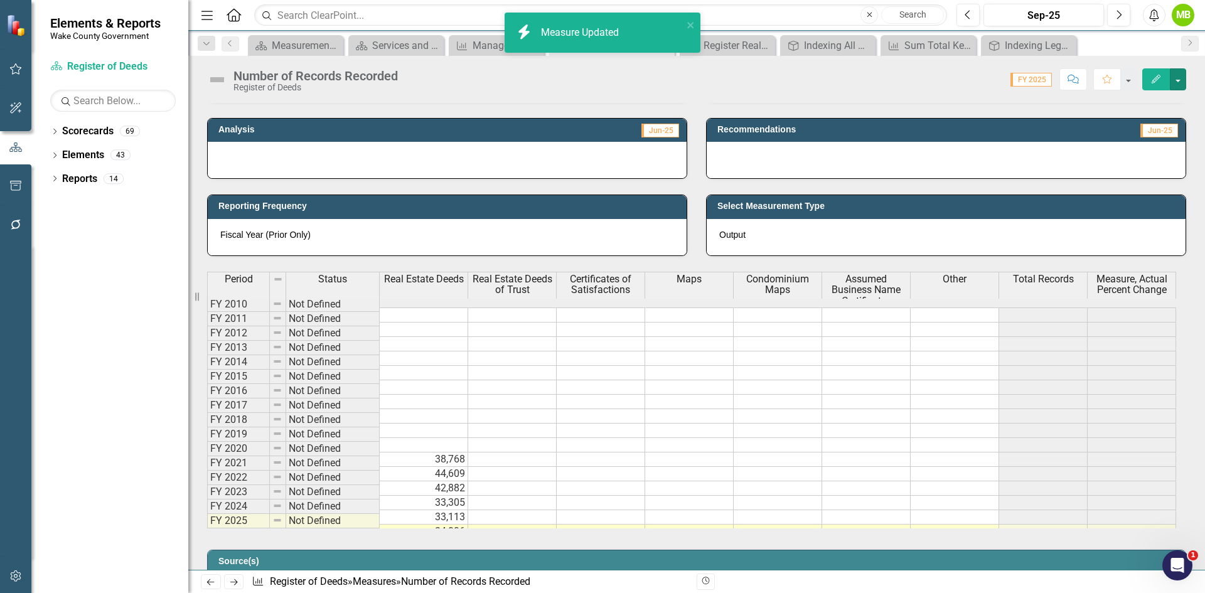
scroll to position [377, 0]
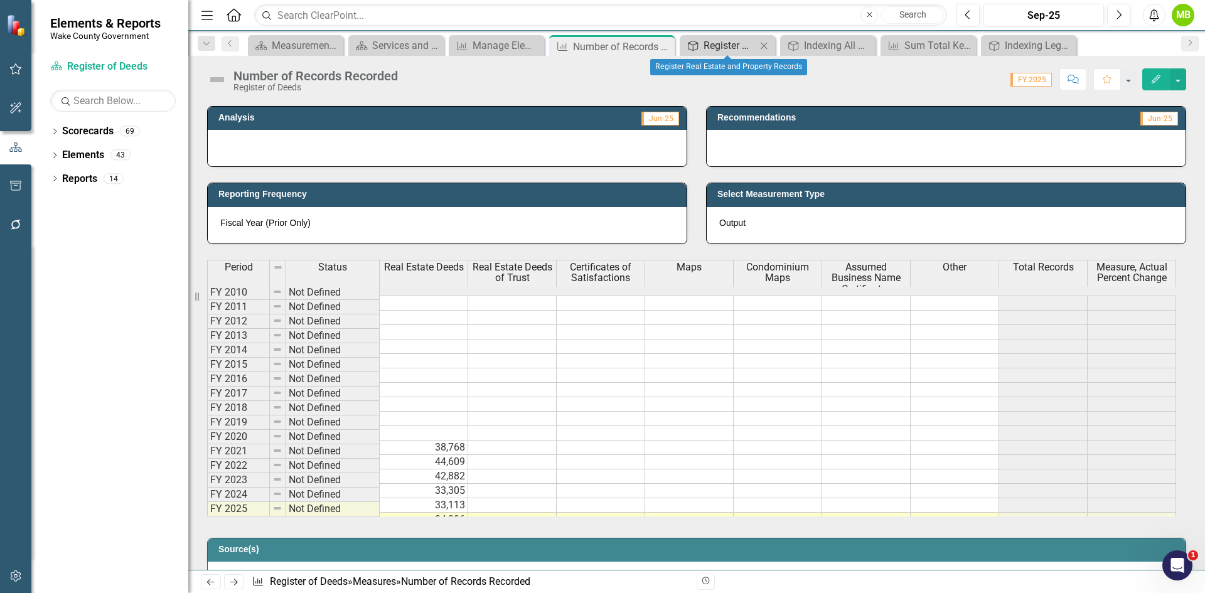
click at [744, 42] on div "Register Real Estate and Property Records" at bounding box center [729, 46] width 53 height 16
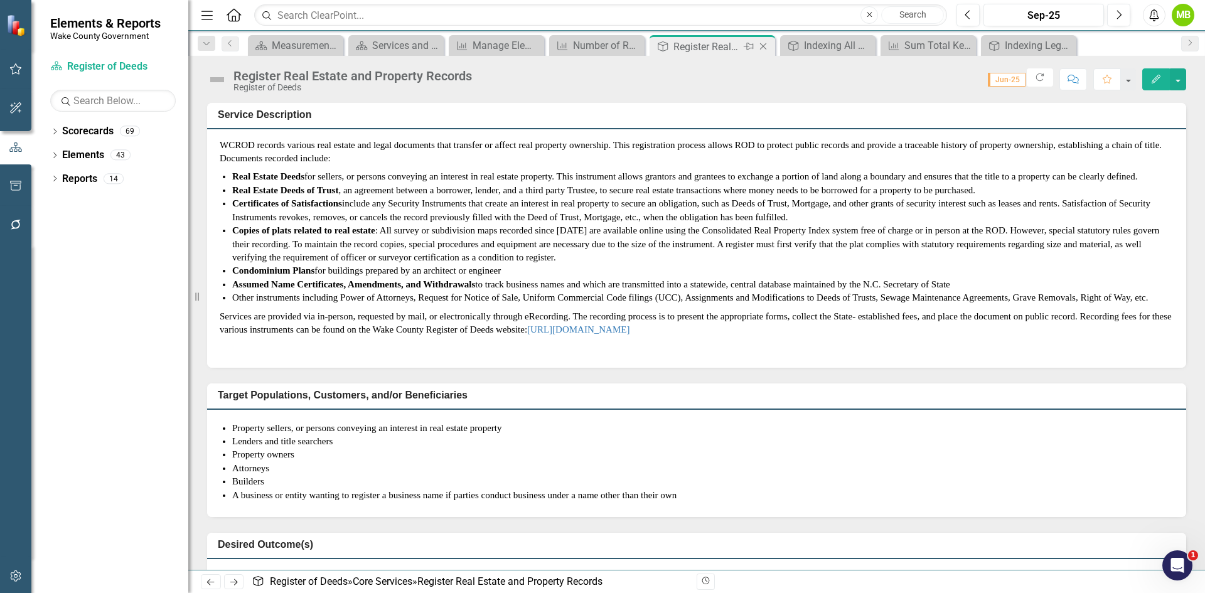
click at [766, 45] on icon "Close" at bounding box center [763, 46] width 13 height 10
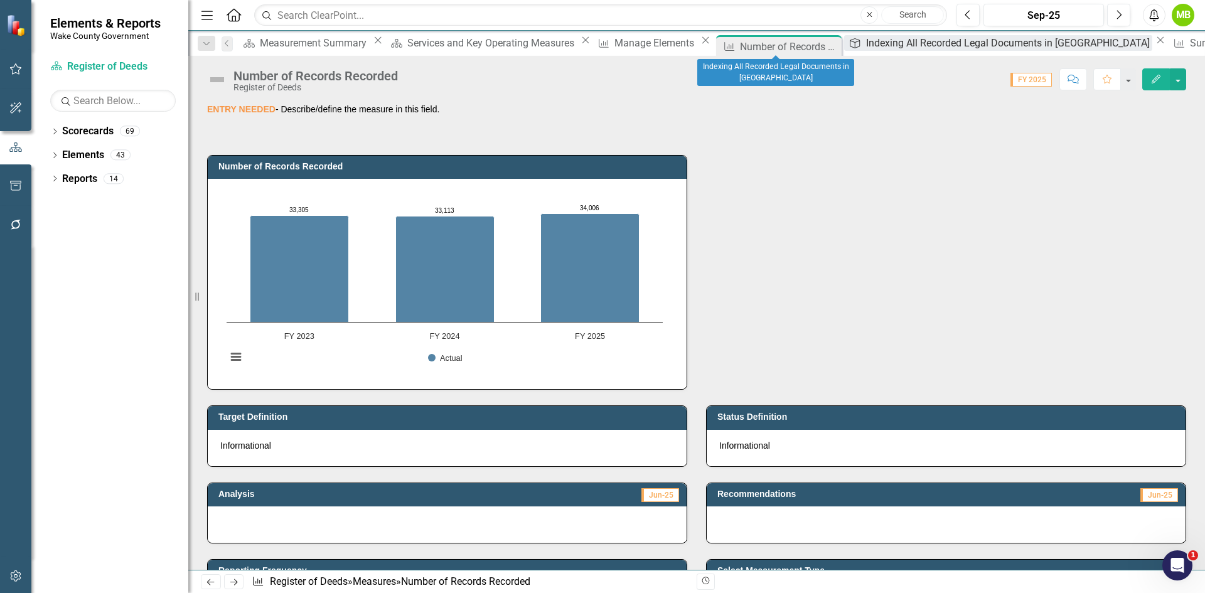
click at [866, 43] on div "Indexing All Recorded Legal Documents in [GEOGRAPHIC_DATA]" at bounding box center [1009, 43] width 286 height 16
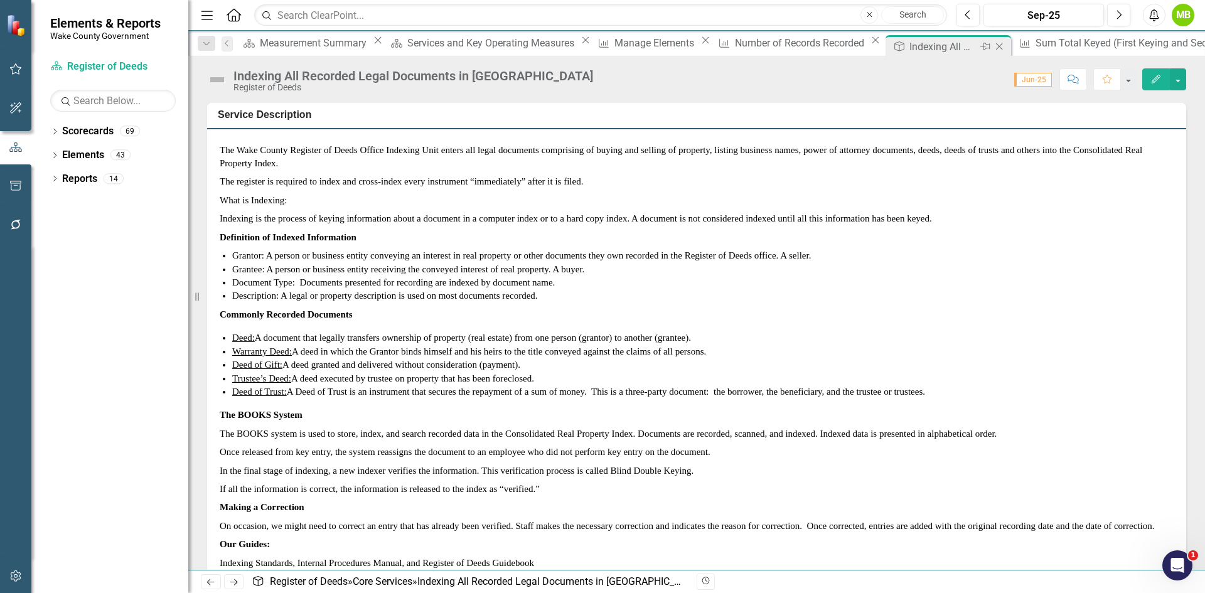
click at [993, 46] on icon "Close" at bounding box center [999, 46] width 13 height 10
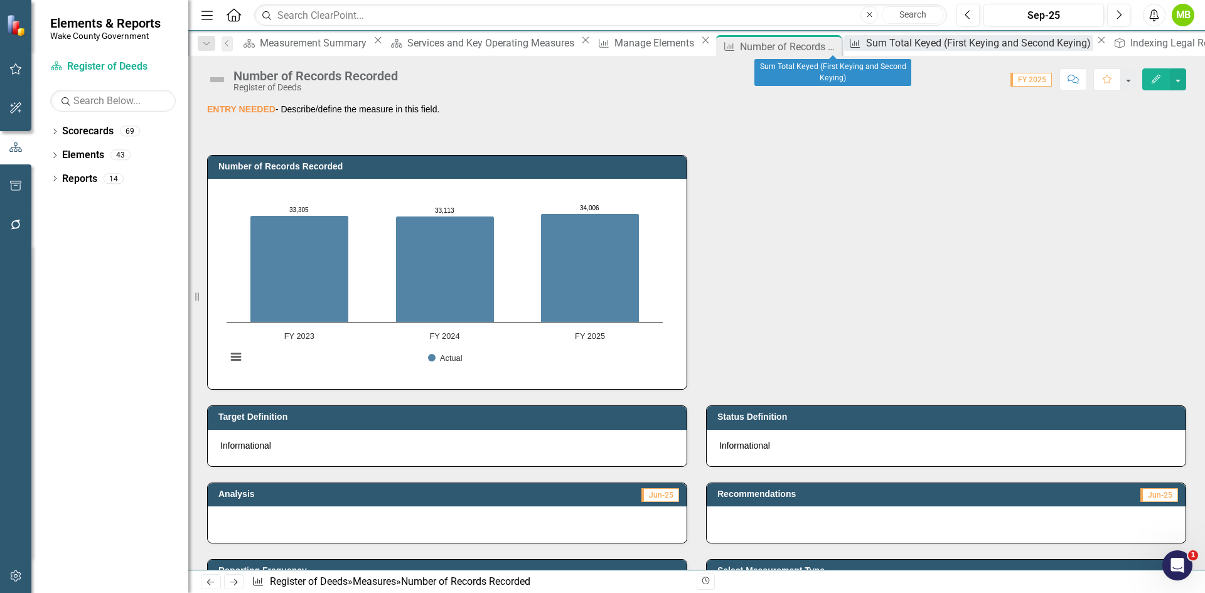
click at [866, 47] on div "Sum Total Keyed (First Keying and Second Keying)" at bounding box center [980, 43] width 228 height 16
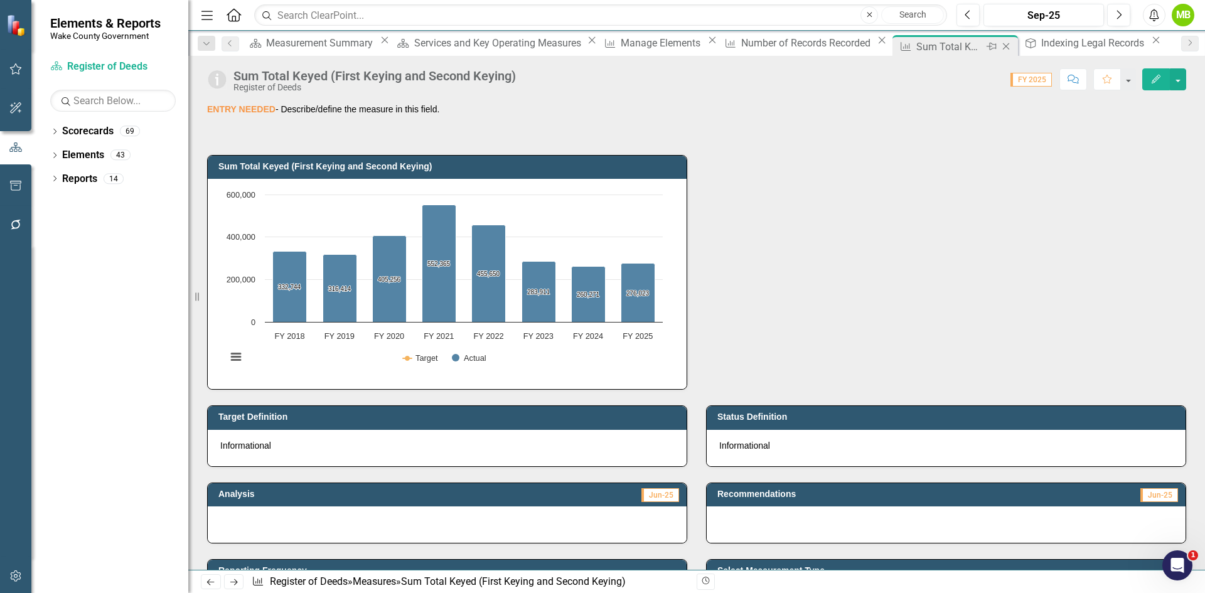
click at [1000, 44] on icon "Close" at bounding box center [1006, 46] width 13 height 10
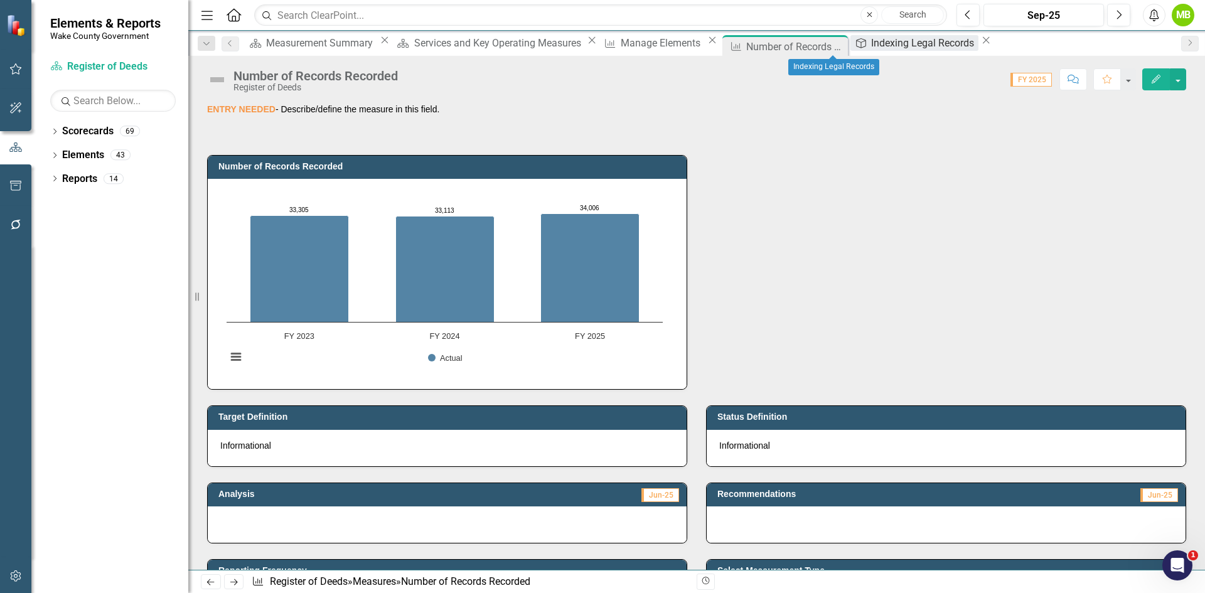
click at [871, 48] on div "Indexing Legal Records" at bounding box center [924, 43] width 107 height 16
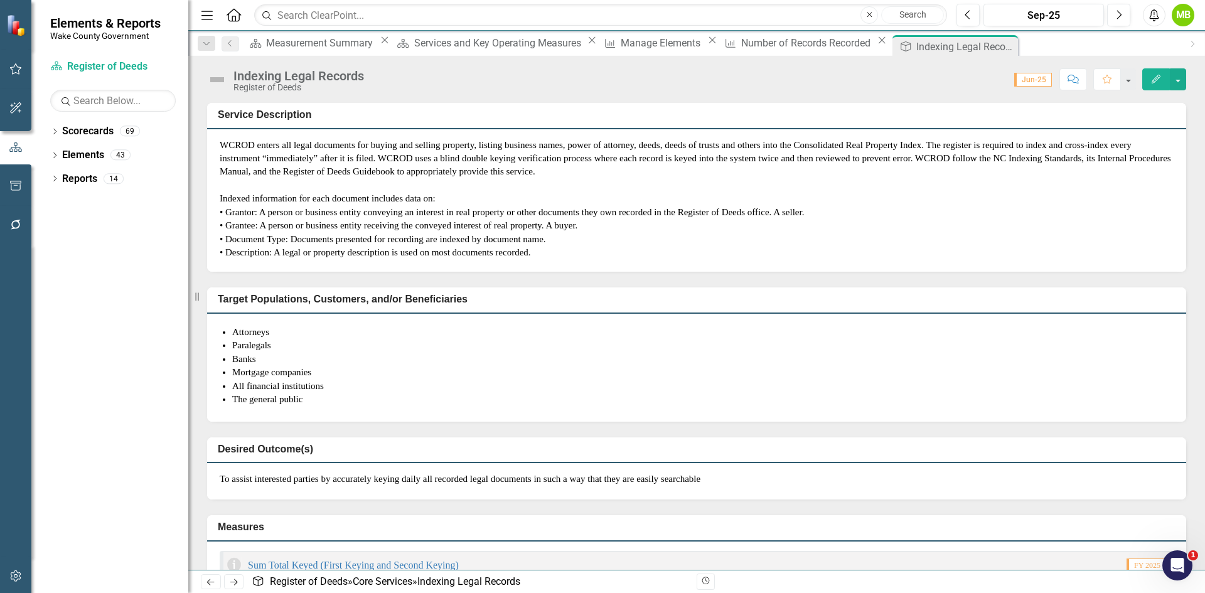
drag, startPoint x: 882, startPoint y: 47, endPoint x: 852, endPoint y: 49, distance: 30.2
click at [0, 0] on icon "Close" at bounding box center [0, 0] width 0 height 0
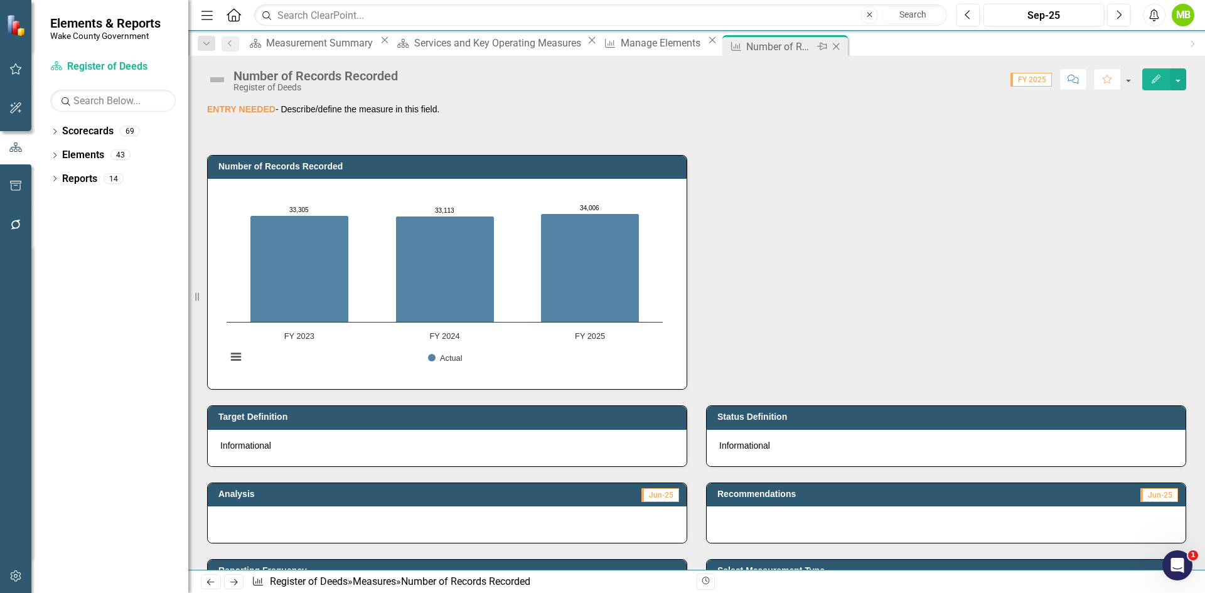
click at [746, 50] on div "Number of Records Recorded" at bounding box center [779, 47] width 67 height 16
click at [621, 51] on div "Manage Elements" at bounding box center [662, 43] width 83 height 16
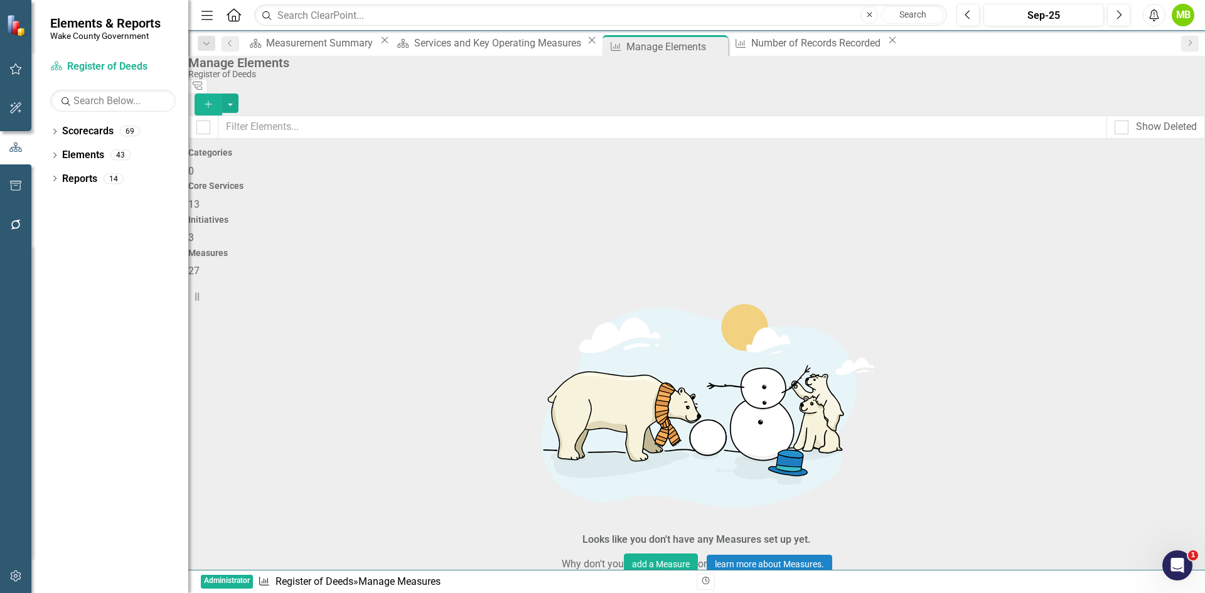
scroll to position [407, 0]
click at [751, 48] on div "Number of Records Recorded" at bounding box center [817, 43] width 133 height 16
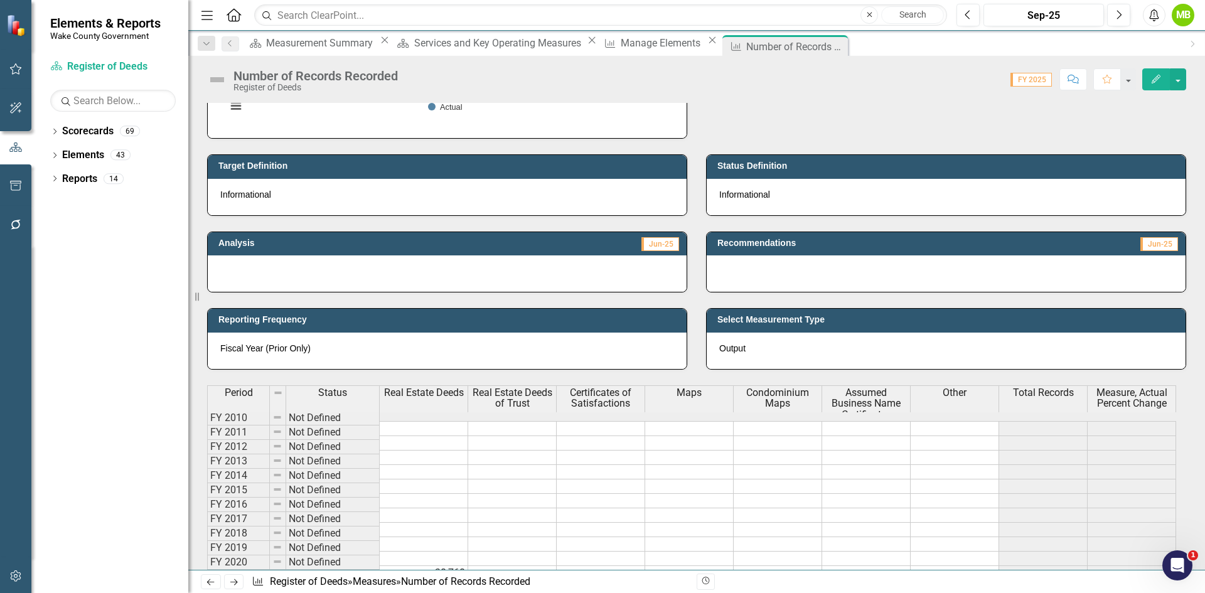
scroll to position [314, 0]
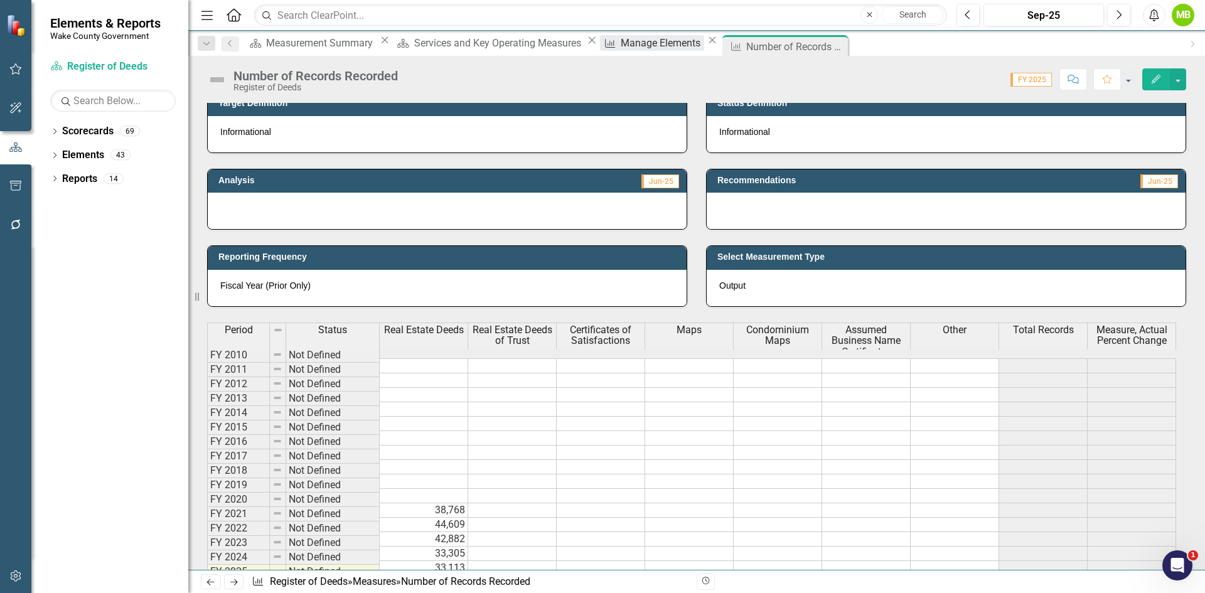
click at [621, 40] on div "Manage Elements" at bounding box center [662, 43] width 83 height 16
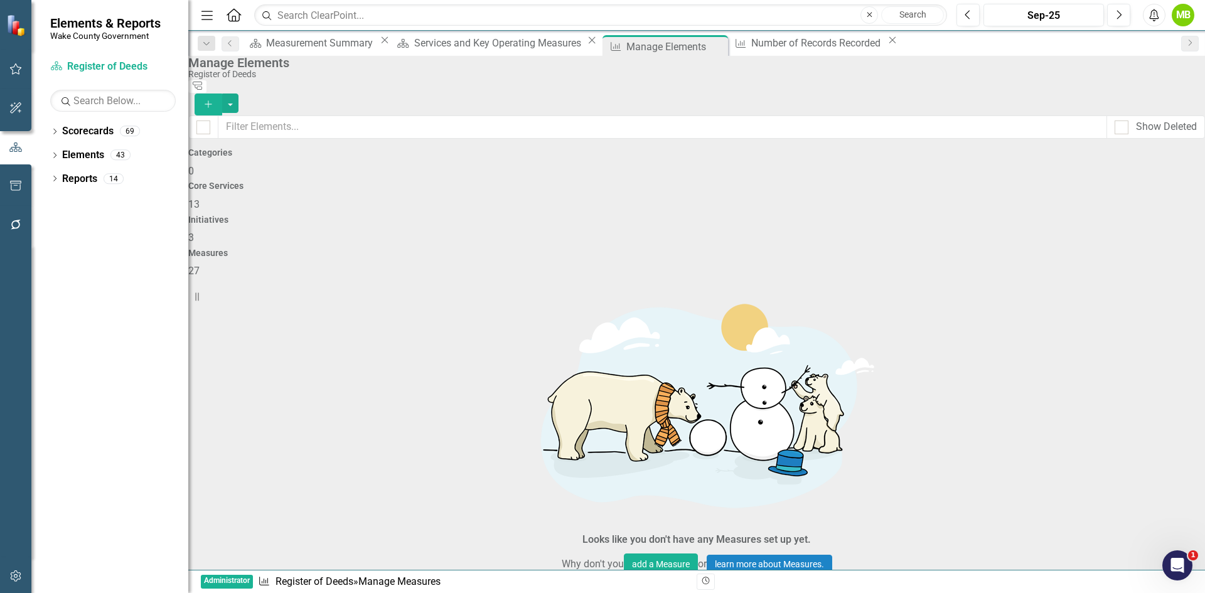
scroll to position [439, 0]
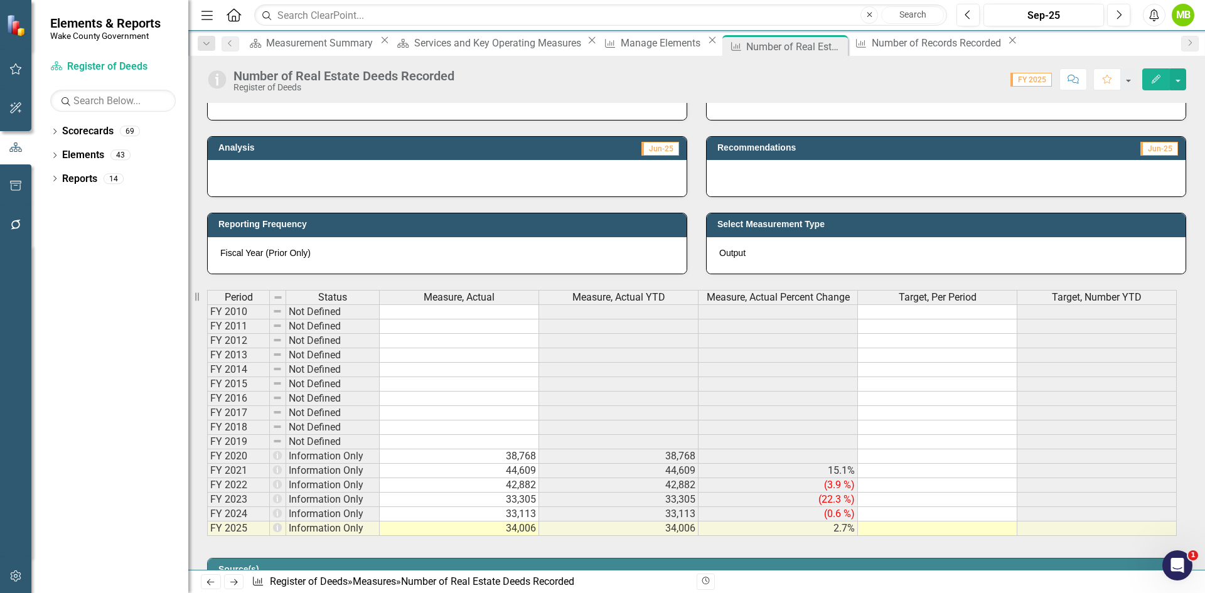
scroll to position [377, 0]
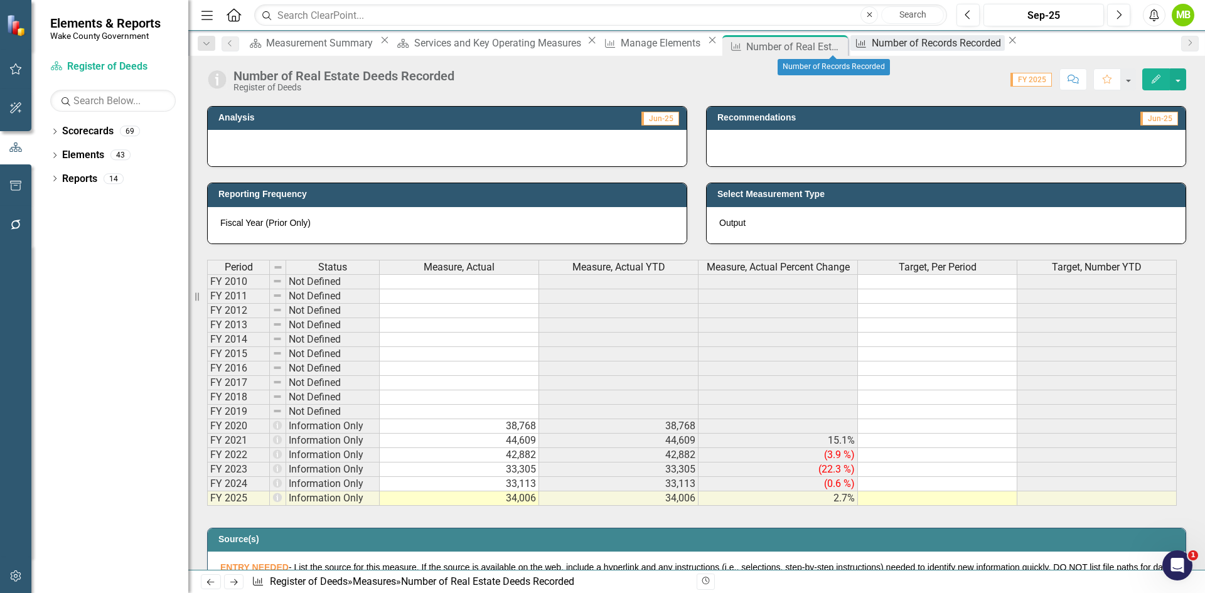
click at [872, 38] on div "Number of Records Recorded" at bounding box center [938, 43] width 133 height 16
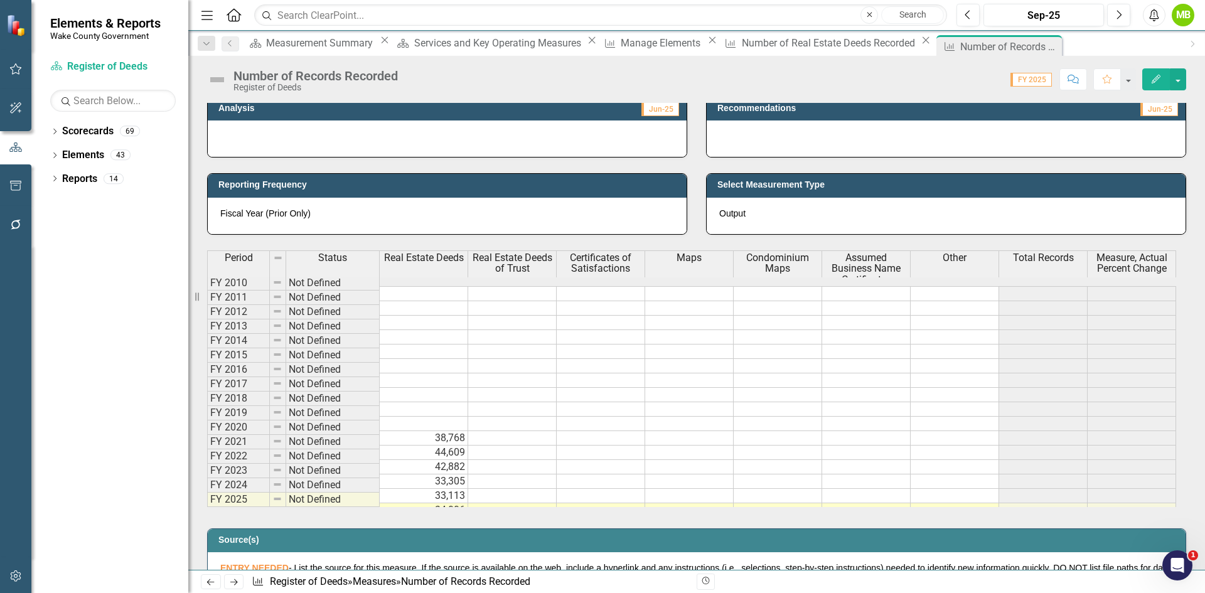
scroll to position [502, 0]
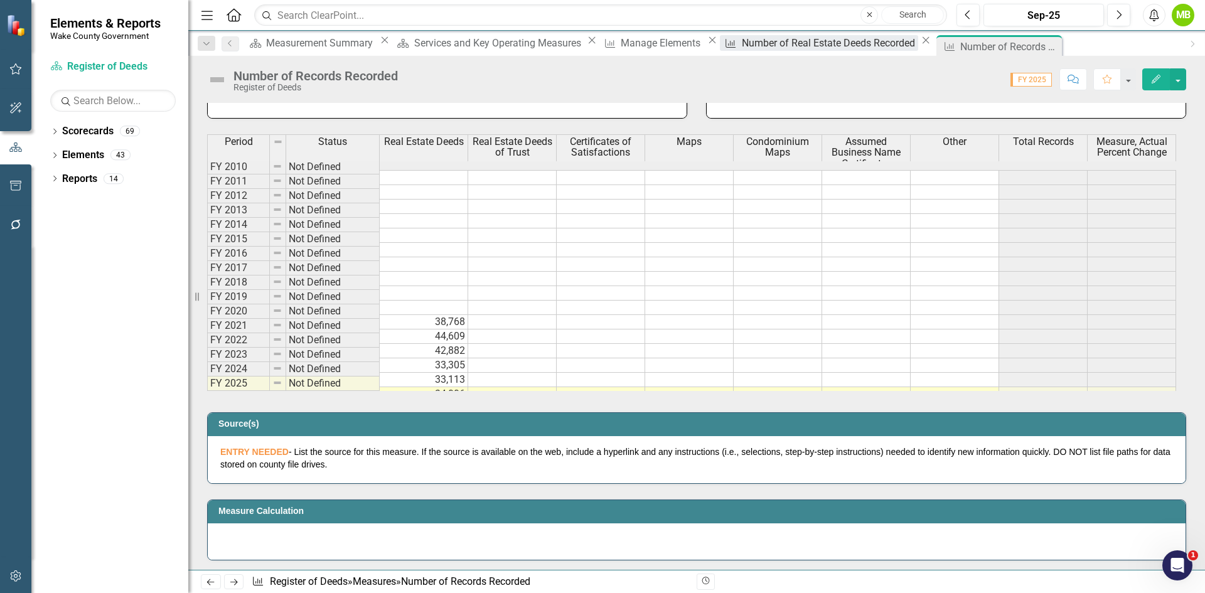
click at [742, 48] on div "Number of Real Estate Deeds Recorded" at bounding box center [830, 43] width 176 height 16
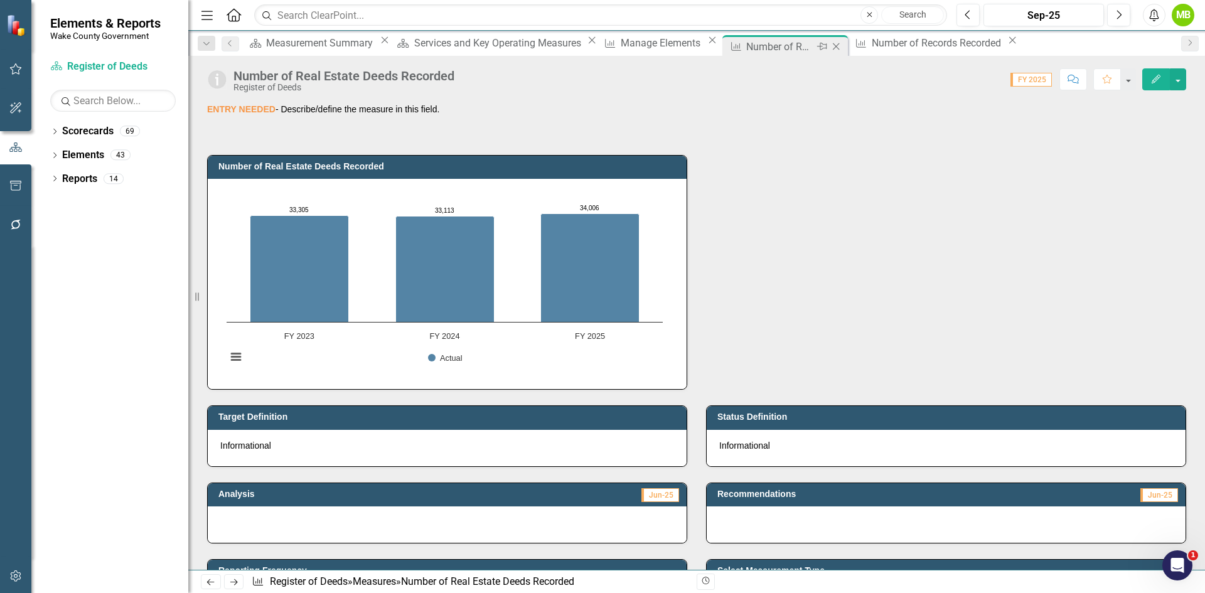
click at [830, 42] on icon "Close" at bounding box center [836, 46] width 13 height 10
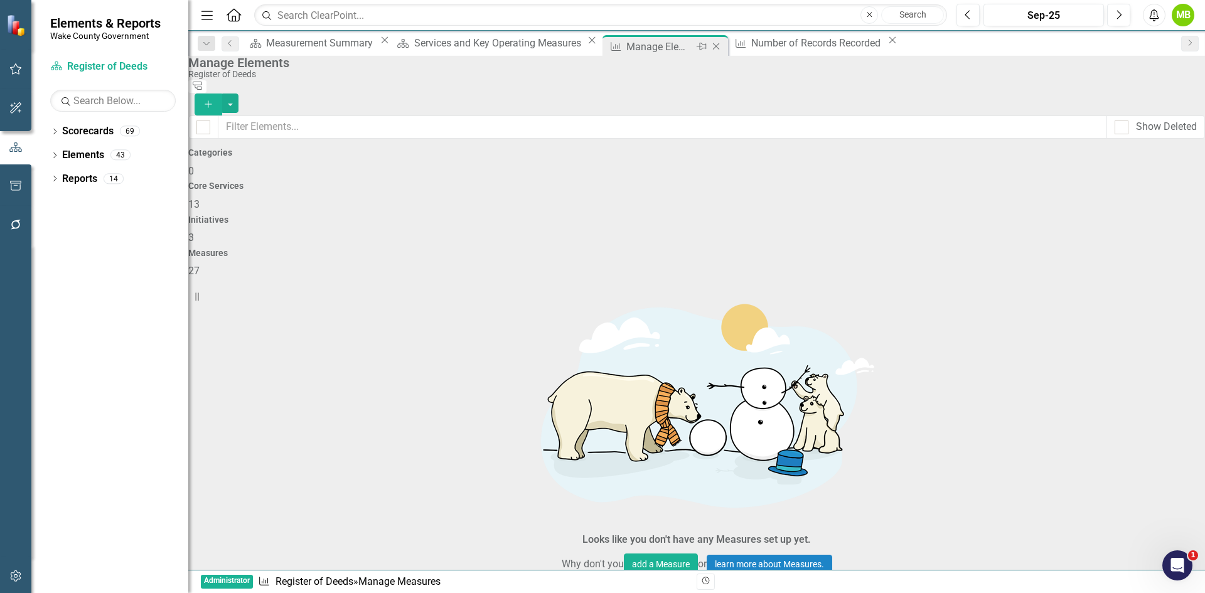
click at [626, 43] on div "Manage Elements" at bounding box center [659, 47] width 67 height 16
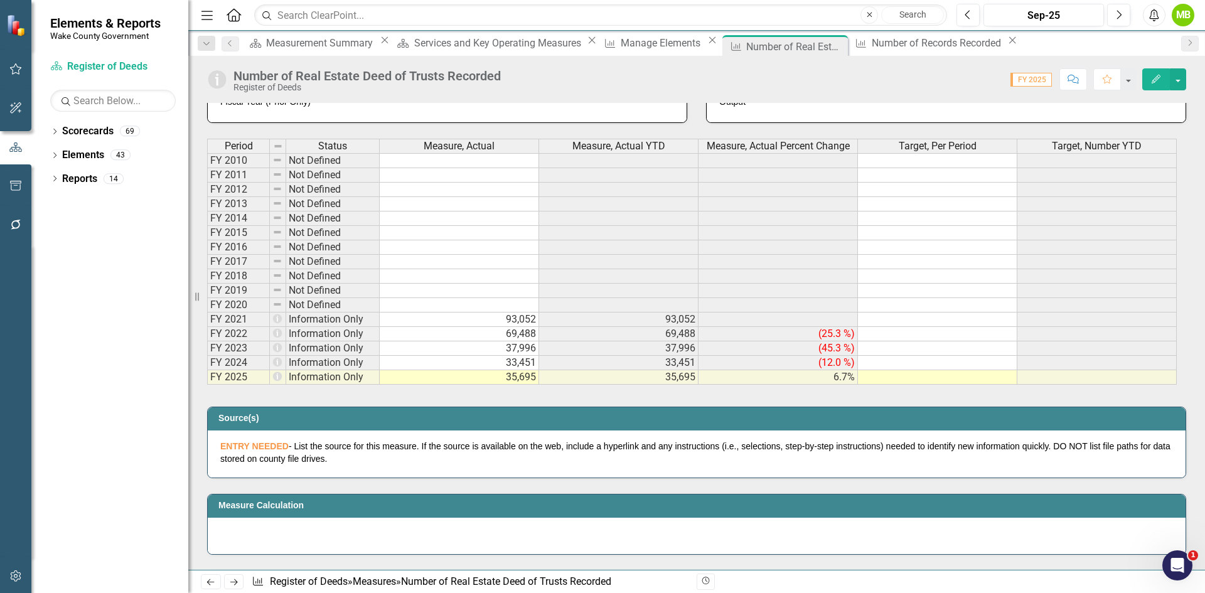
scroll to position [502, 0]
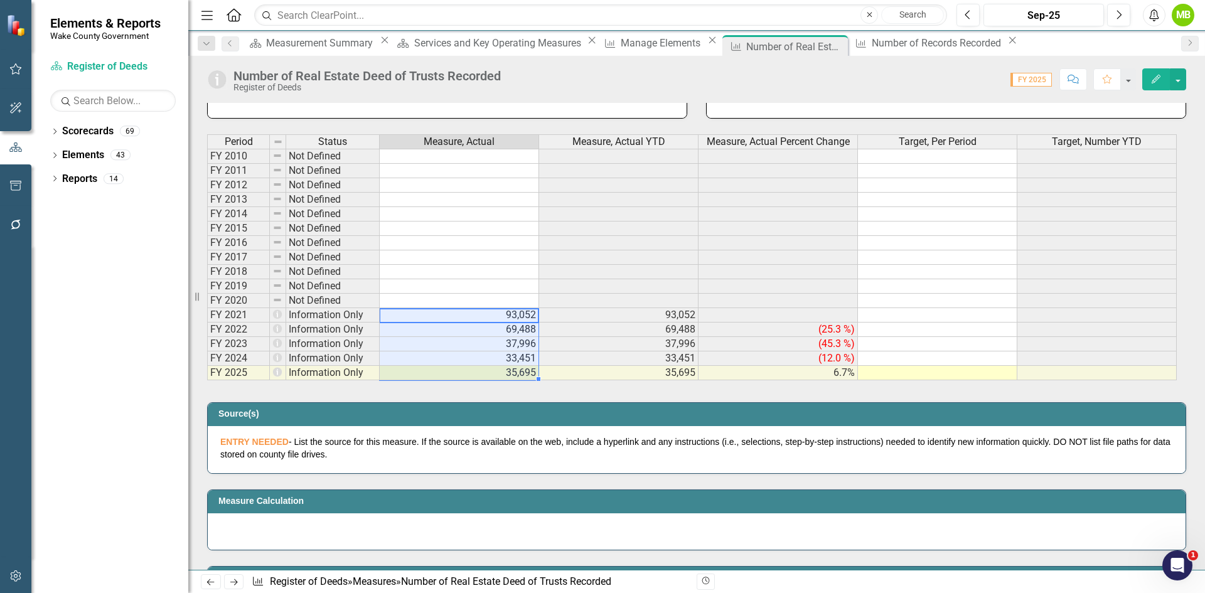
drag, startPoint x: 501, startPoint y: 311, endPoint x: 518, endPoint y: 368, distance: 59.0
click at [518, 368] on tbody "FY 2010 Not Defined FY 2011 Not Defined FY 2012 Not Defined FY 2013 Not Defined…" at bounding box center [692, 265] width 970 height 232
click at [872, 46] on div "Number of Records Recorded" at bounding box center [938, 43] width 133 height 16
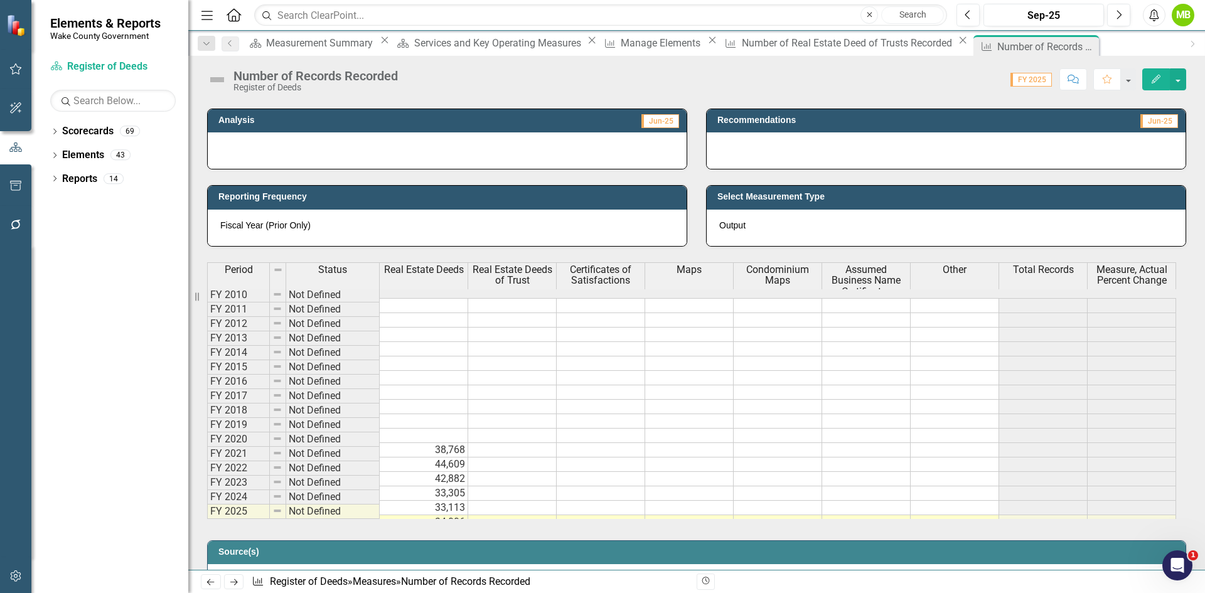
scroll to position [502, 0]
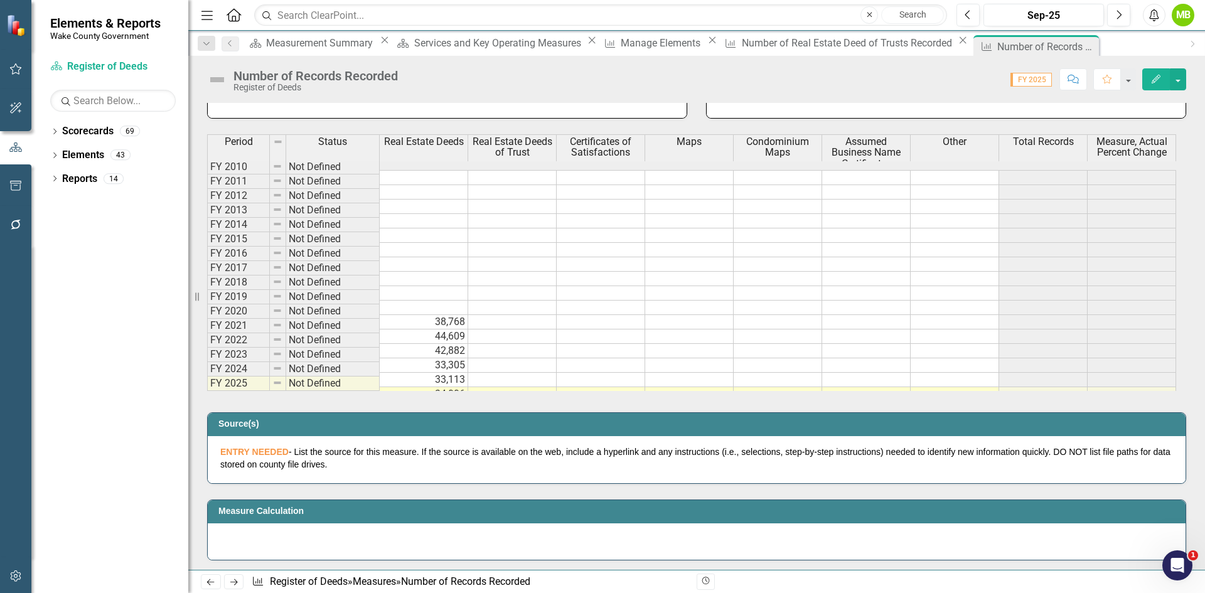
click at [524, 315] on td at bounding box center [512, 322] width 88 height 14
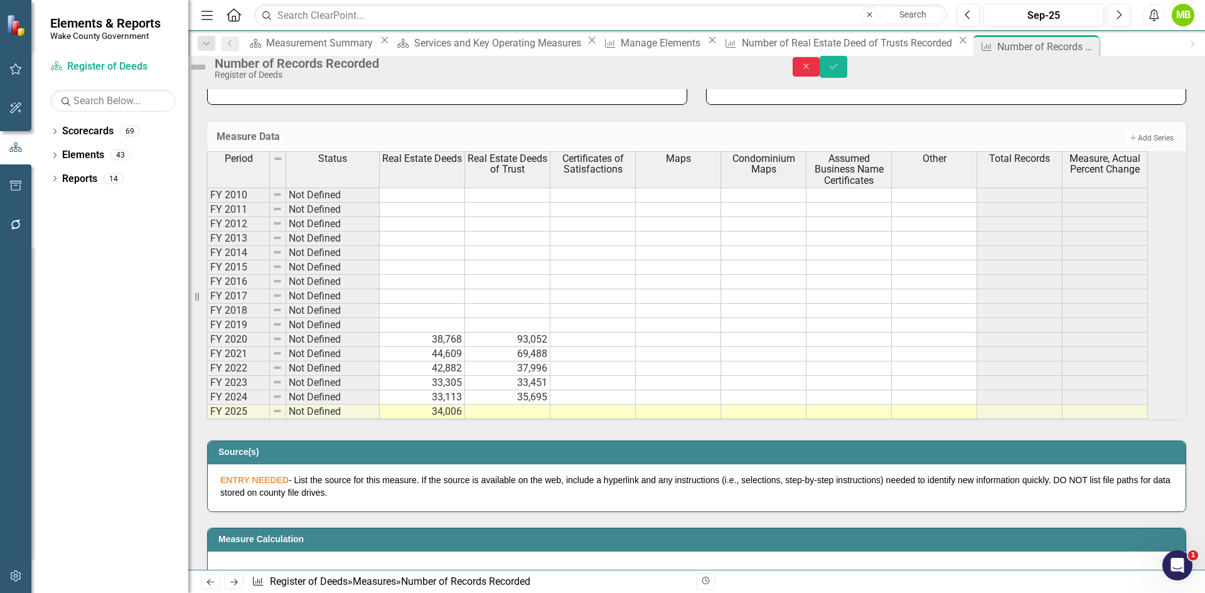
click at [820, 75] on button "Close" at bounding box center [807, 66] width 28 height 19
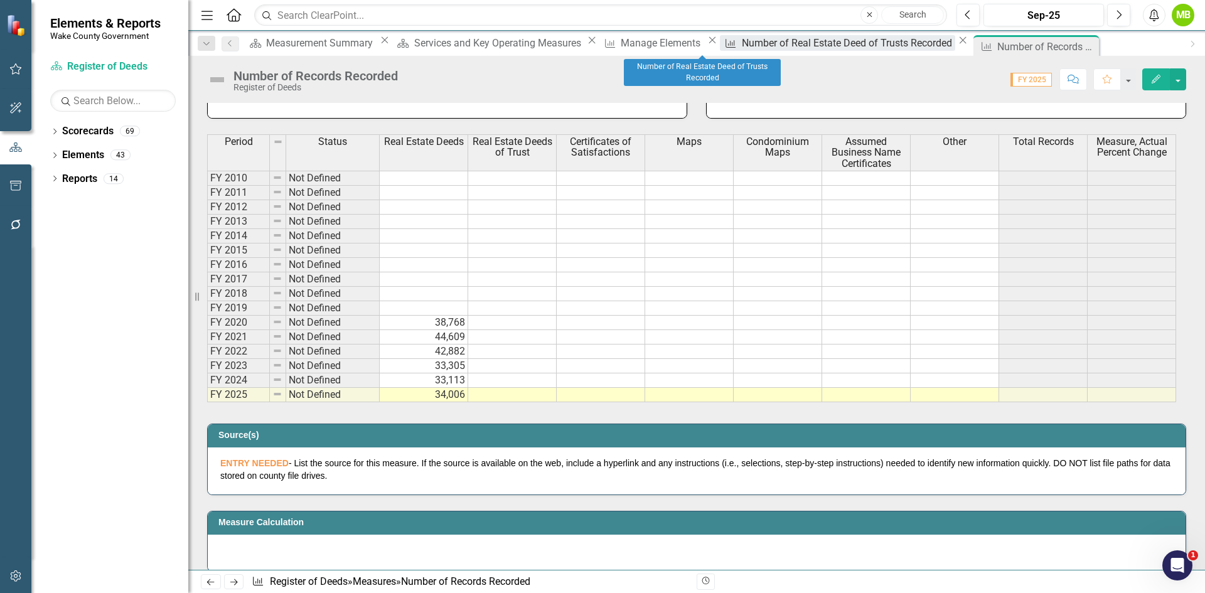
click at [742, 43] on div "Number of Real Estate Deed of Trusts Recorded" at bounding box center [848, 43] width 213 height 16
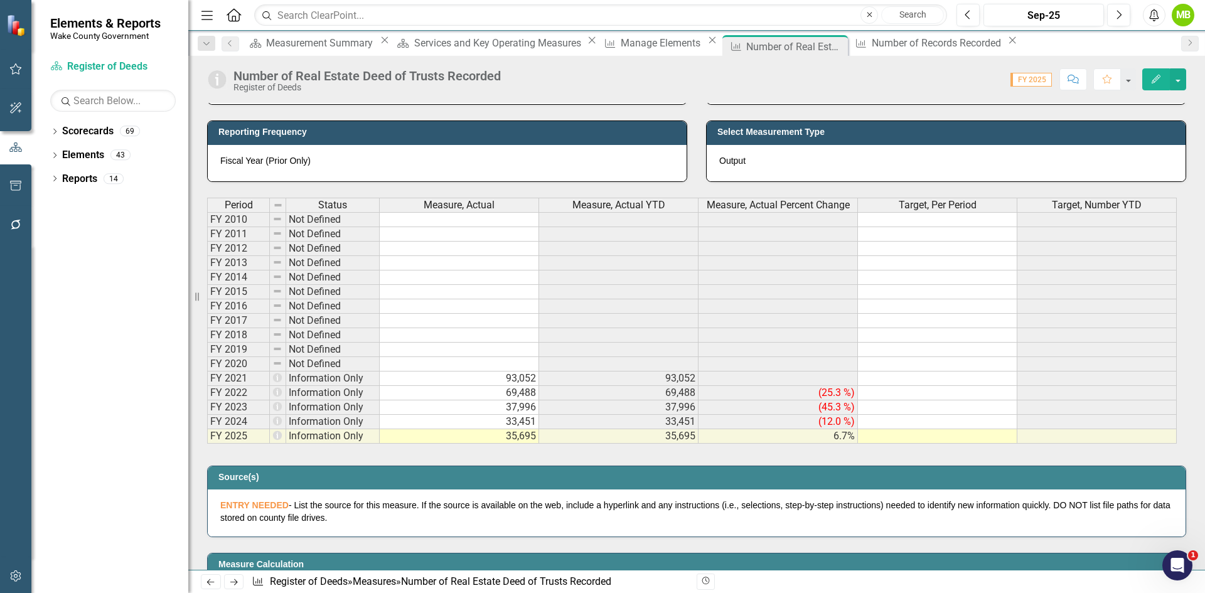
scroll to position [439, 0]
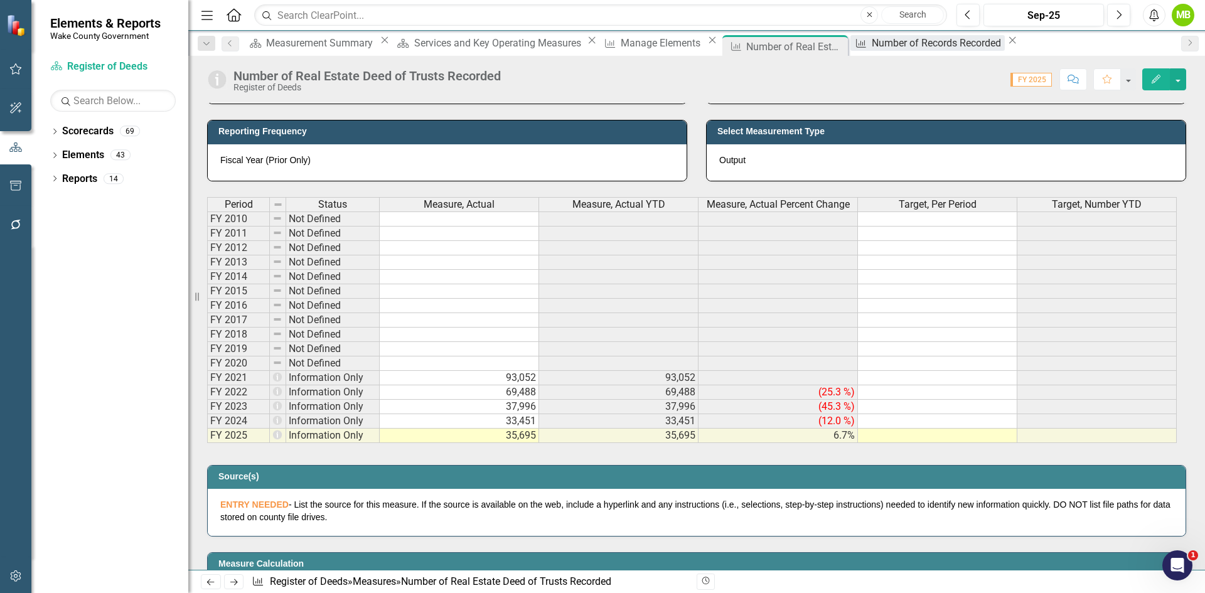
click at [872, 43] on div "Number of Records Recorded" at bounding box center [938, 43] width 133 height 16
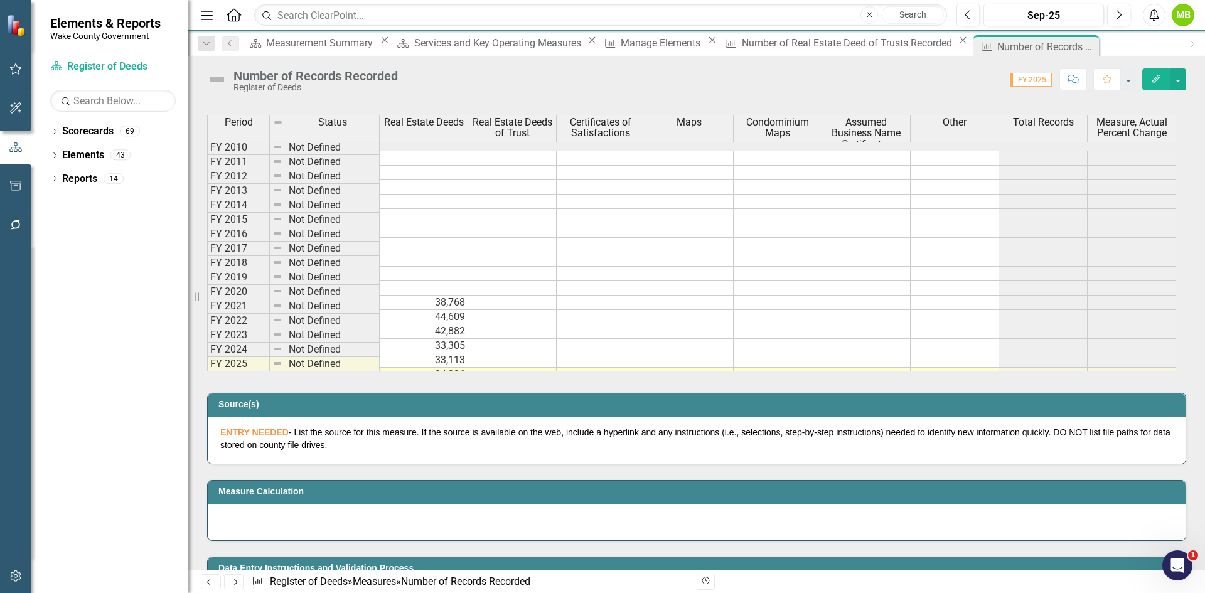
scroll to position [565, 0]
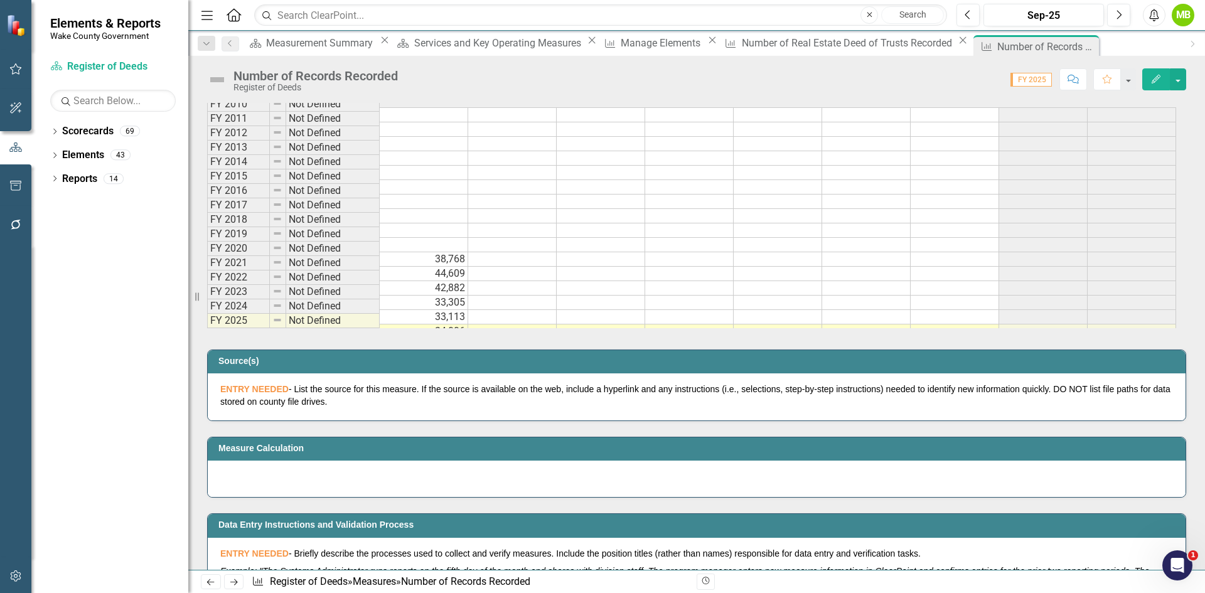
click at [498, 267] on td at bounding box center [512, 274] width 88 height 14
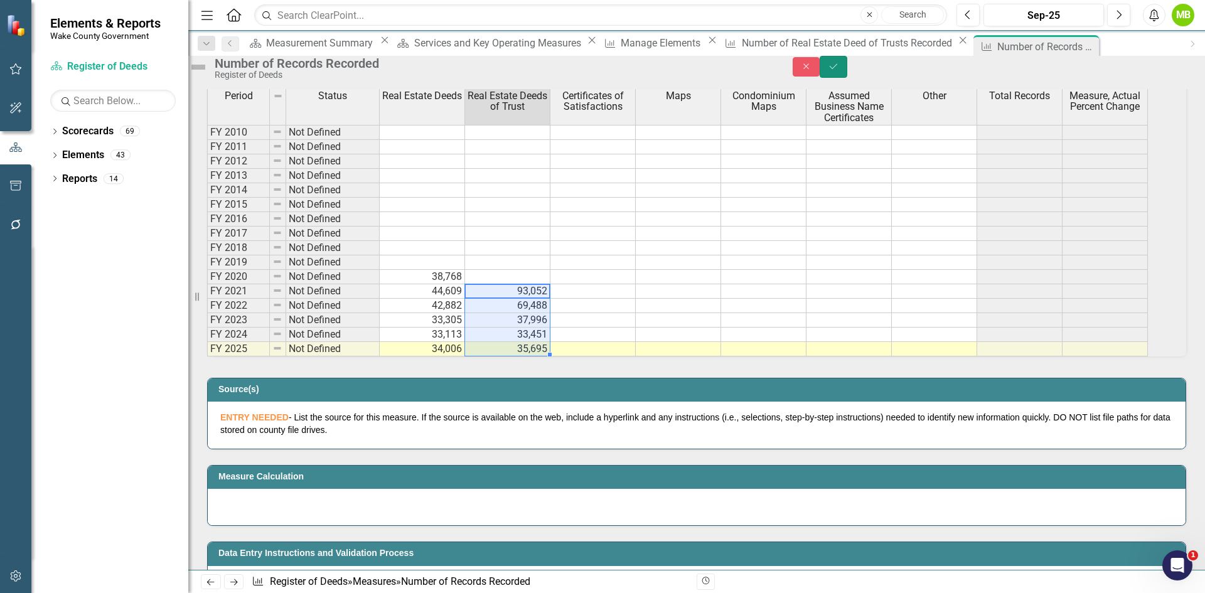
click at [839, 71] on icon "Save" at bounding box center [833, 66] width 11 height 9
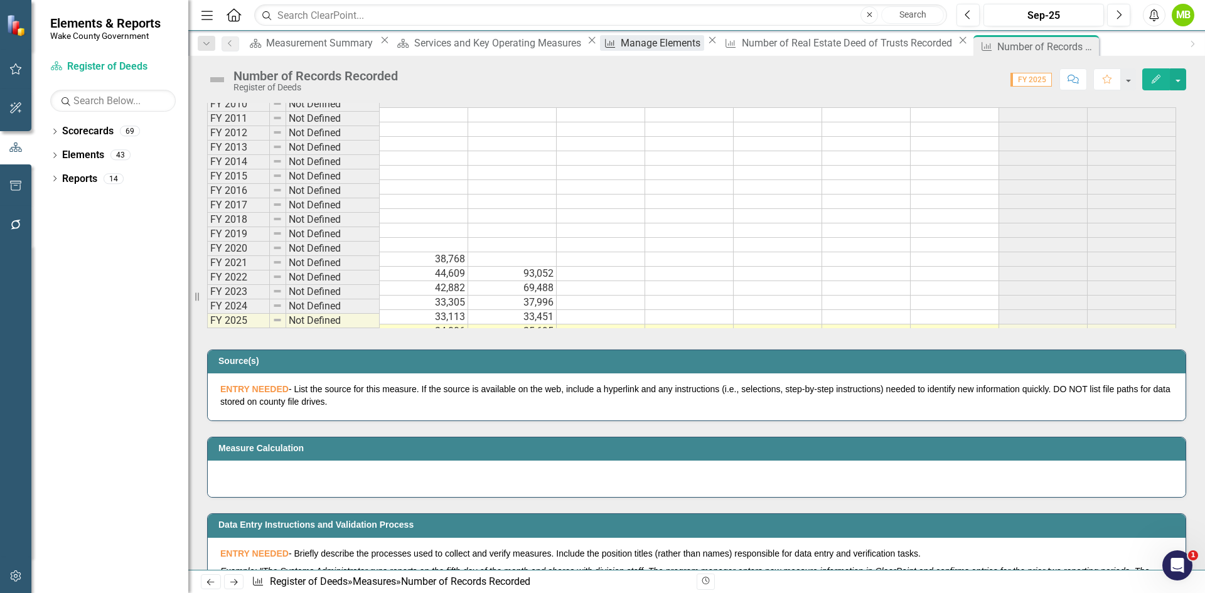
click at [621, 48] on div "Manage Elements" at bounding box center [662, 43] width 83 height 16
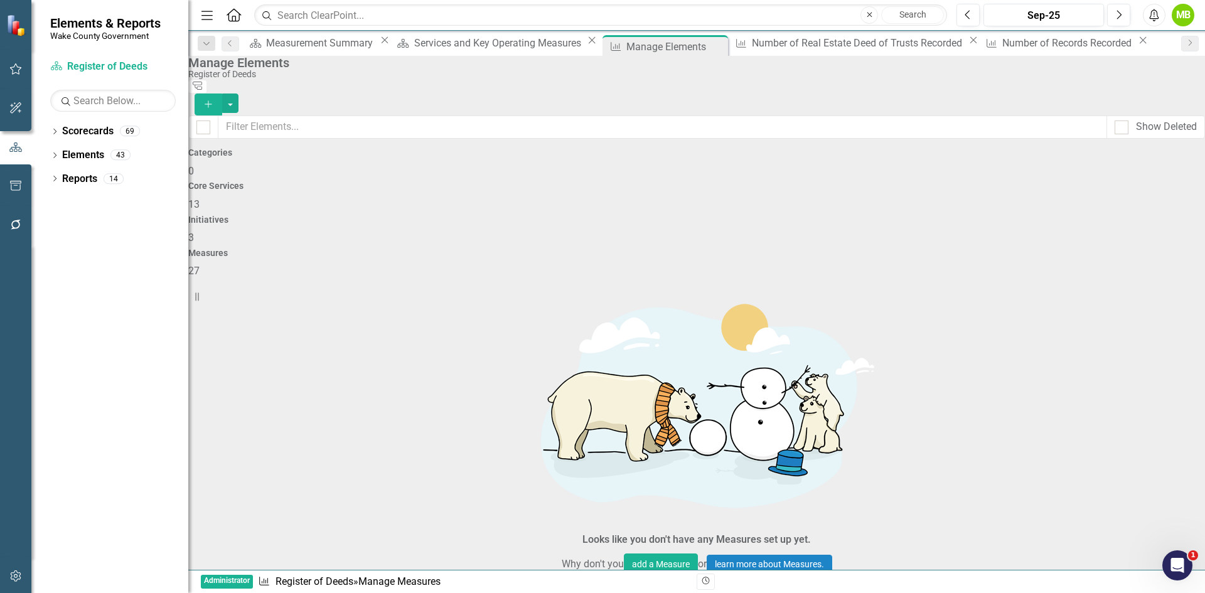
scroll to position [502, 0]
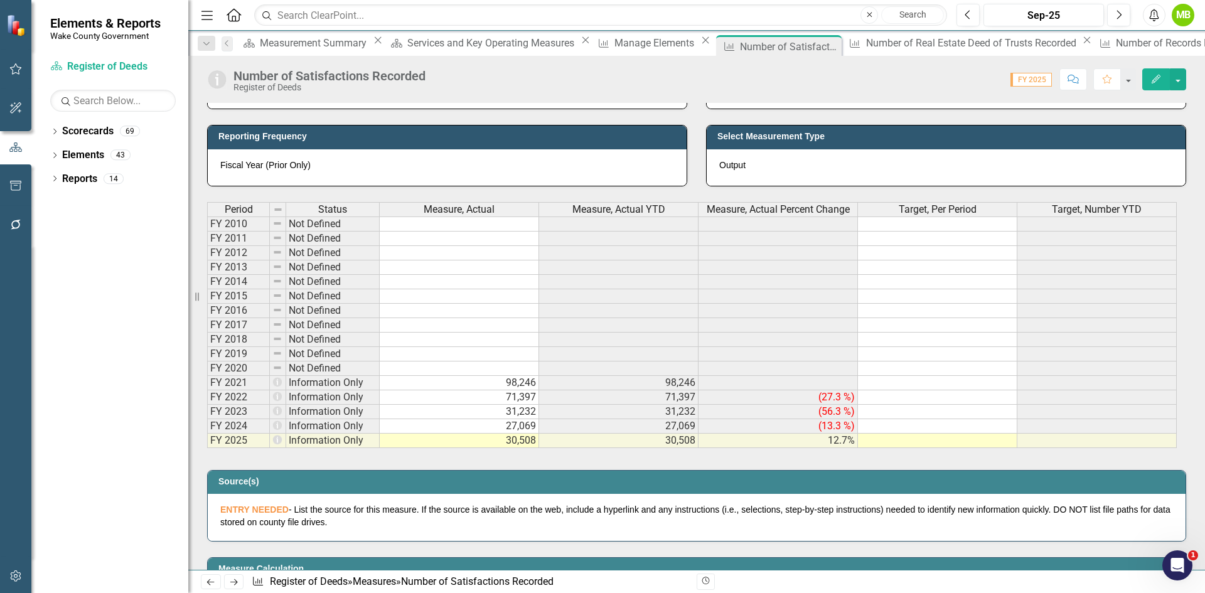
scroll to position [628, 0]
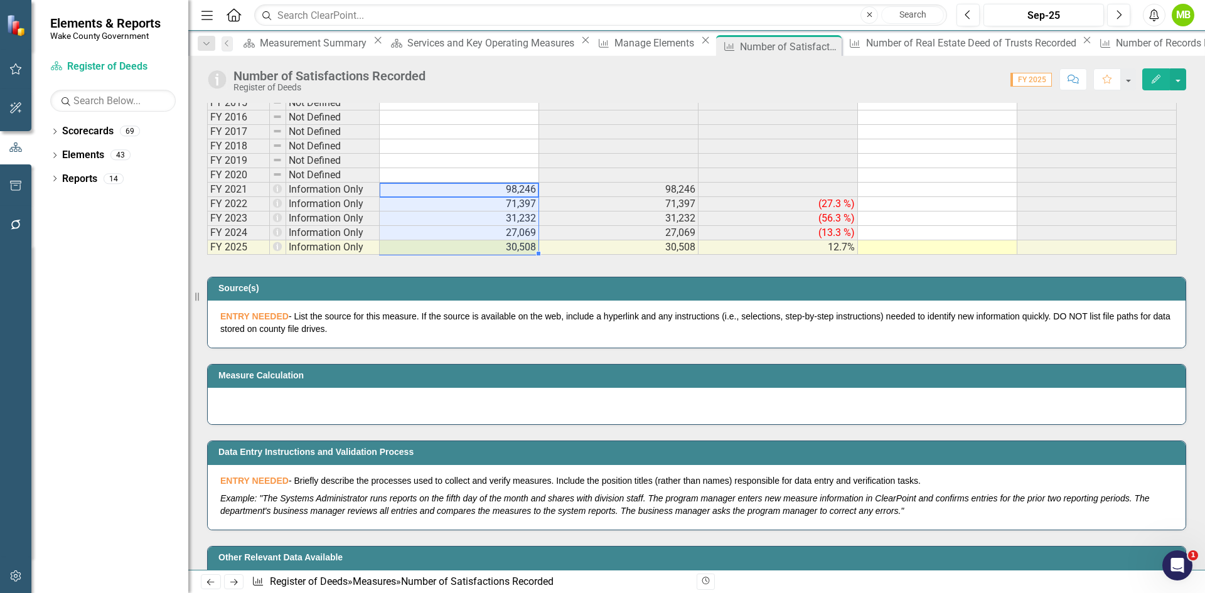
drag, startPoint x: 488, startPoint y: 194, endPoint x: 504, endPoint y: 243, distance: 52.0
click at [504, 243] on tbody "FY 2010 Not Defined FY 2011 Not Defined FY 2012 Not Defined FY 2013 Not Defined…" at bounding box center [692, 139] width 970 height 232
click at [1116, 41] on div "Number of Records Recorded" at bounding box center [1182, 43] width 133 height 16
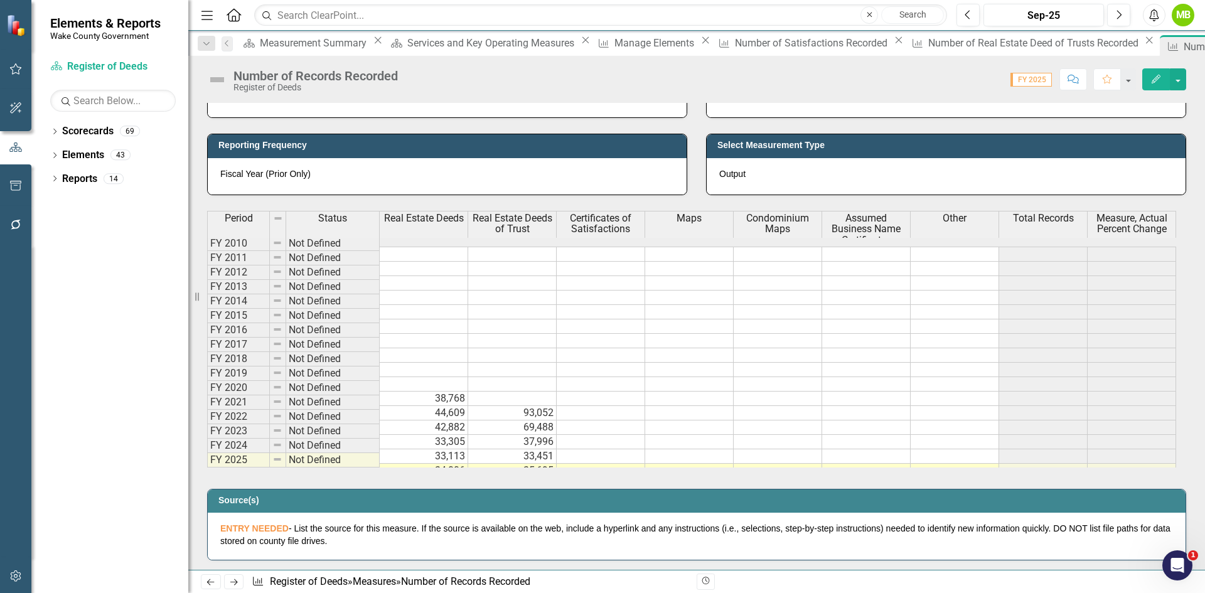
scroll to position [565, 0]
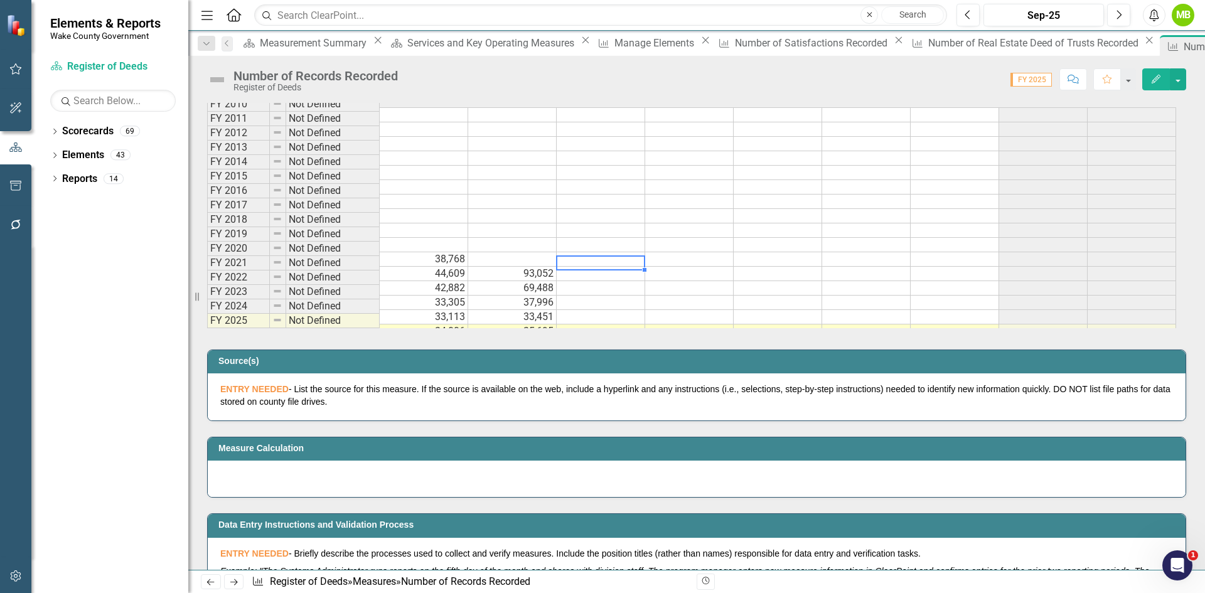
click at [589, 267] on td at bounding box center [601, 274] width 88 height 14
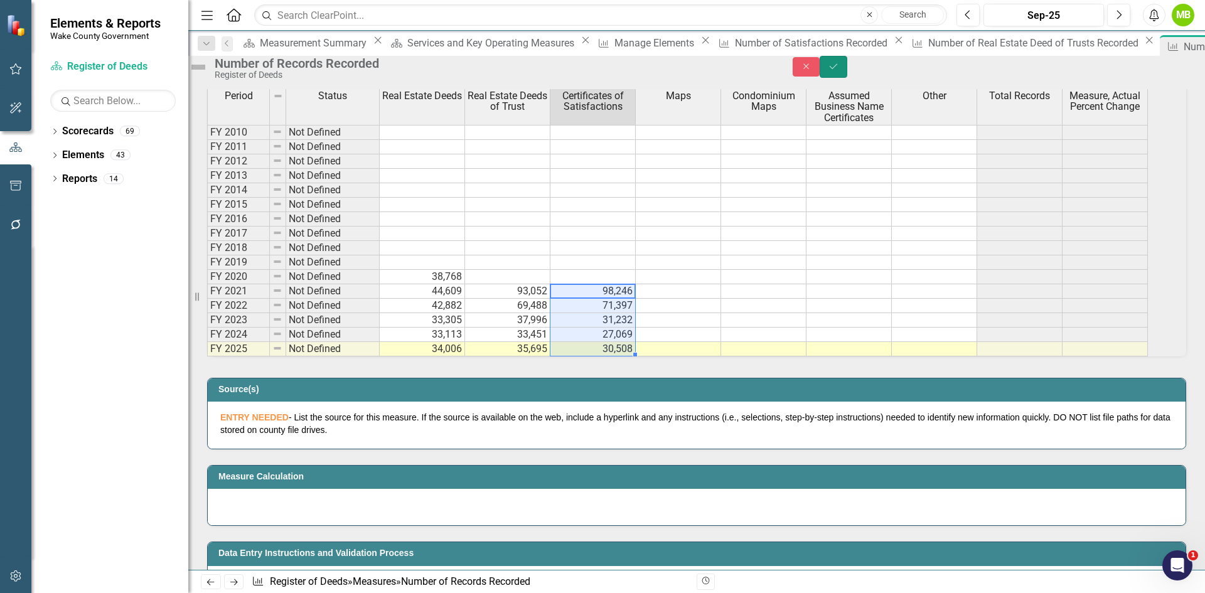
click at [839, 71] on icon "Save" at bounding box center [833, 66] width 11 height 9
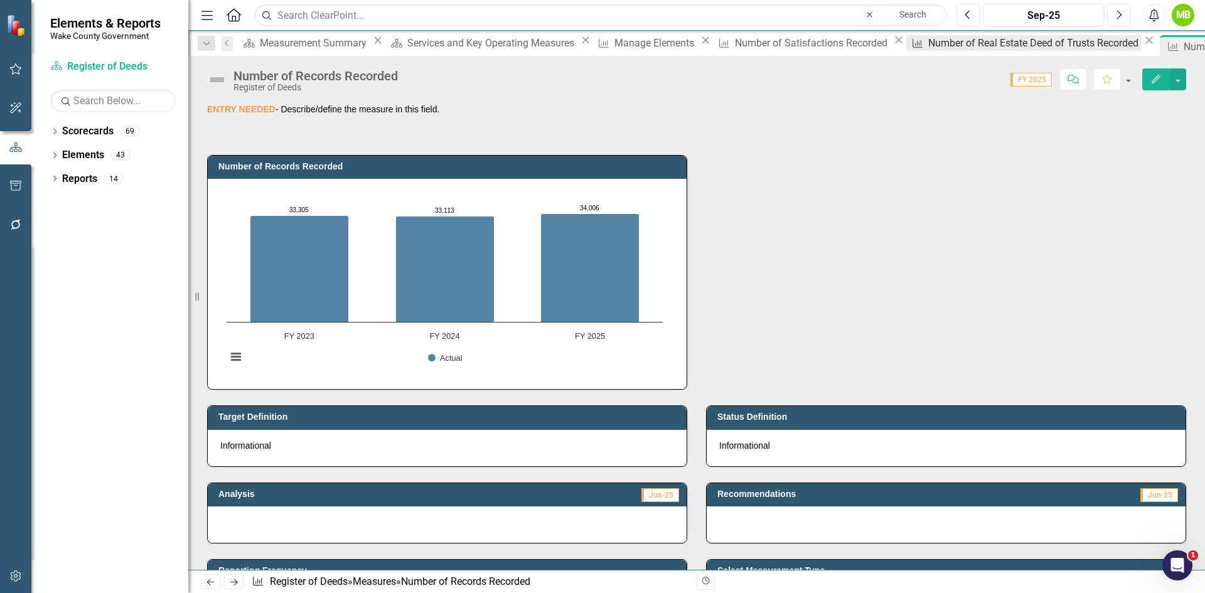
click at [928, 44] on div "Number of Real Estate Deed of Trusts Recorded" at bounding box center [1034, 43] width 213 height 16
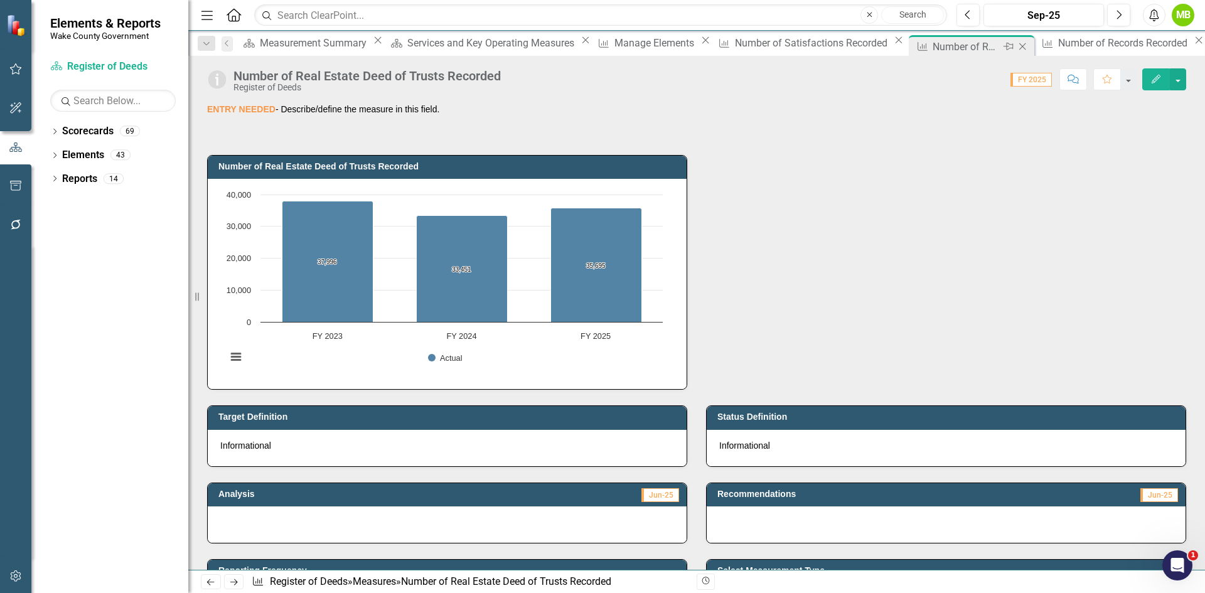
click at [1019, 46] on icon at bounding box center [1022, 46] width 7 height 7
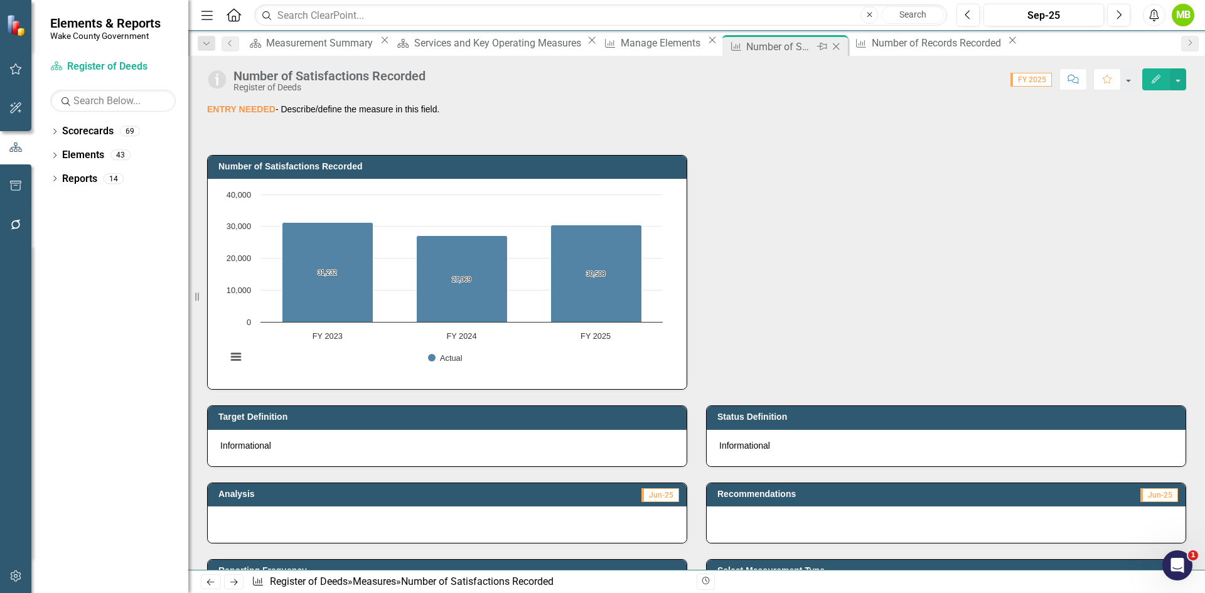
click at [746, 48] on div "Number of Satisfactions Recorded" at bounding box center [779, 47] width 67 height 16
click at [833, 46] on icon at bounding box center [836, 46] width 7 height 7
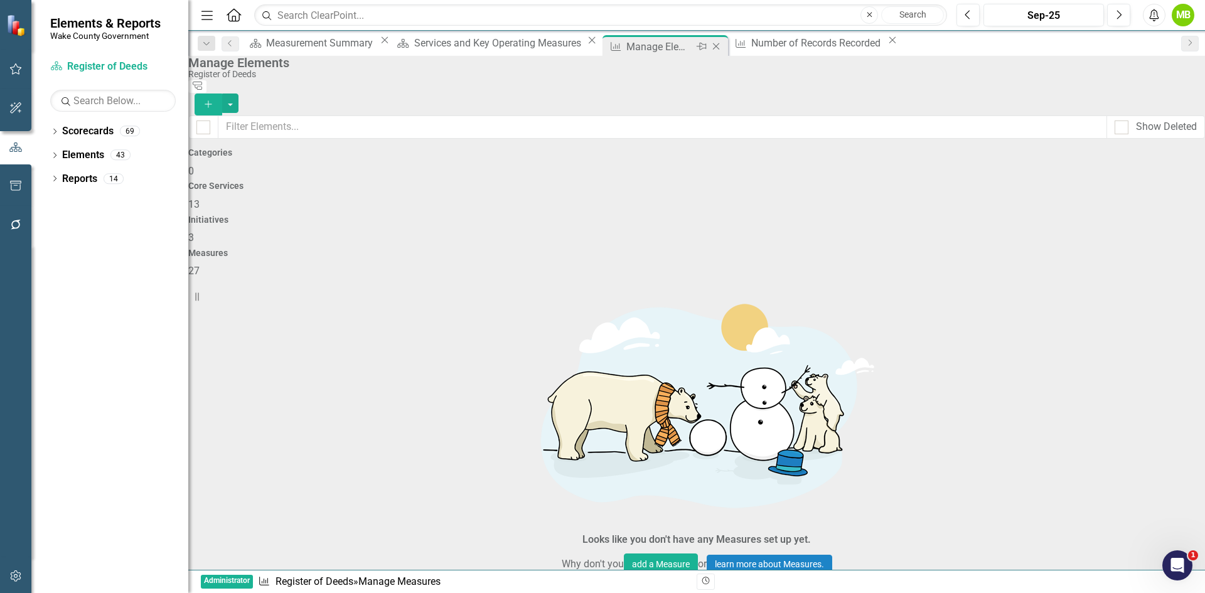
click at [626, 47] on div "Manage Elements" at bounding box center [659, 47] width 67 height 16
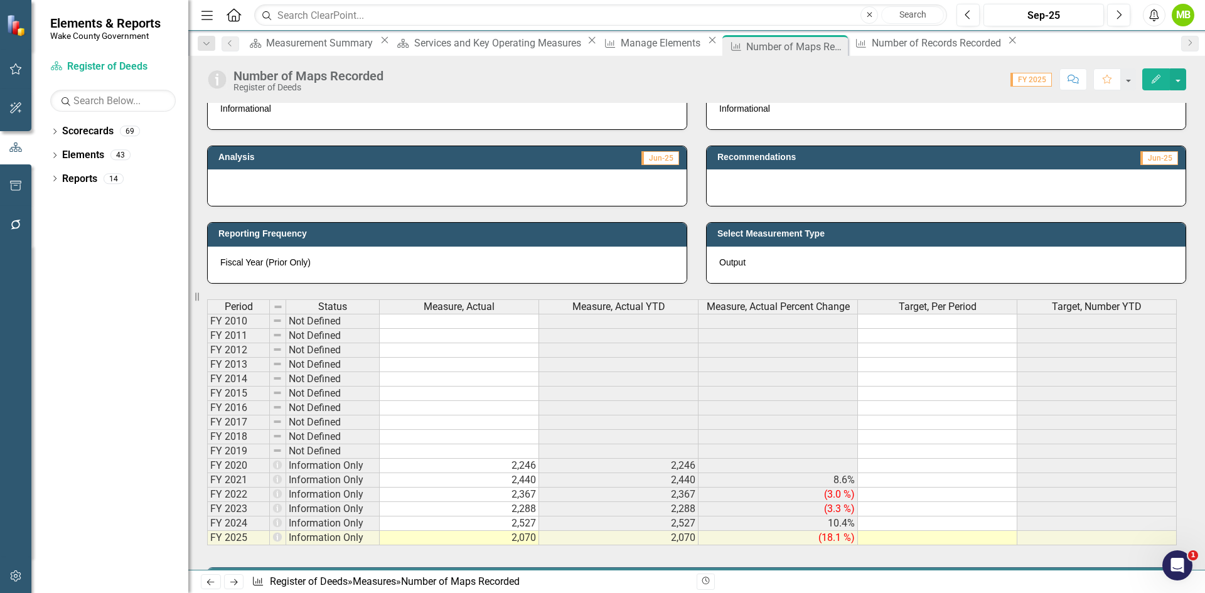
scroll to position [502, 0]
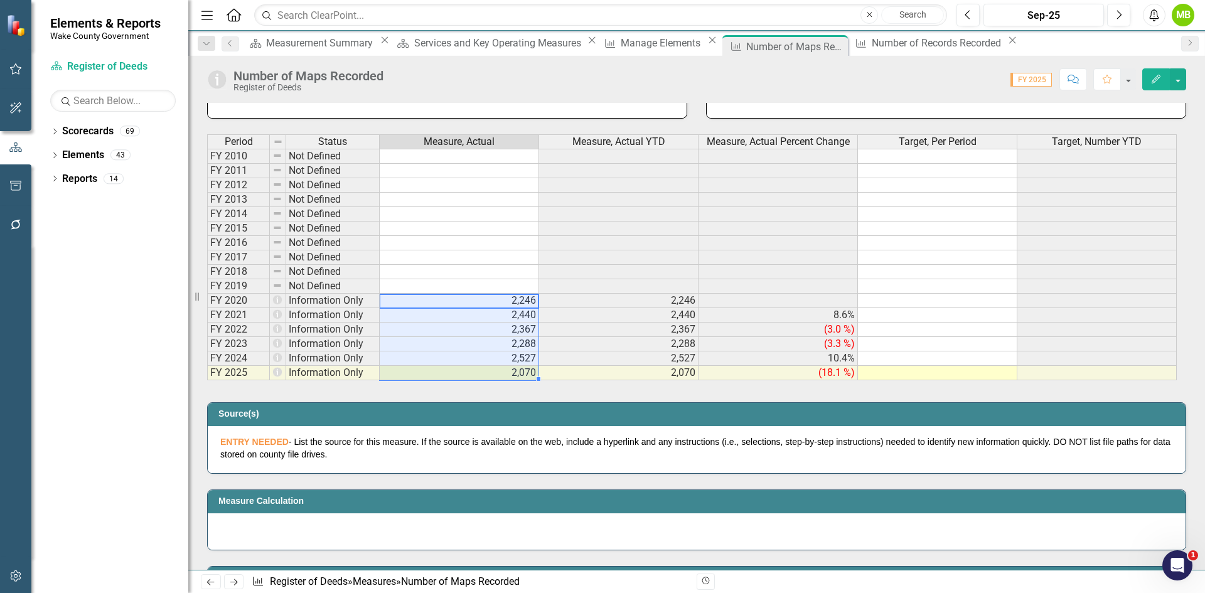
drag, startPoint x: 506, startPoint y: 305, endPoint x: 504, endPoint y: 367, distance: 62.2
click at [504, 367] on tbody "FY 2010 Not Defined FY 2011 Not Defined FY 2012 Not Defined FY 2013 Not Defined…" at bounding box center [692, 265] width 970 height 232
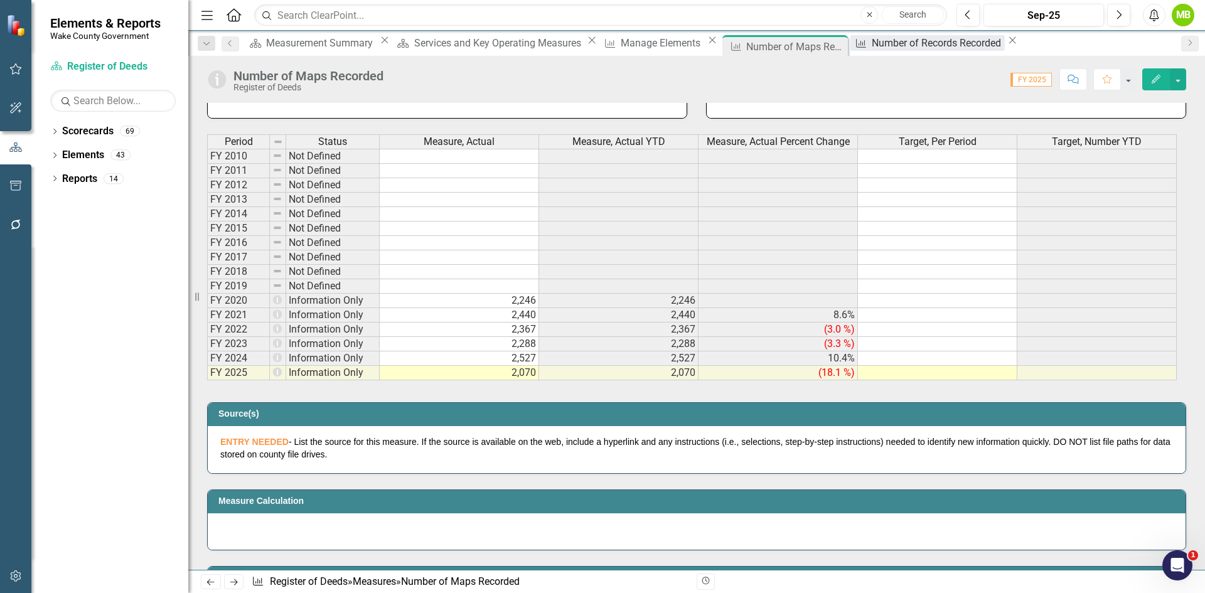
click at [872, 45] on div "Number of Records Recorded" at bounding box center [938, 43] width 133 height 16
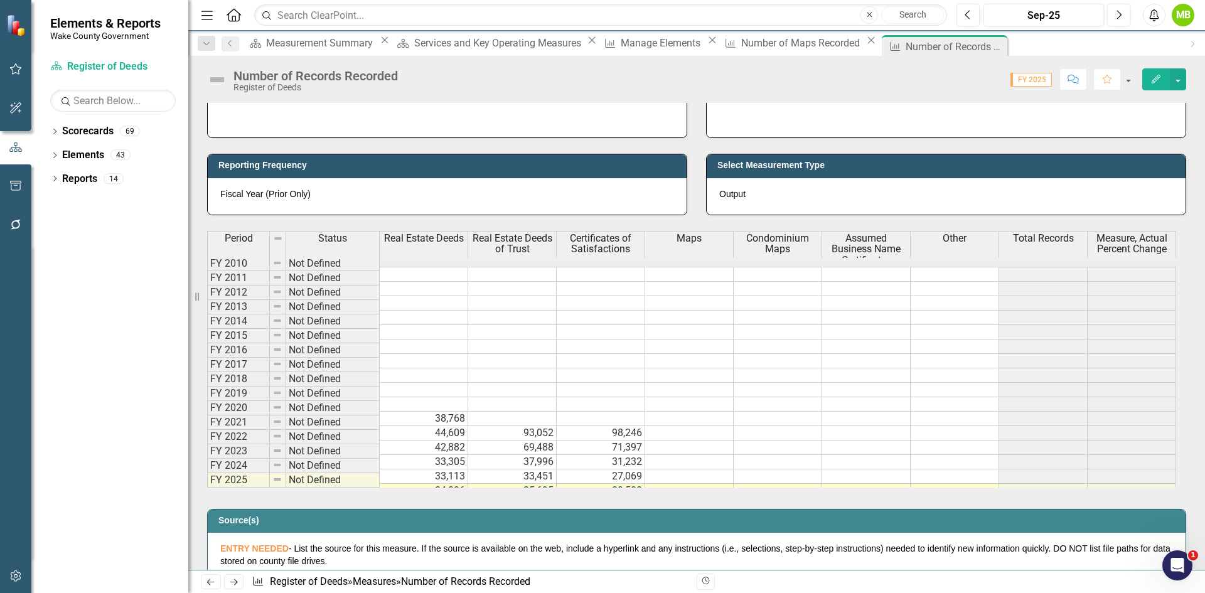
scroll to position [502, 0]
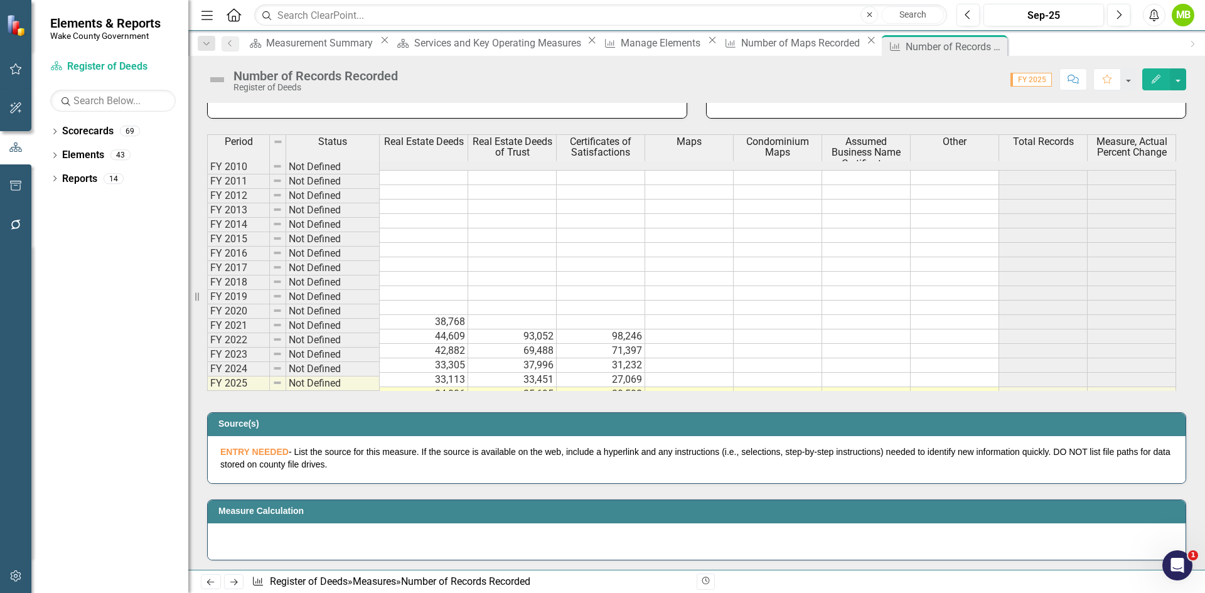
click at [666, 329] on td at bounding box center [689, 336] width 88 height 14
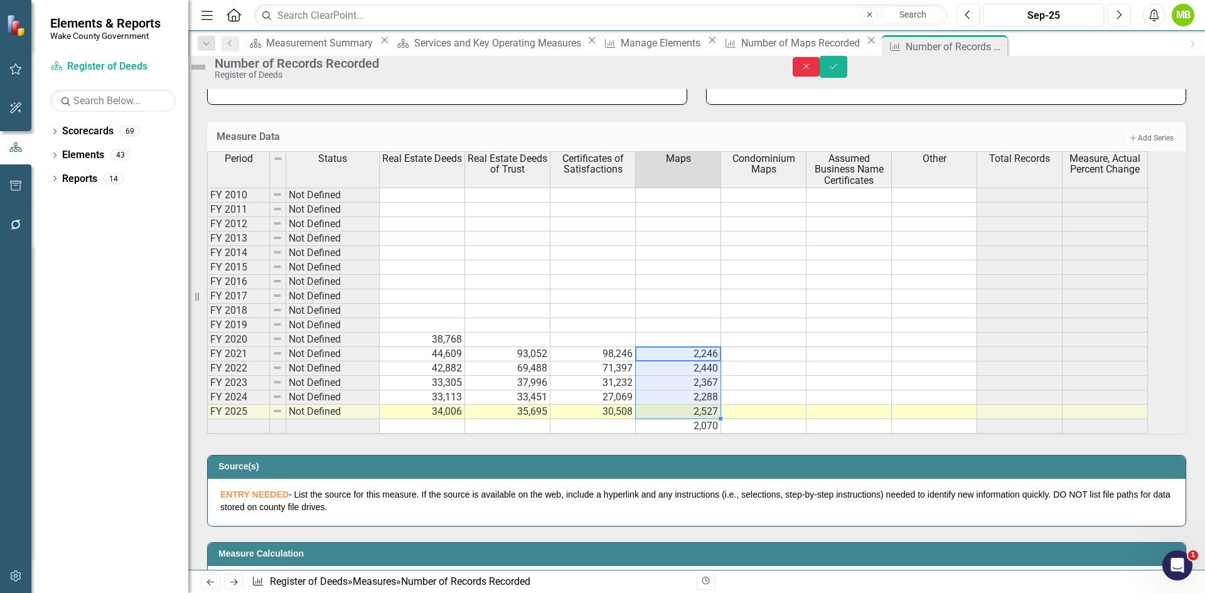
click at [820, 72] on button "Close" at bounding box center [807, 66] width 28 height 19
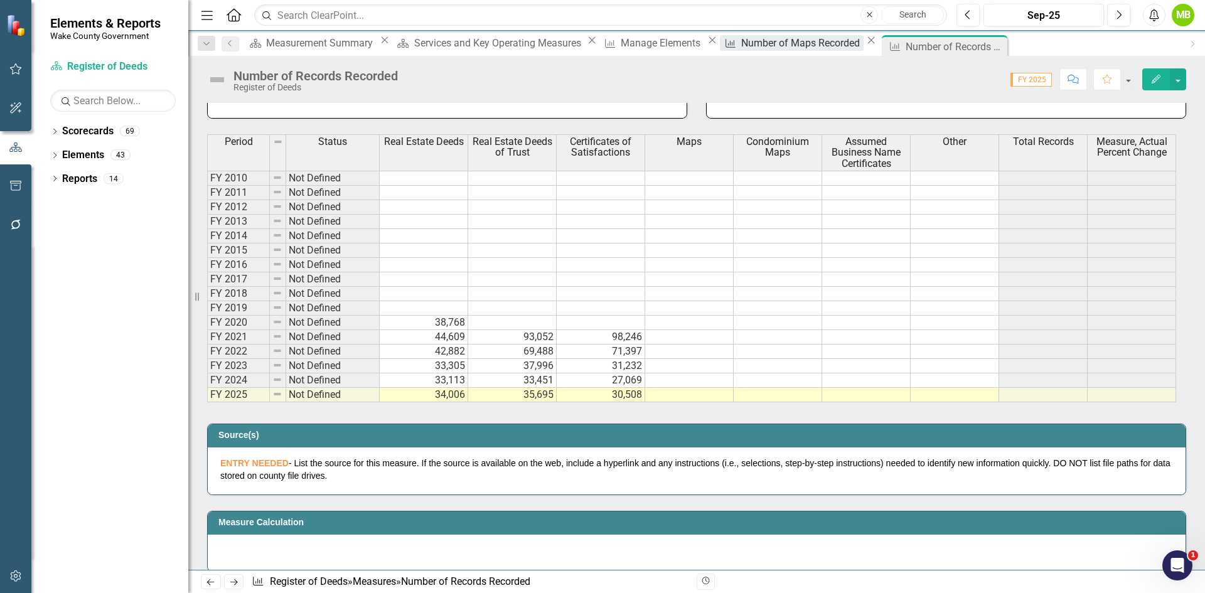
click at [741, 40] on div "Number of Maps Recorded" at bounding box center [802, 43] width 122 height 16
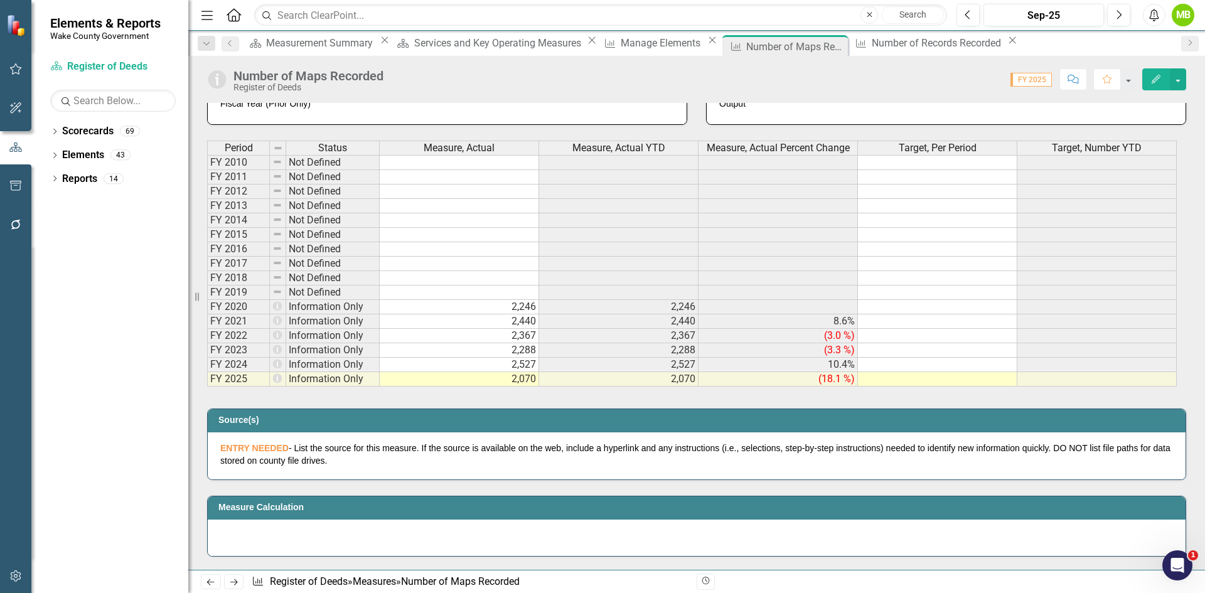
scroll to position [502, 0]
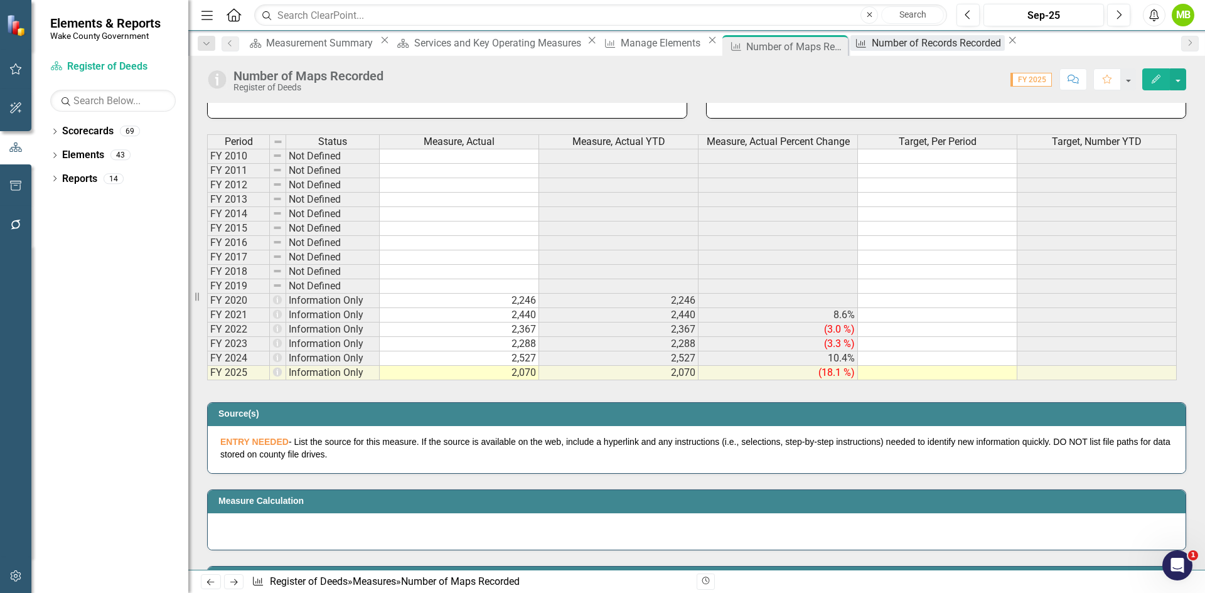
click at [872, 48] on div "Number of Records Recorded" at bounding box center [938, 43] width 133 height 16
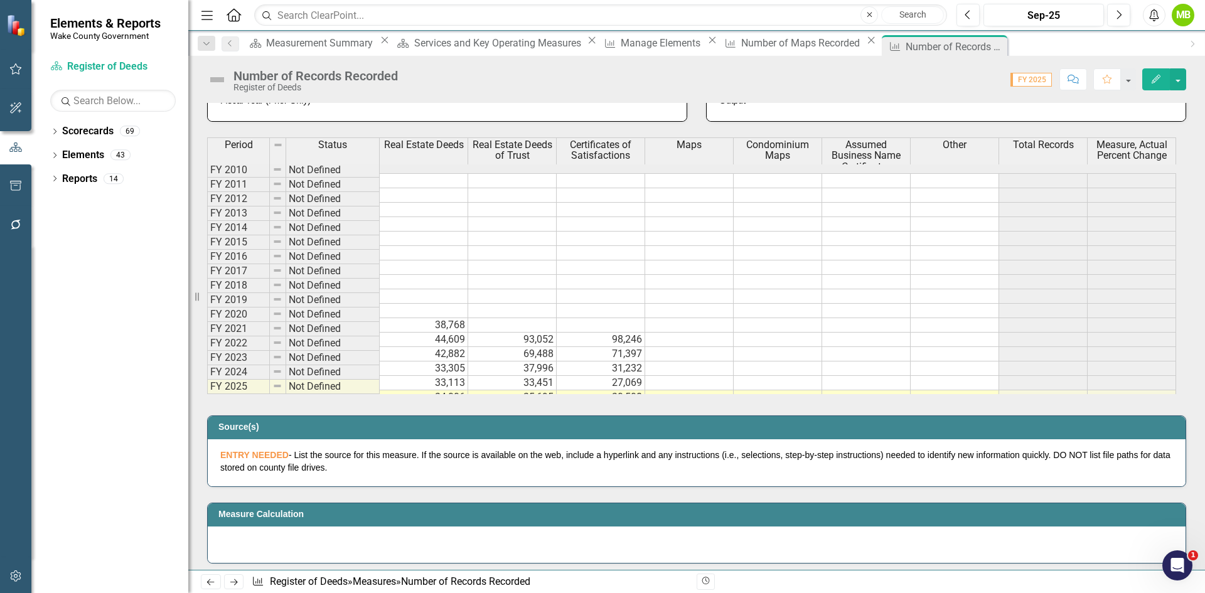
scroll to position [502, 0]
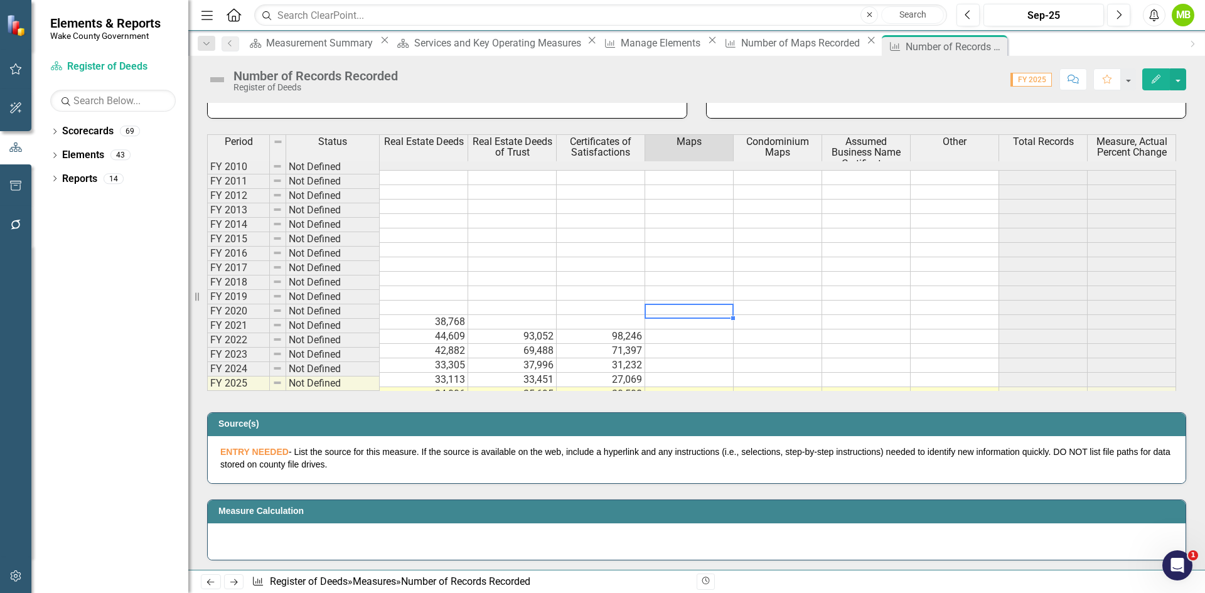
click at [657, 315] on td at bounding box center [689, 322] width 88 height 14
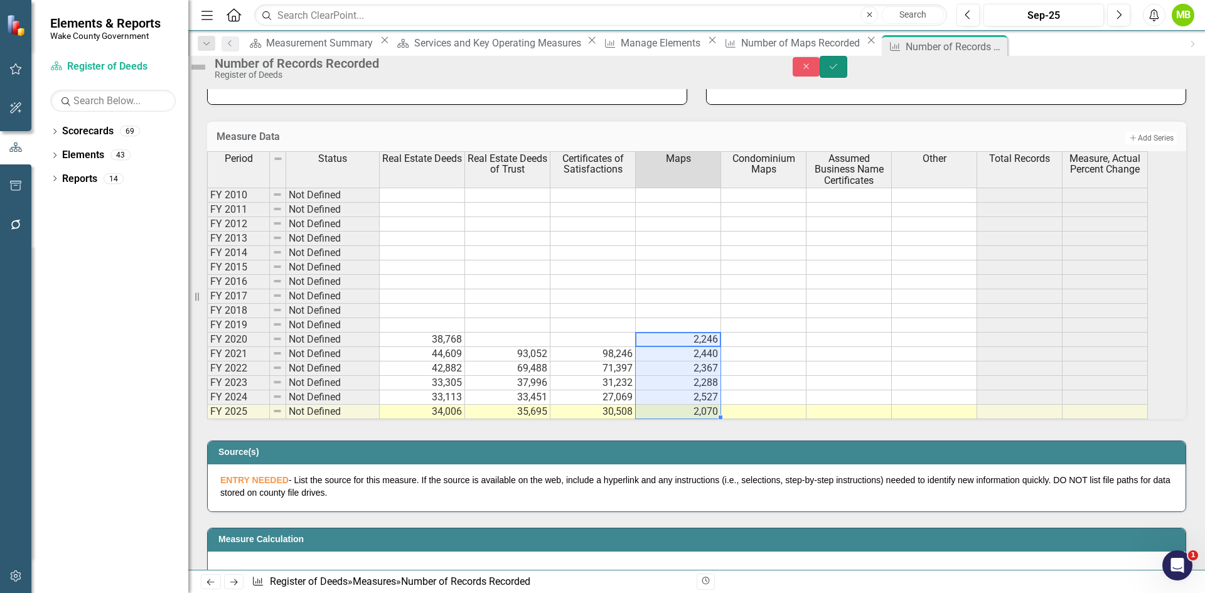
click at [847, 72] on button "Save" at bounding box center [834, 67] width 28 height 22
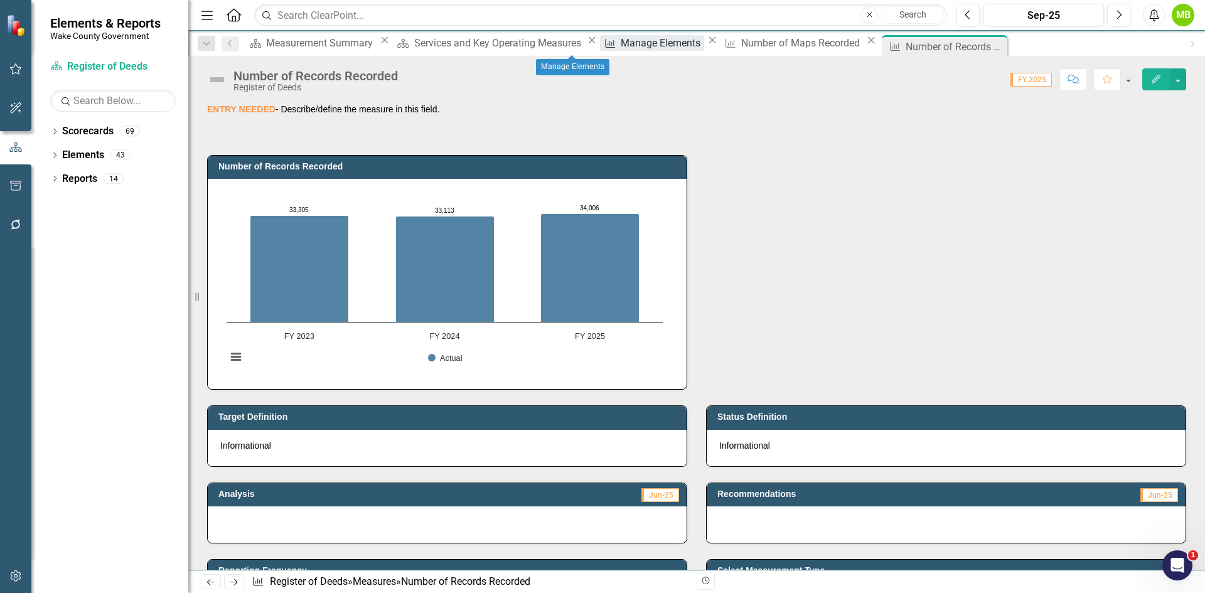
click at [621, 38] on div "Manage Elements" at bounding box center [662, 43] width 83 height 16
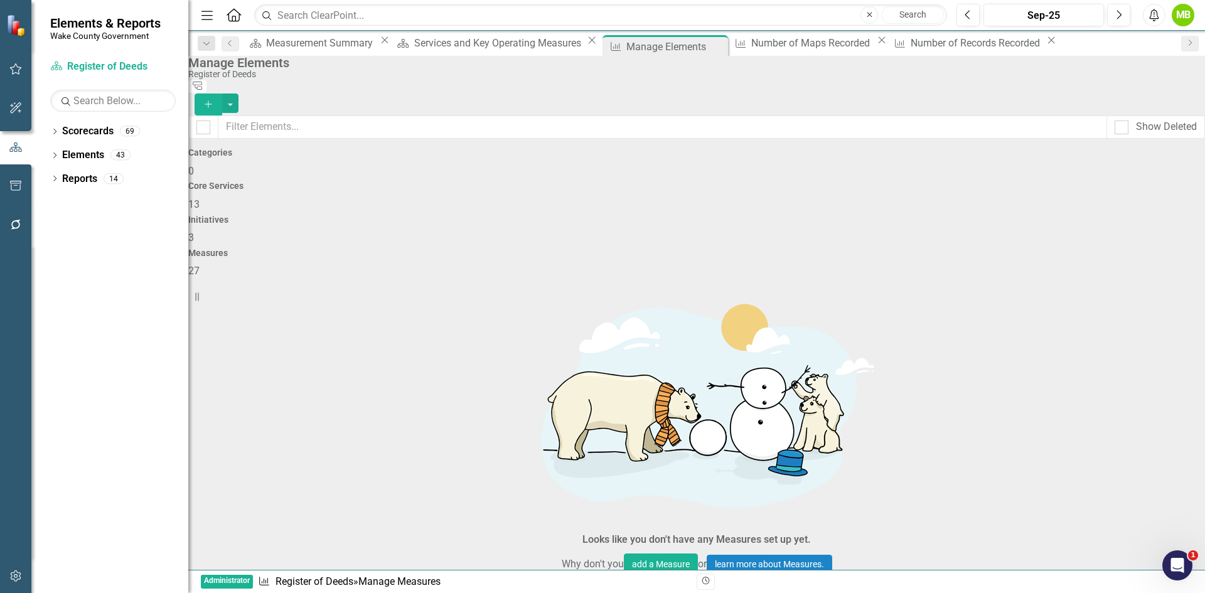
scroll to position [628, 0]
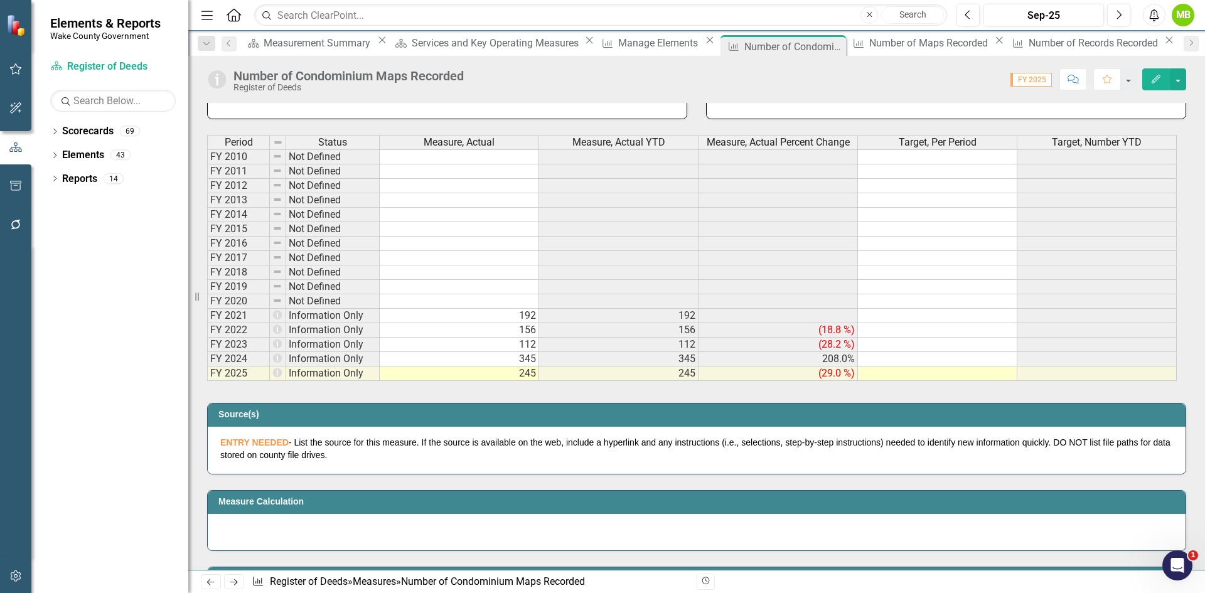
scroll to position [502, 0]
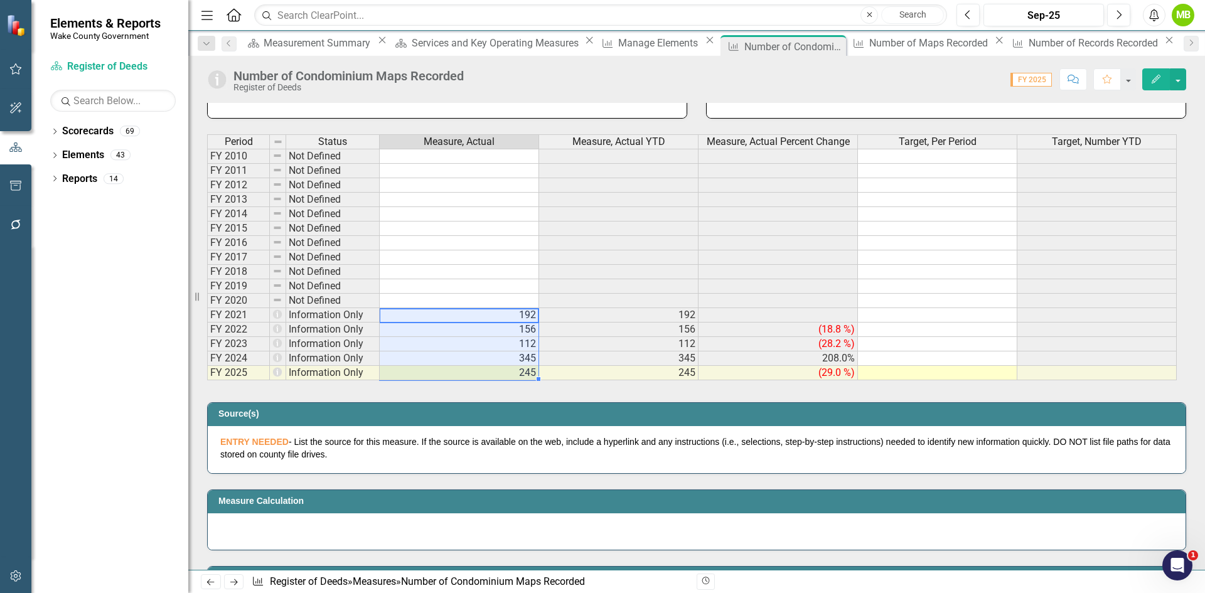
drag, startPoint x: 479, startPoint y: 318, endPoint x: 503, endPoint y: 368, distance: 55.6
click at [503, 368] on tbody "FY 2010 Not Defined FY 2011 Not Defined FY 2012 Not Defined FY 2013 Not Defined…" at bounding box center [692, 265] width 970 height 232
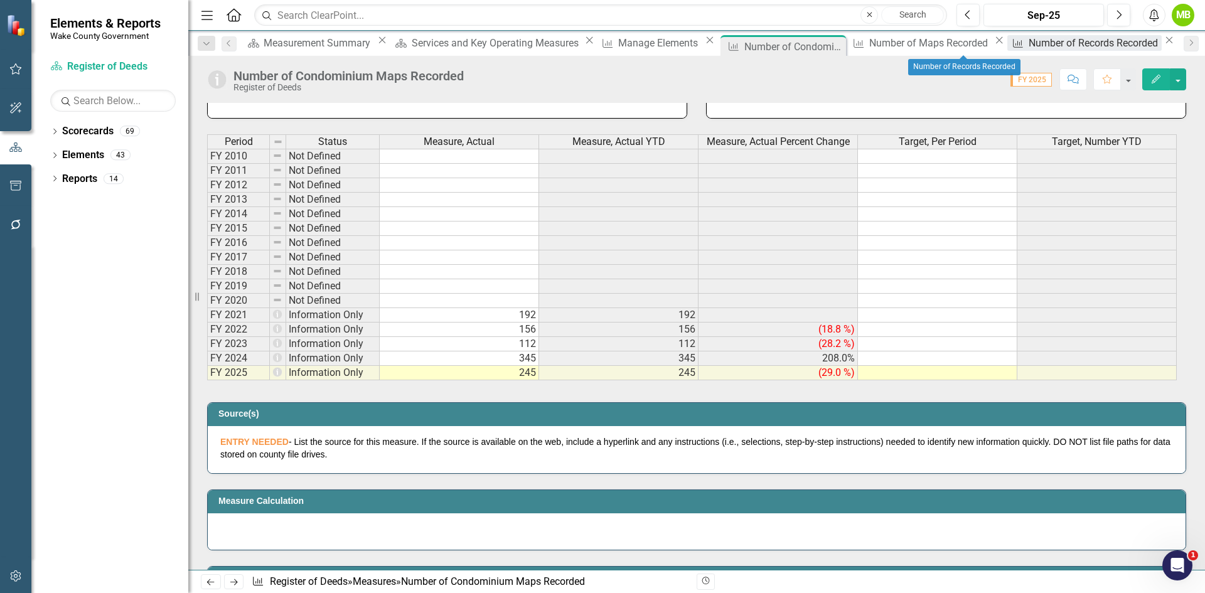
click at [1028, 39] on div "Number of Records Recorded" at bounding box center [1094, 43] width 133 height 16
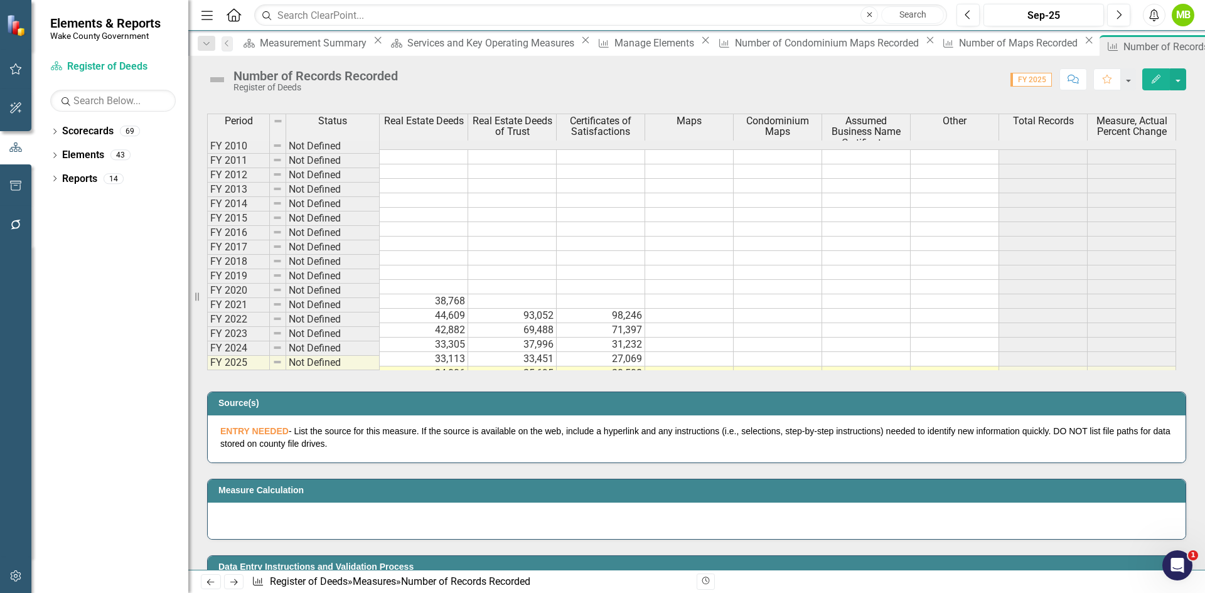
scroll to position [502, 0]
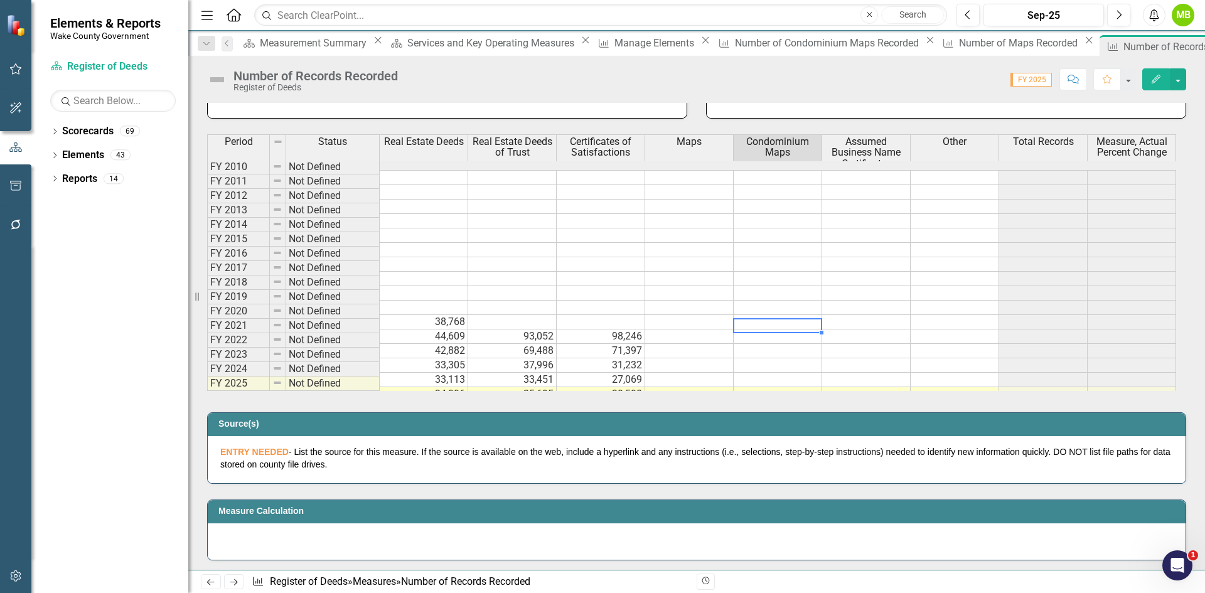
click at [753, 329] on td at bounding box center [778, 336] width 88 height 14
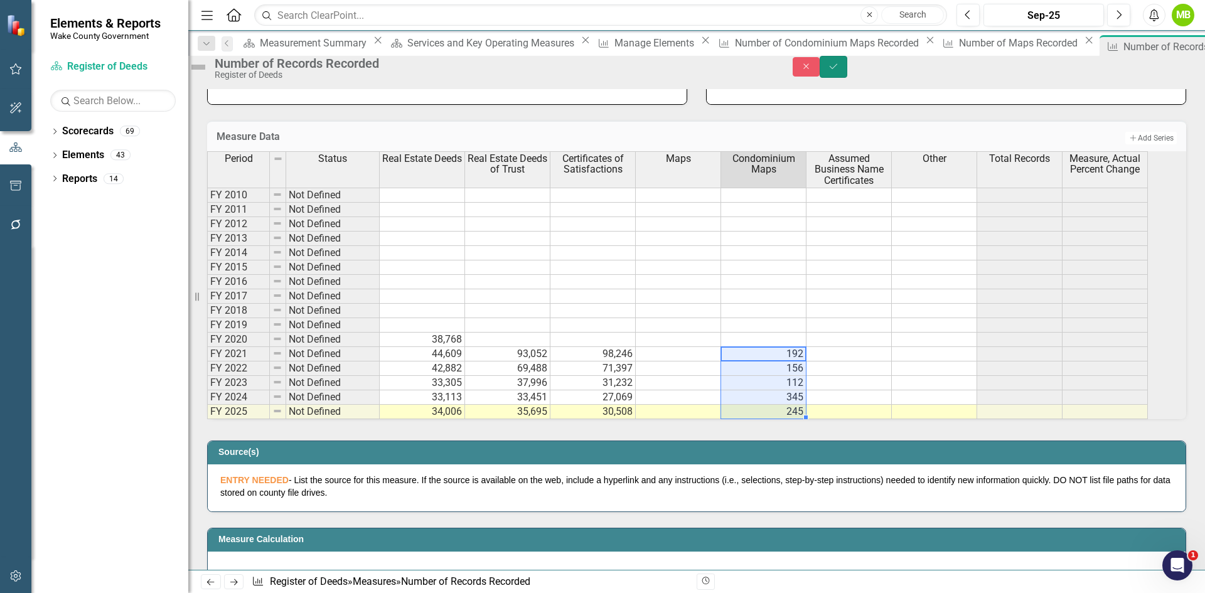
click at [839, 71] on icon "Save" at bounding box center [833, 66] width 11 height 9
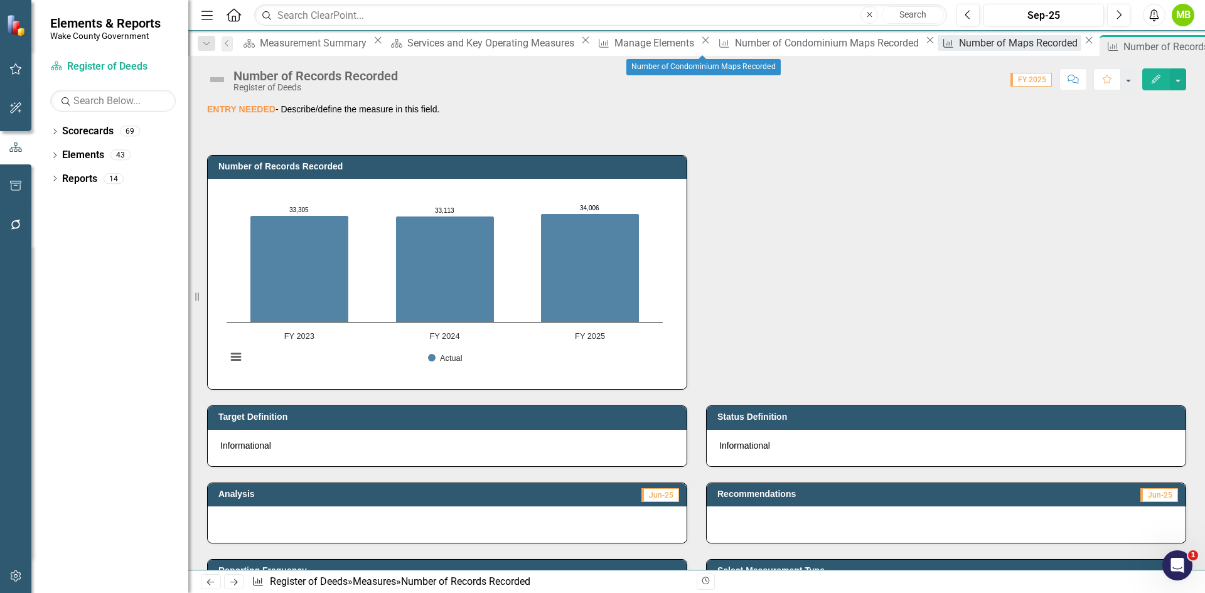
click at [959, 41] on div "Number of Maps Recorded" at bounding box center [1020, 43] width 122 height 16
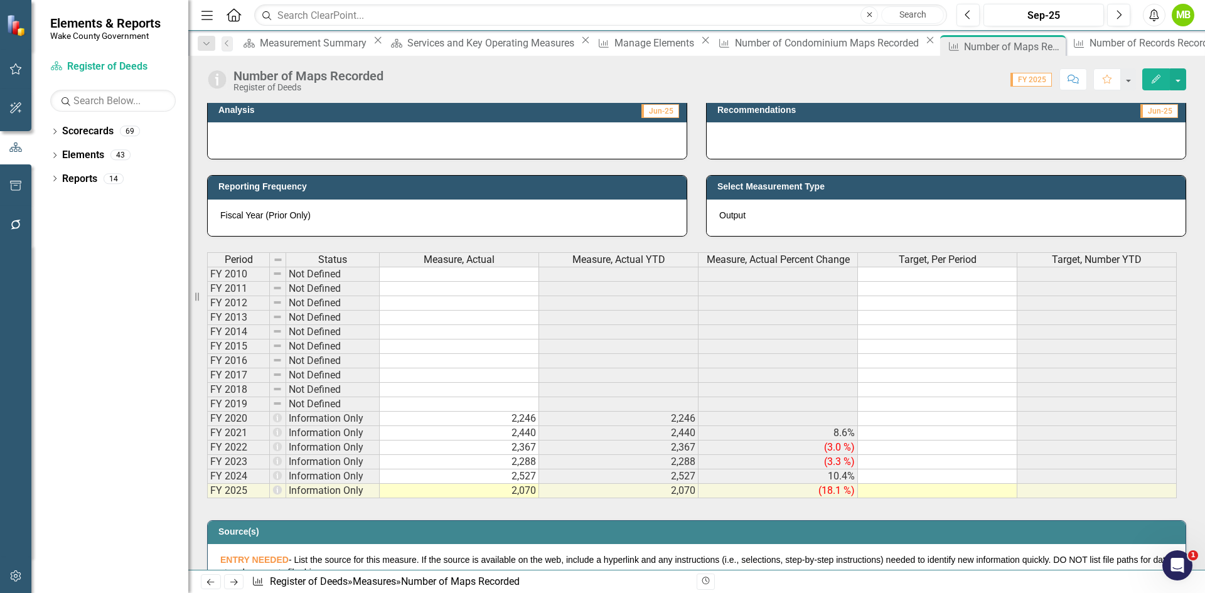
scroll to position [565, 0]
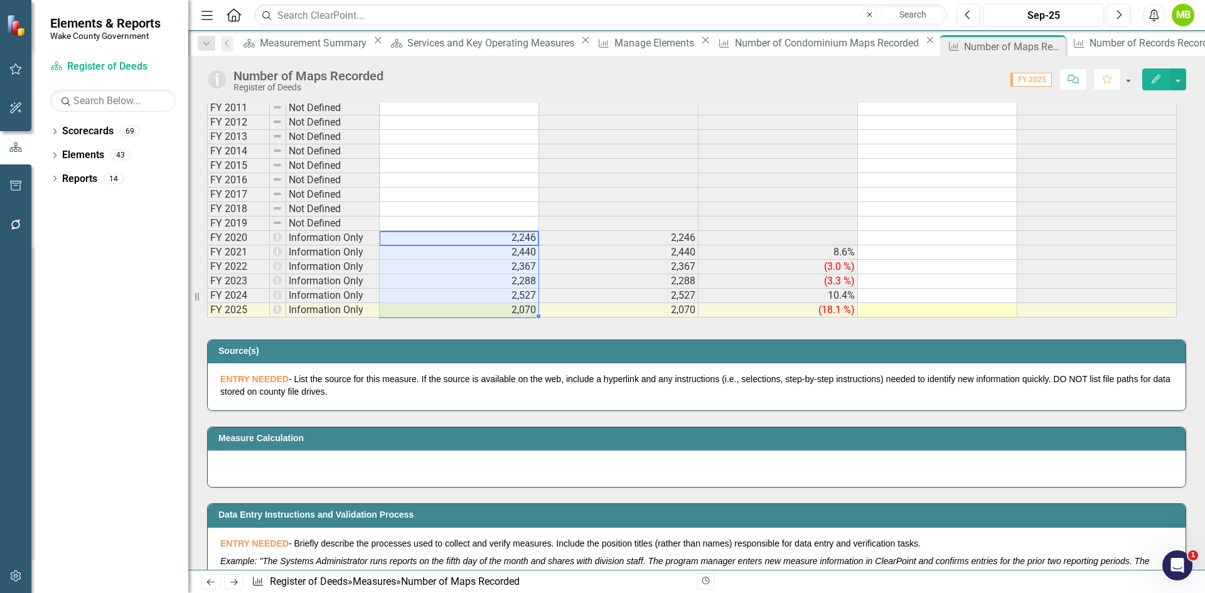
drag, startPoint x: 487, startPoint y: 232, endPoint x: 506, endPoint y: 307, distance: 77.8
click at [506, 307] on tbody "FY 2010 Not Defined FY 2011 Not Defined FY 2012 Not Defined FY 2013 Not Defined…" at bounding box center [692, 202] width 970 height 232
click at [1089, 46] on div "Number of Records Recorded" at bounding box center [1155, 43] width 133 height 16
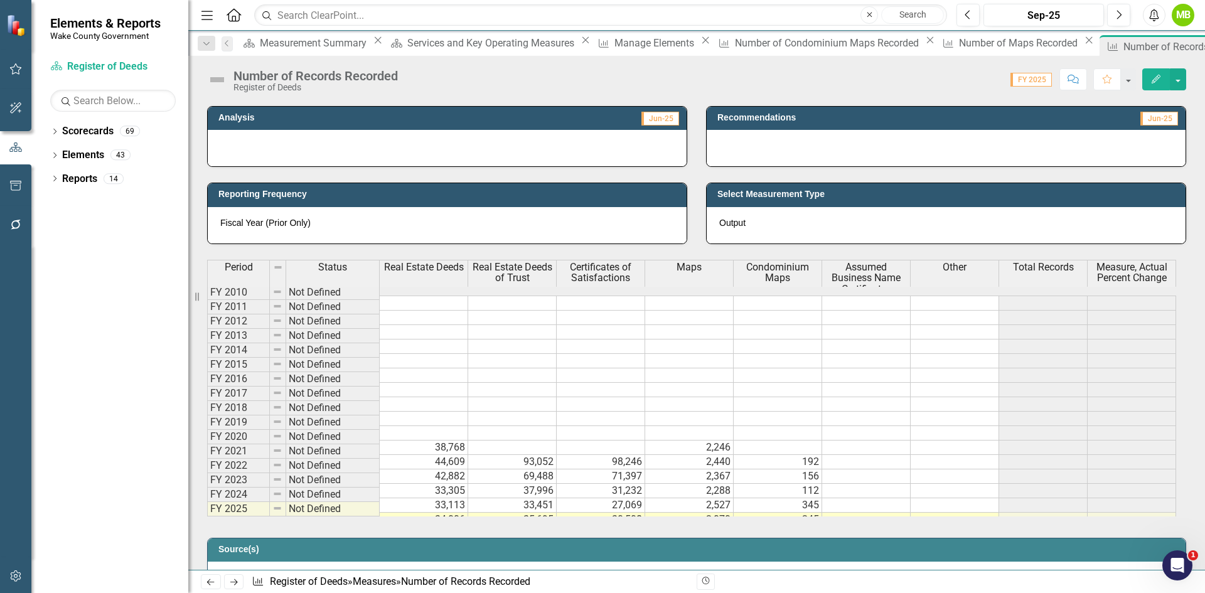
scroll to position [439, 0]
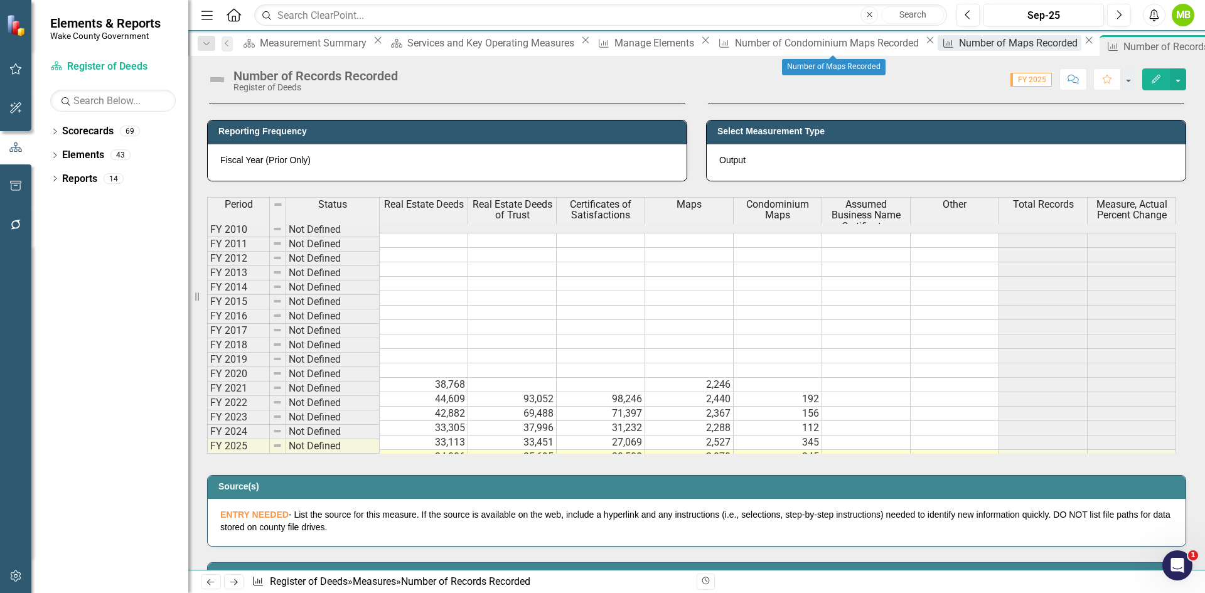
click at [959, 45] on div "Number of Maps Recorded" at bounding box center [1020, 43] width 122 height 16
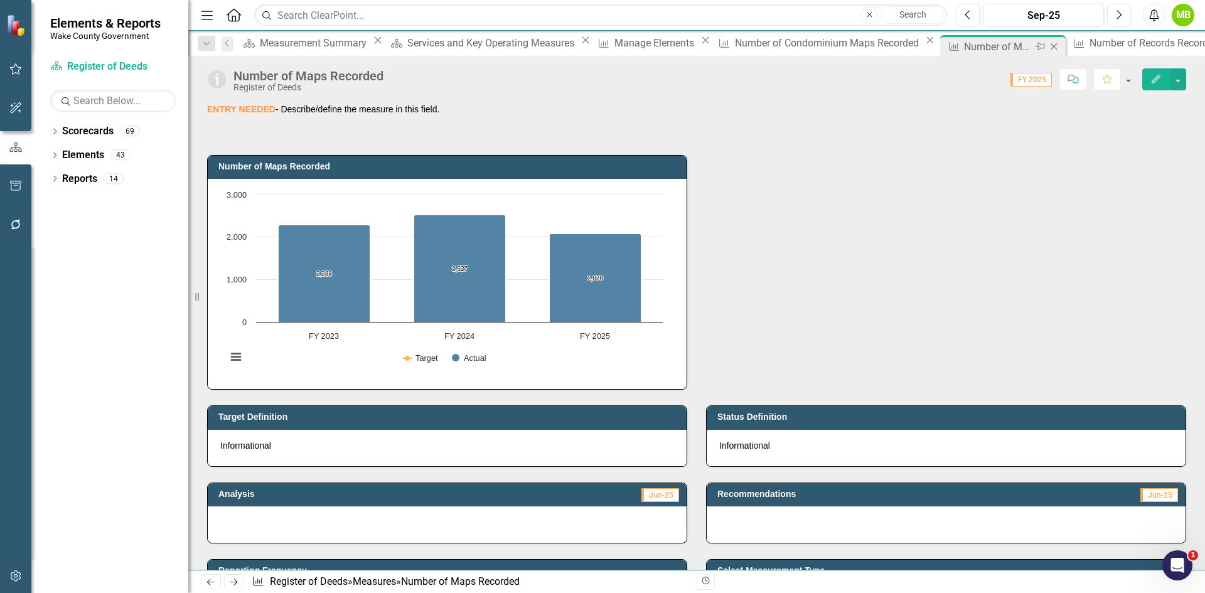
click at [1047, 41] on icon "Close" at bounding box center [1053, 46] width 13 height 10
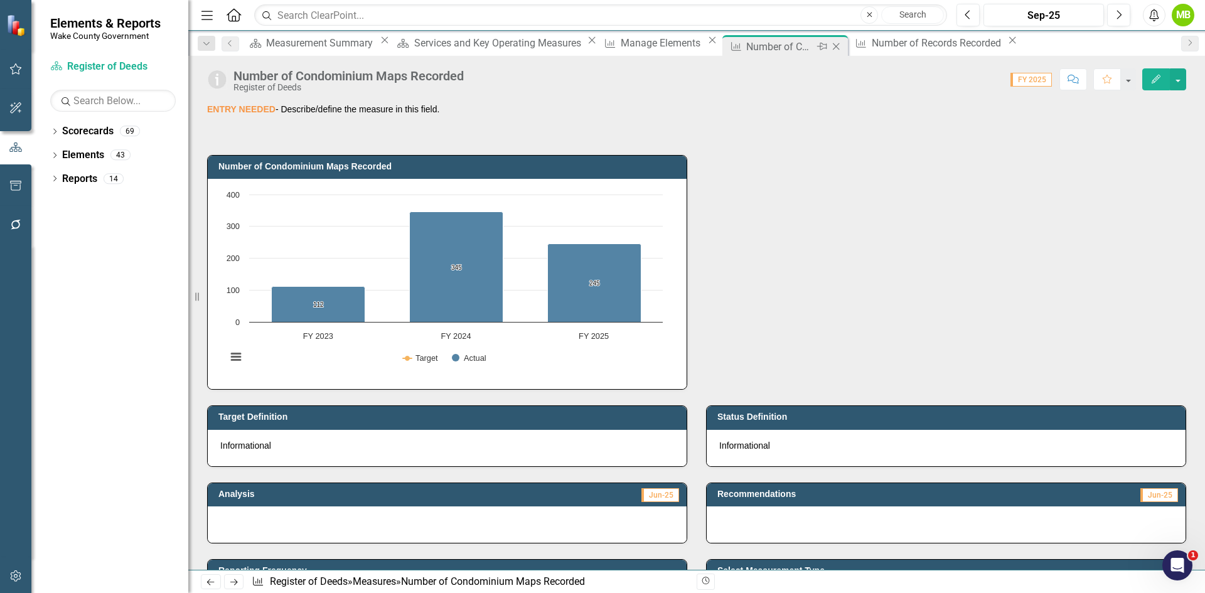
click at [746, 46] on div "Number of Condominium Maps Recorded" at bounding box center [779, 47] width 67 height 16
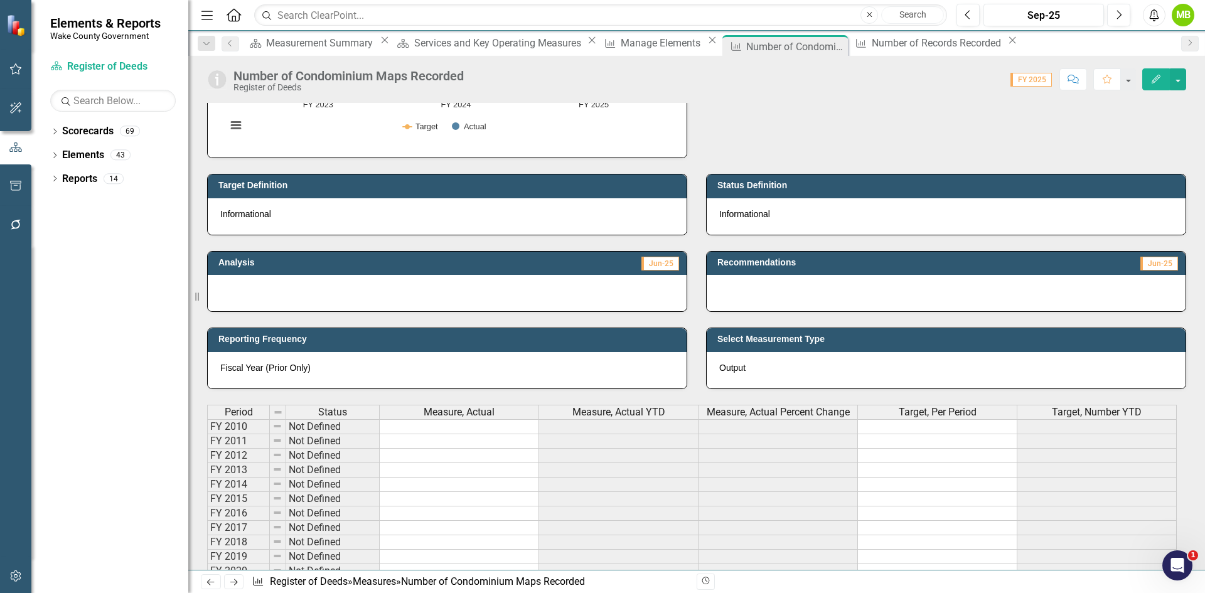
scroll to position [377, 0]
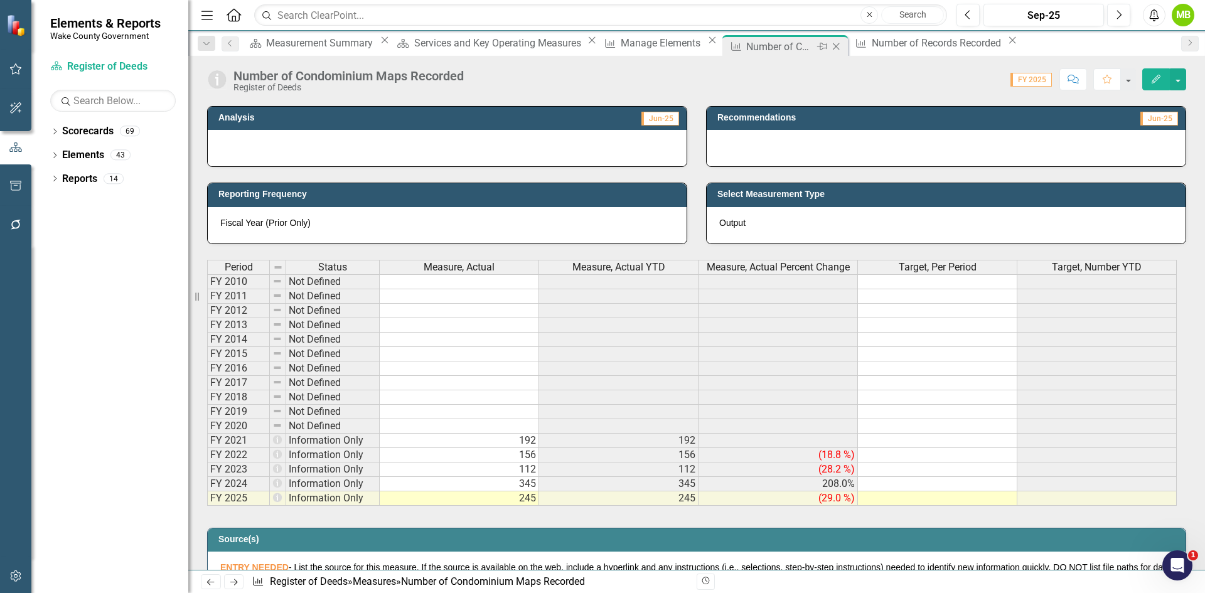
click at [830, 48] on icon "Close" at bounding box center [836, 46] width 13 height 10
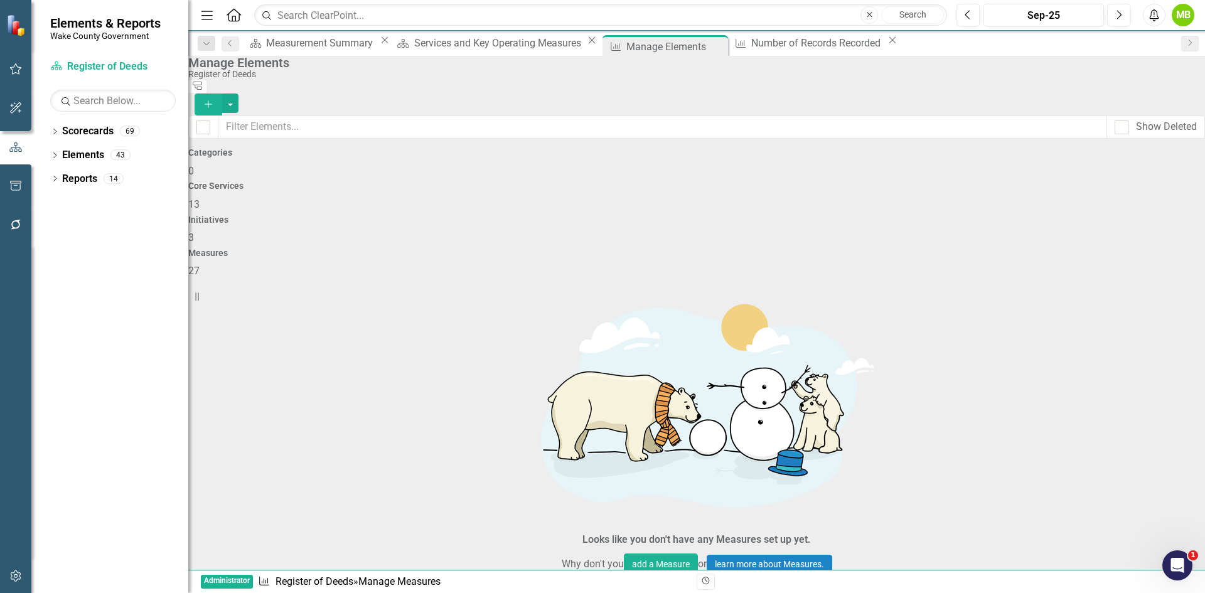
scroll to position [628, 0]
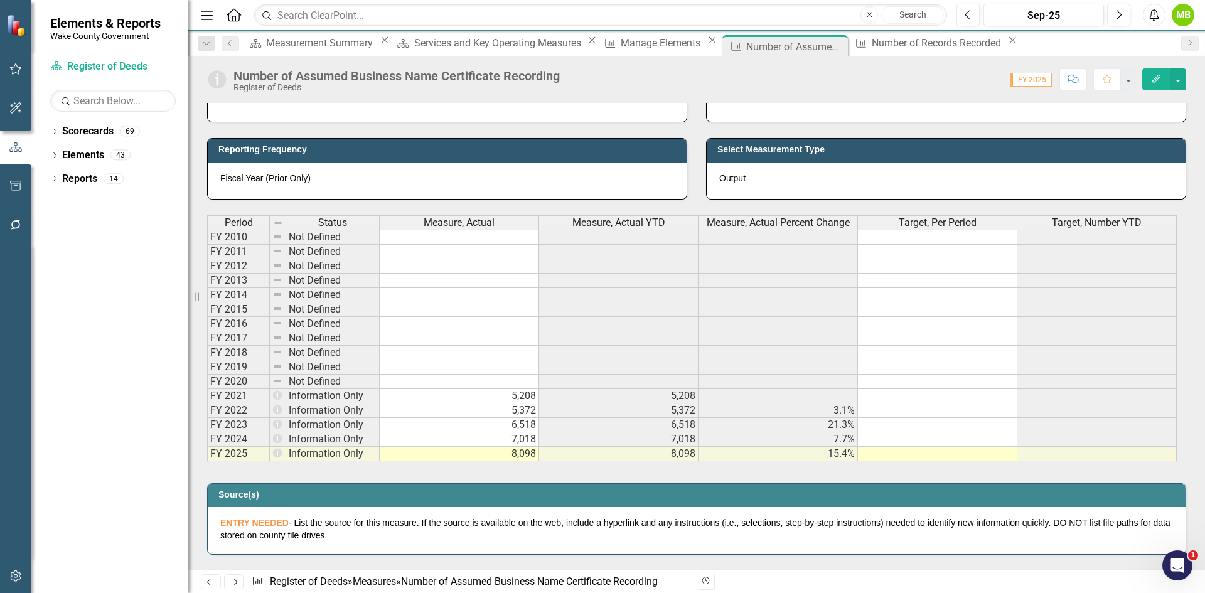
scroll to position [439, 0]
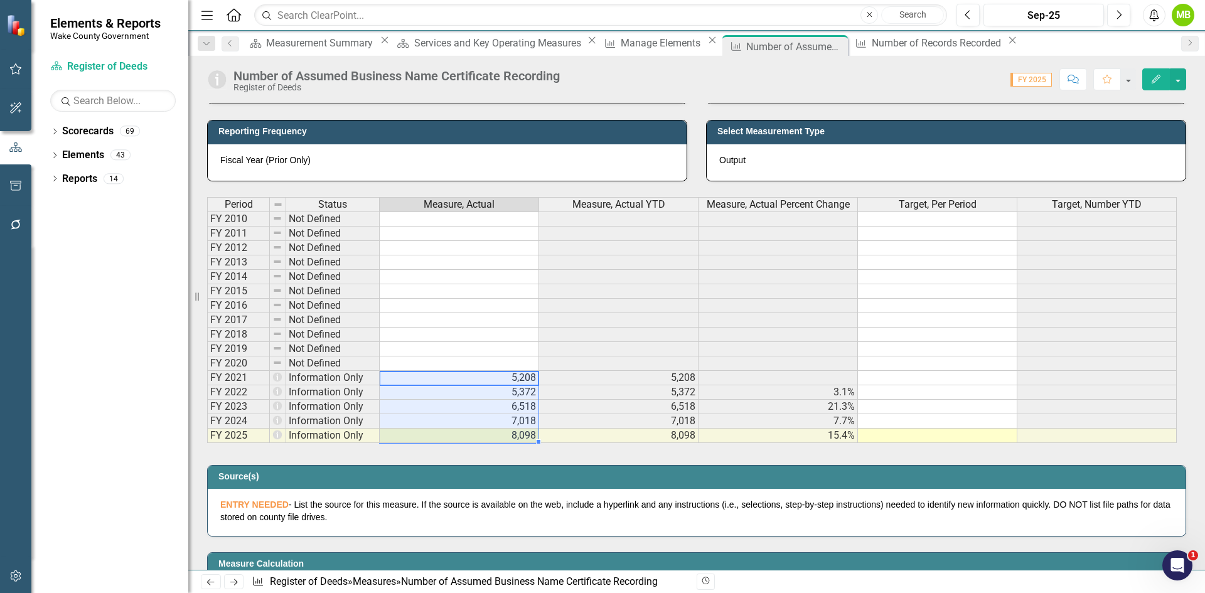
drag, startPoint x: 472, startPoint y: 380, endPoint x: 494, endPoint y: 434, distance: 58.3
click at [494, 434] on tbody "FY 2010 Not Defined FY 2011 Not Defined FY 2012 Not Defined FY 2013 Not Defined…" at bounding box center [692, 327] width 970 height 232
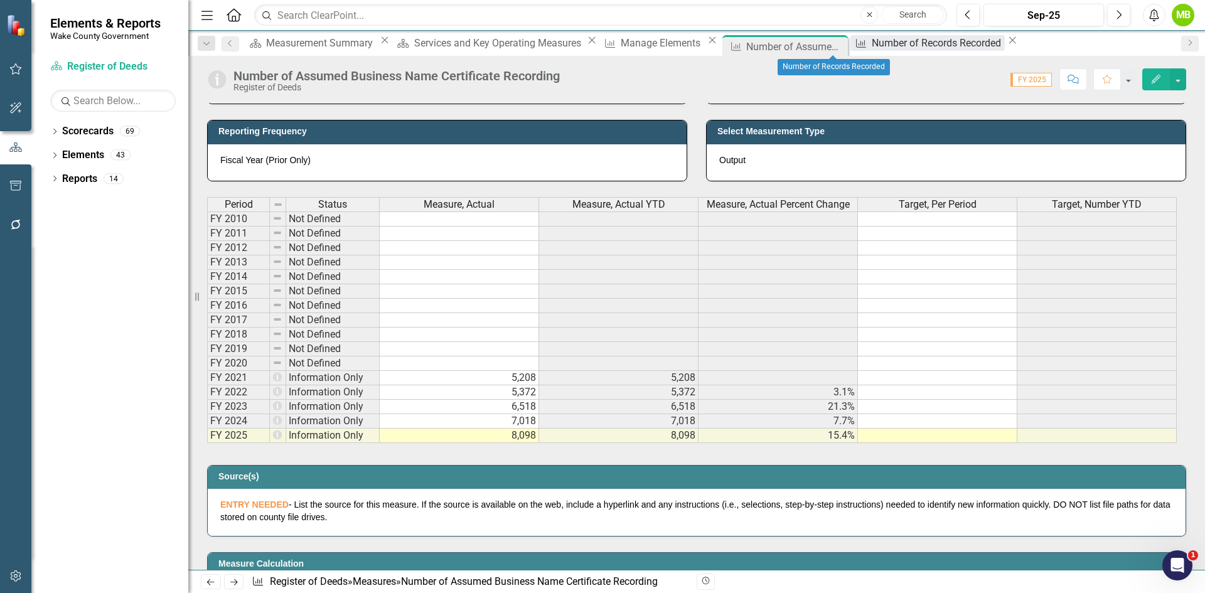
click at [872, 40] on div "Number of Records Recorded" at bounding box center [938, 43] width 133 height 16
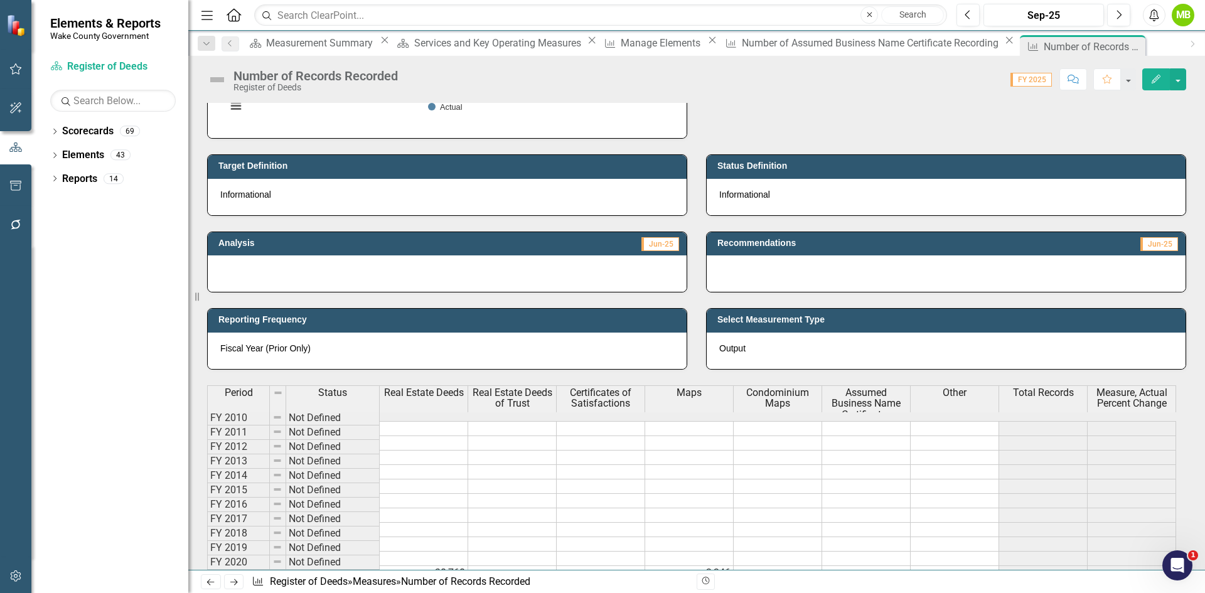
scroll to position [502, 0]
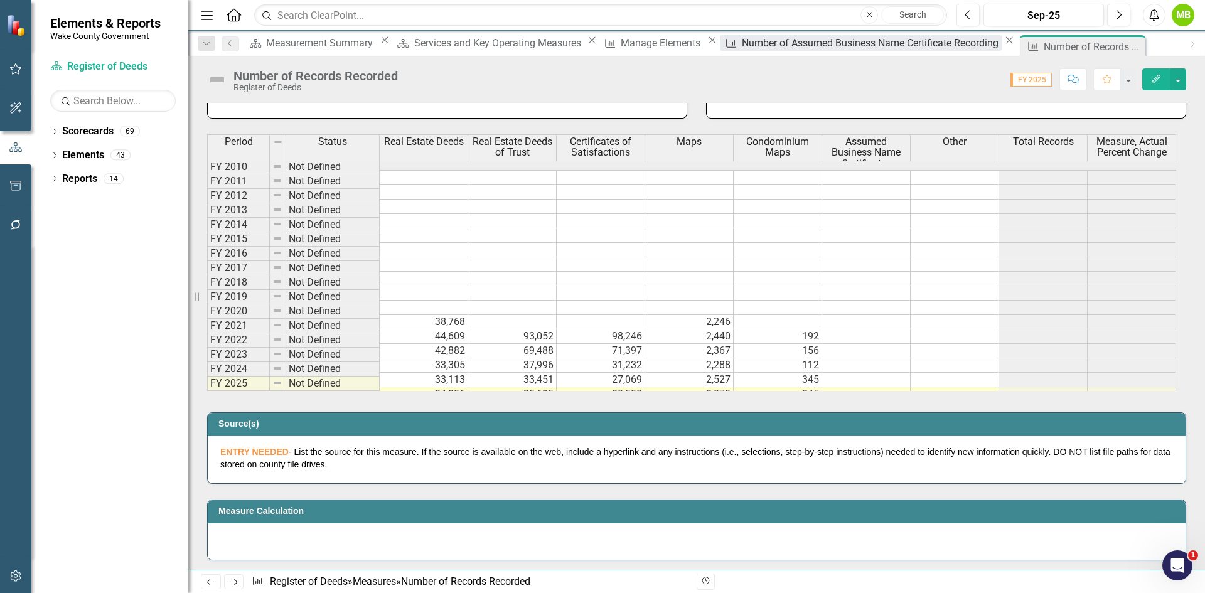
click at [742, 38] on div "Number of Assumed Business Name Certificate Recording" at bounding box center [872, 43] width 260 height 16
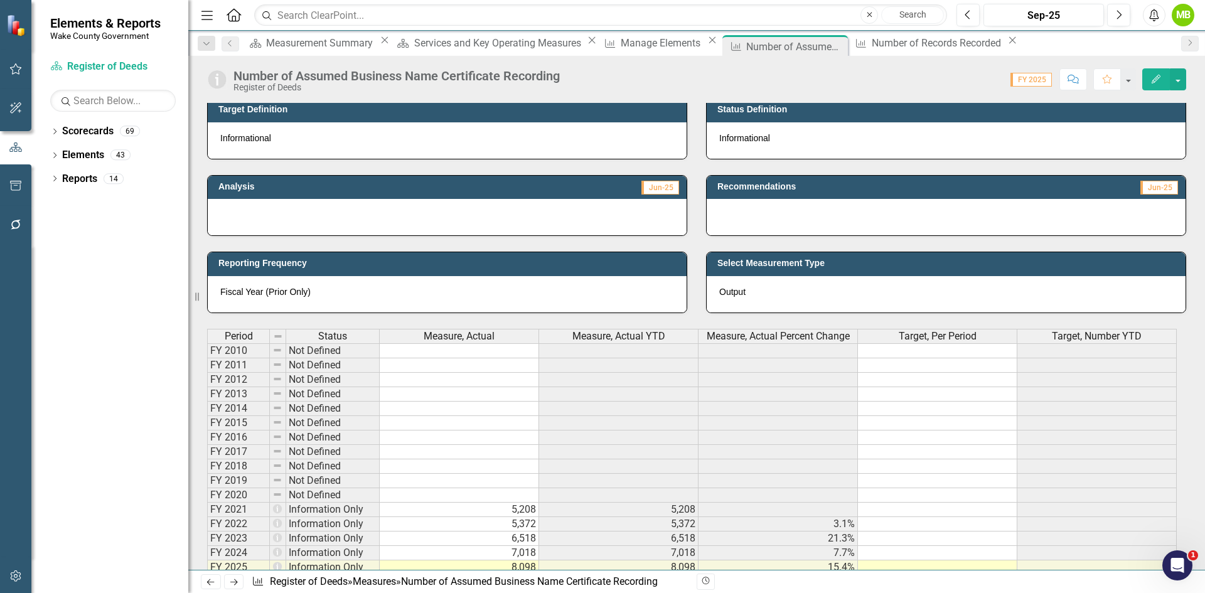
scroll to position [314, 0]
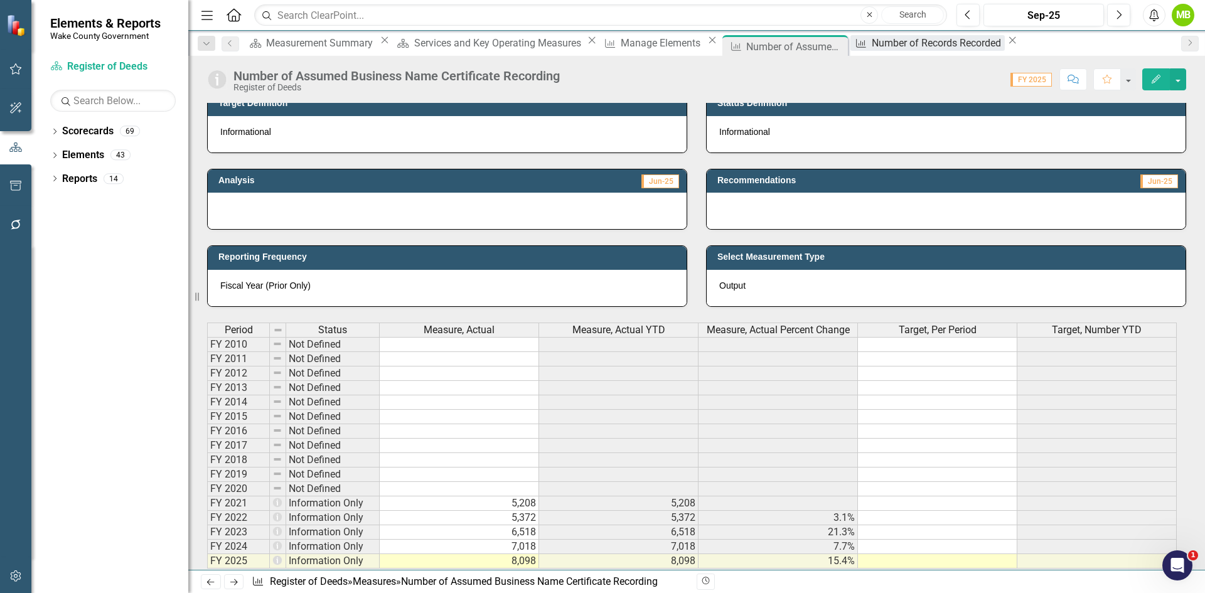
click at [872, 40] on div "Number of Records Recorded" at bounding box center [938, 43] width 133 height 16
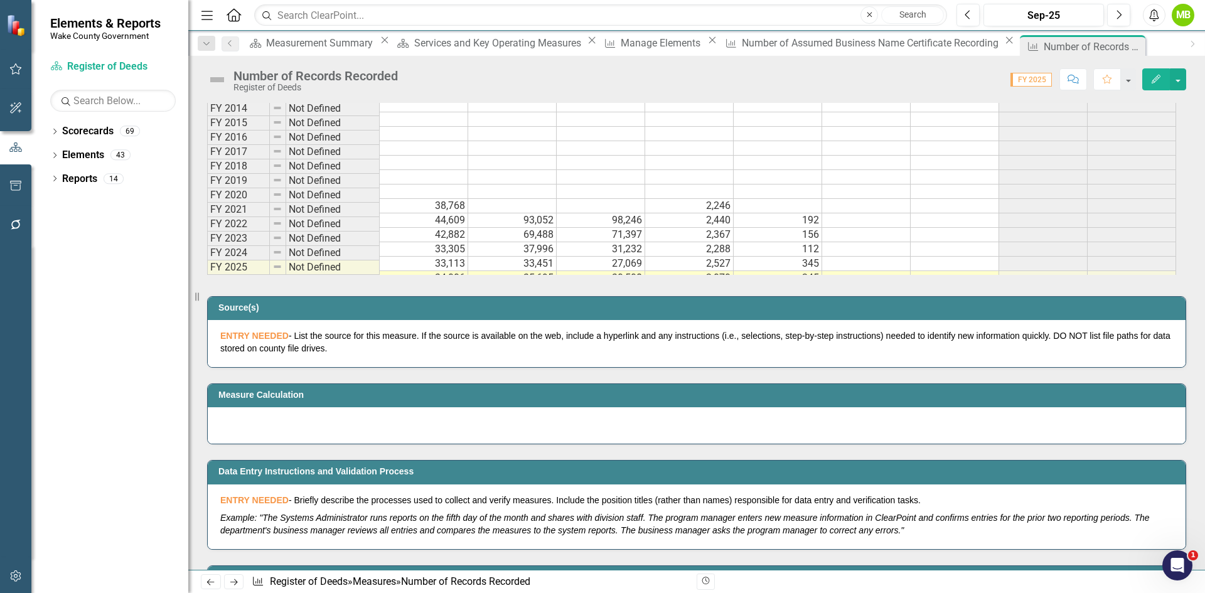
scroll to position [628, 0]
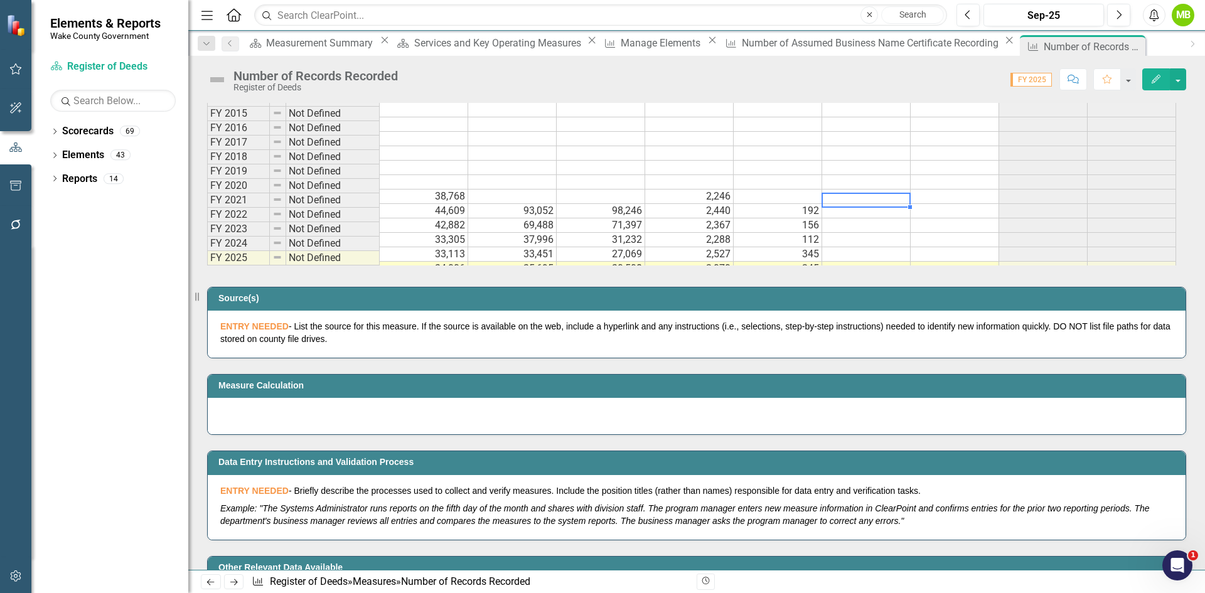
click at [867, 204] on td at bounding box center [866, 211] width 88 height 14
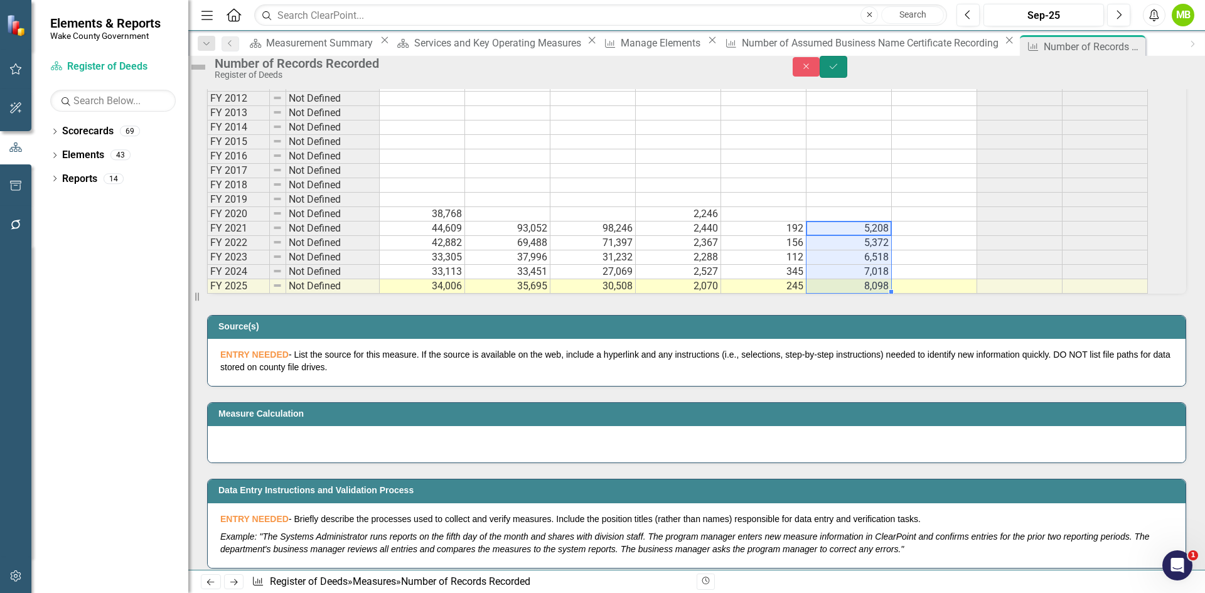
click at [847, 78] on button "Save" at bounding box center [834, 67] width 28 height 22
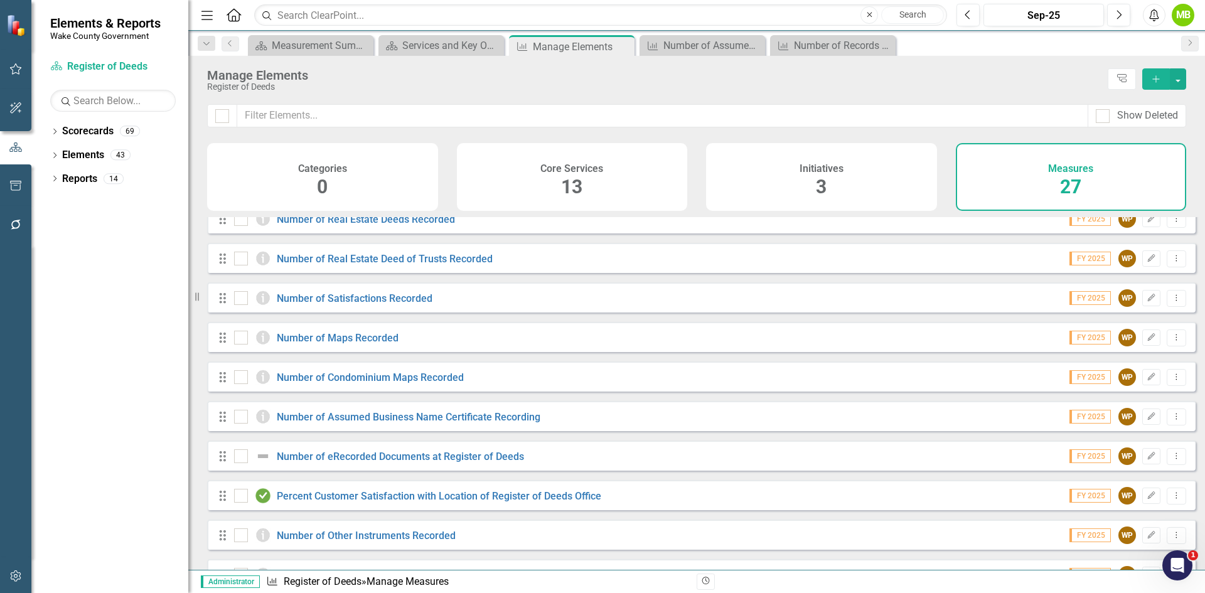
scroll to position [690, 0]
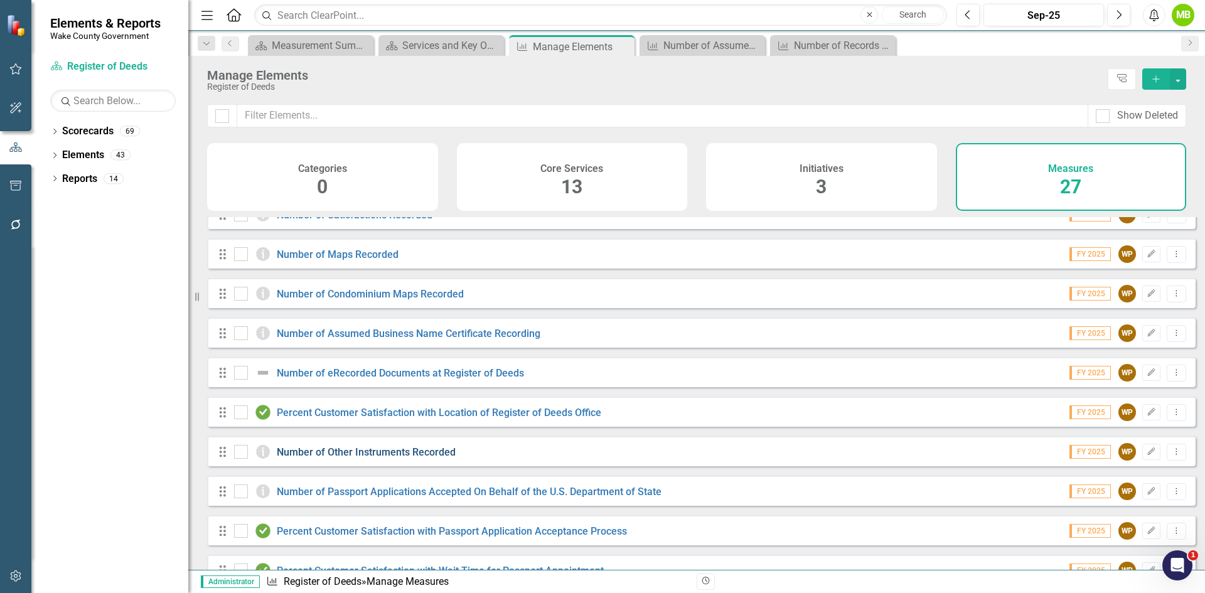
click at [412, 458] on link "Number of Other Instruments Recorded" at bounding box center [366, 452] width 179 height 12
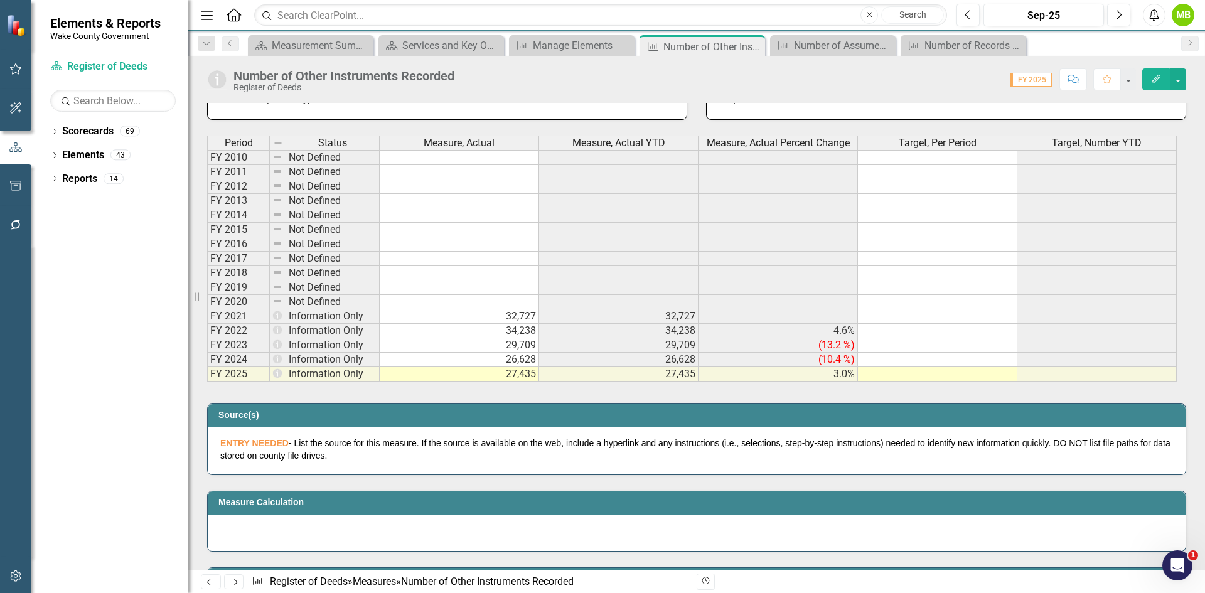
scroll to position [502, 0]
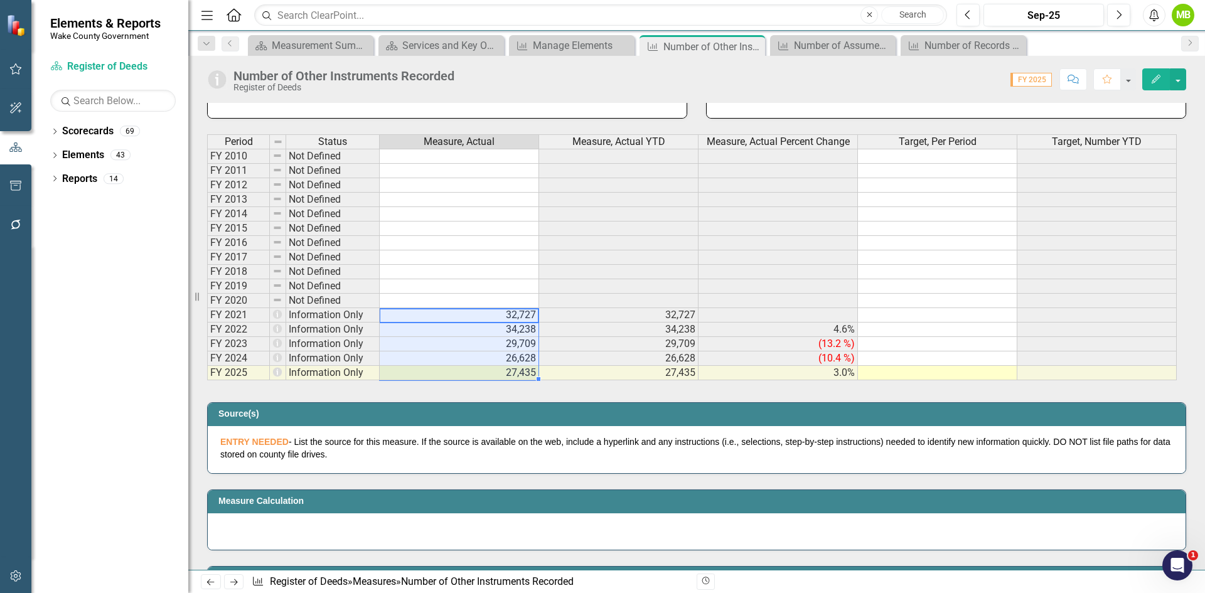
drag, startPoint x: 485, startPoint y: 318, endPoint x: 497, endPoint y: 371, distance: 54.0
click at [497, 371] on tbody "FY 2010 Not Defined FY 2011 Not Defined FY 2012 Not Defined FY 2013 Not Defined…" at bounding box center [692, 265] width 970 height 232
click at [940, 50] on div "Number of Records Recorded" at bounding box center [965, 46] width 83 height 16
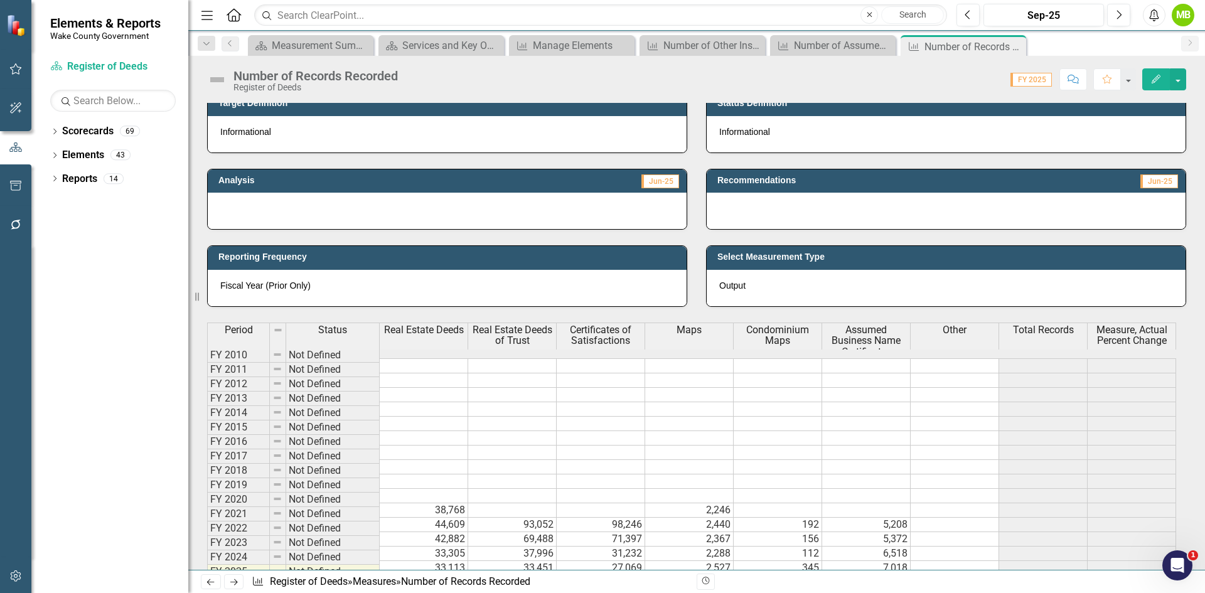
scroll to position [502, 0]
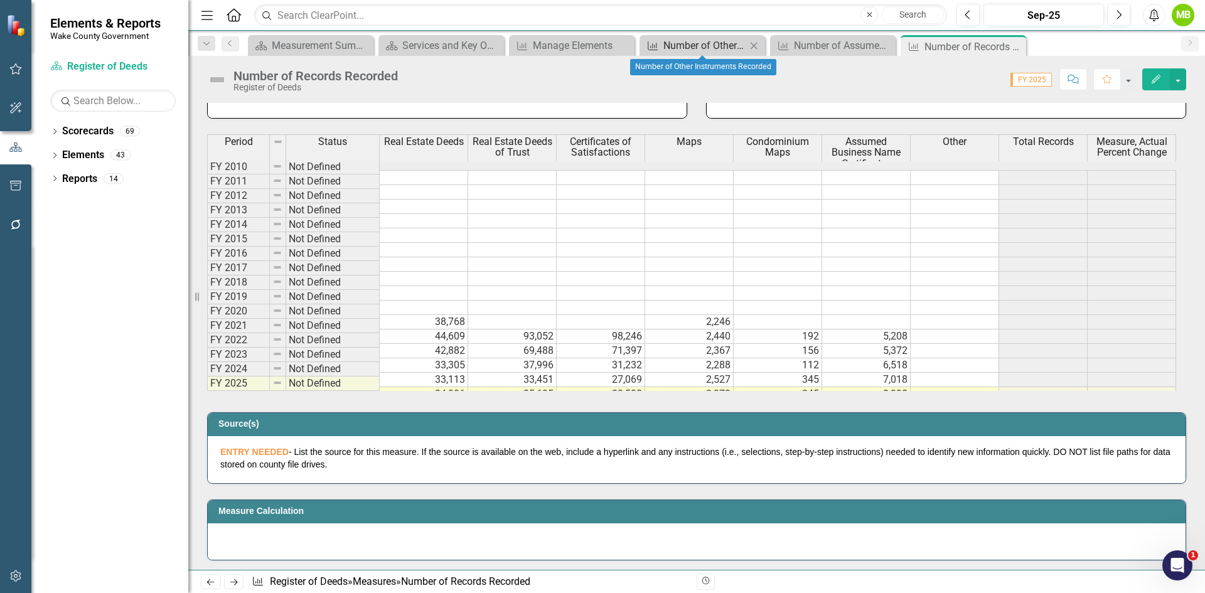
click at [715, 41] on div "Number of Other Instruments Recorded" at bounding box center [704, 46] width 83 height 16
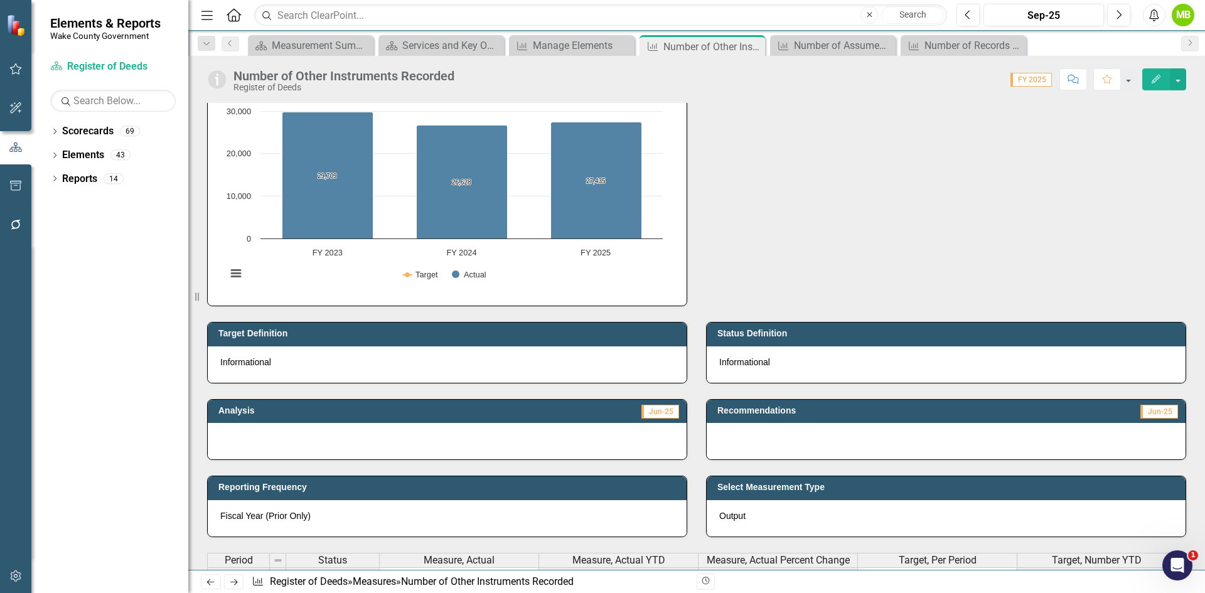
scroll to position [314, 0]
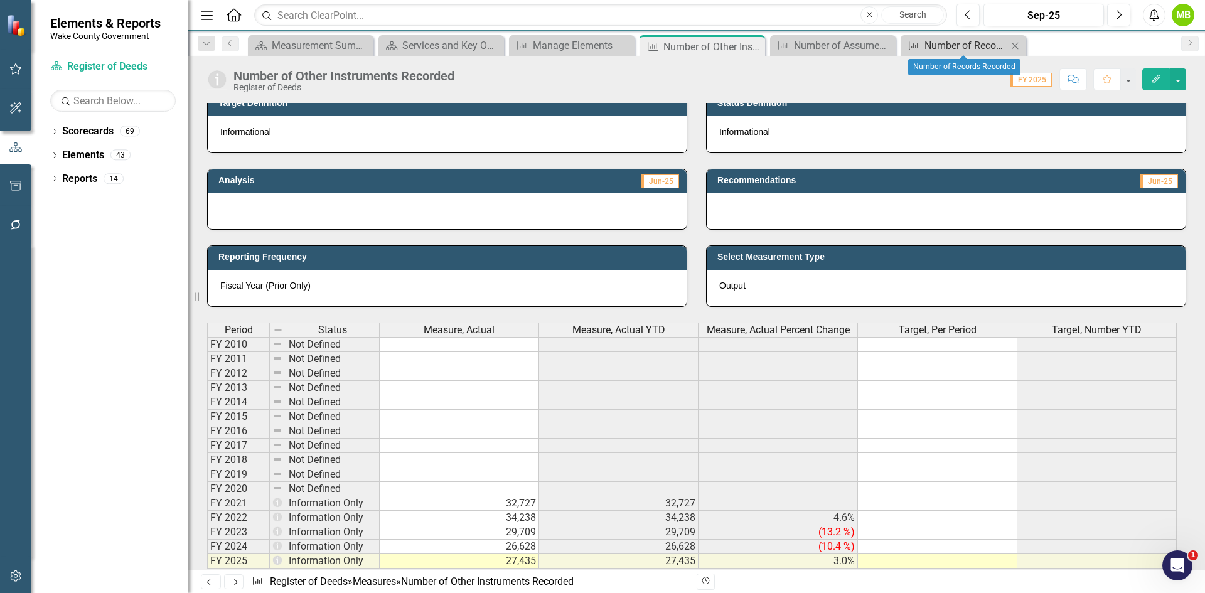
click at [947, 50] on div "Number of Records Recorded" at bounding box center [965, 46] width 83 height 16
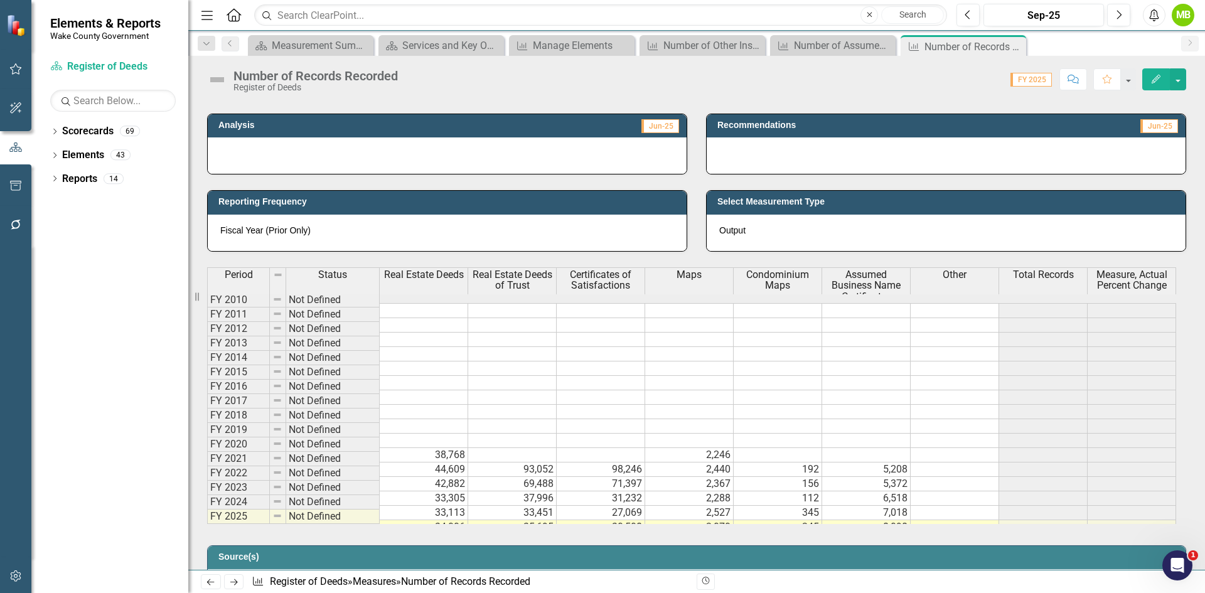
scroll to position [377, 0]
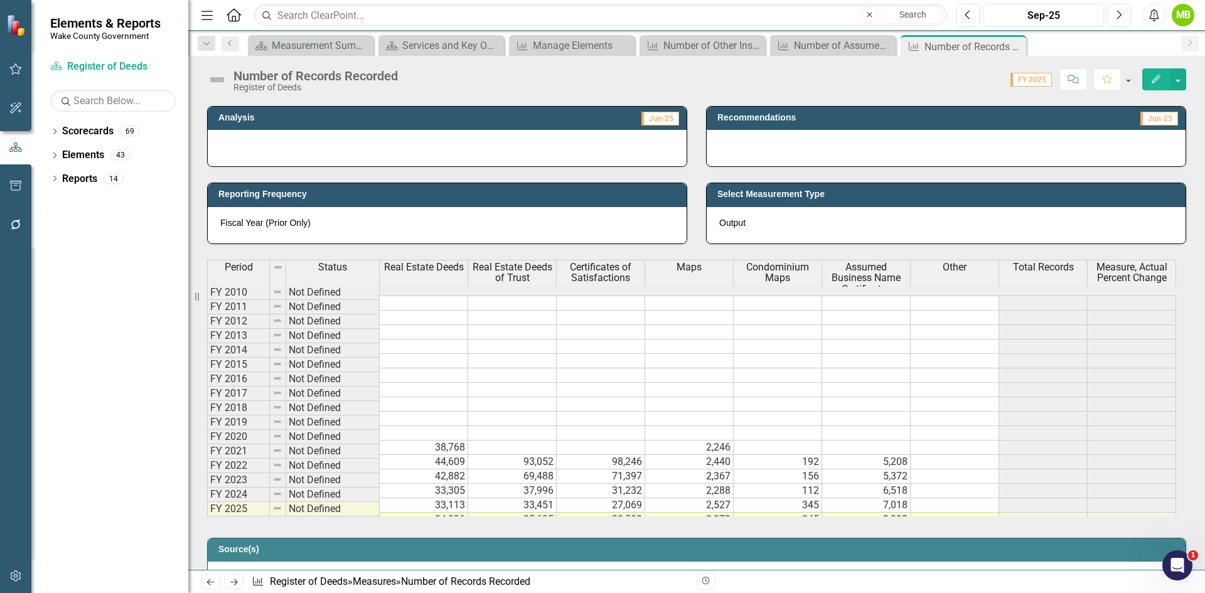
click at [963, 456] on td at bounding box center [955, 462] width 88 height 14
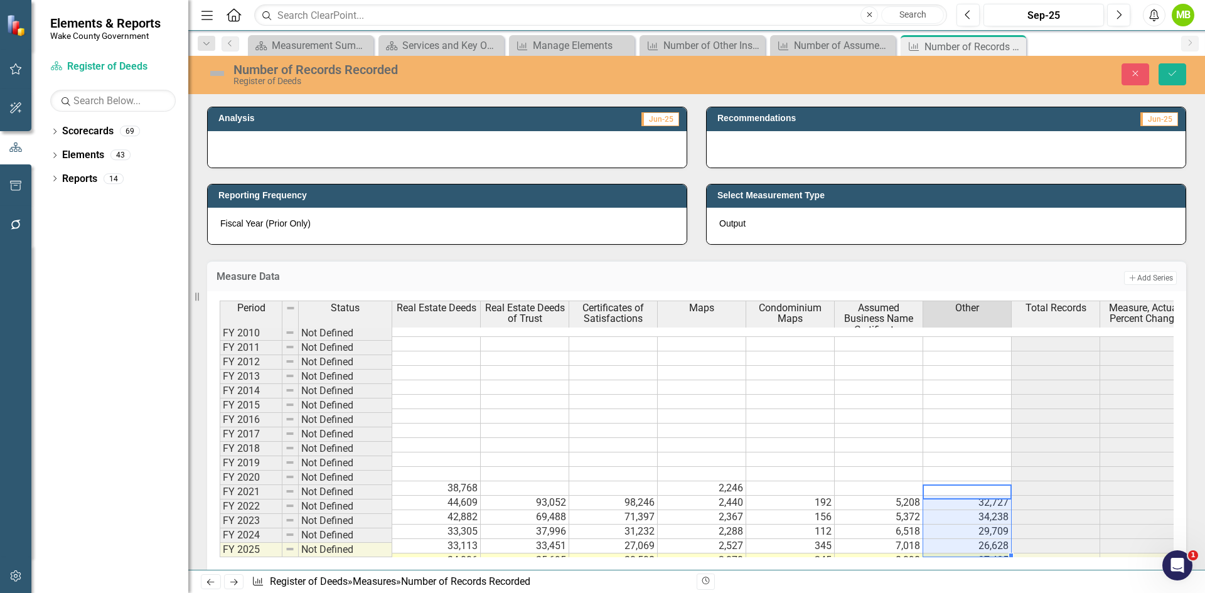
type textarea "32727"
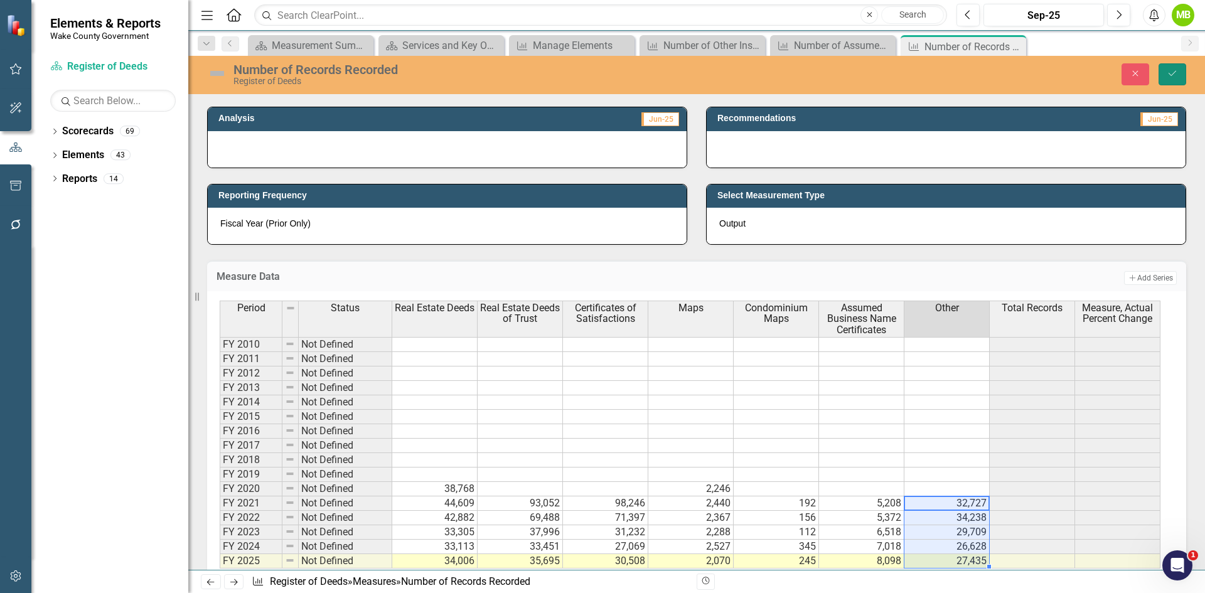
click at [1173, 77] on icon "Save" at bounding box center [1172, 73] width 11 height 9
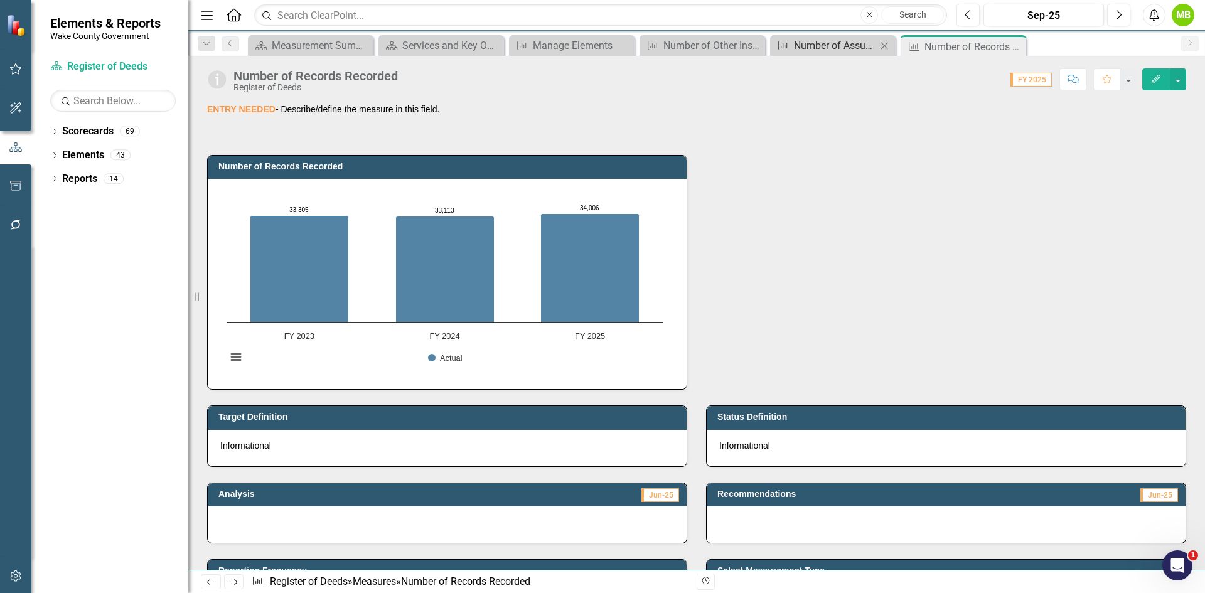
click at [803, 45] on div "Number of Assumed Business Name Certificate Recording" at bounding box center [835, 46] width 83 height 16
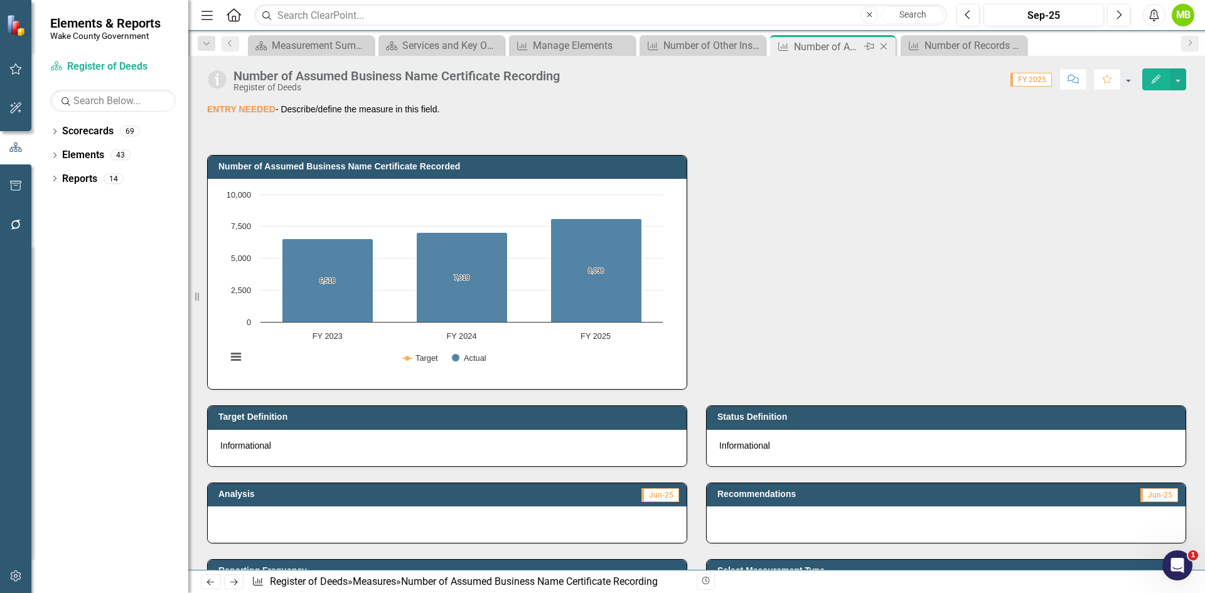
click at [885, 44] on icon "Close" at bounding box center [883, 46] width 13 height 10
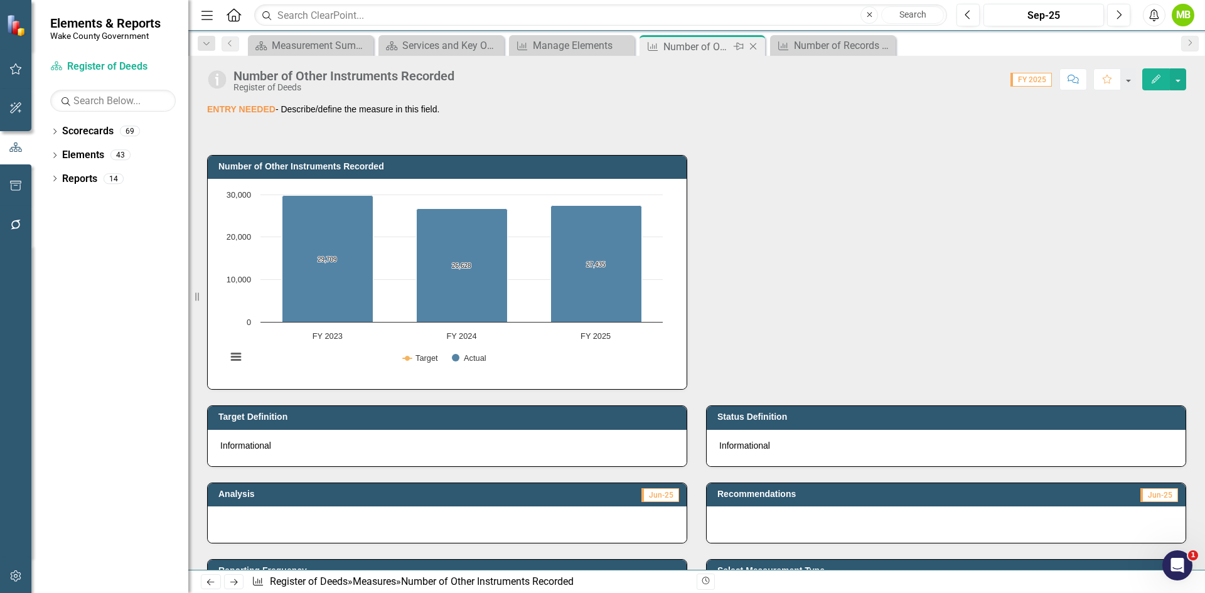
click at [680, 44] on div "Number of Other Instruments Recorded" at bounding box center [696, 47] width 67 height 16
click at [754, 48] on icon "Close" at bounding box center [753, 46] width 13 height 10
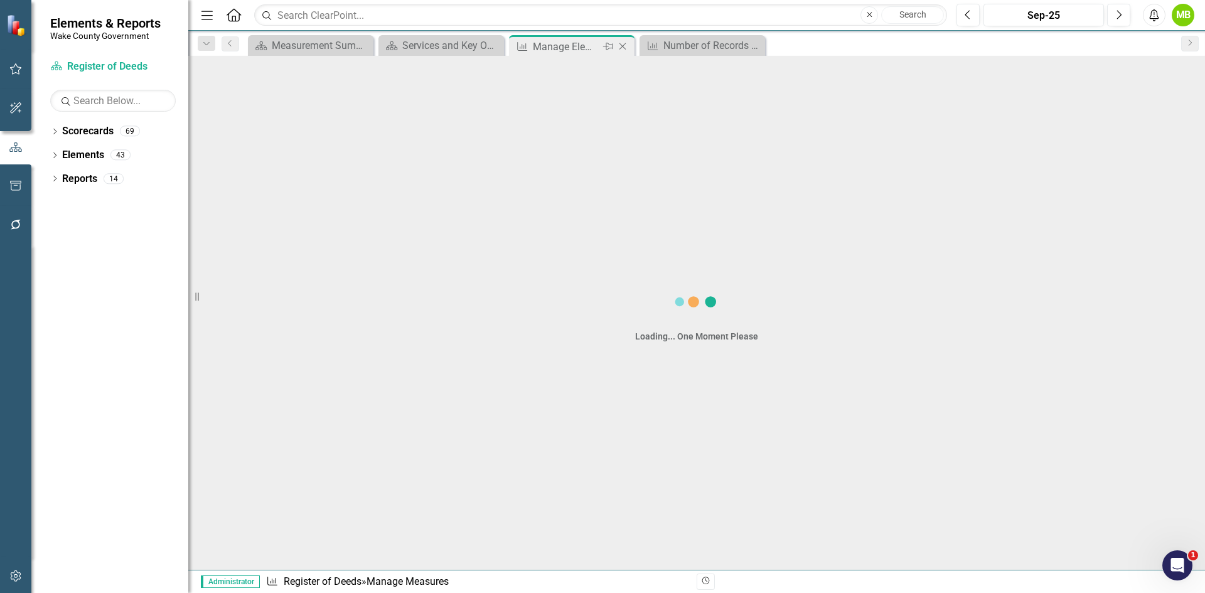
click at [584, 49] on div "Manage Elements" at bounding box center [566, 47] width 67 height 16
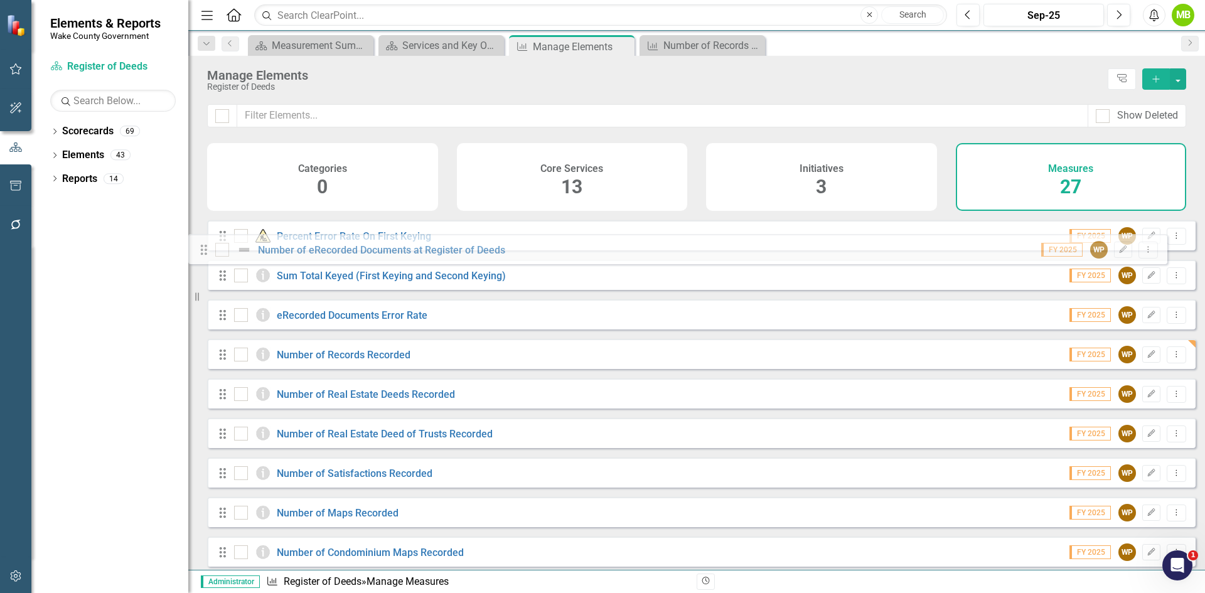
scroll to position [412, 0]
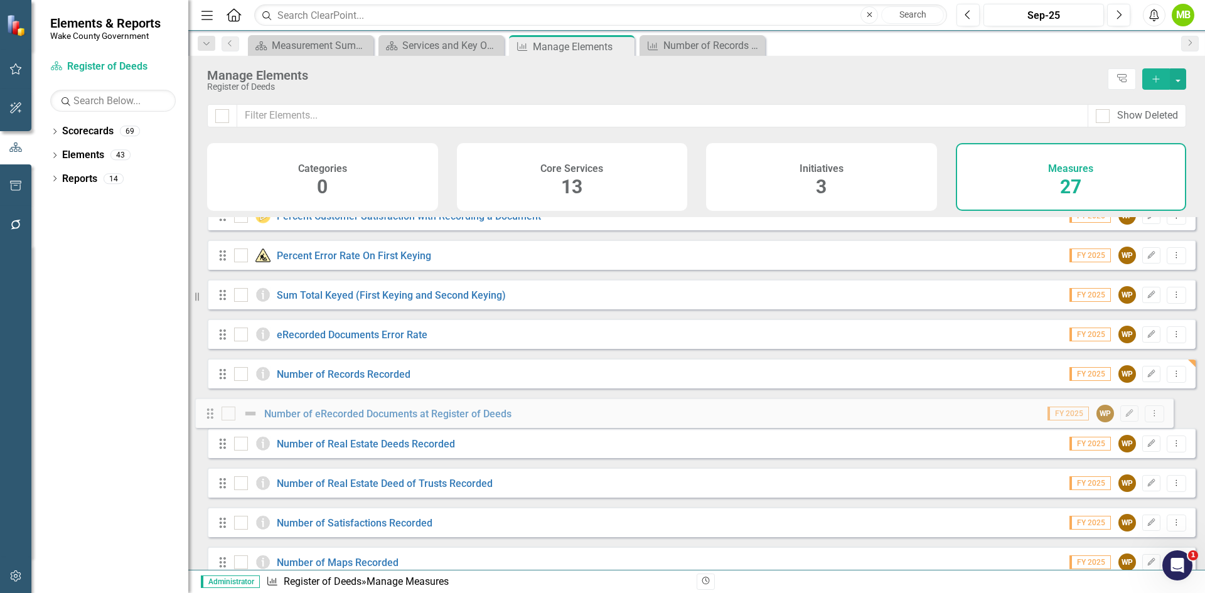
drag, startPoint x: 220, startPoint y: 446, endPoint x: 208, endPoint y: 415, distance: 33.8
click at [208, 415] on div "Drag Number of Notary Oaths Administered FY 2025 WP Edit Dropdown Menu Drag Per…" at bounding box center [701, 334] width 988 height 1058
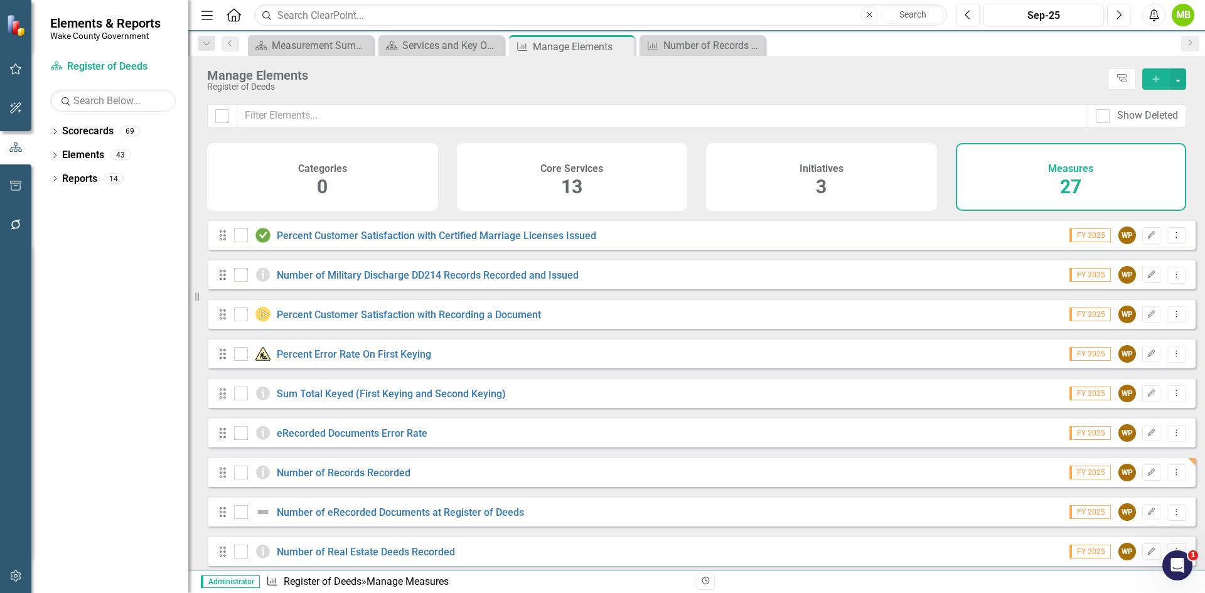
scroll to position [377, 0]
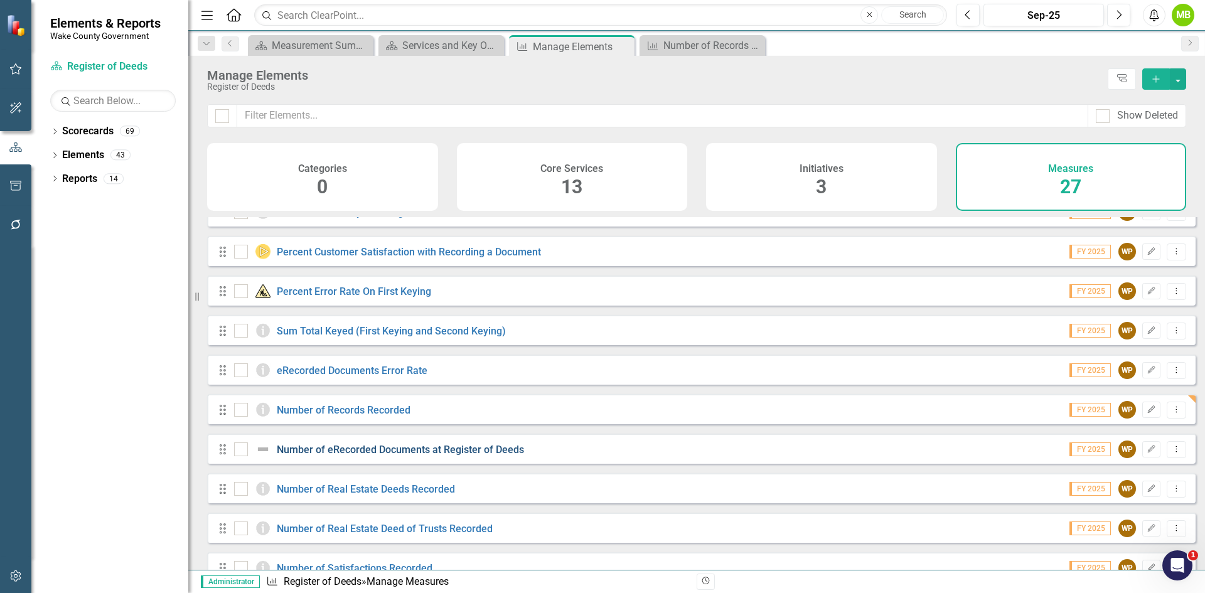
click at [385, 454] on link "Number of eRecorded Documents at Register of Deeds" at bounding box center [400, 450] width 247 height 12
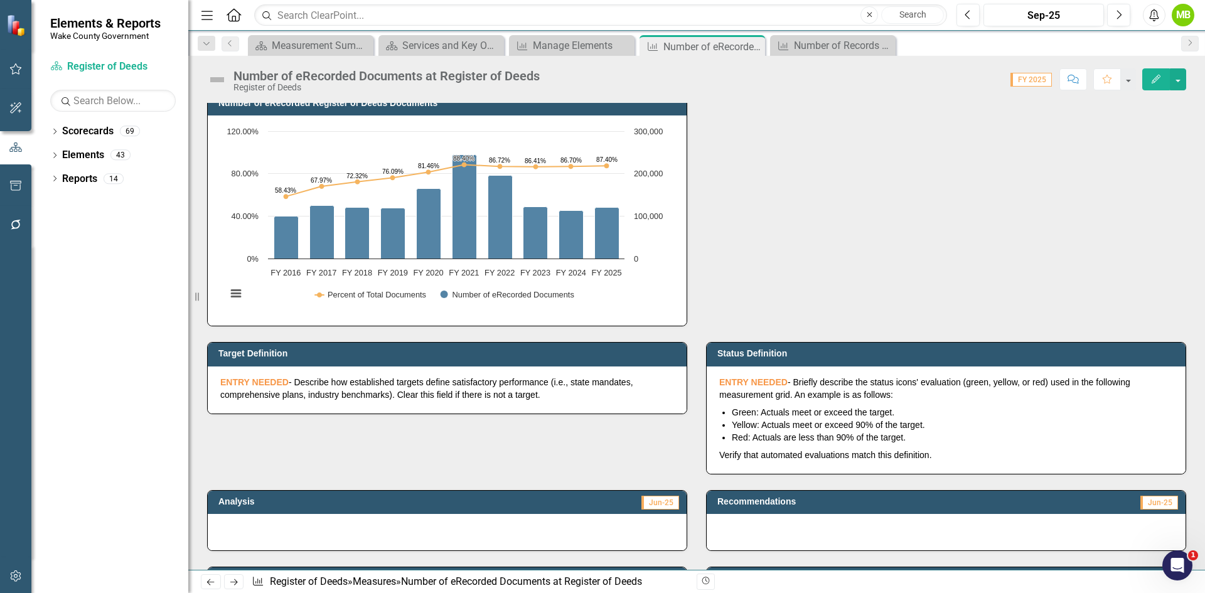
scroll to position [63, 0]
click at [1175, 72] on button "button" at bounding box center [1178, 79] width 16 height 22
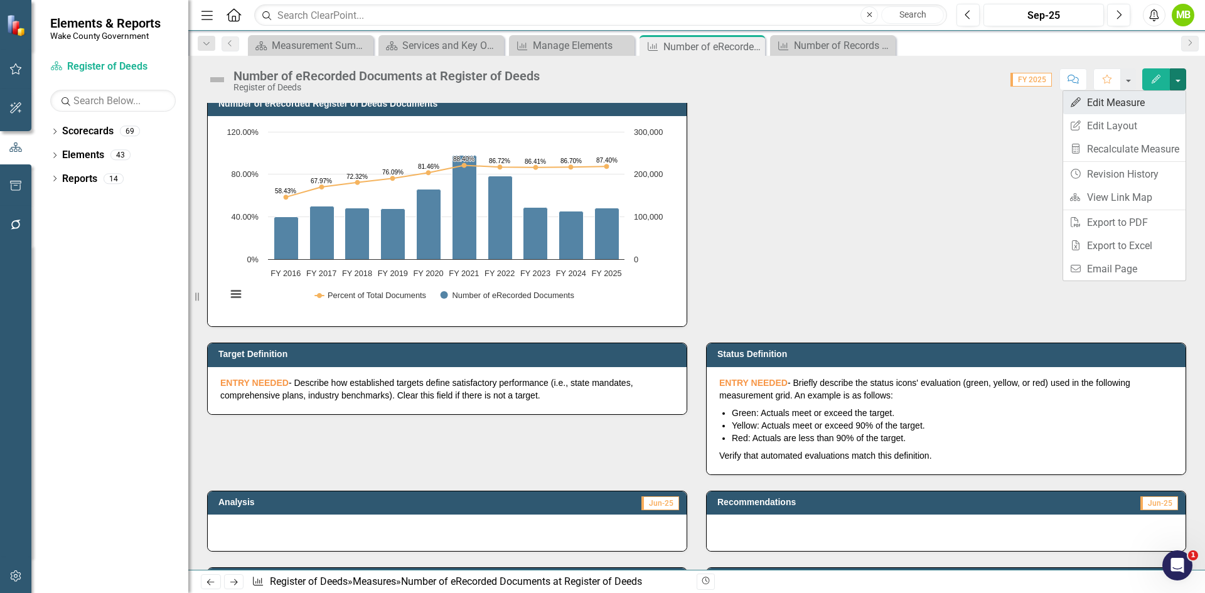
click at [1124, 98] on link "Edit Edit Measure" at bounding box center [1124, 102] width 122 height 23
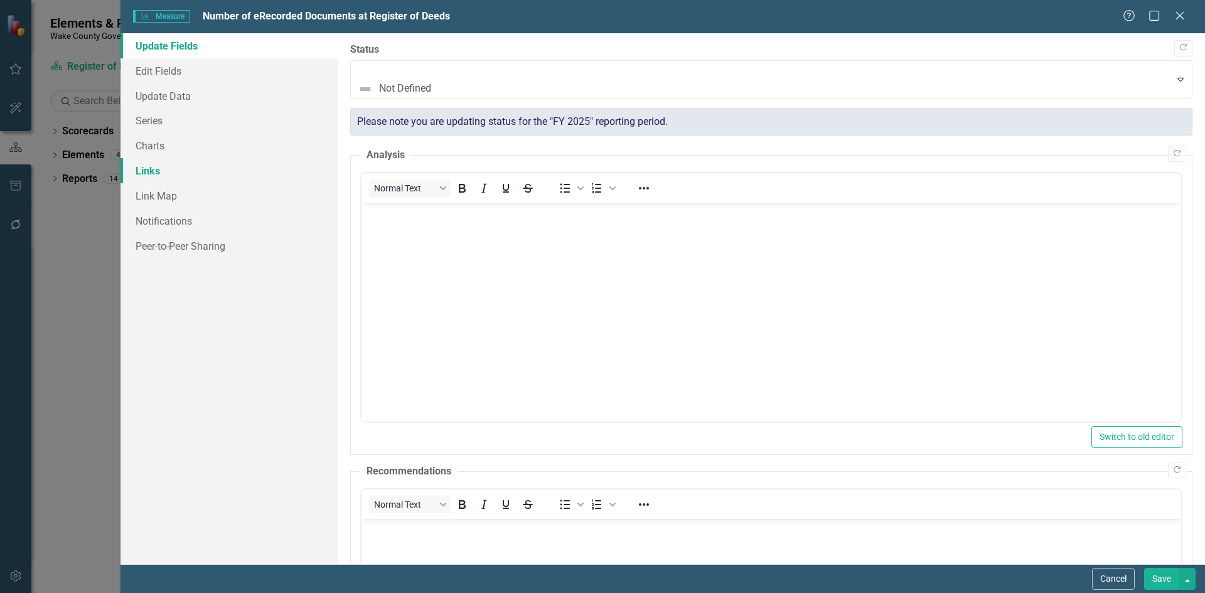
scroll to position [0, 0]
click at [132, 174] on link "Links" at bounding box center [228, 170] width 217 height 25
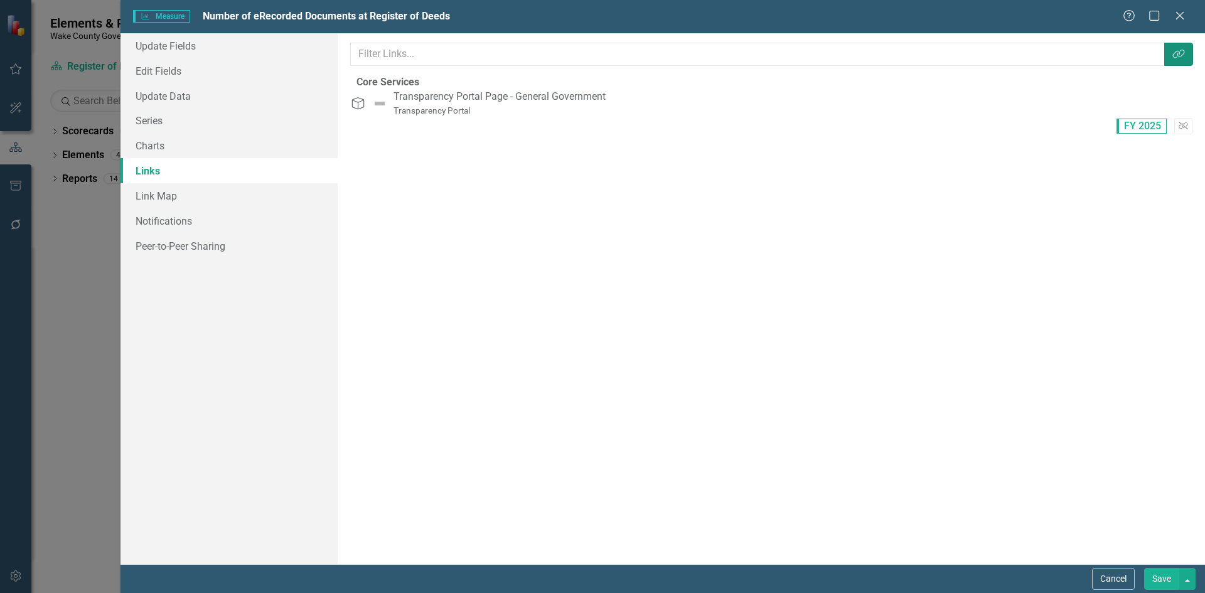
click at [1172, 58] on icon "Link Tag" at bounding box center [1178, 54] width 13 height 10
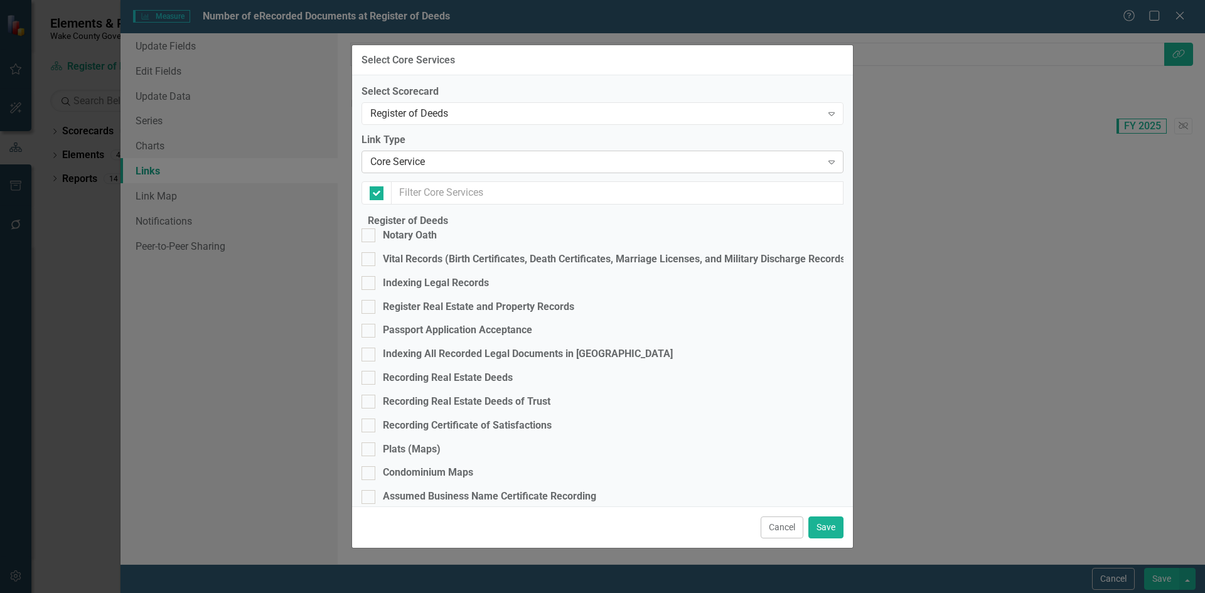
checkbox input "false"
click at [386, 314] on div "Register Real Estate and Property Records" at bounding box center [602, 307] width 482 height 14
click at [370, 308] on input "Register Real Estate and Property Records" at bounding box center [365, 304] width 8 height 8
checkbox input "true"
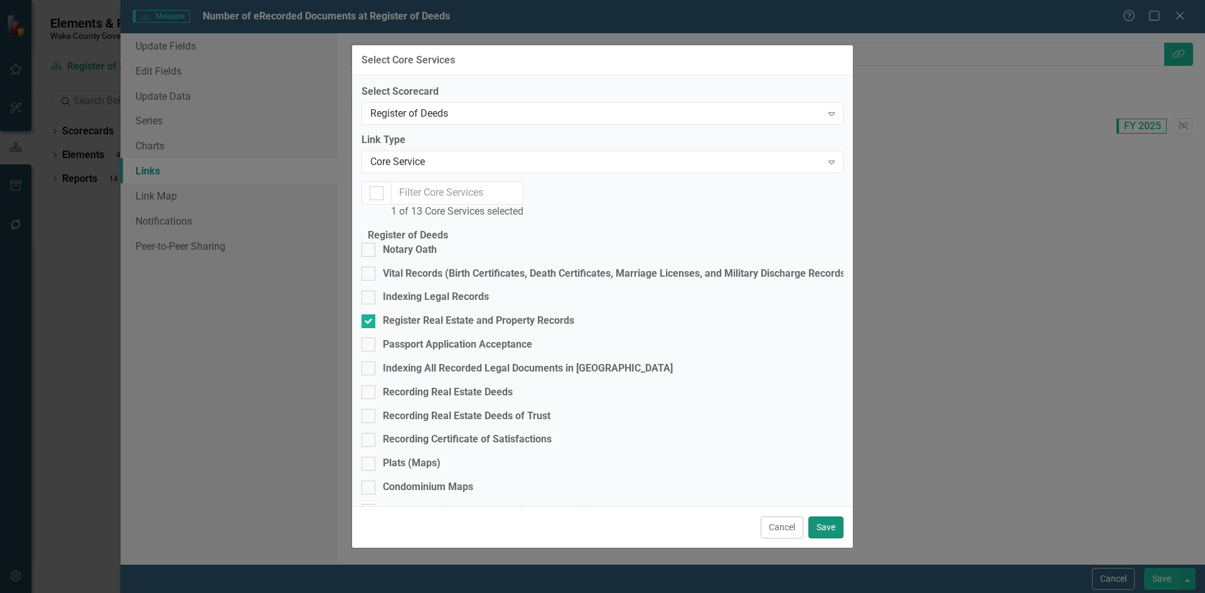
click at [832, 525] on button "Save" at bounding box center [825, 527] width 35 height 22
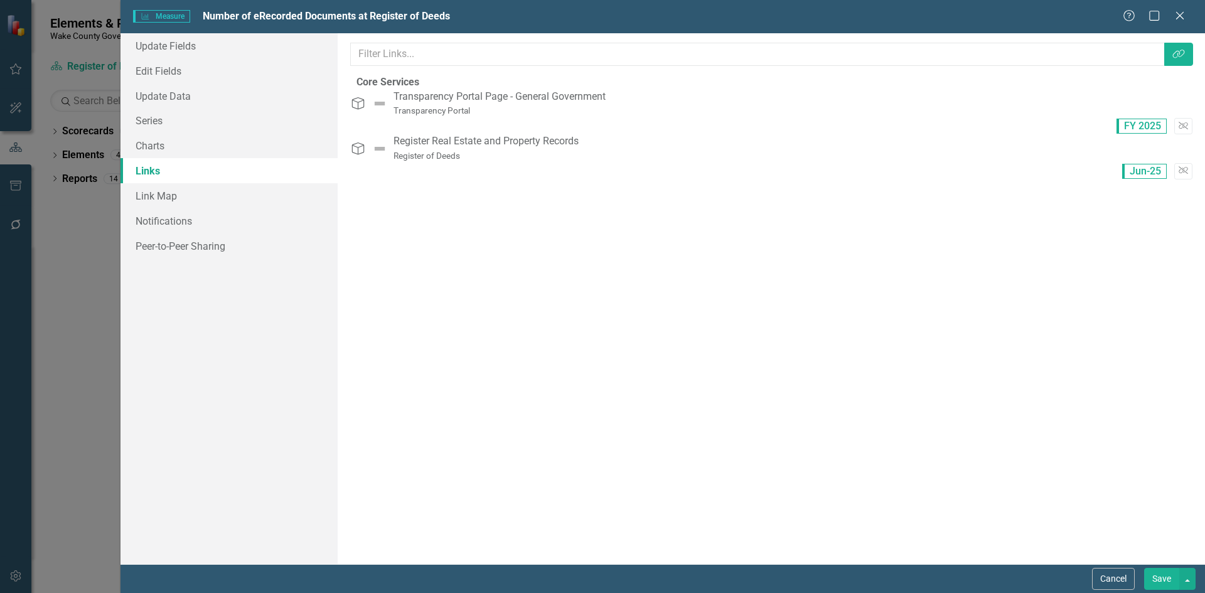
click at [1167, 584] on button "Save" at bounding box center [1161, 579] width 35 height 22
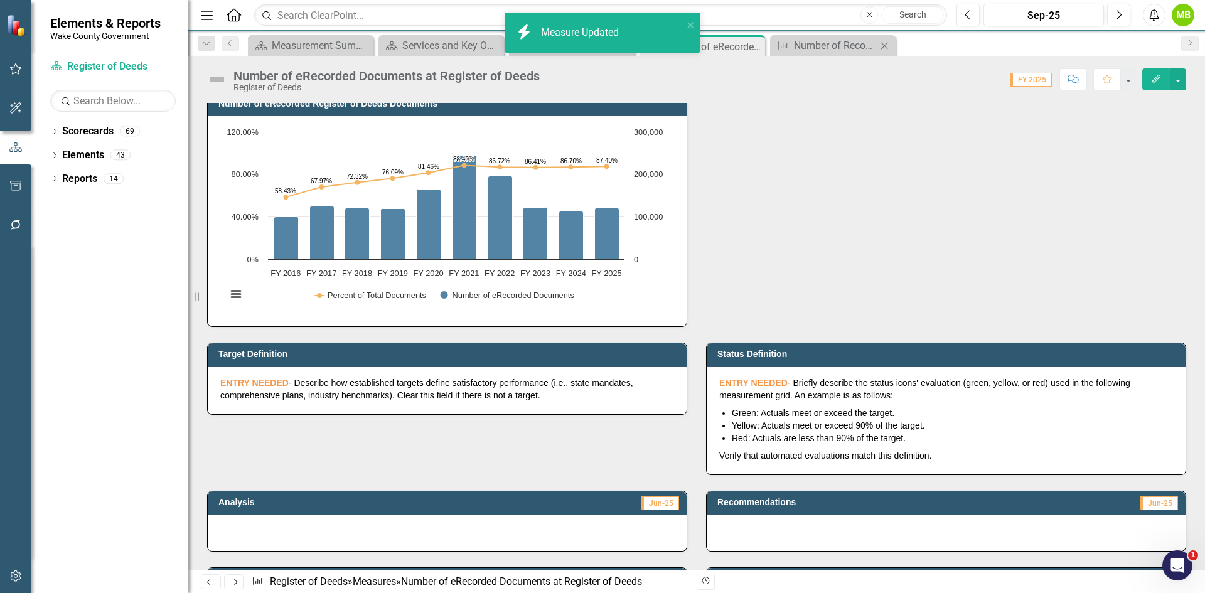
click at [819, 36] on div "Measure Number of Records Recorded Close" at bounding box center [833, 45] width 126 height 21
click at [816, 40] on div "Number of Records Recorded" at bounding box center [835, 46] width 83 height 16
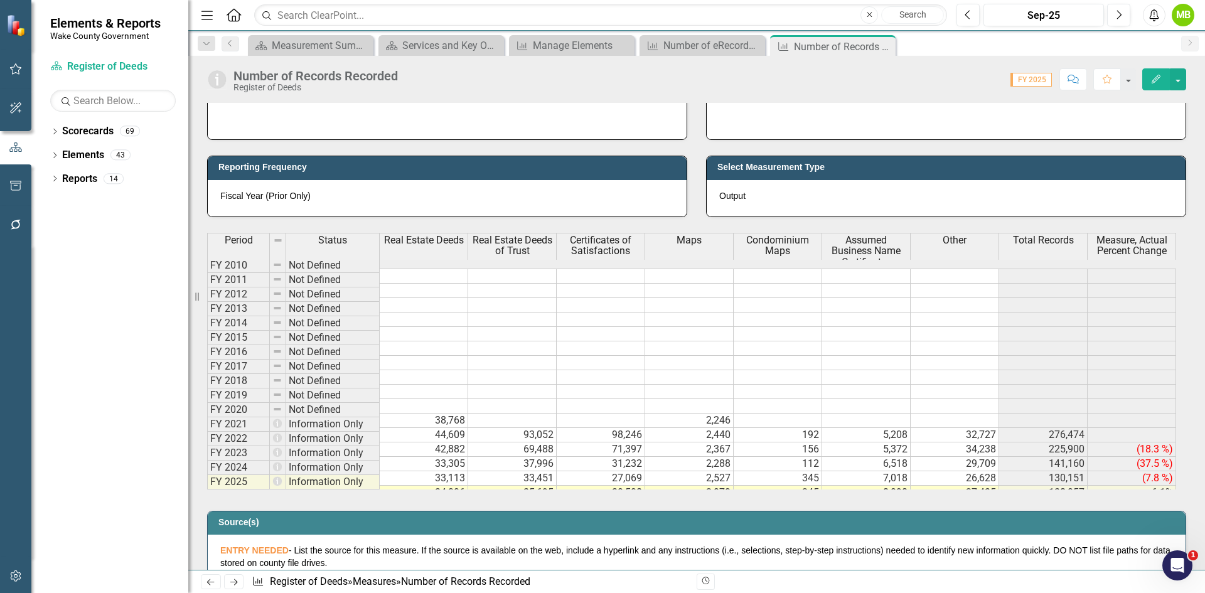
scroll to position [439, 0]
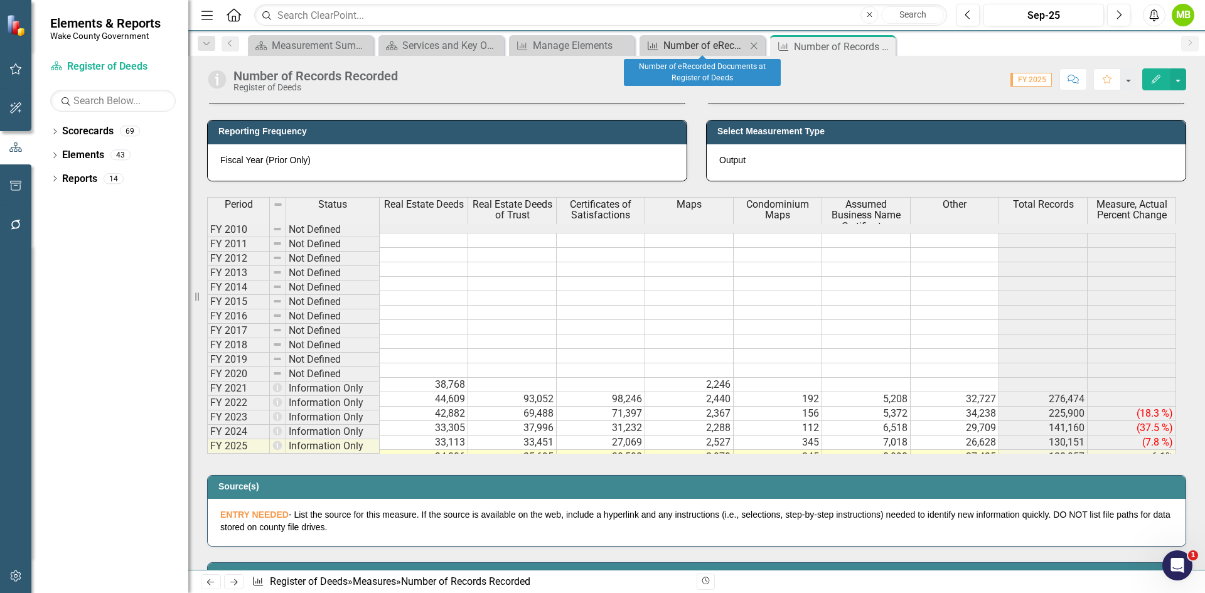
click at [728, 47] on div "Number of eRecorded Documents at Register of Deeds" at bounding box center [704, 46] width 83 height 16
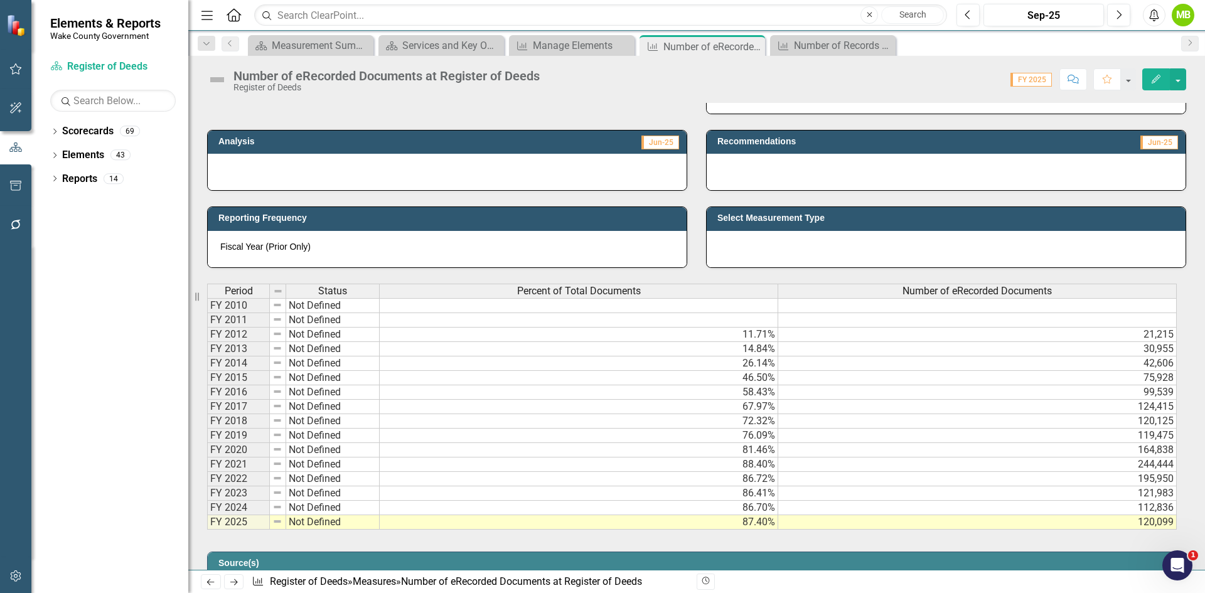
scroll to position [439, 0]
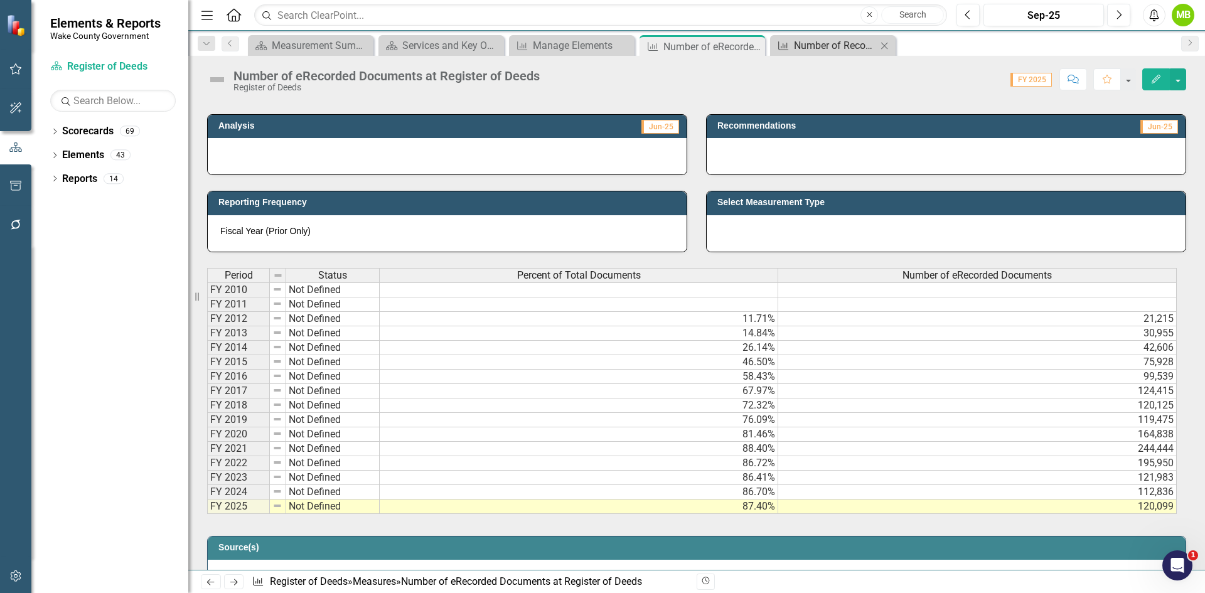
click at [841, 48] on div "Number of Records Recorded" at bounding box center [835, 46] width 83 height 16
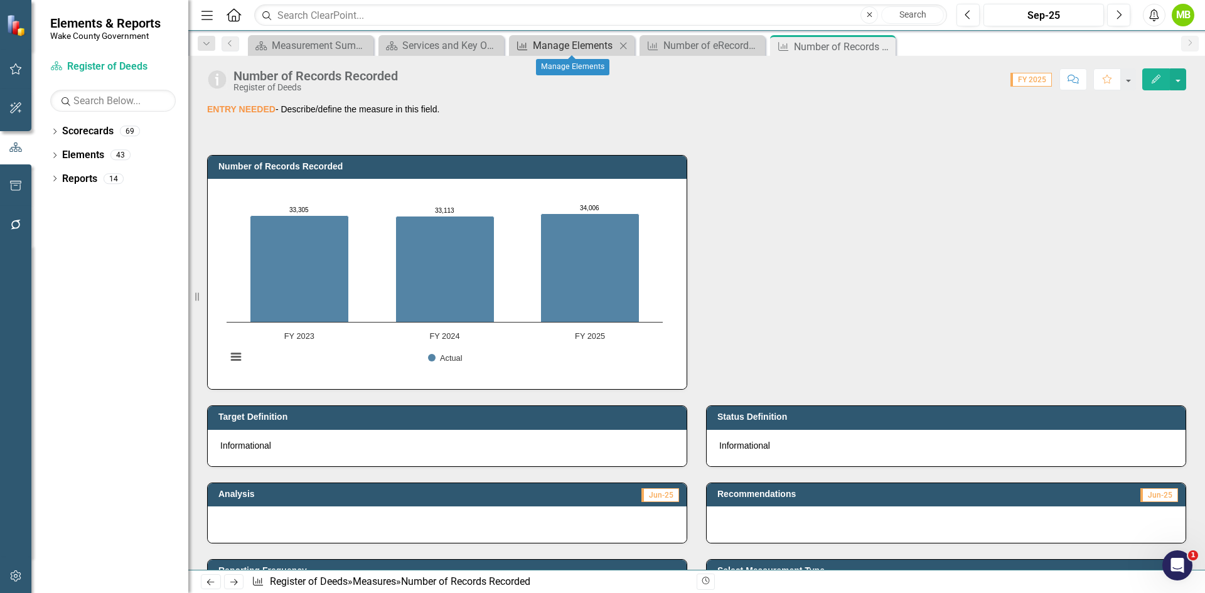
click at [562, 49] on div "Manage Elements" at bounding box center [574, 46] width 83 height 16
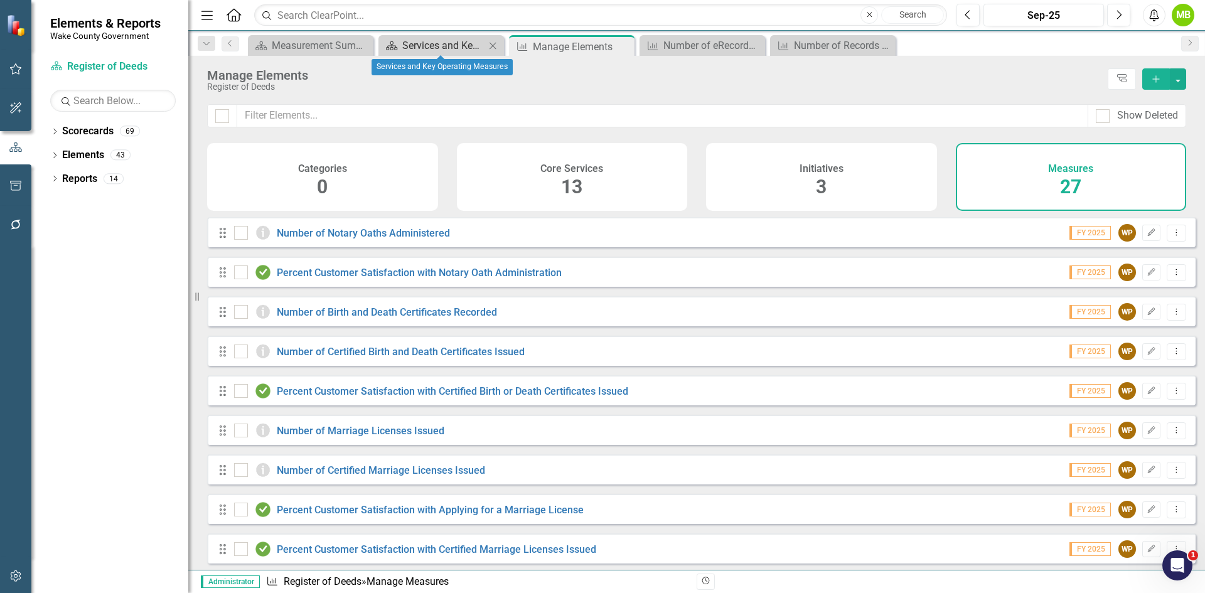
click at [449, 47] on div "Services and Key Operating Measures" at bounding box center [443, 46] width 83 height 16
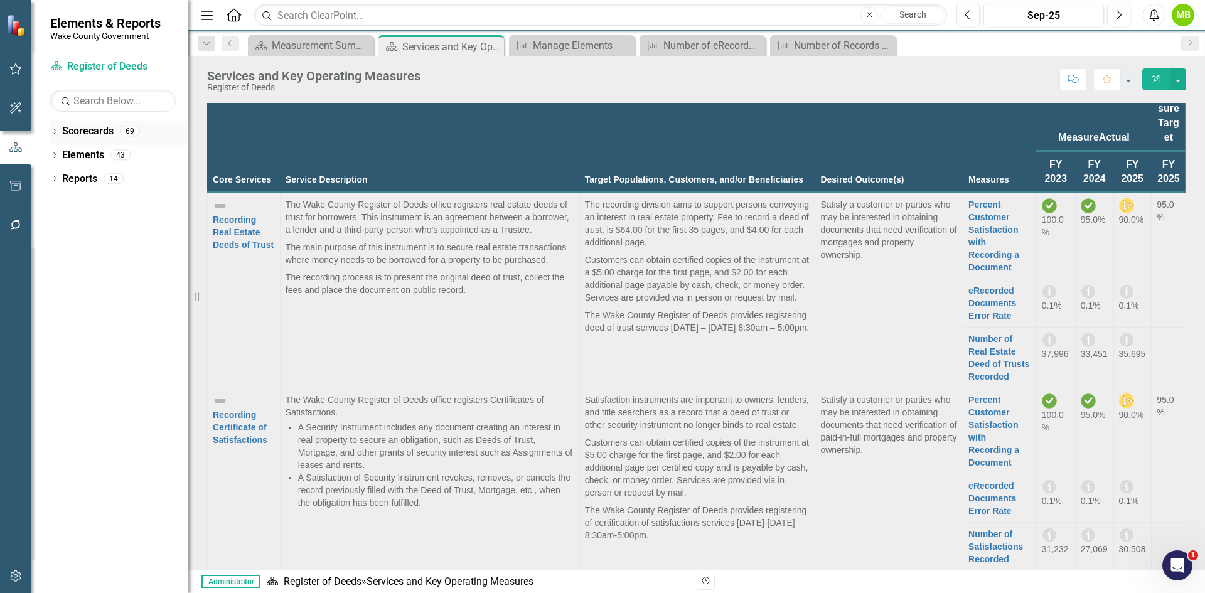
click at [56, 134] on icon "Dropdown" at bounding box center [54, 132] width 9 height 7
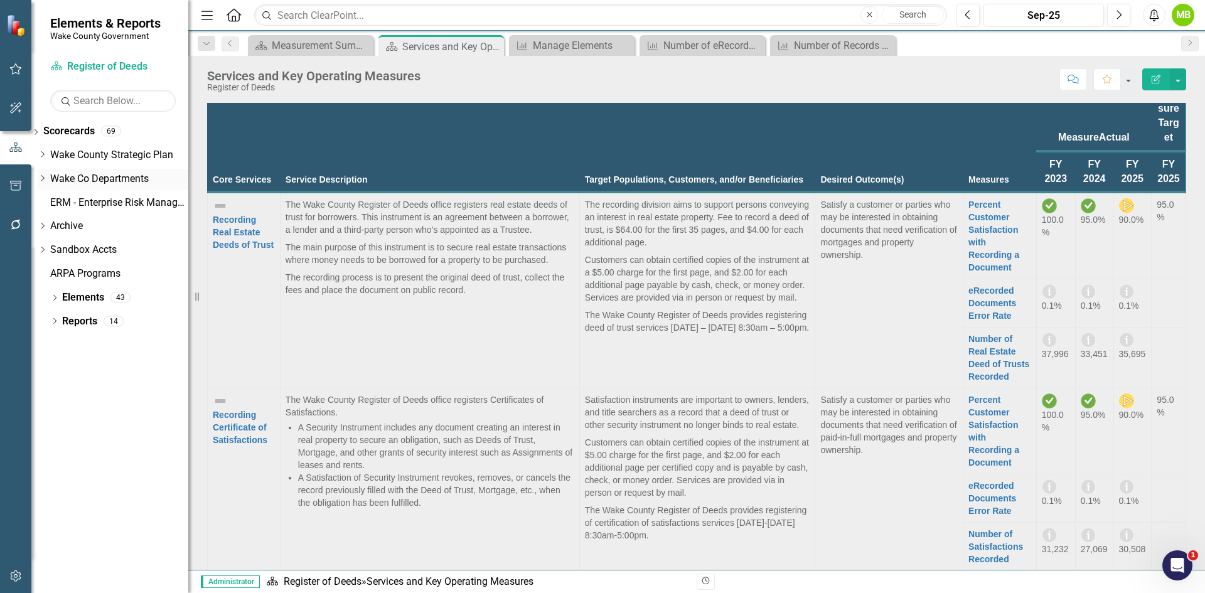
click at [47, 174] on icon "Dropdown" at bounding box center [42, 178] width 9 height 8
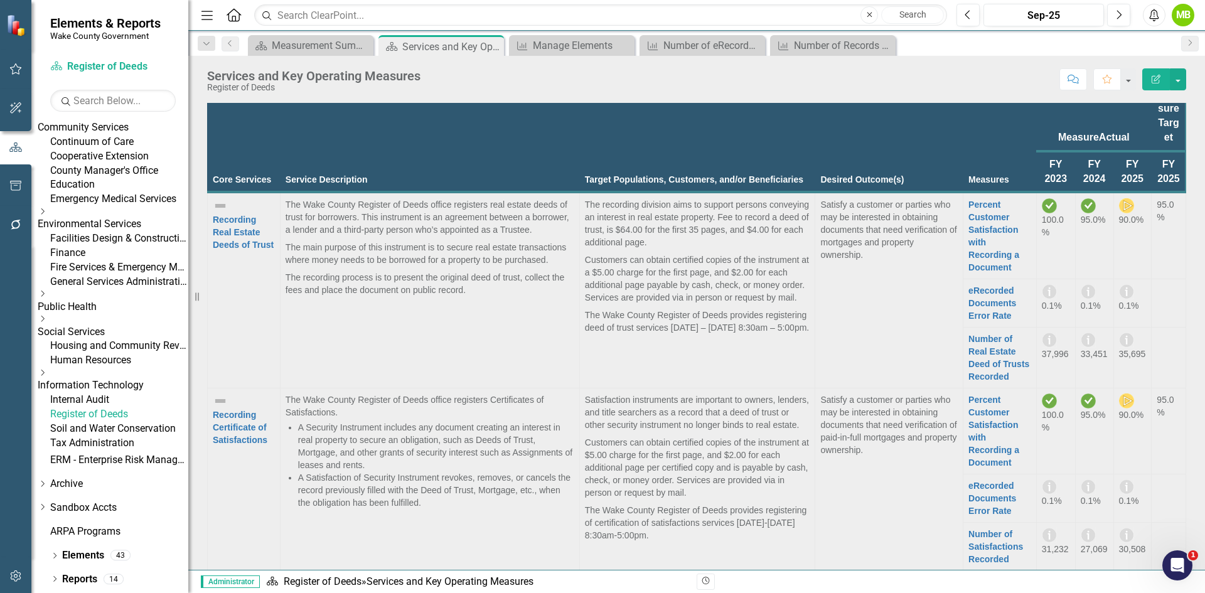
scroll to position [251, 0]
click at [117, 422] on link "Register of Deeds" at bounding box center [119, 414] width 138 height 14
click at [102, 422] on link "Register of Deeds" at bounding box center [119, 414] width 138 height 14
click at [53, 556] on icon "Dropdown" at bounding box center [54, 556] width 9 height 7
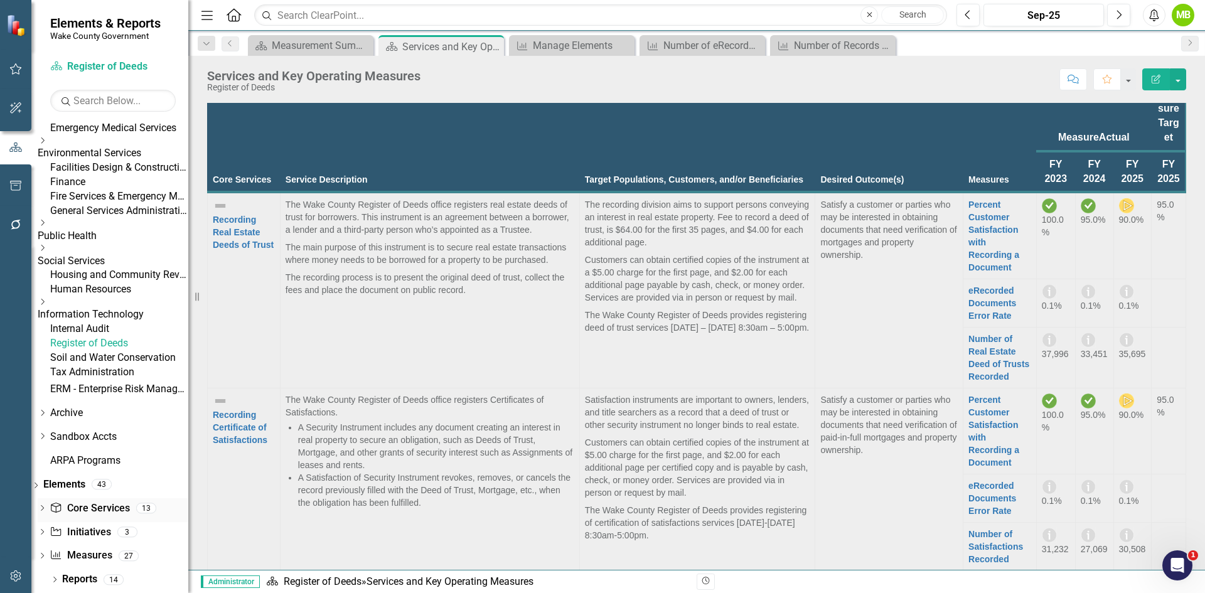
click at [100, 516] on link "Core Service Core Services" at bounding box center [90, 508] width 80 height 14
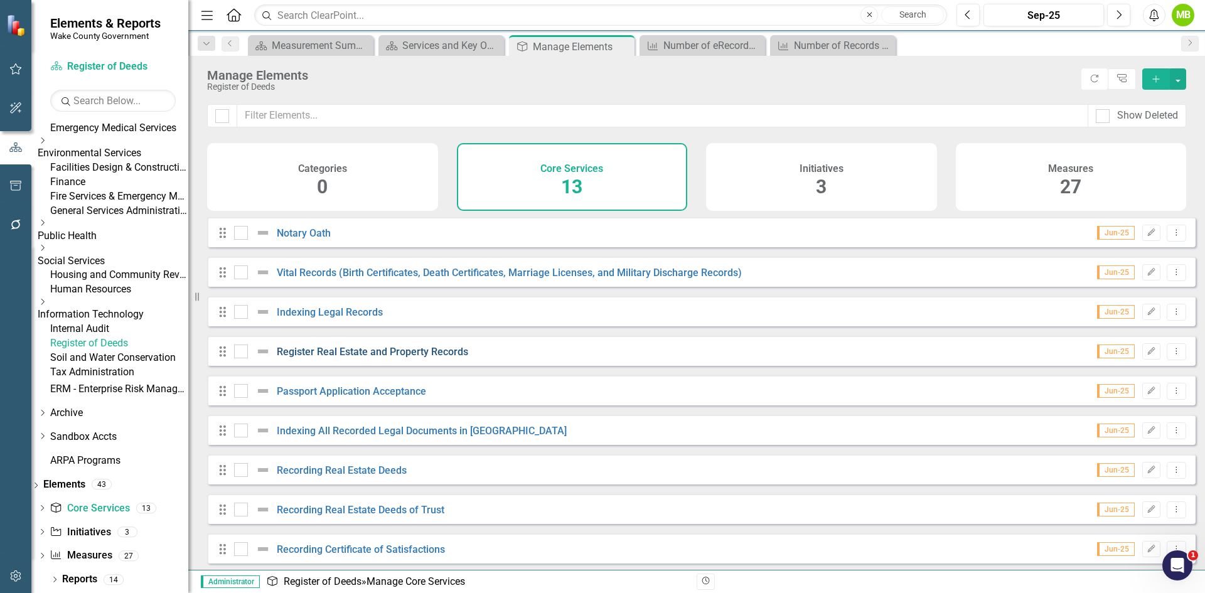
click at [329, 358] on link "Register Real Estate and Property Records" at bounding box center [372, 352] width 191 height 12
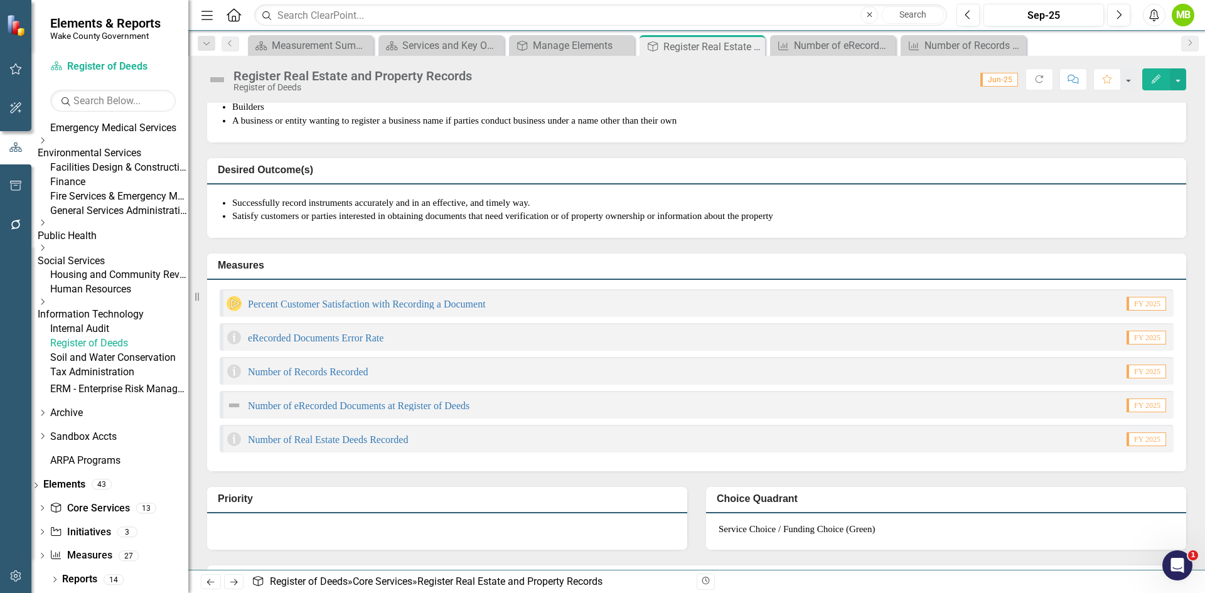
scroll to position [377, 0]
click at [1175, 77] on button "button" at bounding box center [1178, 79] width 16 height 22
click at [1127, 104] on link "Edit Edit Core Service" at bounding box center [1133, 102] width 104 height 23
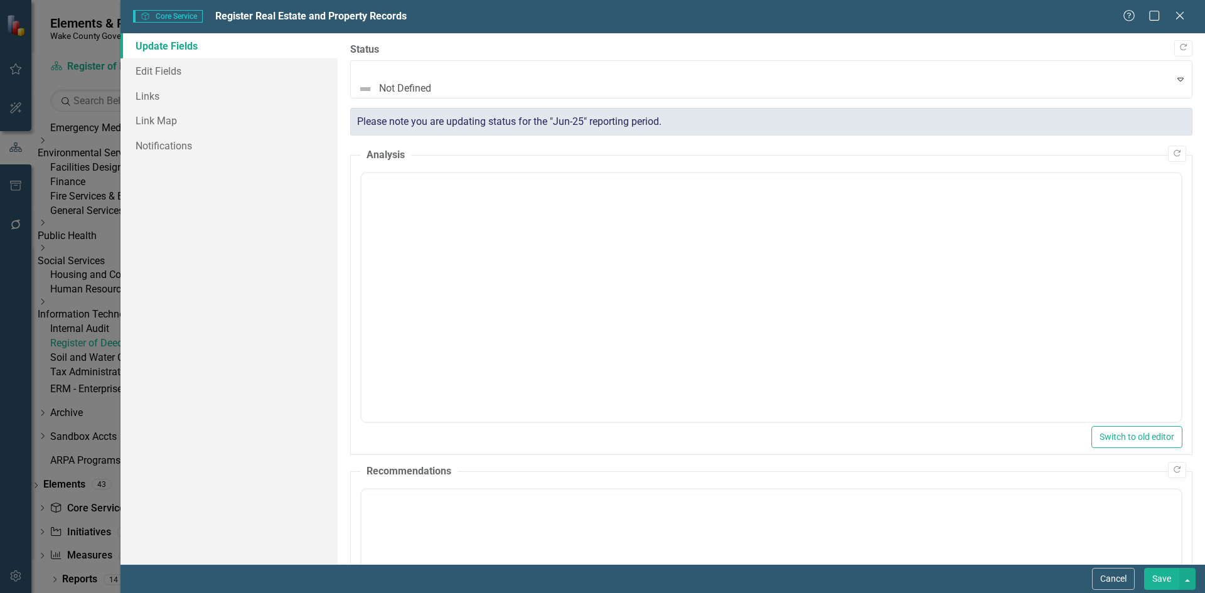
scroll to position [0, 0]
click at [144, 97] on link "Links" at bounding box center [228, 95] width 217 height 25
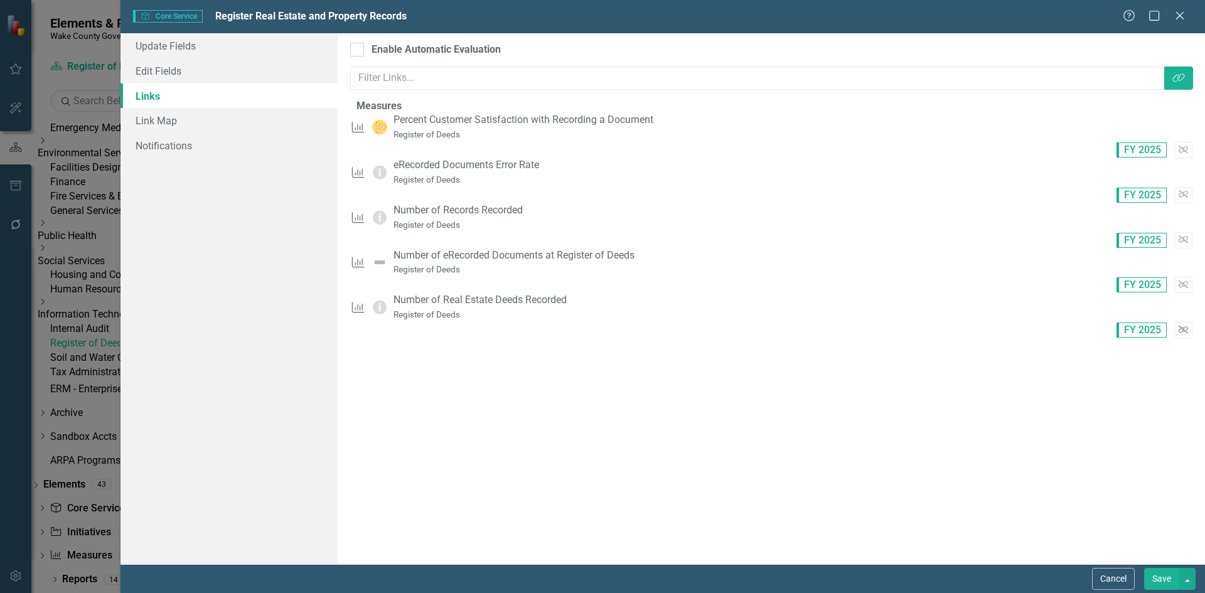
click at [1178, 326] on icon "button" at bounding box center [1182, 330] width 9 height 8
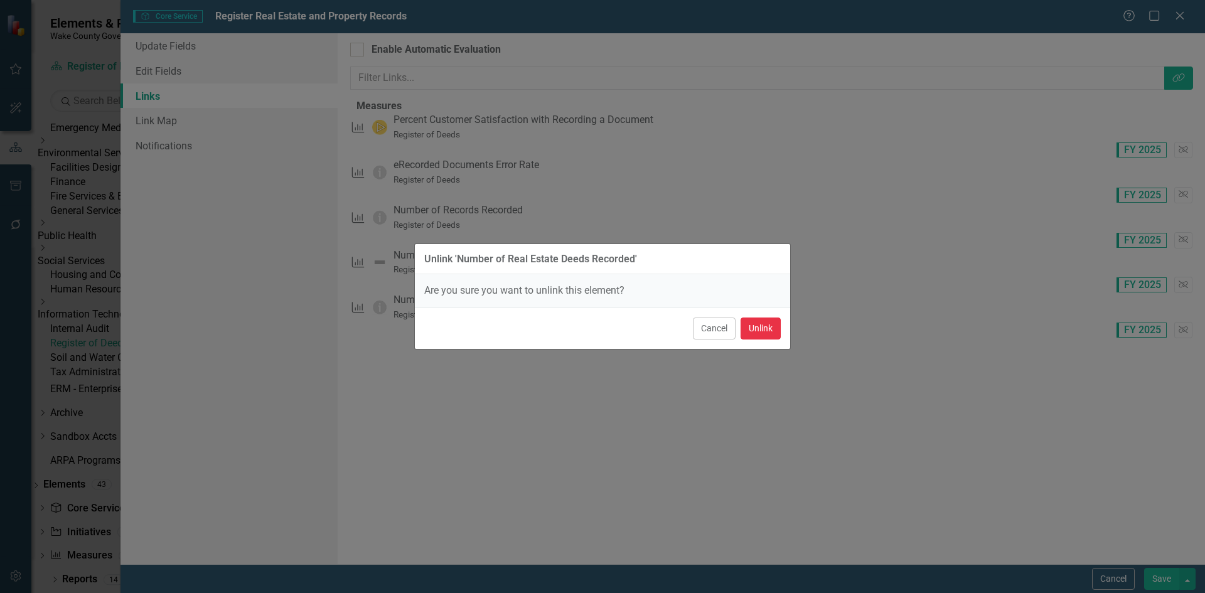
click at [759, 324] on button "Unlink" at bounding box center [760, 329] width 40 height 22
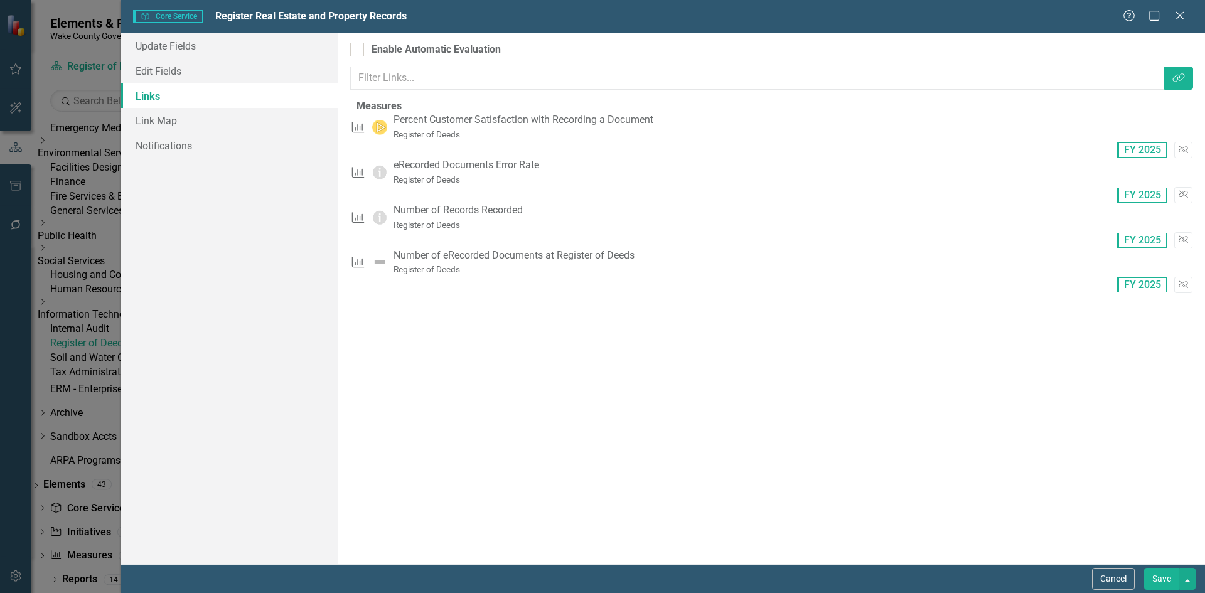
click at [1162, 576] on button "Save" at bounding box center [1161, 579] width 35 height 22
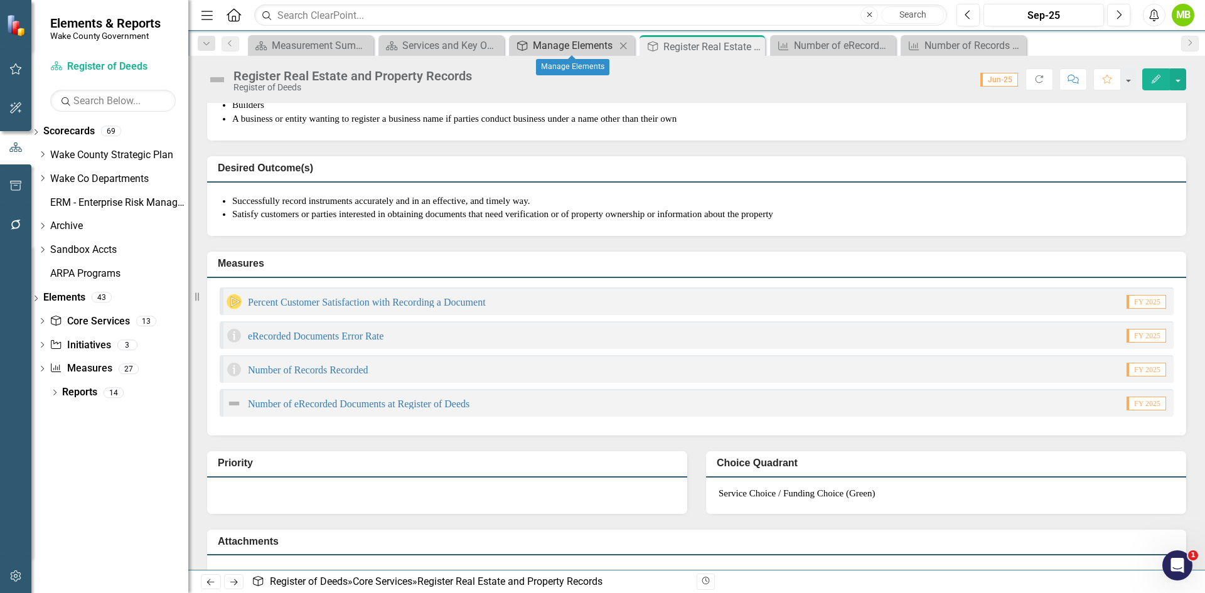
click at [595, 43] on div "Manage Elements" at bounding box center [574, 46] width 83 height 16
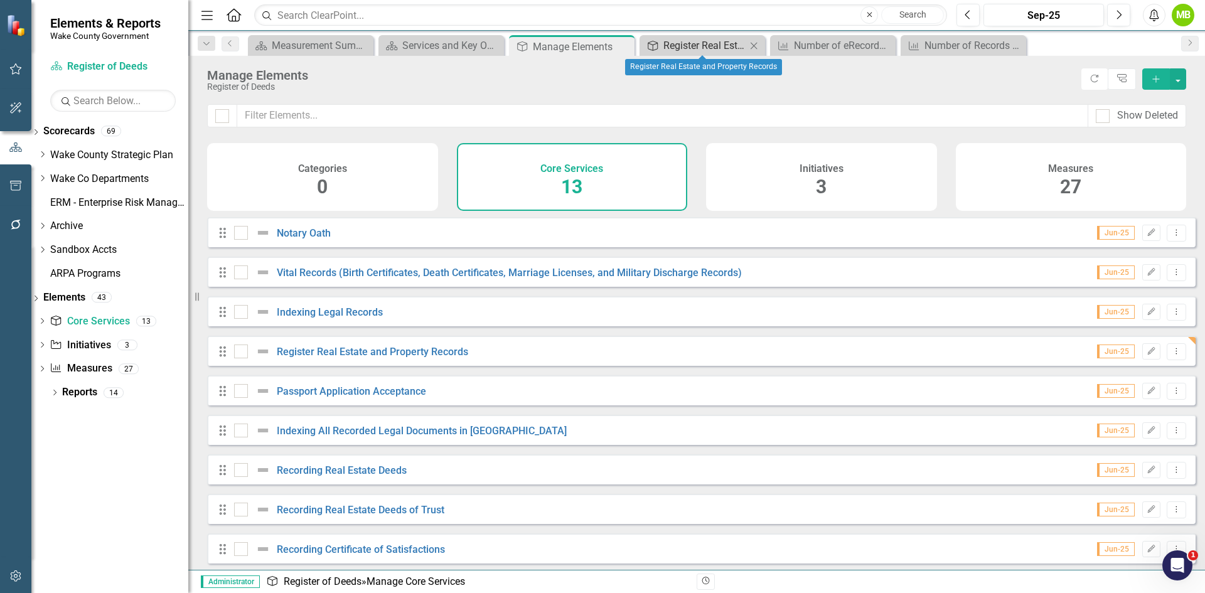
click at [721, 46] on div "Register Real Estate and Property Records" at bounding box center [704, 46] width 83 height 16
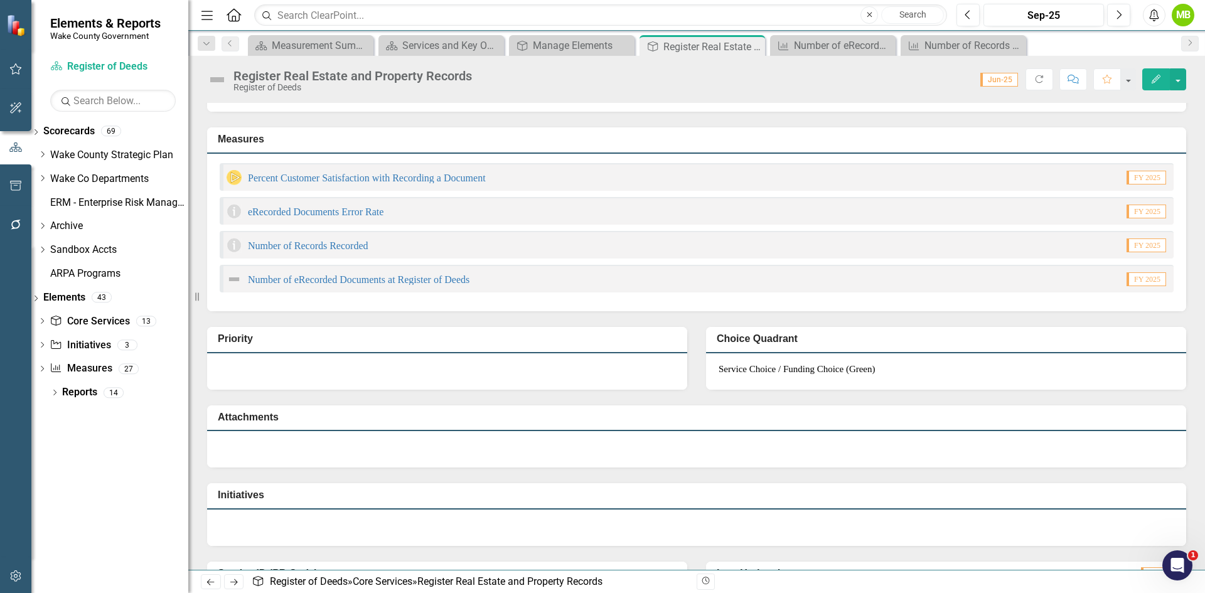
scroll to position [502, 0]
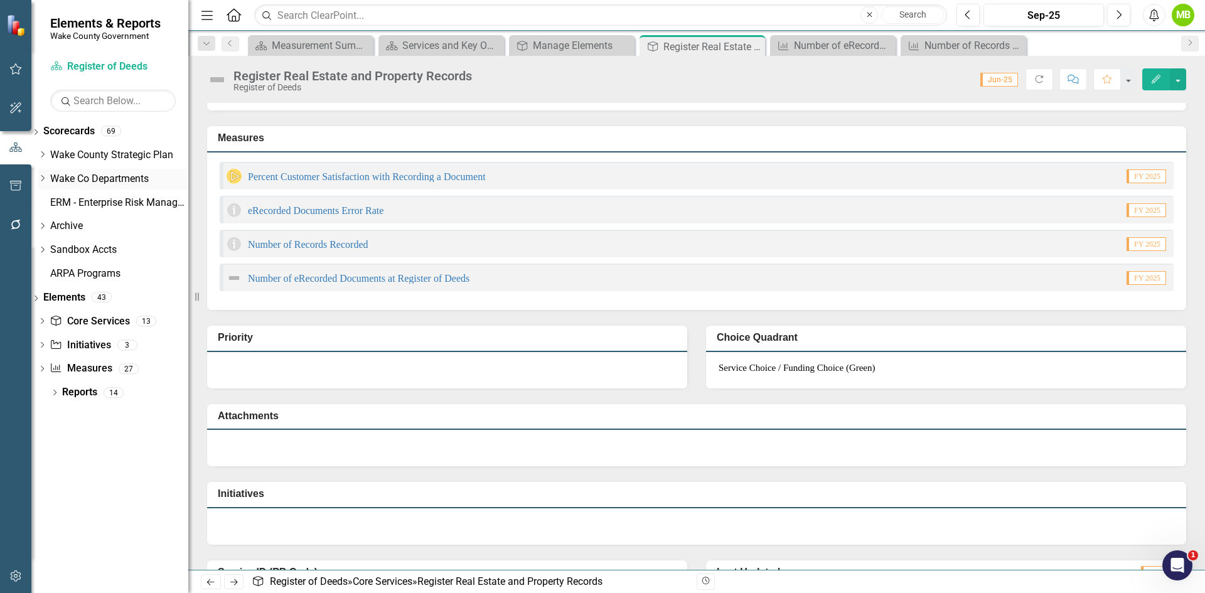
click at [47, 179] on icon "Dropdown" at bounding box center [42, 178] width 9 height 8
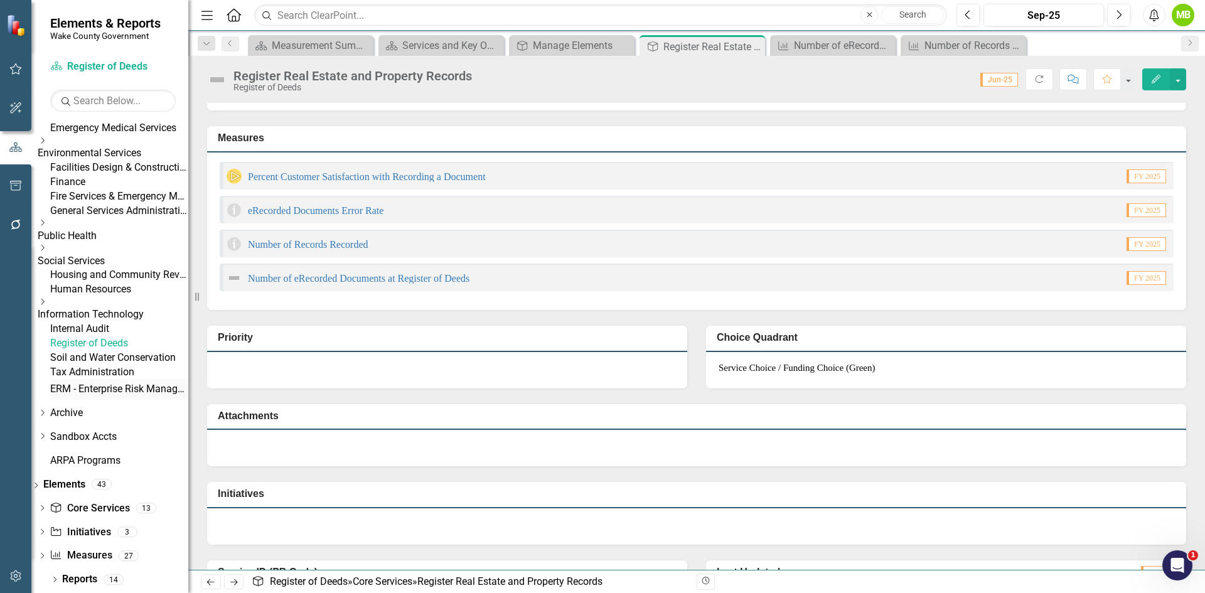
scroll to position [377, 0]
click at [125, 351] on link "Register of Deeds" at bounding box center [119, 343] width 138 height 14
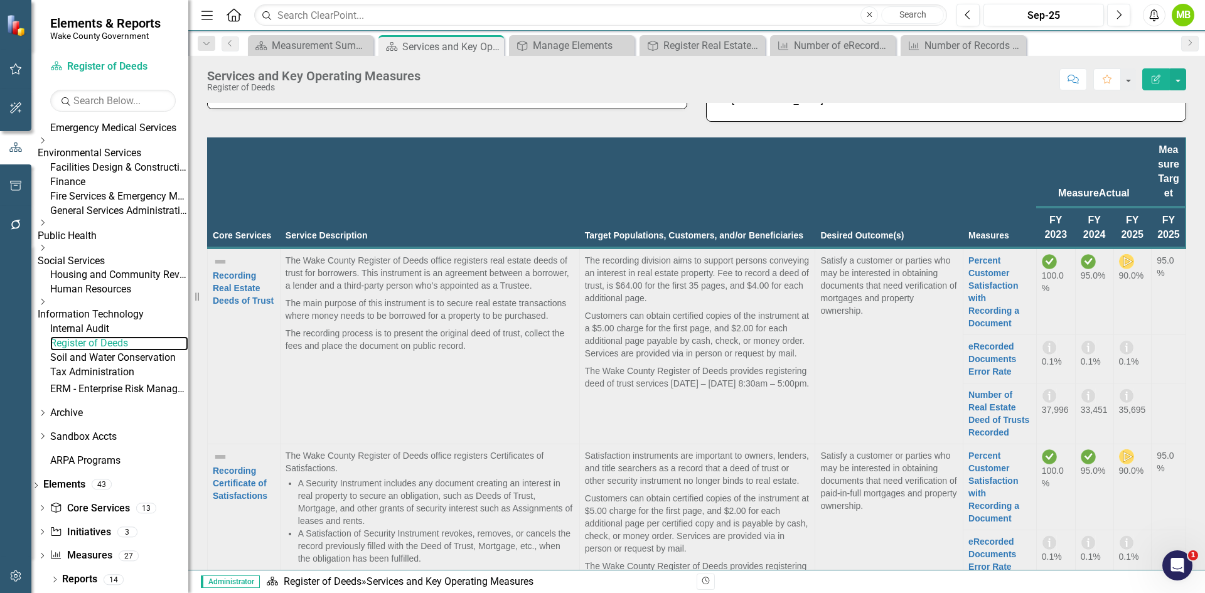
scroll to position [239, 0]
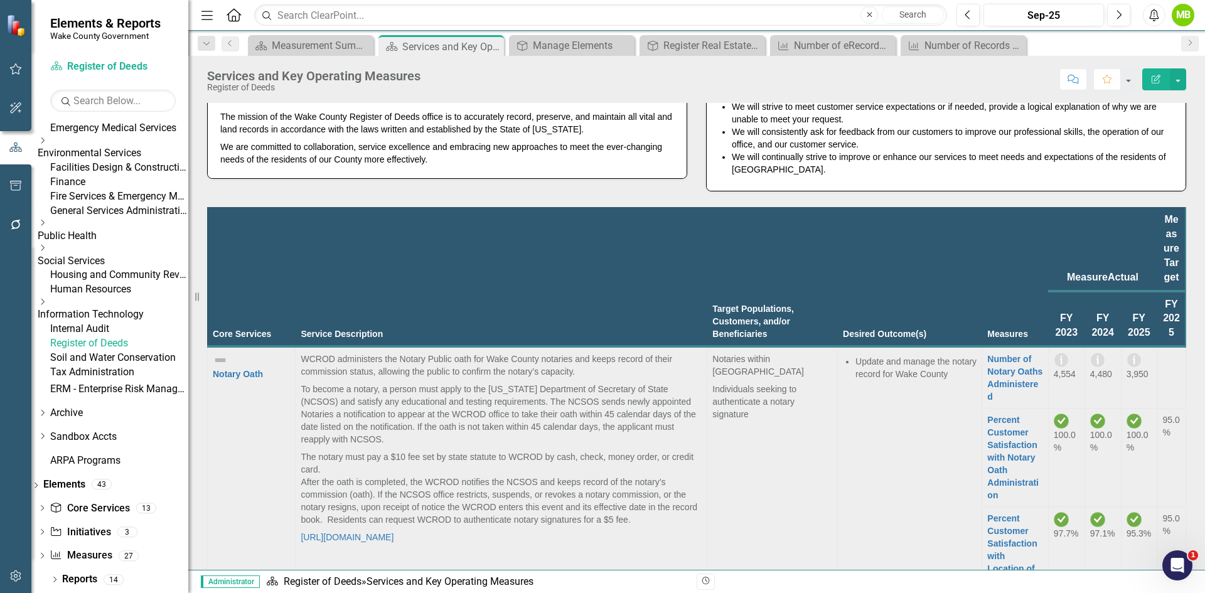
scroll to position [4722, 0]
